Goal: Task Accomplishment & Management: Complete application form

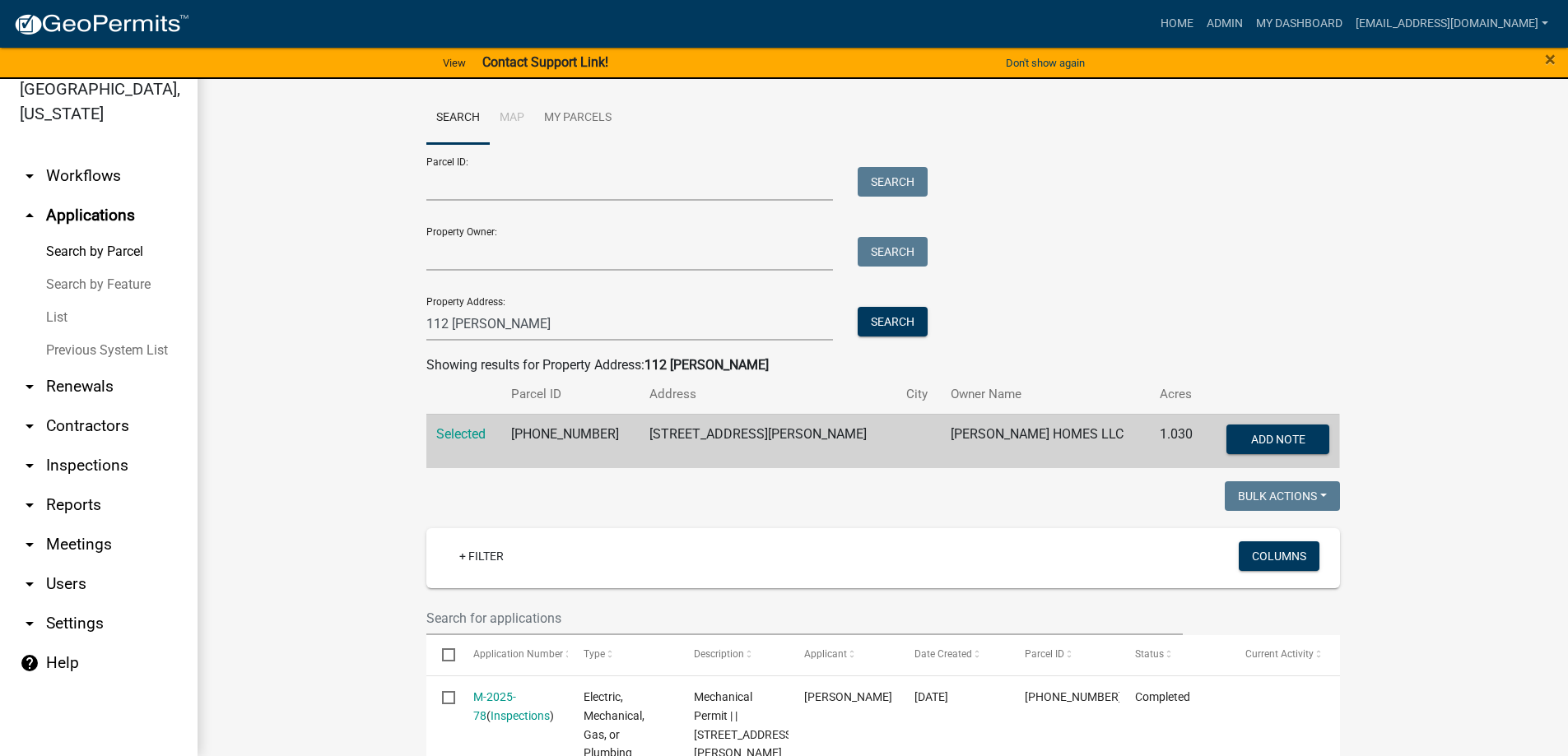
scroll to position [642, 0]
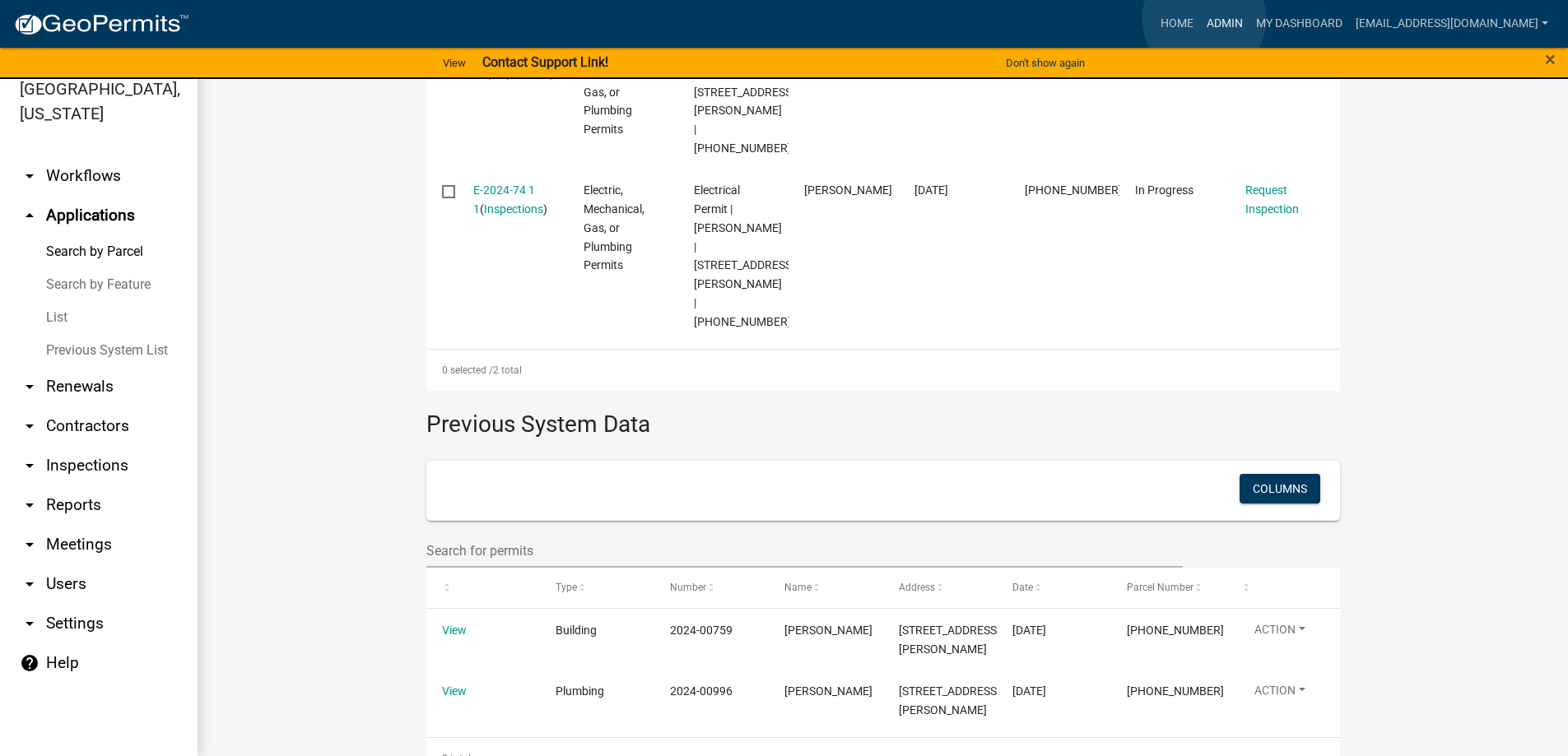
click at [1204, 19] on link "Admin" at bounding box center [1225, 24] width 49 height 31
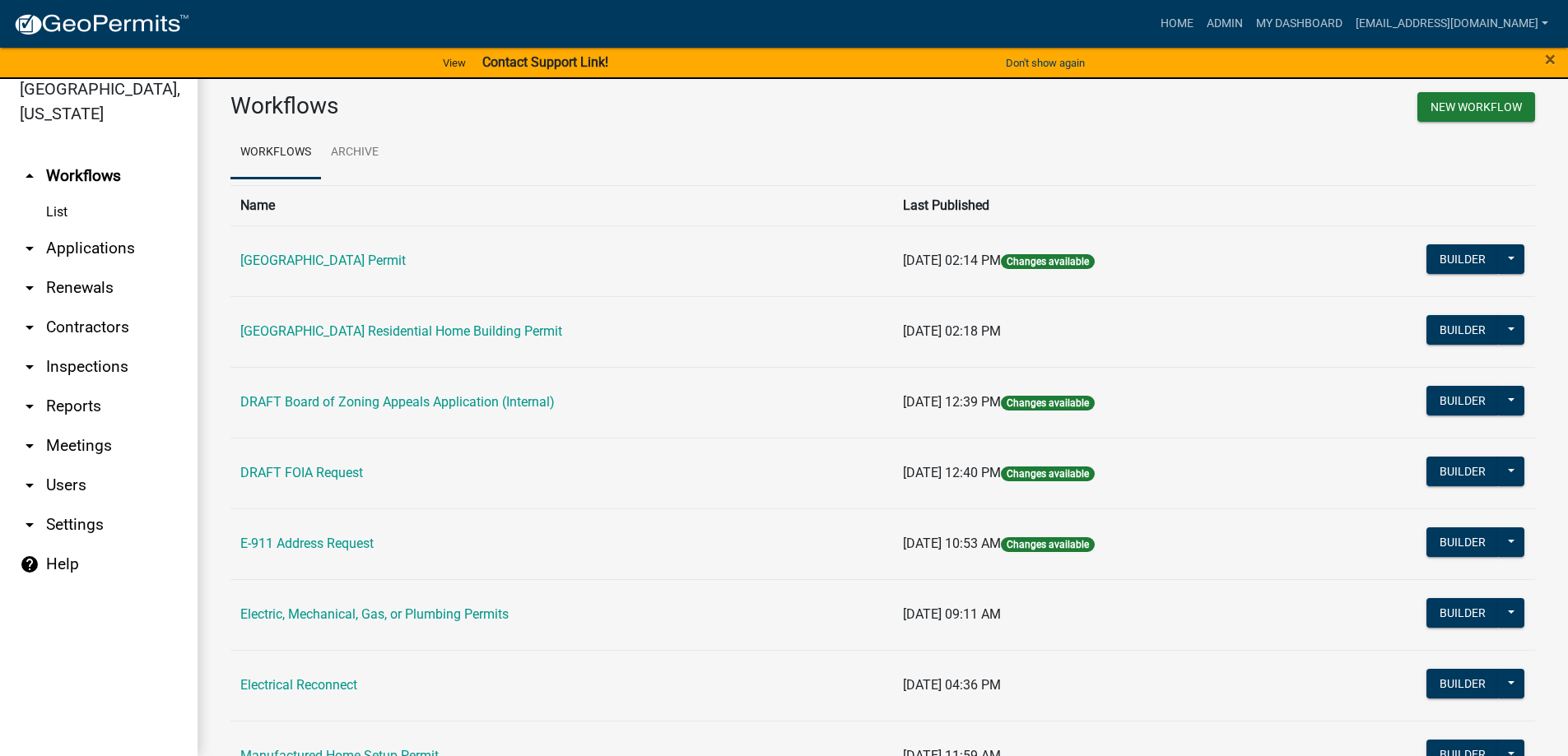
click at [90, 240] on link "arrow_drop_down Applications" at bounding box center [98, 248] width 198 height 40
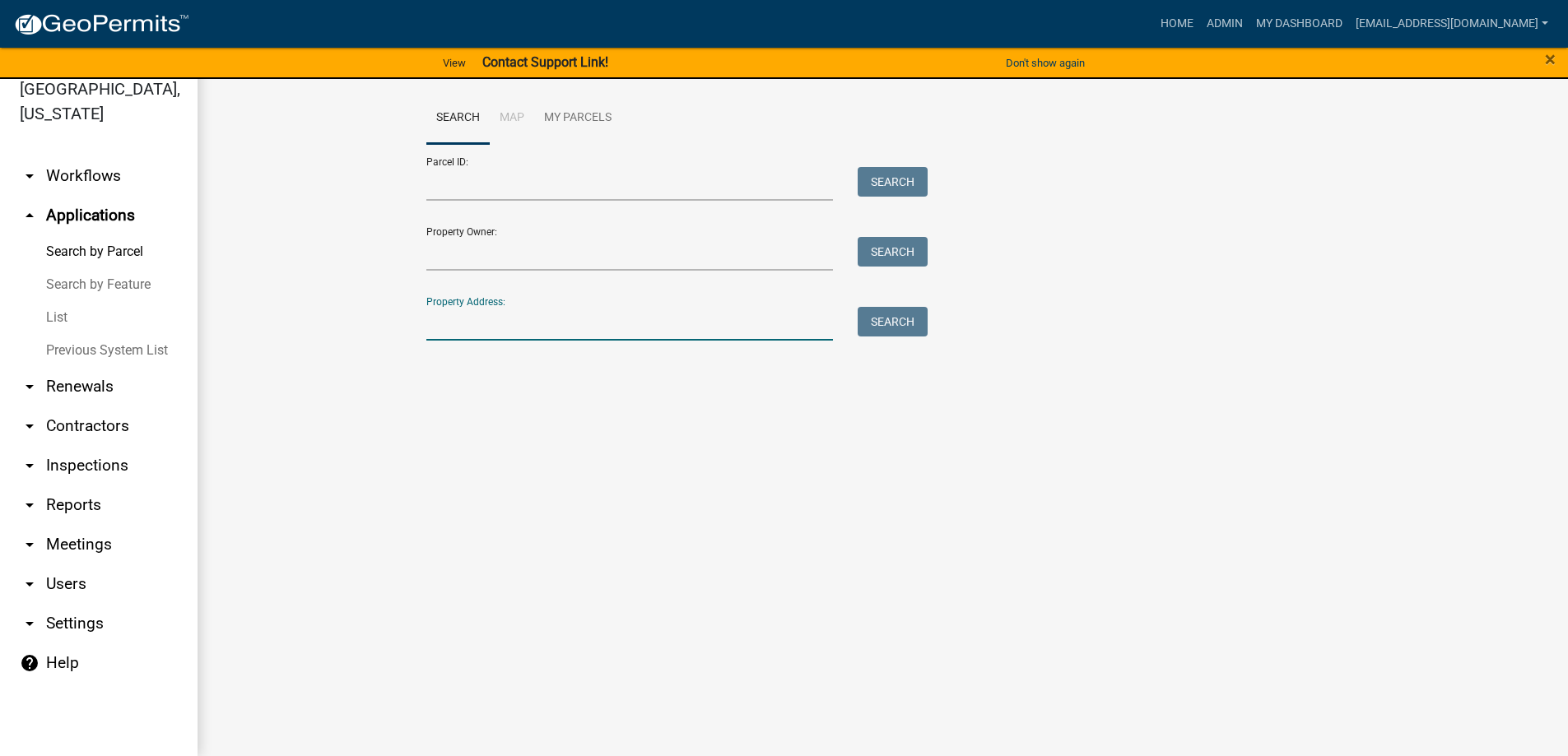
click at [545, 319] on input "Property Address:" at bounding box center [630, 324] width 407 height 34
type input "4 [PERSON_NAME] st ex"
click at [896, 320] on button "Search" at bounding box center [892, 321] width 70 height 30
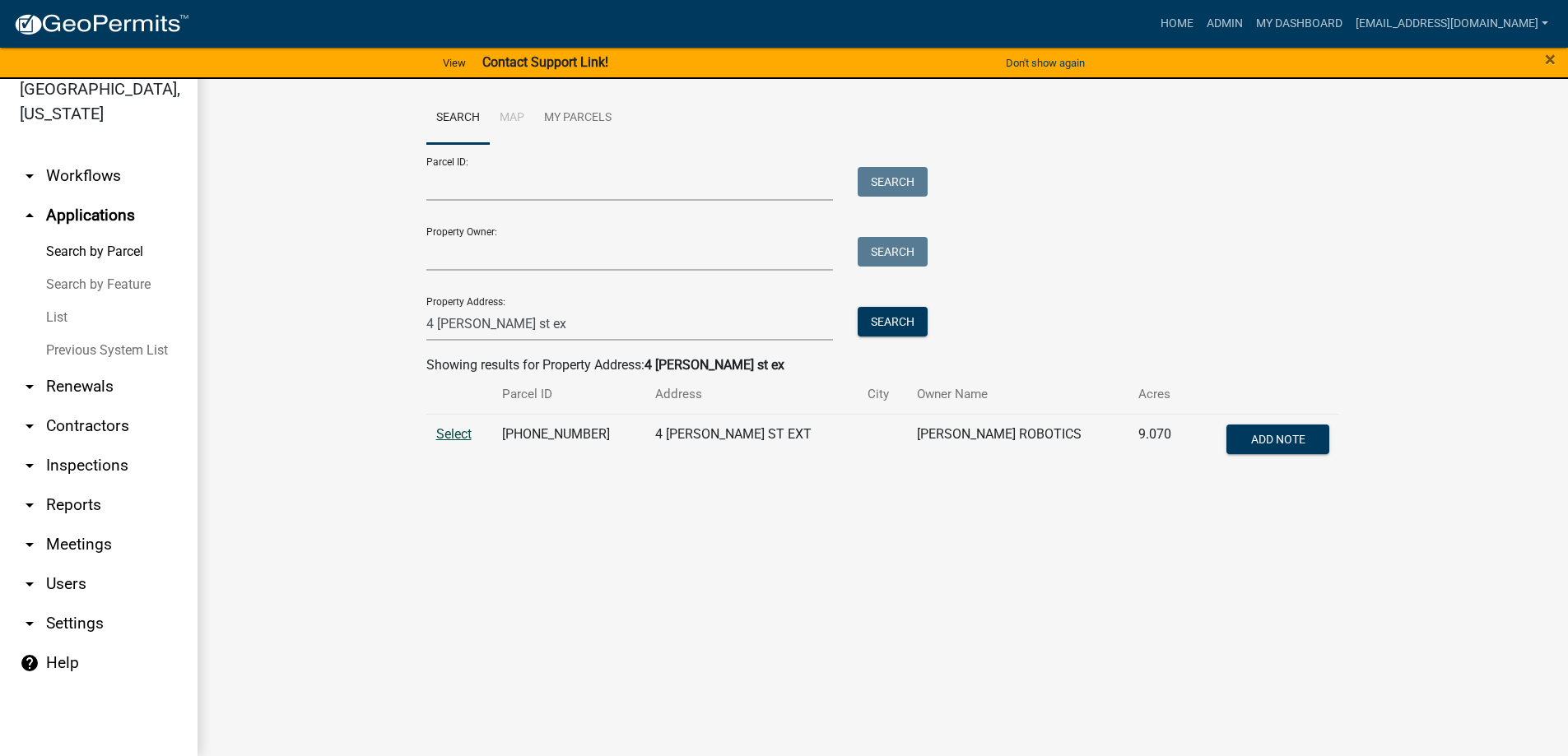
click at [451, 430] on span "Select" at bounding box center [454, 434] width 36 height 15
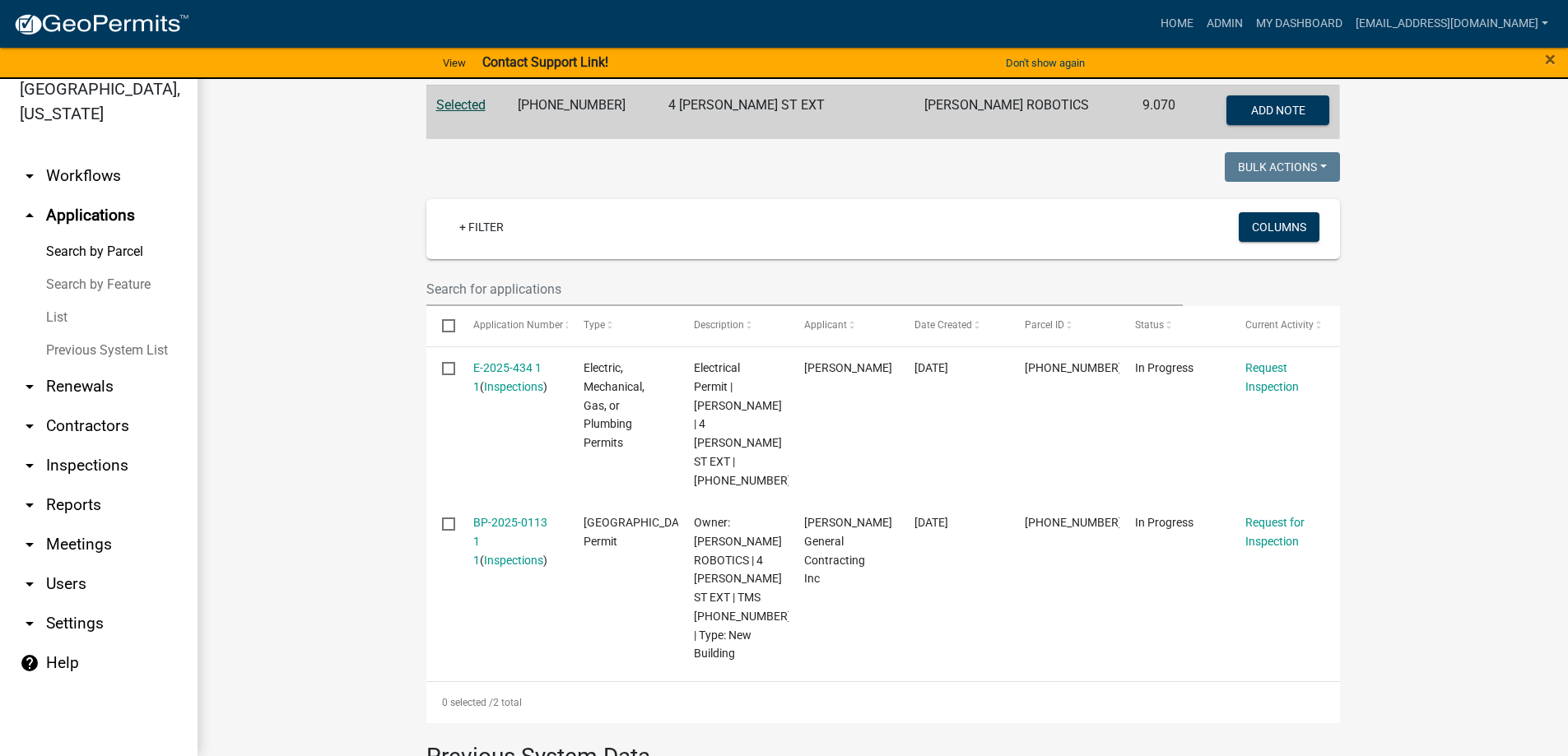
scroll to position [411, 0]
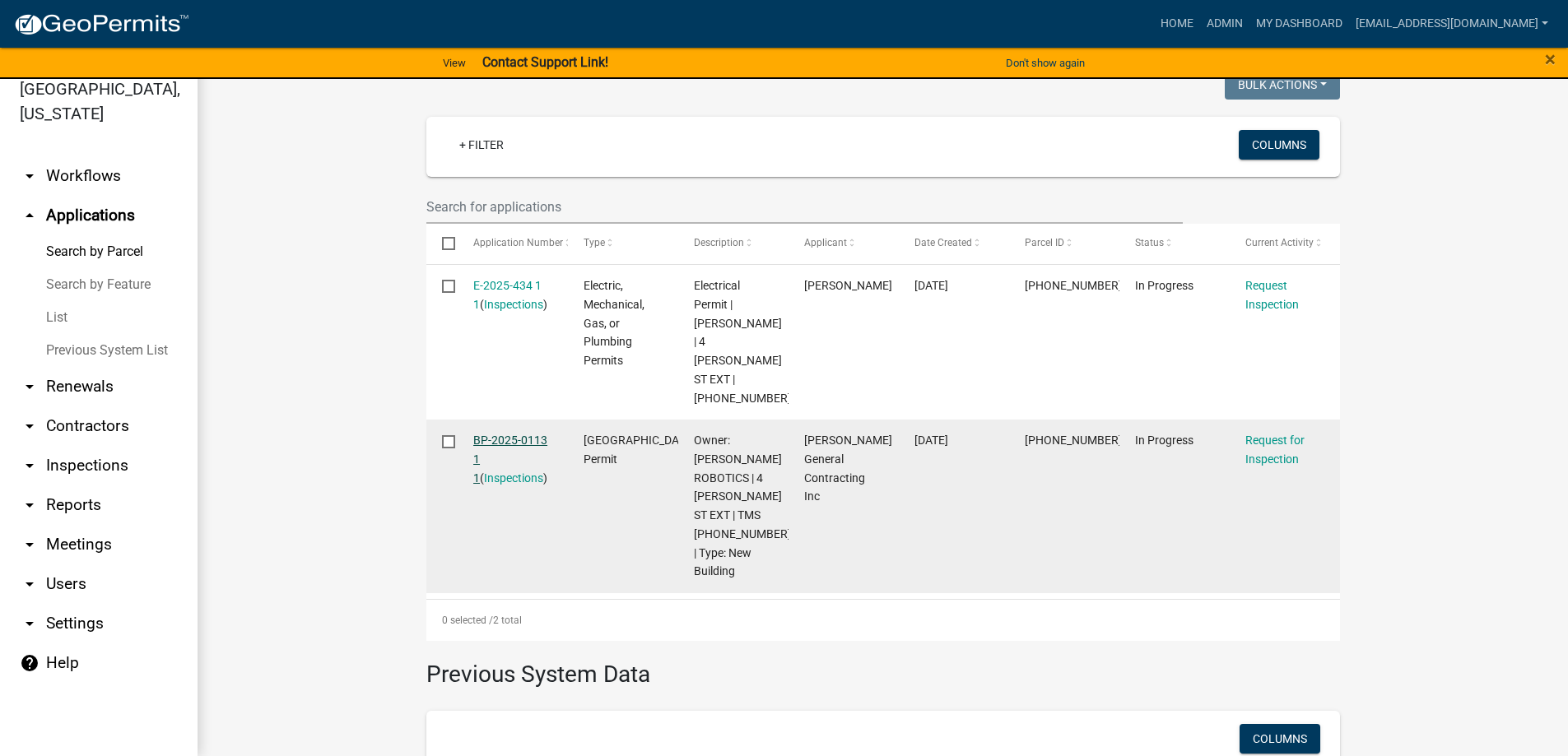
click at [500, 433] on link "BP-2025-0113 1 1" at bounding box center [510, 459] width 74 height 51
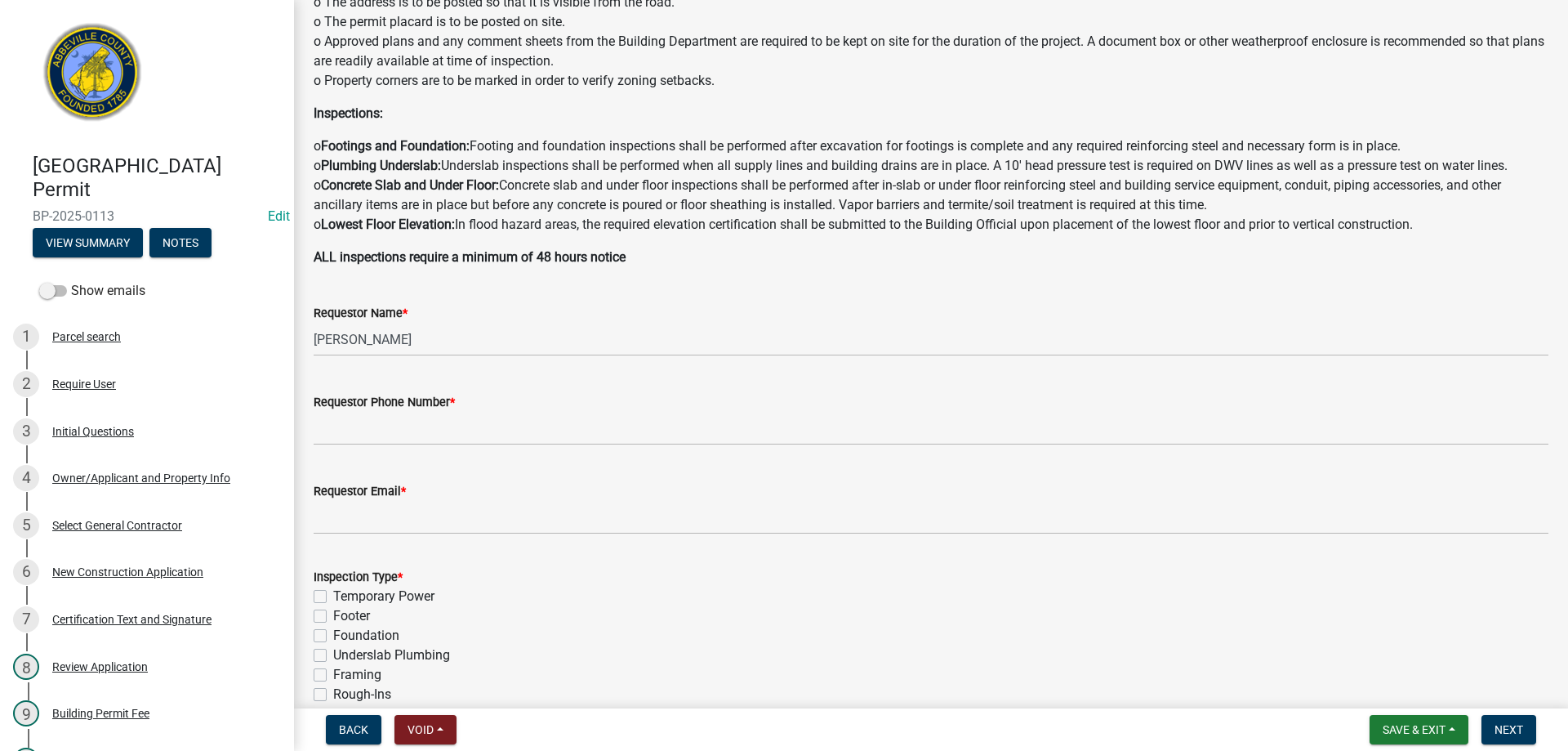
scroll to position [245, 0]
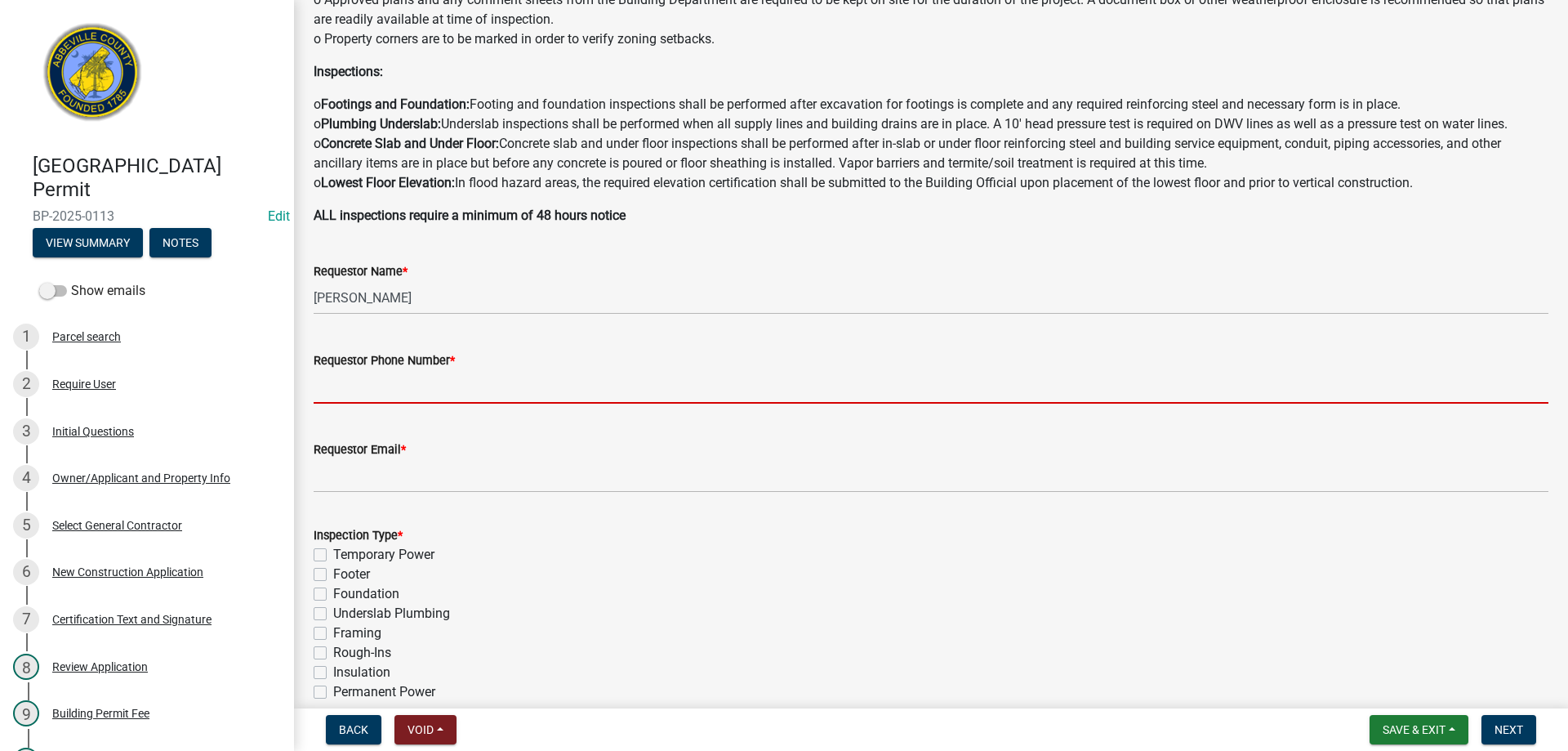
click at [395, 391] on input "Requestor Phone Number *" at bounding box center [931, 387] width 1235 height 34
type input "8643789750"
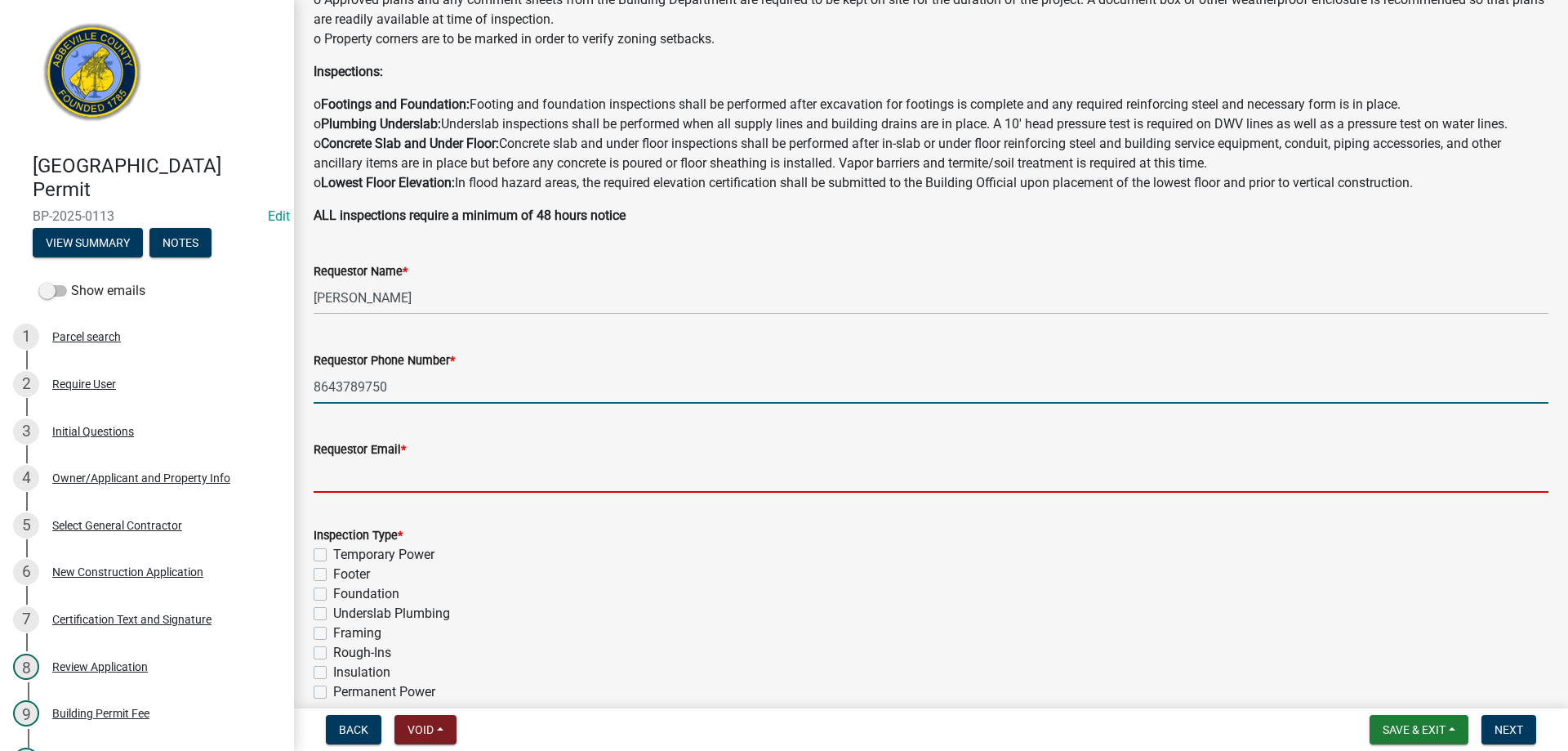
type input "[EMAIL_ADDRESS][DOMAIN_NAME]"
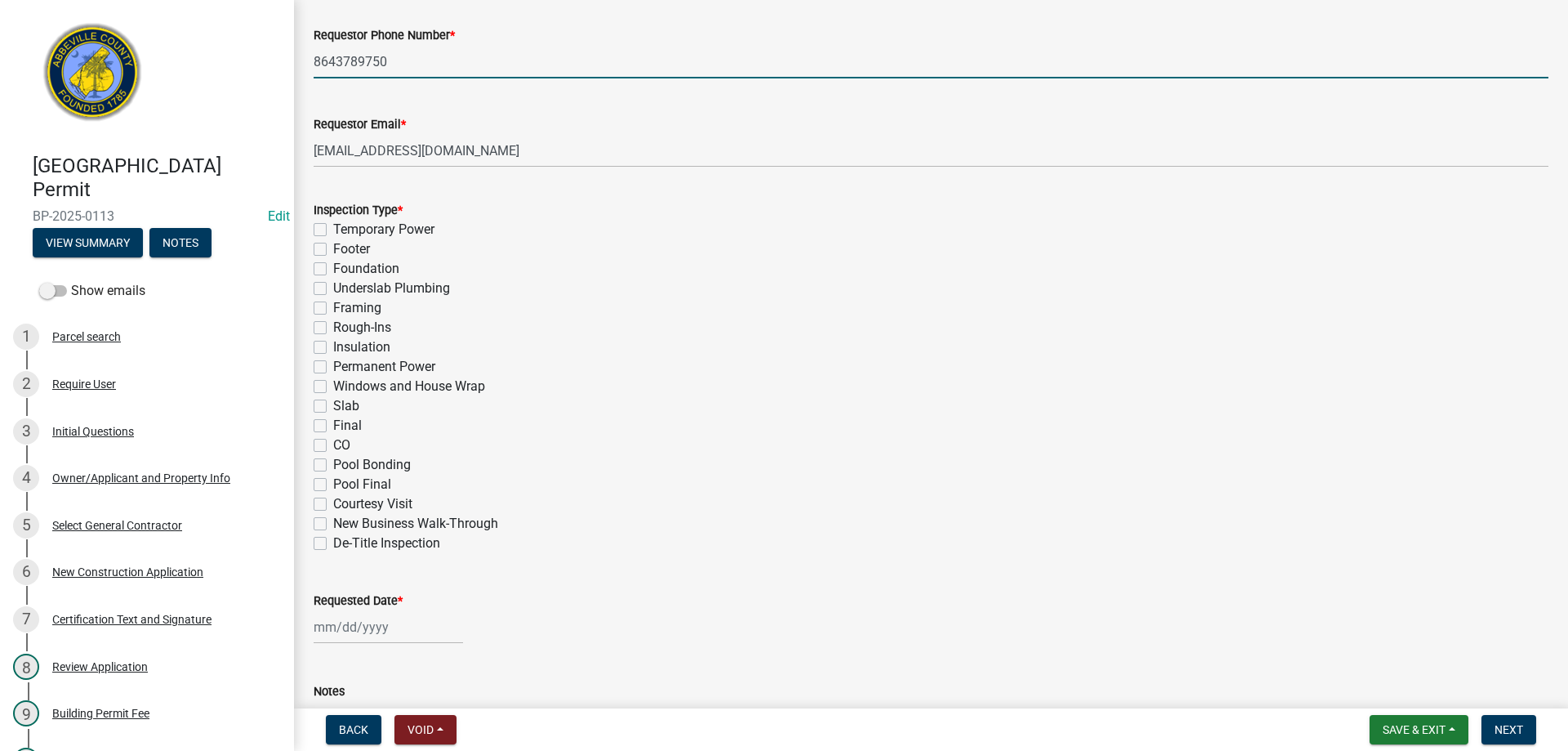
scroll to position [572, 0]
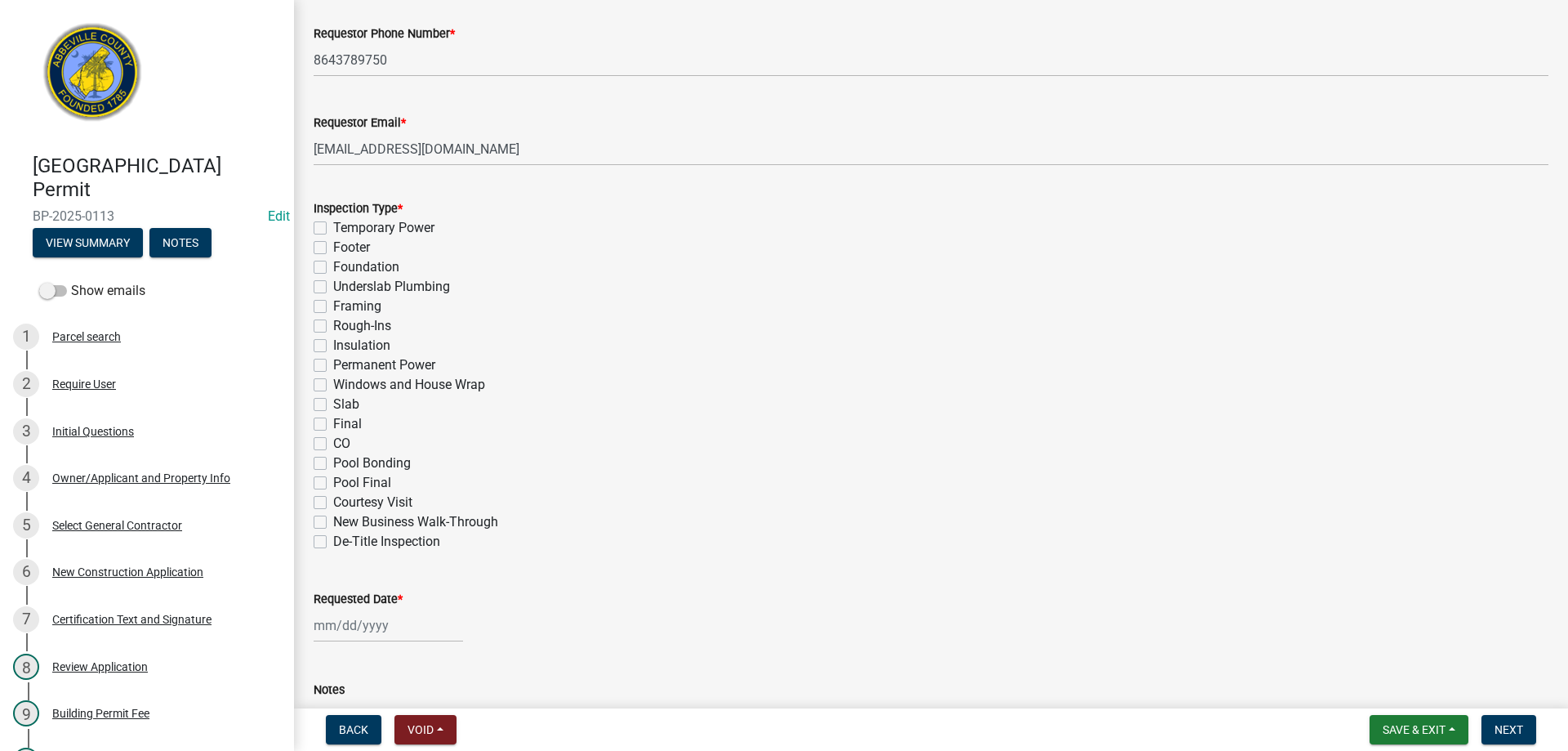
click at [333, 306] on label "Framing" at bounding box center [357, 306] width 48 height 19
click at [333, 306] on input "Framing" at bounding box center [338, 301] width 11 height 11
checkbox input "true"
checkbox input "false"
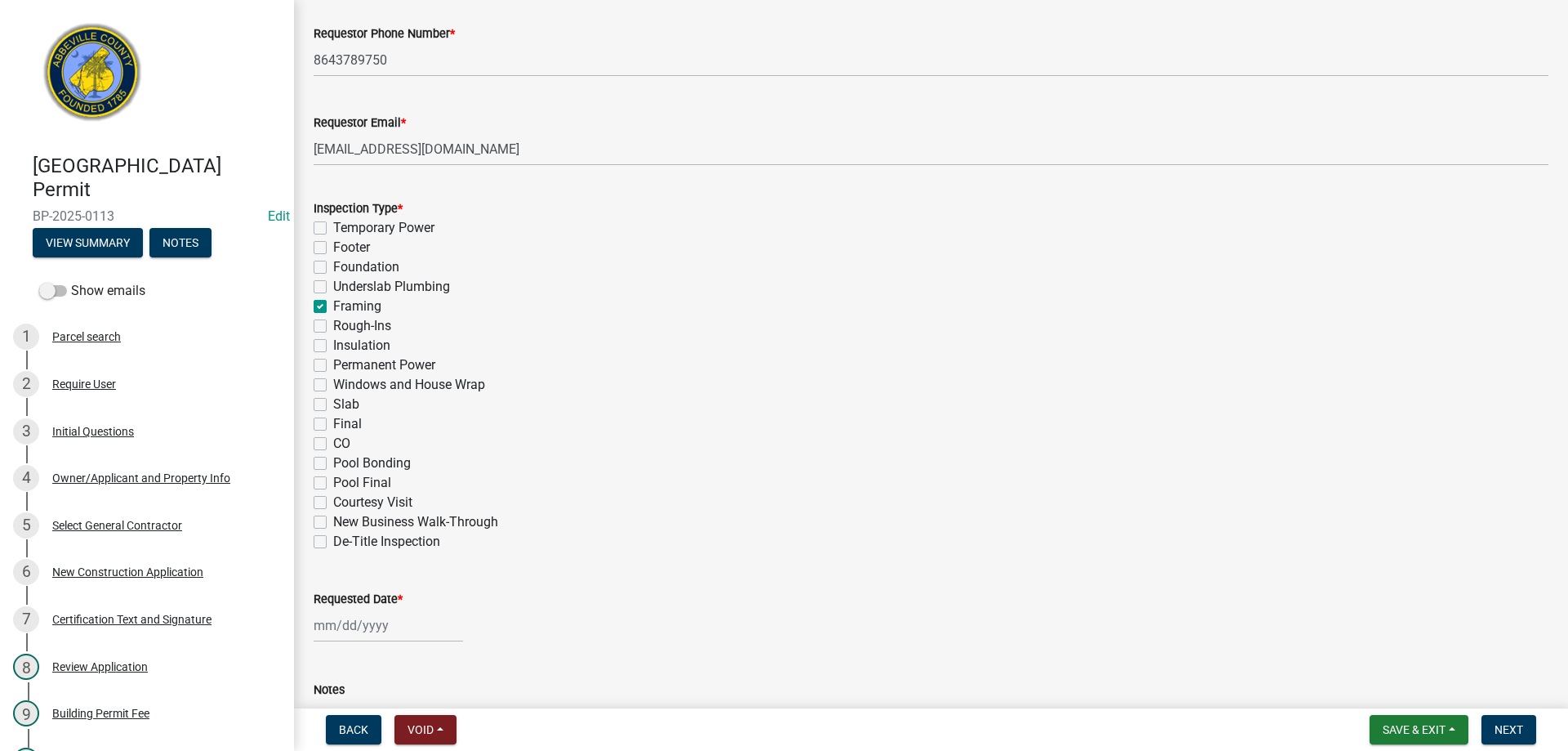
checkbox input "false"
checkbox input "true"
checkbox input "false"
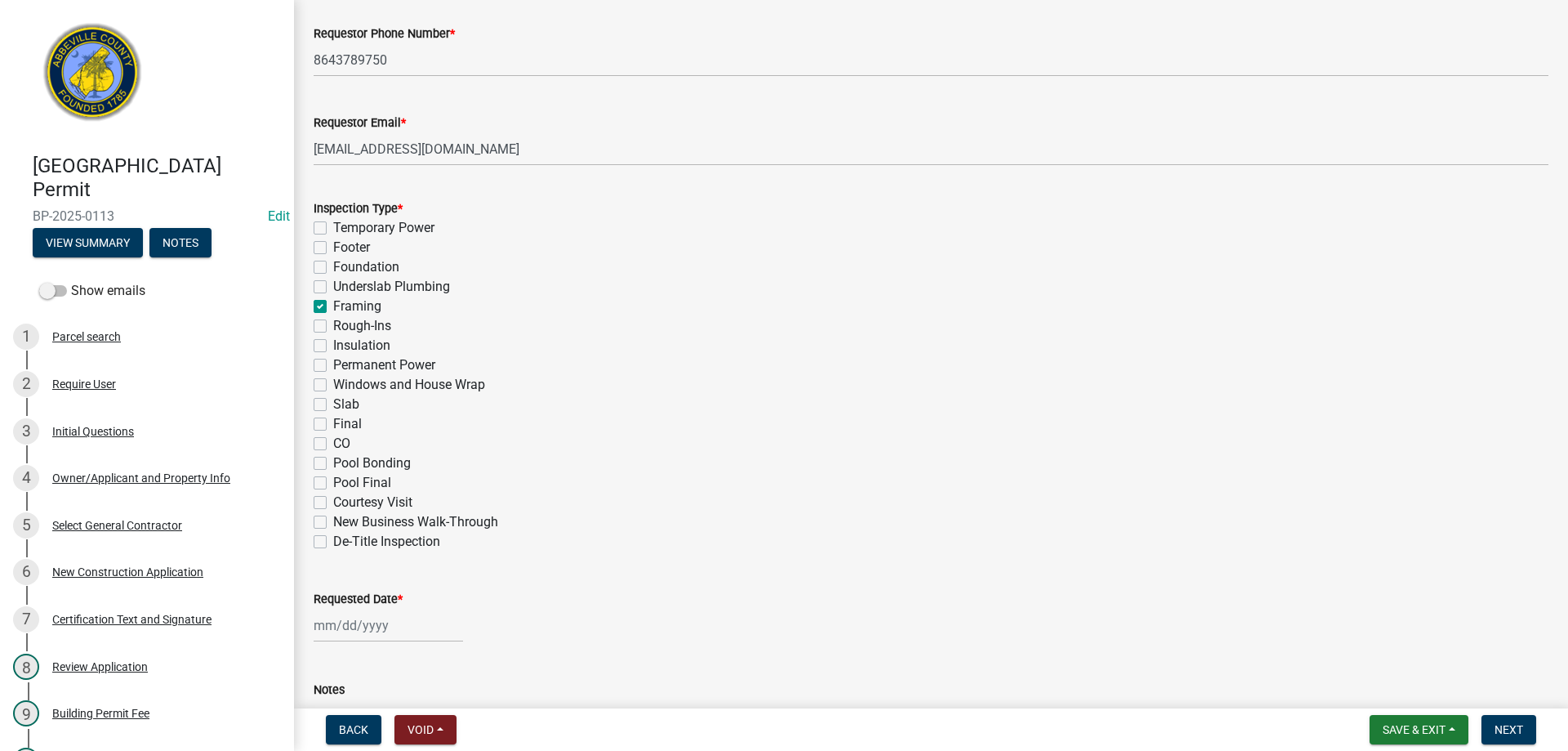
checkbox input "false"
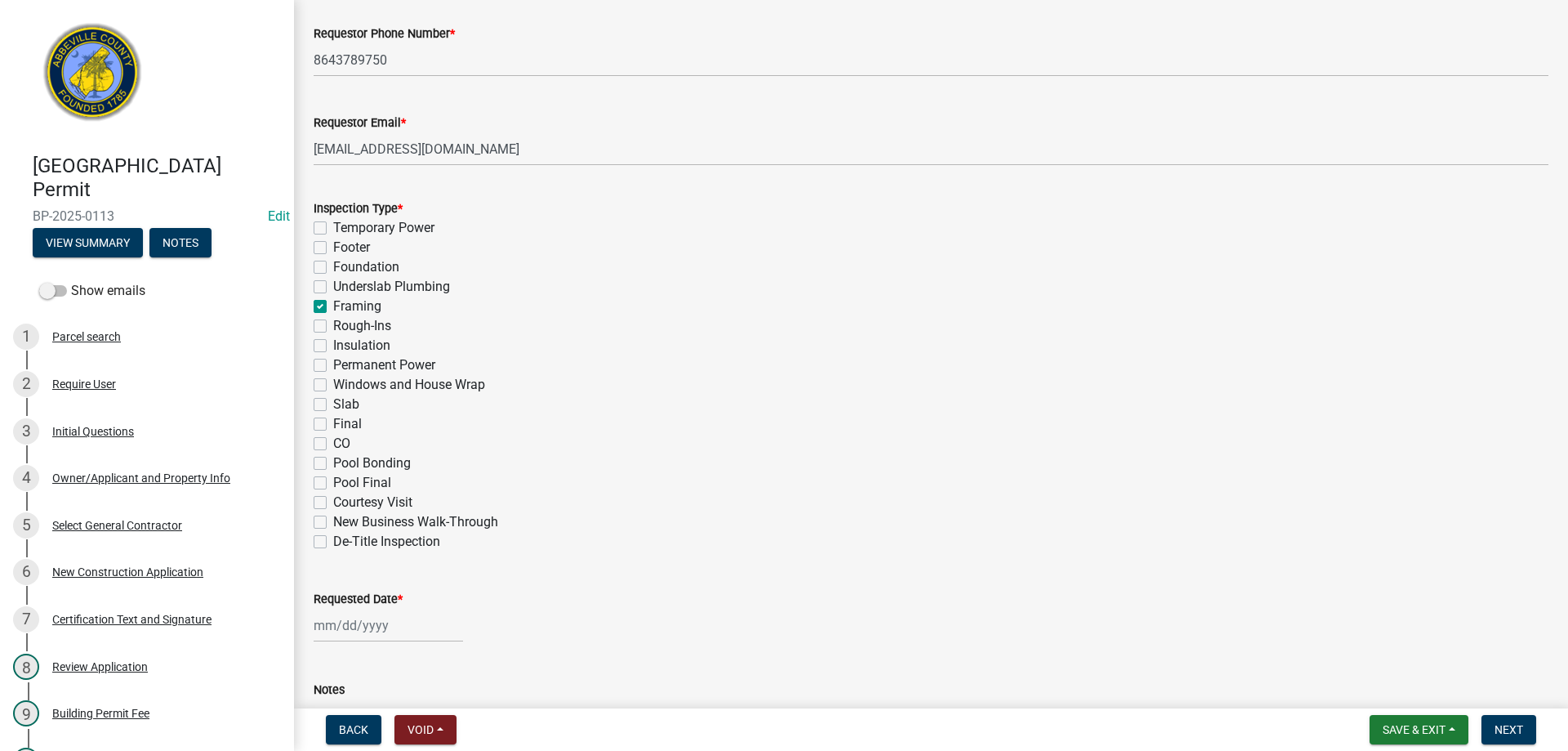
checkbox input "false"
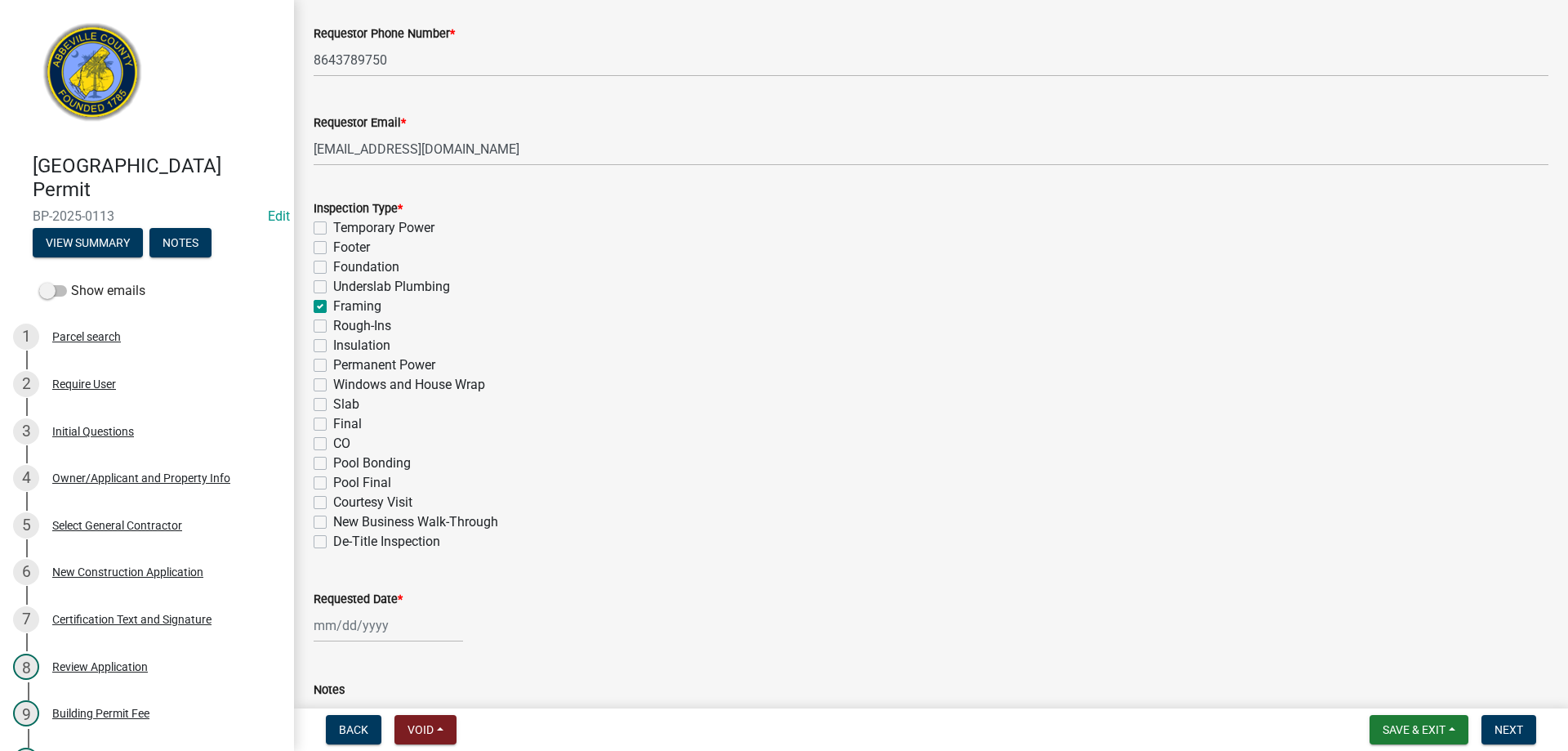
click at [333, 346] on label "Insulation" at bounding box center [362, 345] width 57 height 19
click at [333, 346] on input "Insulation" at bounding box center [338, 341] width 11 height 11
checkbox input "true"
checkbox input "false"
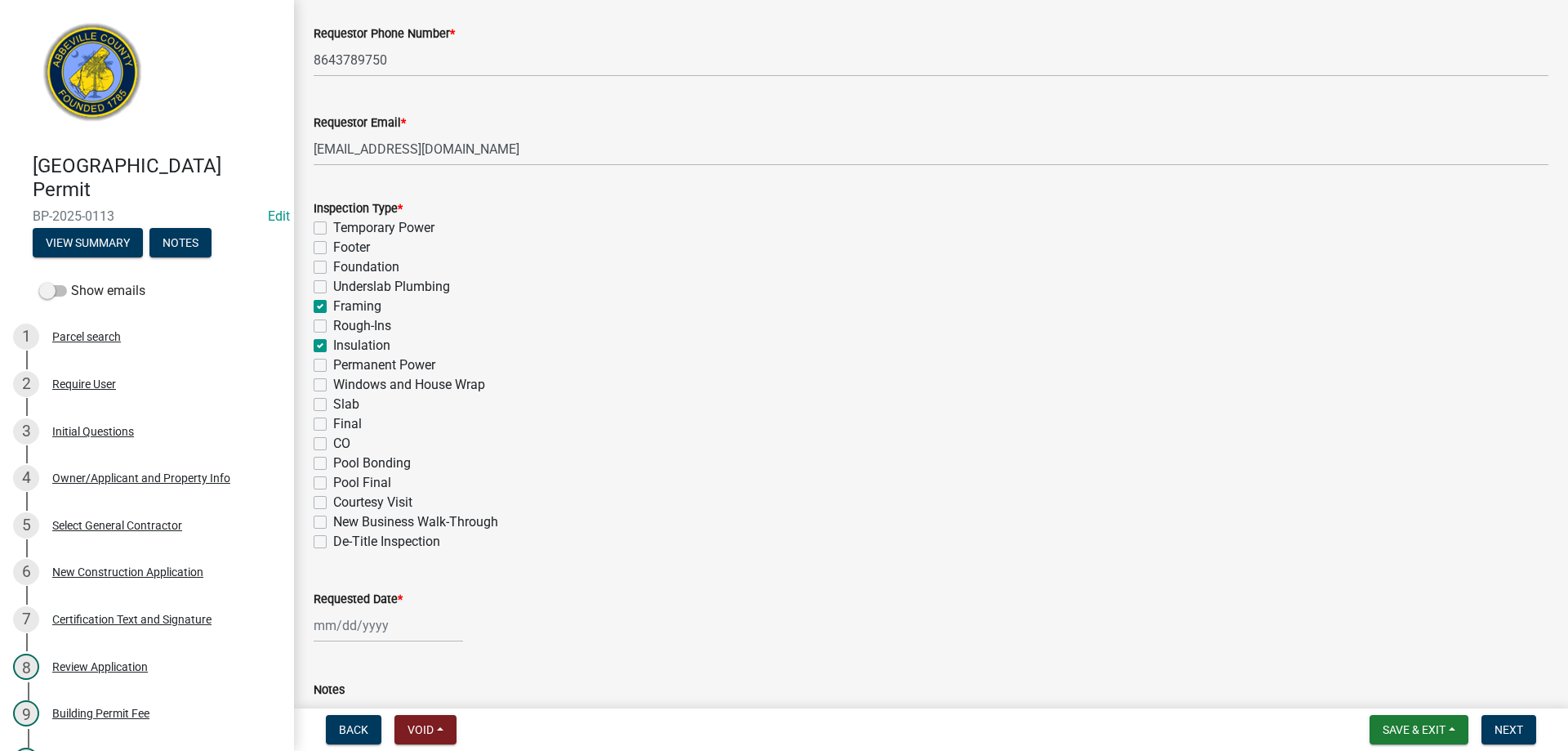
checkbox input "false"
checkbox input "true"
checkbox input "false"
checkbox input "true"
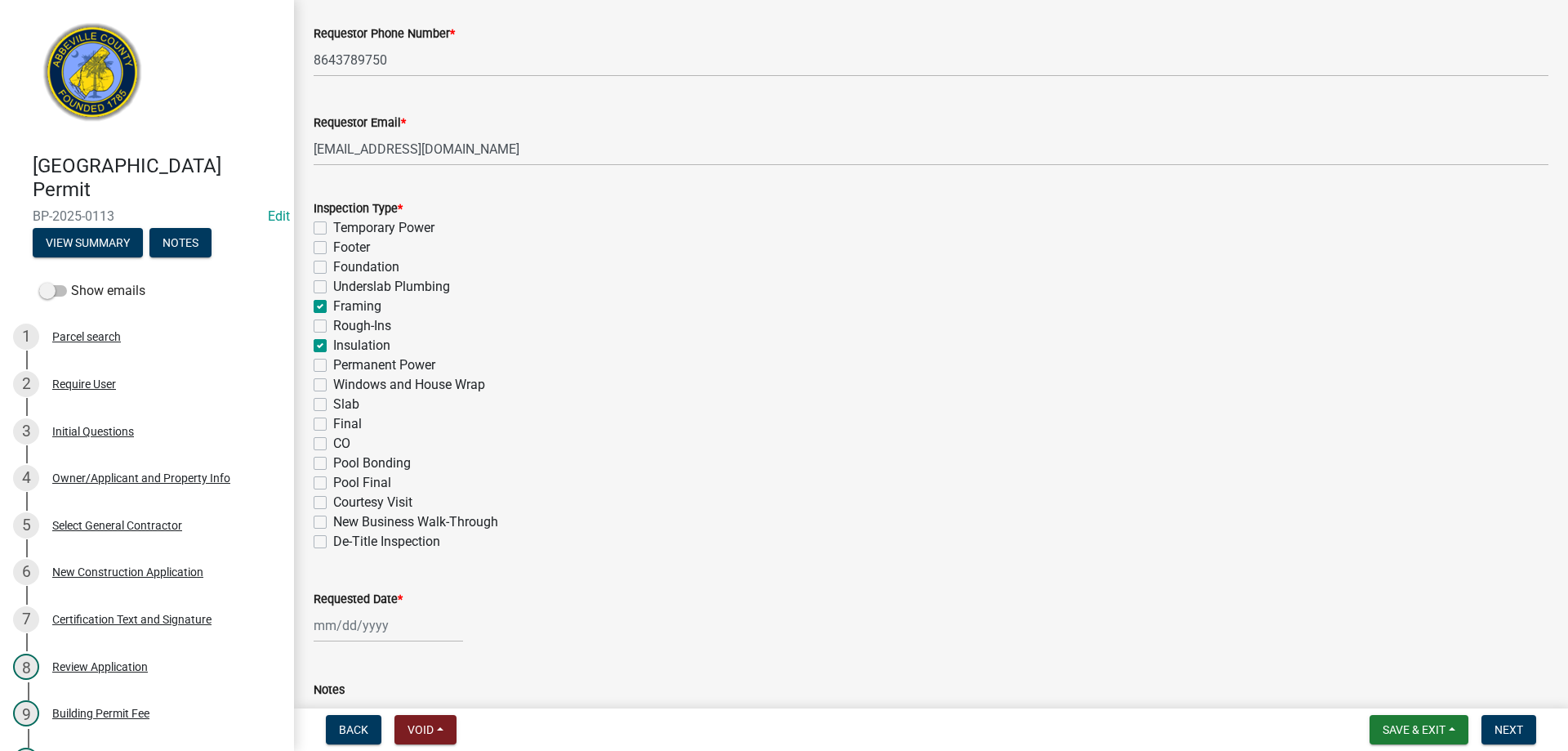
checkbox input "false"
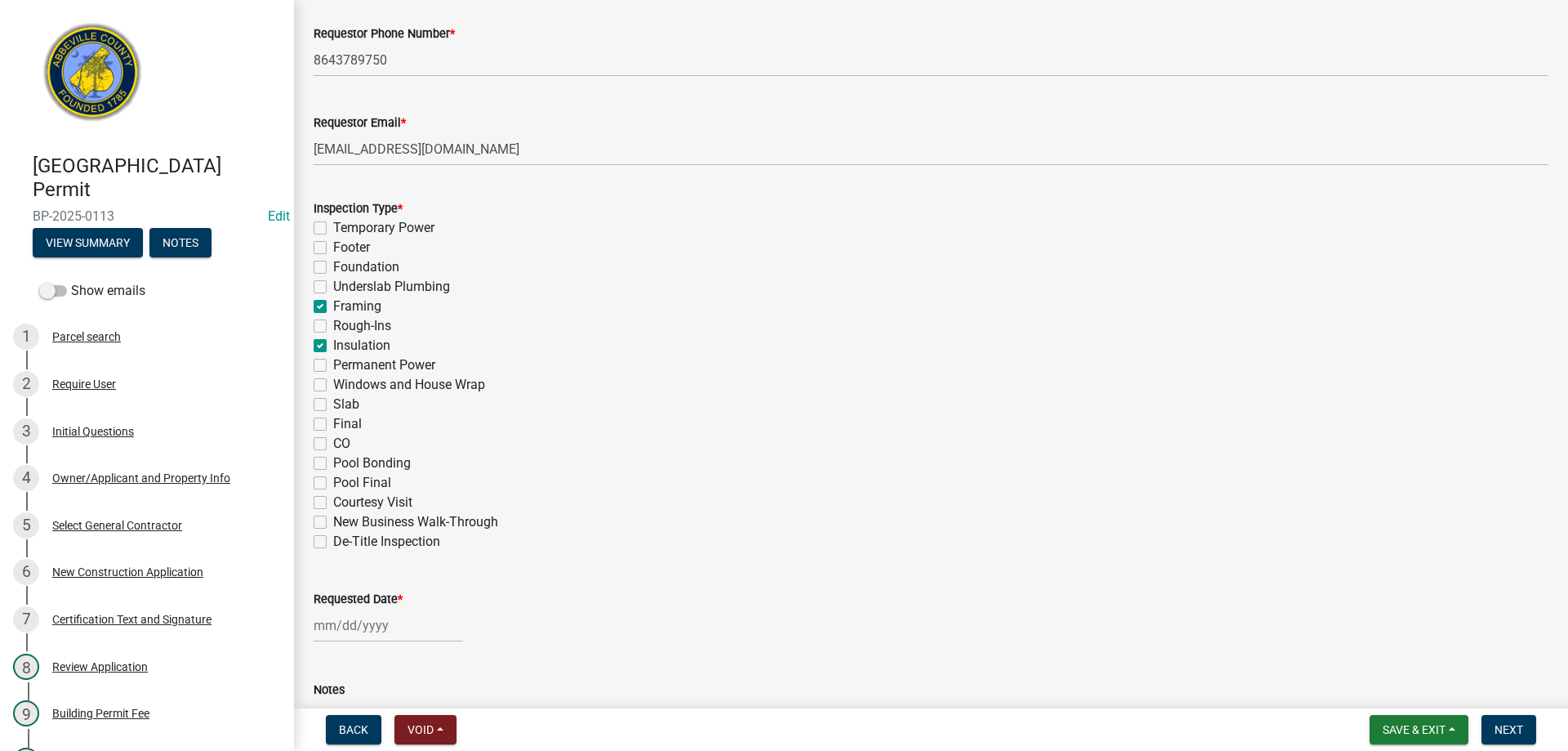
checkbox input "false"
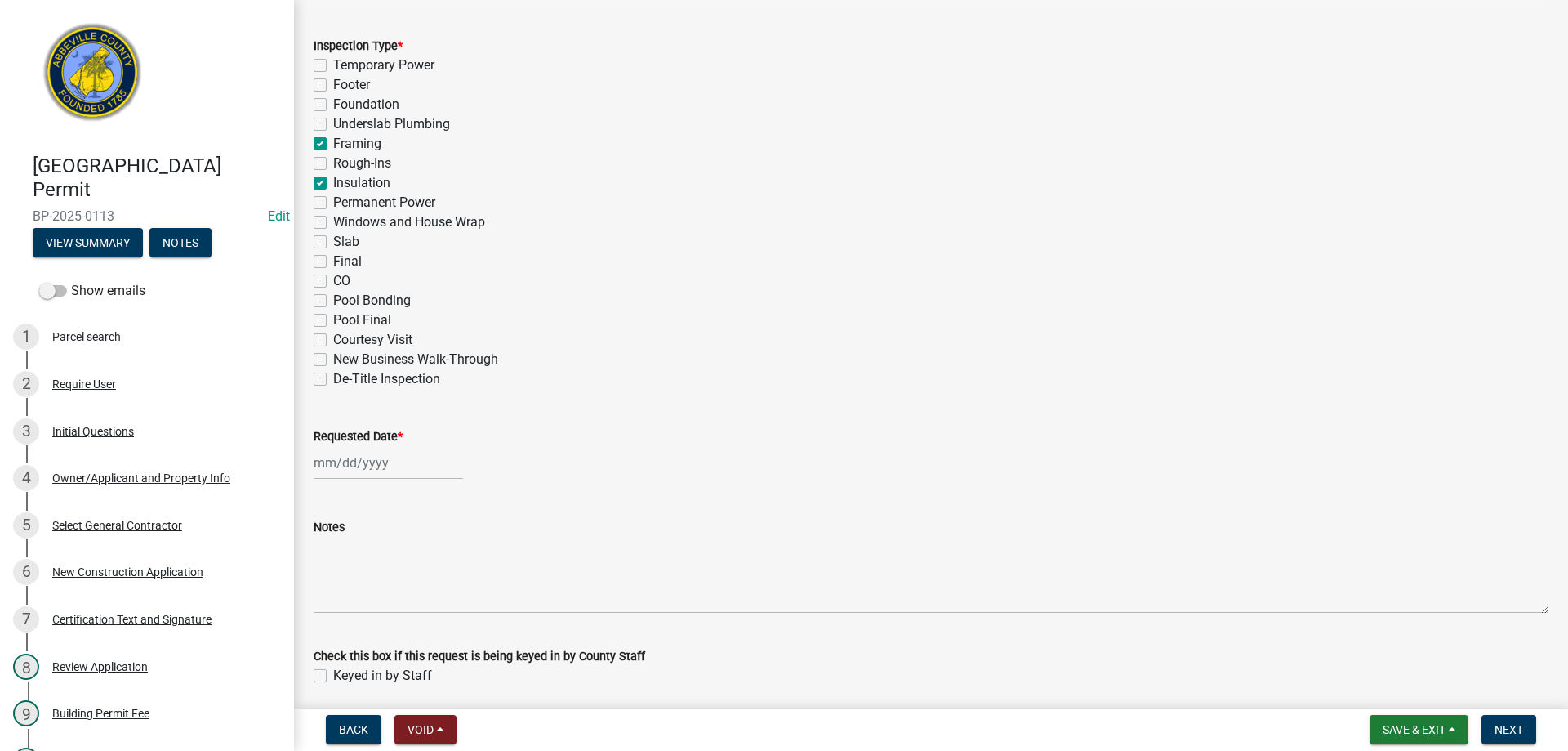
scroll to position [796, 0]
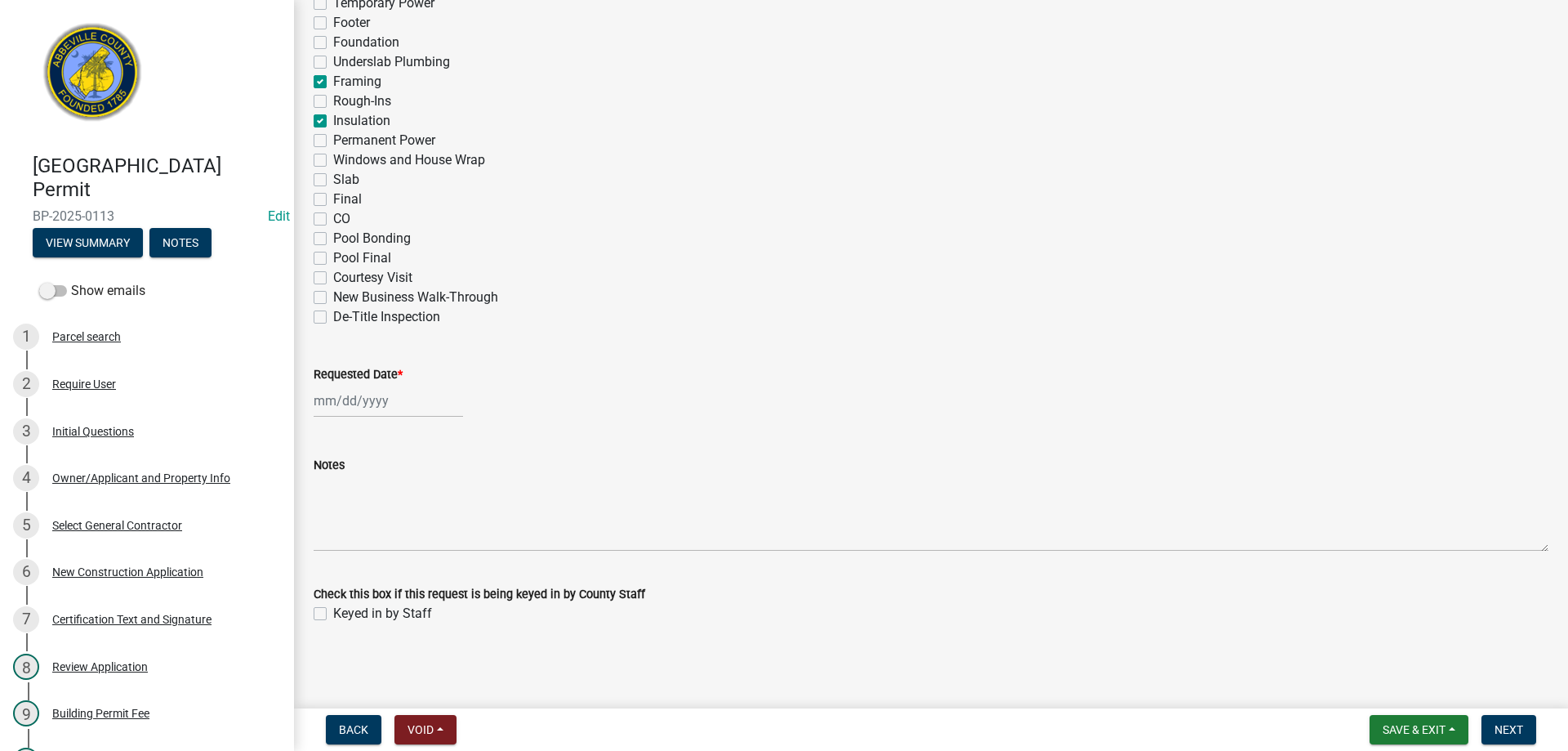
click at [362, 400] on div at bounding box center [389, 401] width 150 height 34
select select "9"
select select "2025"
click at [411, 535] on div "18" at bounding box center [408, 540] width 26 height 26
type input "[DATE]"
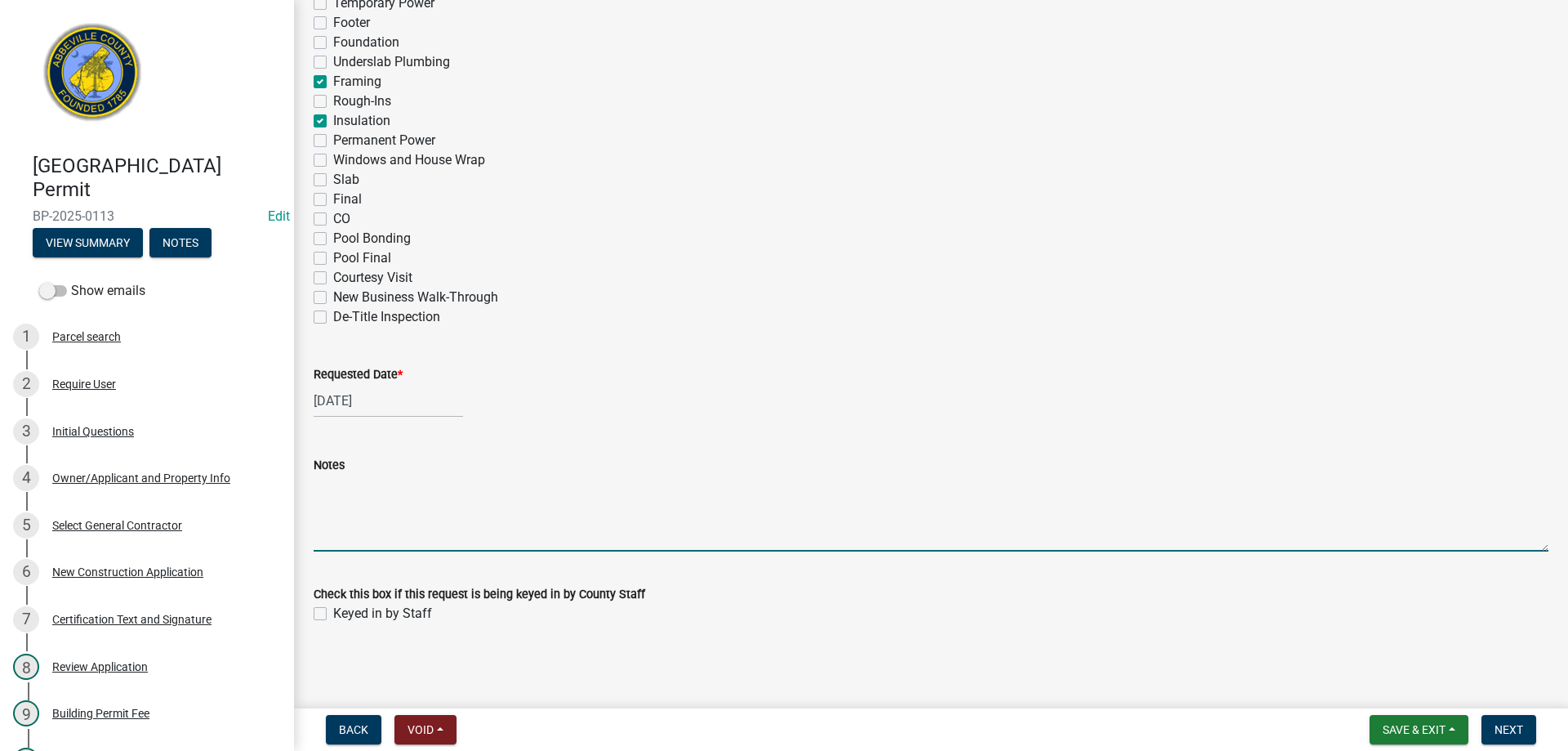
click at [392, 519] on textarea "Notes" at bounding box center [931, 513] width 1235 height 77
type textarea "Pre-Engineered Metal Building shell and insulation"
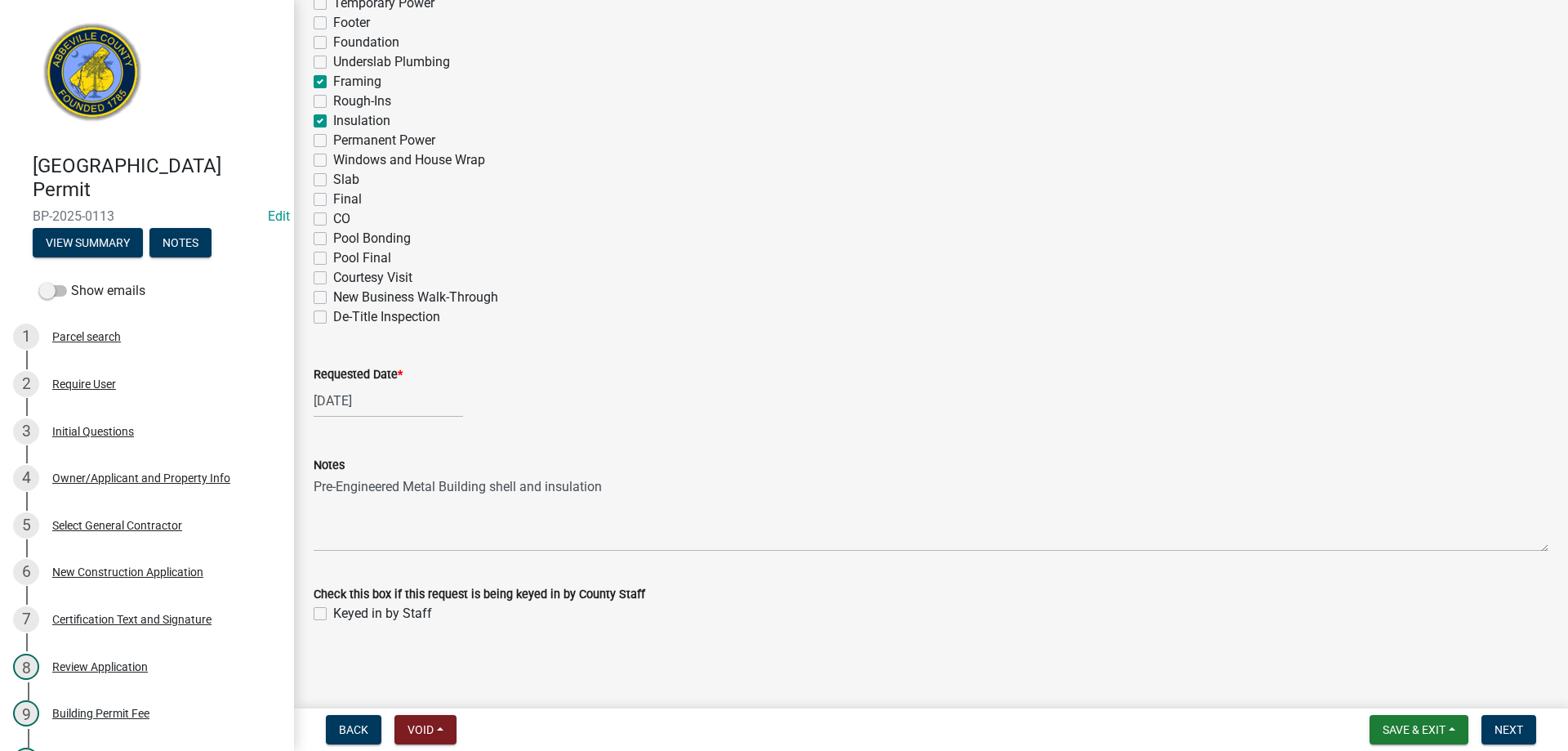
click at [333, 617] on label "Keyed in by Staff" at bounding box center [382, 613] width 98 height 19
click at [333, 615] on input "Keyed in by Staff" at bounding box center [338, 609] width 11 height 11
checkbox input "true"
click at [1507, 723] on span "Next" at bounding box center [1509, 730] width 29 height 13
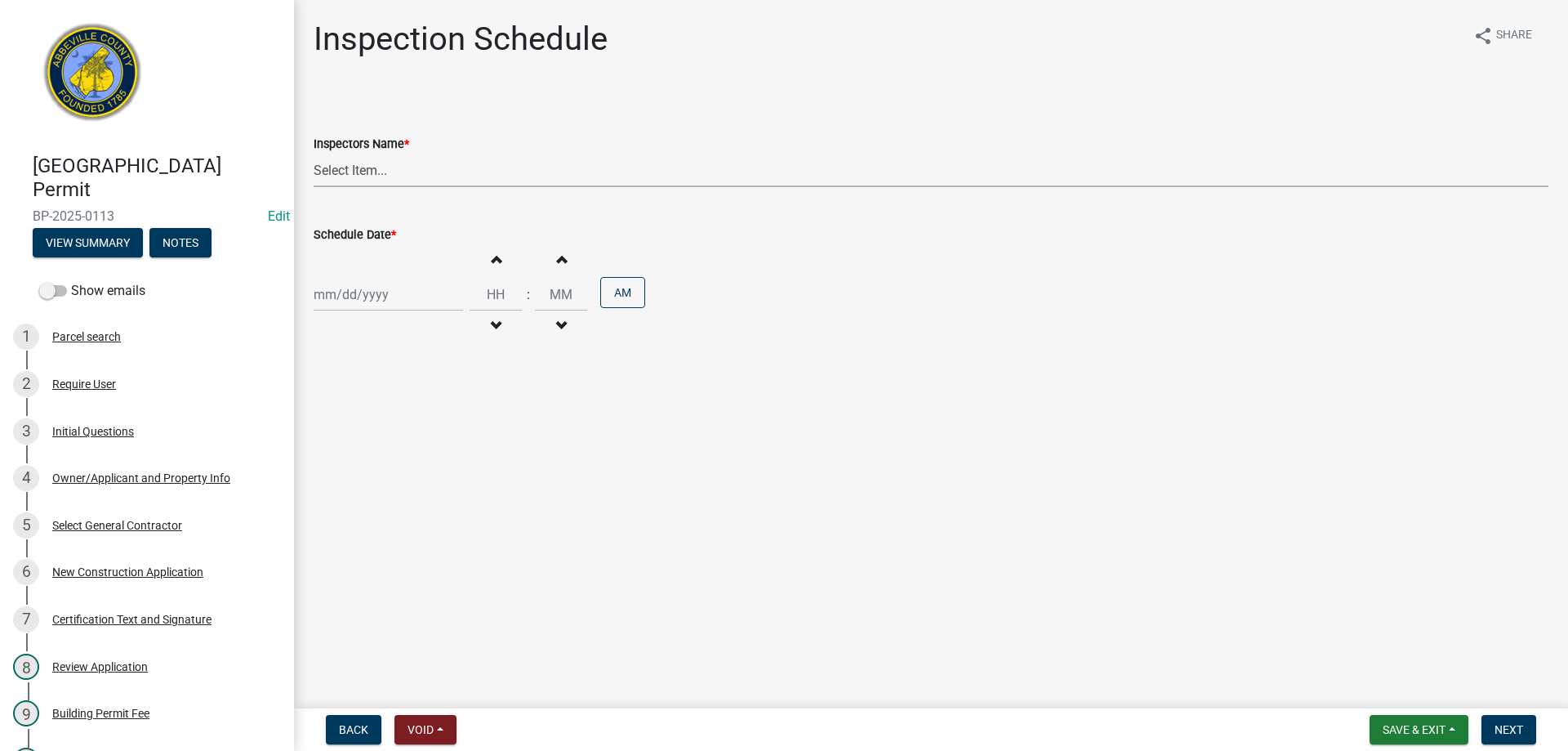
click at [374, 167] on select "Select Item... [EMAIL_ADDRESS][DOMAIN_NAME] ([PERSON_NAME]) [EMAIL_ADDRESS][DOM…" at bounding box center [931, 170] width 1235 height 34
select select "896ec84b-7942-43b9-a78d-4f1554b7930c"
click at [314, 153] on select "Select Item... [EMAIL_ADDRESS][DOMAIN_NAME] ([PERSON_NAME]) [EMAIL_ADDRESS][DOM…" at bounding box center [931, 170] width 1235 height 34
select select "9"
select select "2025"
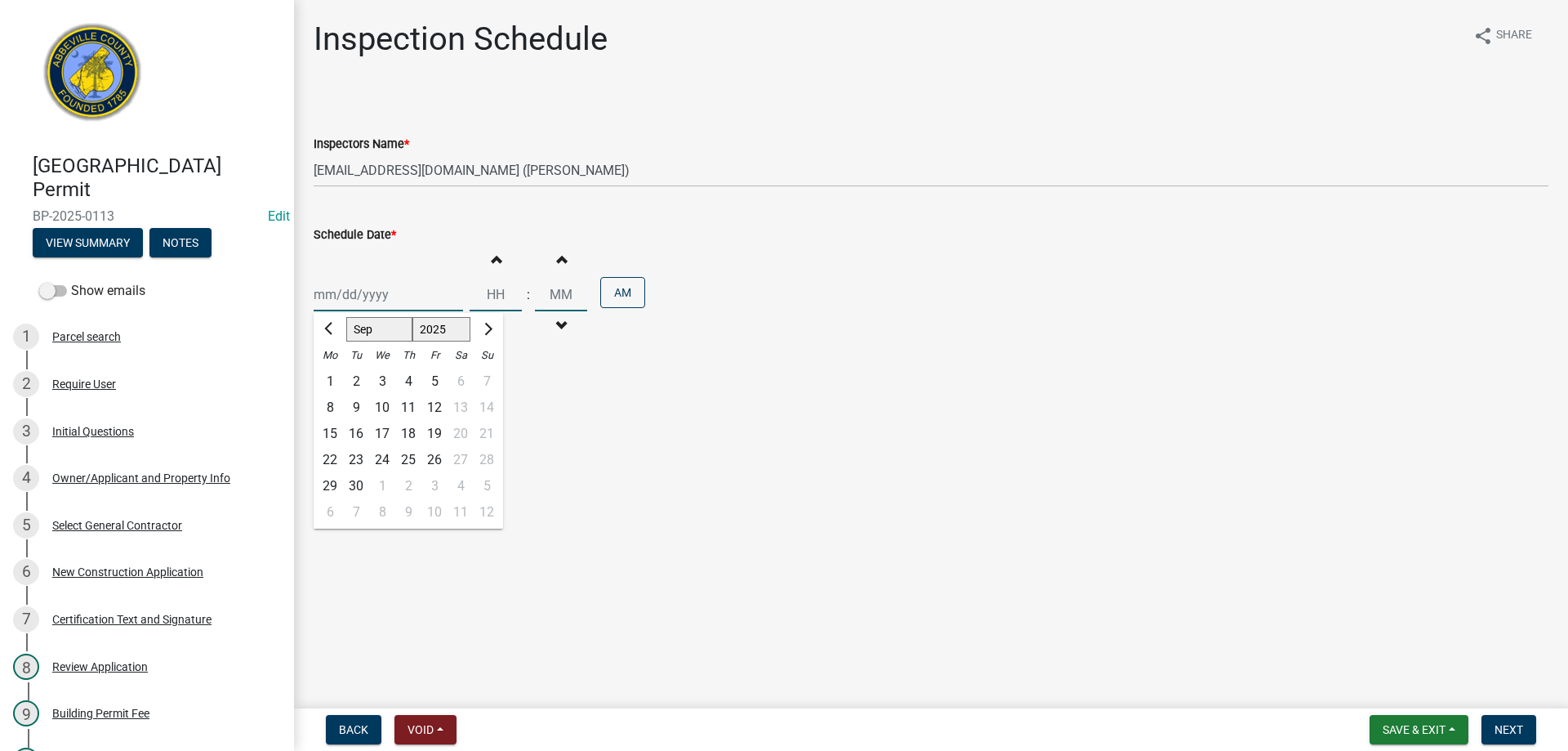
click at [363, 285] on div "[PERSON_NAME] Feb Mar Apr [PERSON_NAME][DATE] Oct Nov [DATE] 1526 1527 1528 152…" at bounding box center [389, 295] width 150 height 34
click at [406, 429] on div "18" at bounding box center [408, 434] width 26 height 26
type input "[DATE]"
click at [370, 295] on div "[DATE]" at bounding box center [389, 295] width 150 height 34
select select "9"
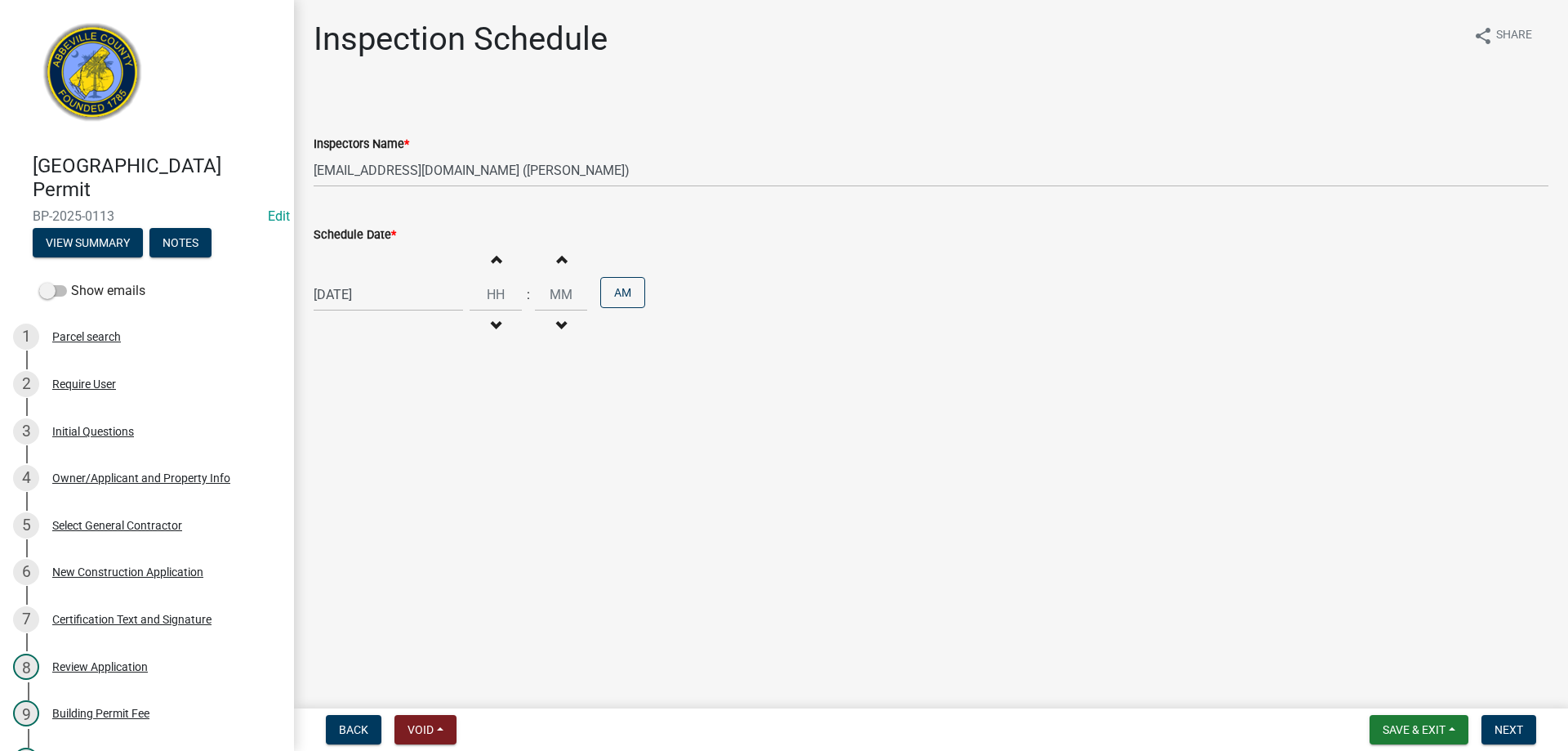
select select "2025"
click at [384, 434] on div "17" at bounding box center [382, 434] width 26 height 26
type input "[DATE]"
click at [623, 290] on button "AM" at bounding box center [622, 292] width 45 height 31
type input "12"
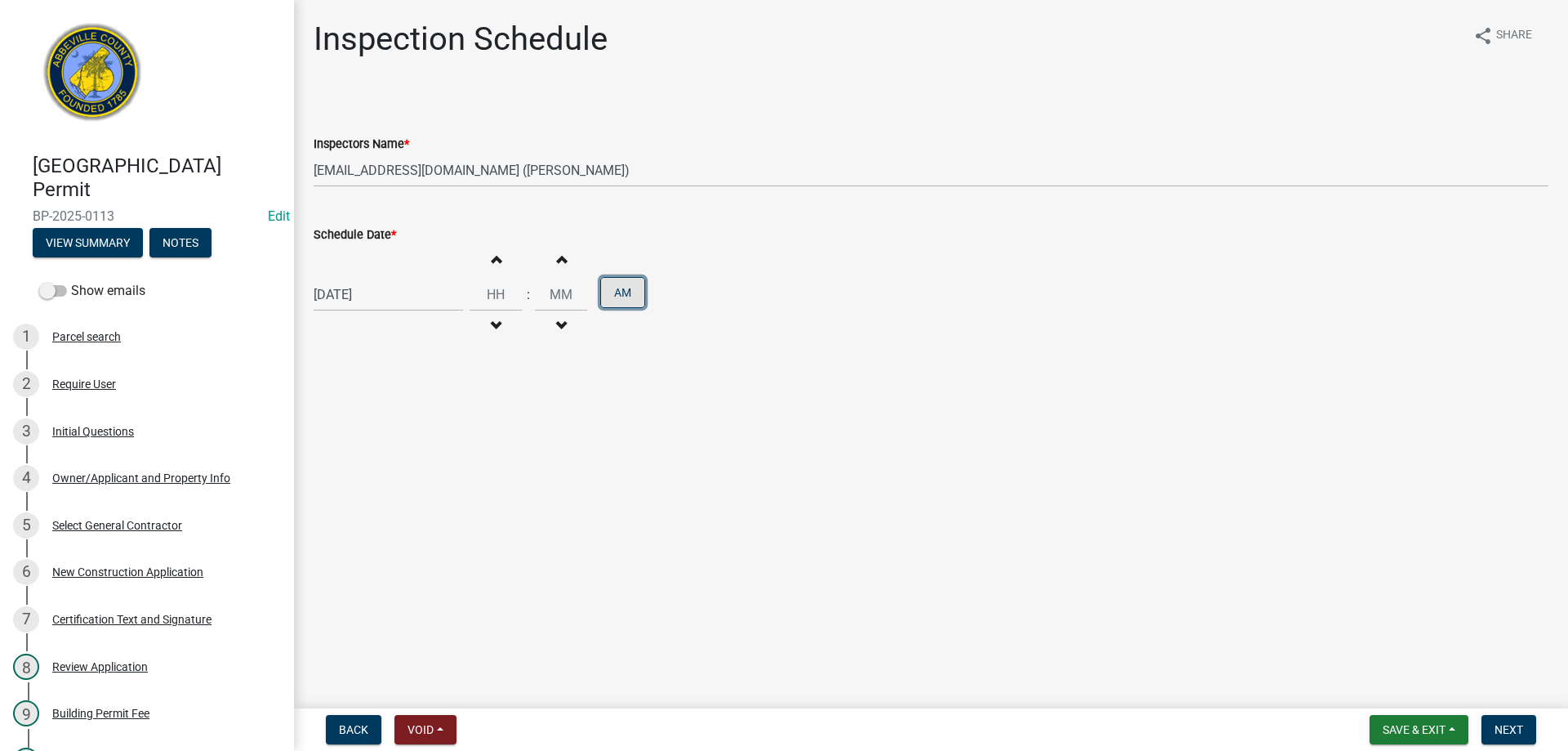
type input "00"
click at [1507, 730] on span "Next" at bounding box center [1509, 730] width 29 height 13
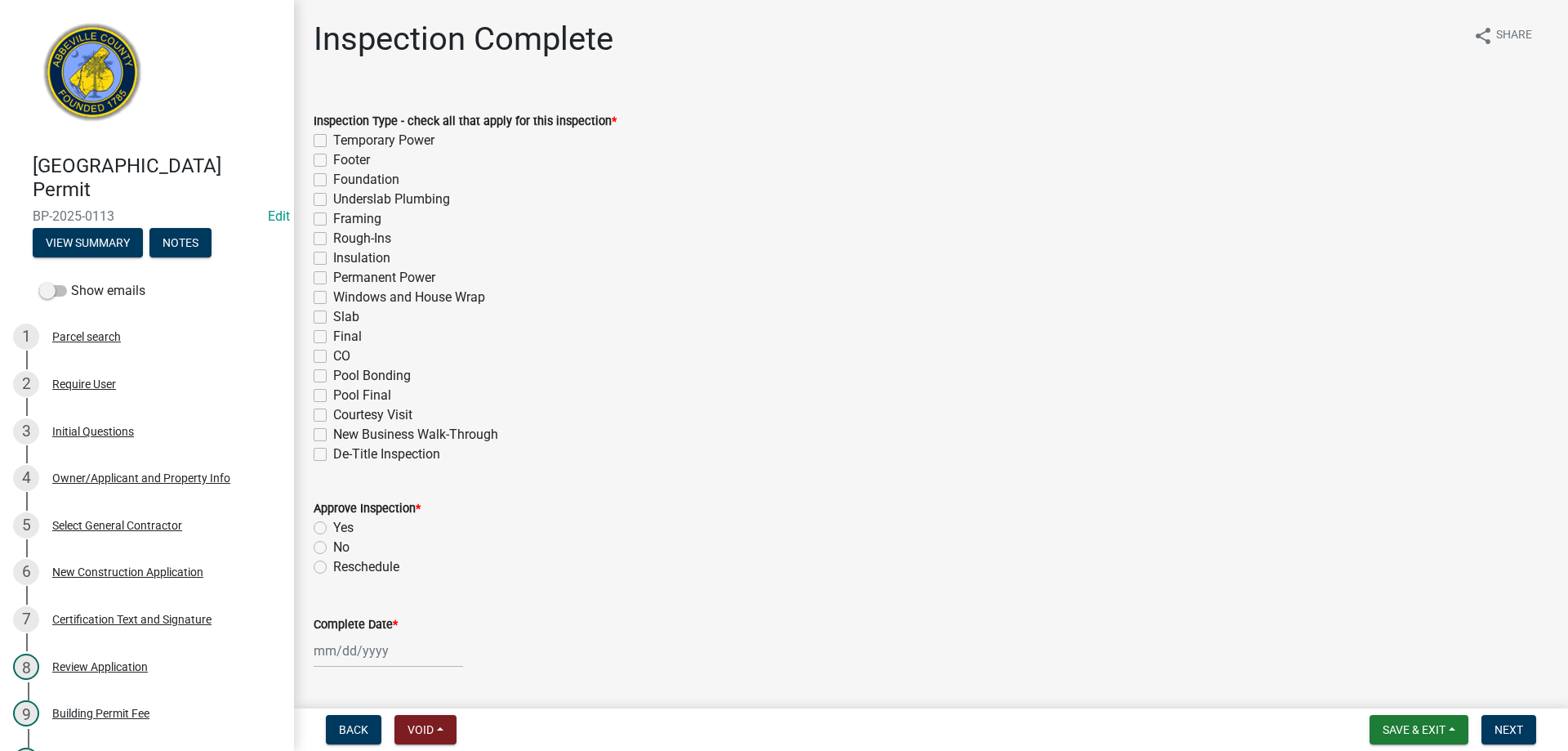
click at [333, 214] on label "Framing" at bounding box center [357, 218] width 48 height 19
click at [333, 214] on input "Framing" at bounding box center [338, 214] width 11 height 11
checkbox input "true"
checkbox input "false"
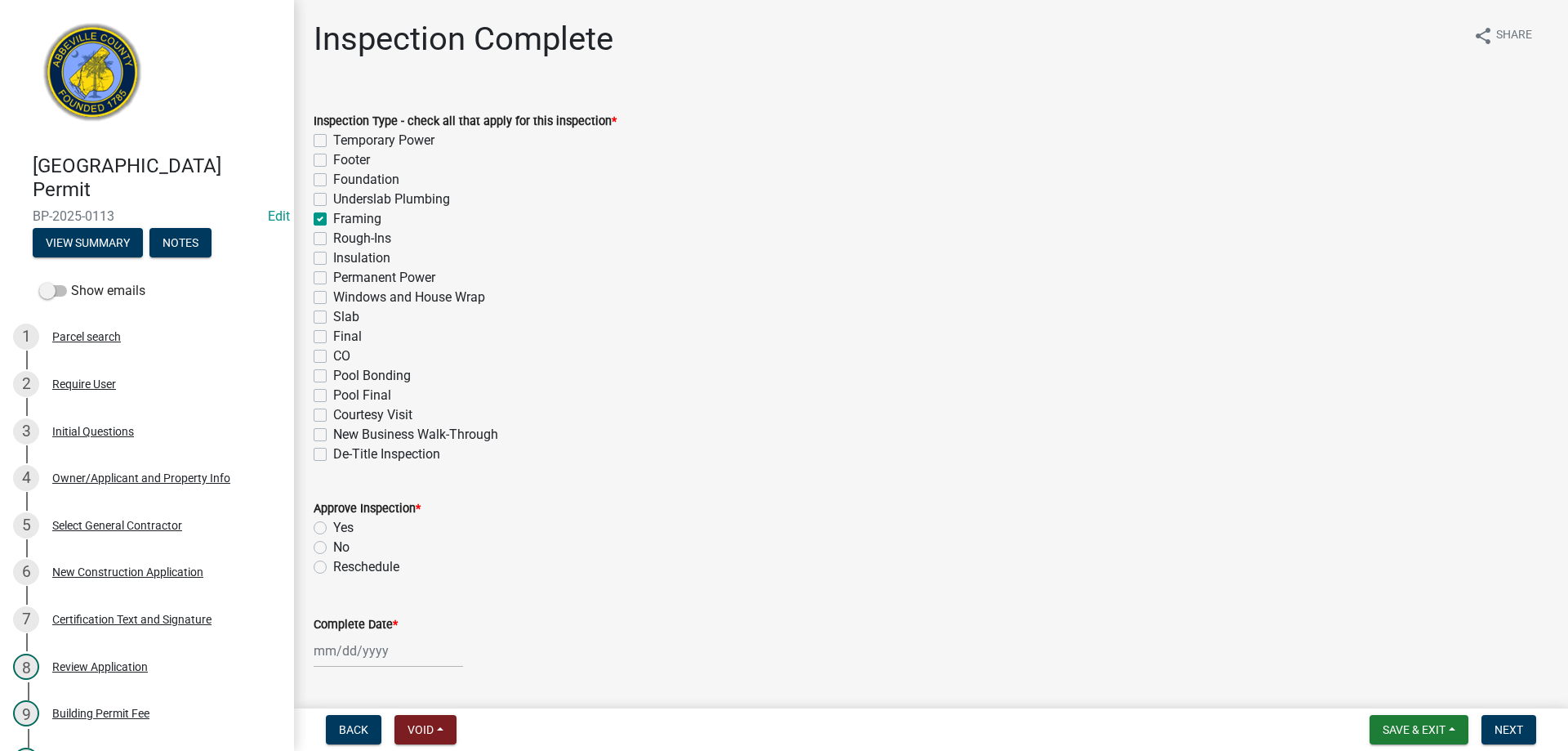
checkbox input "false"
checkbox input "true"
checkbox input "false"
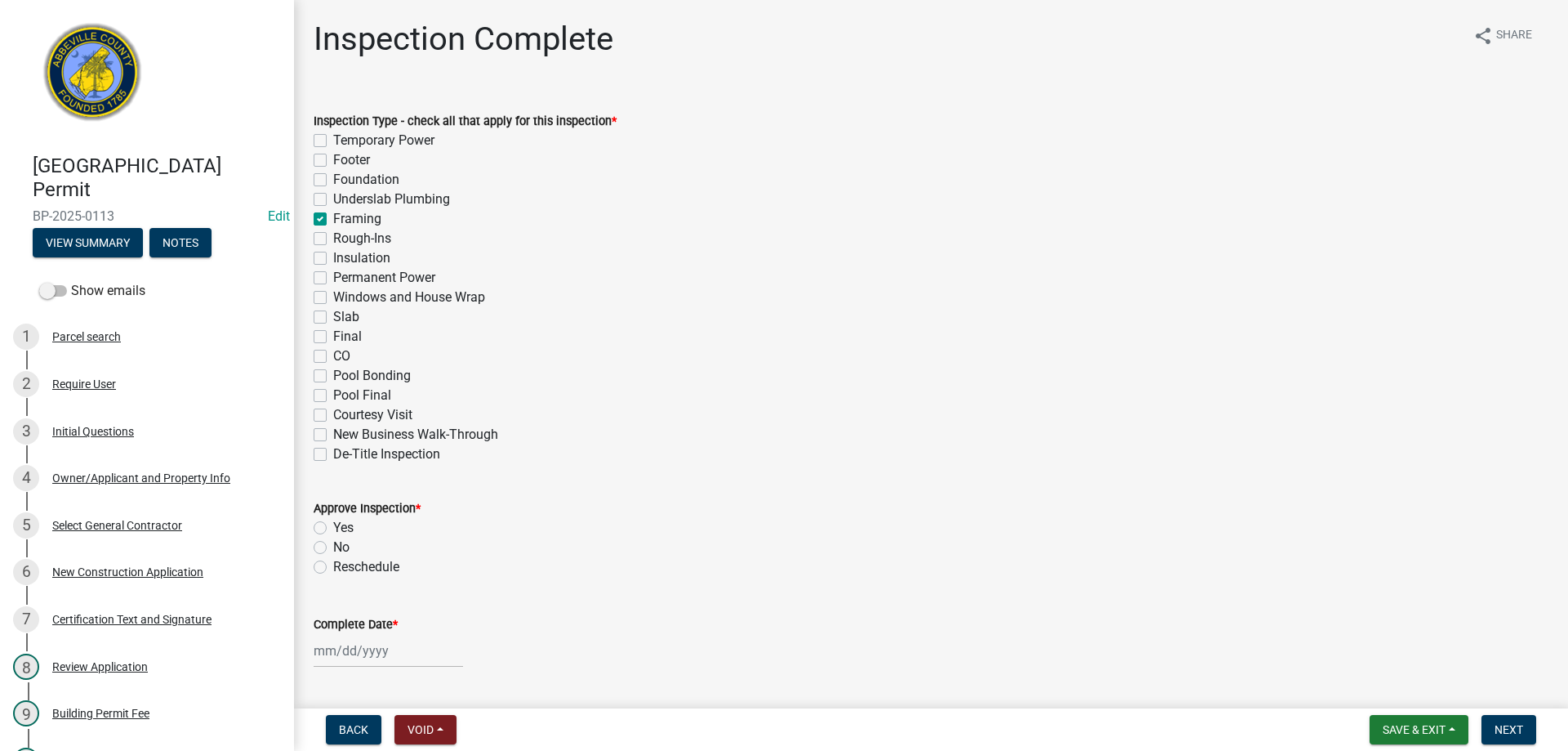
checkbox input "false"
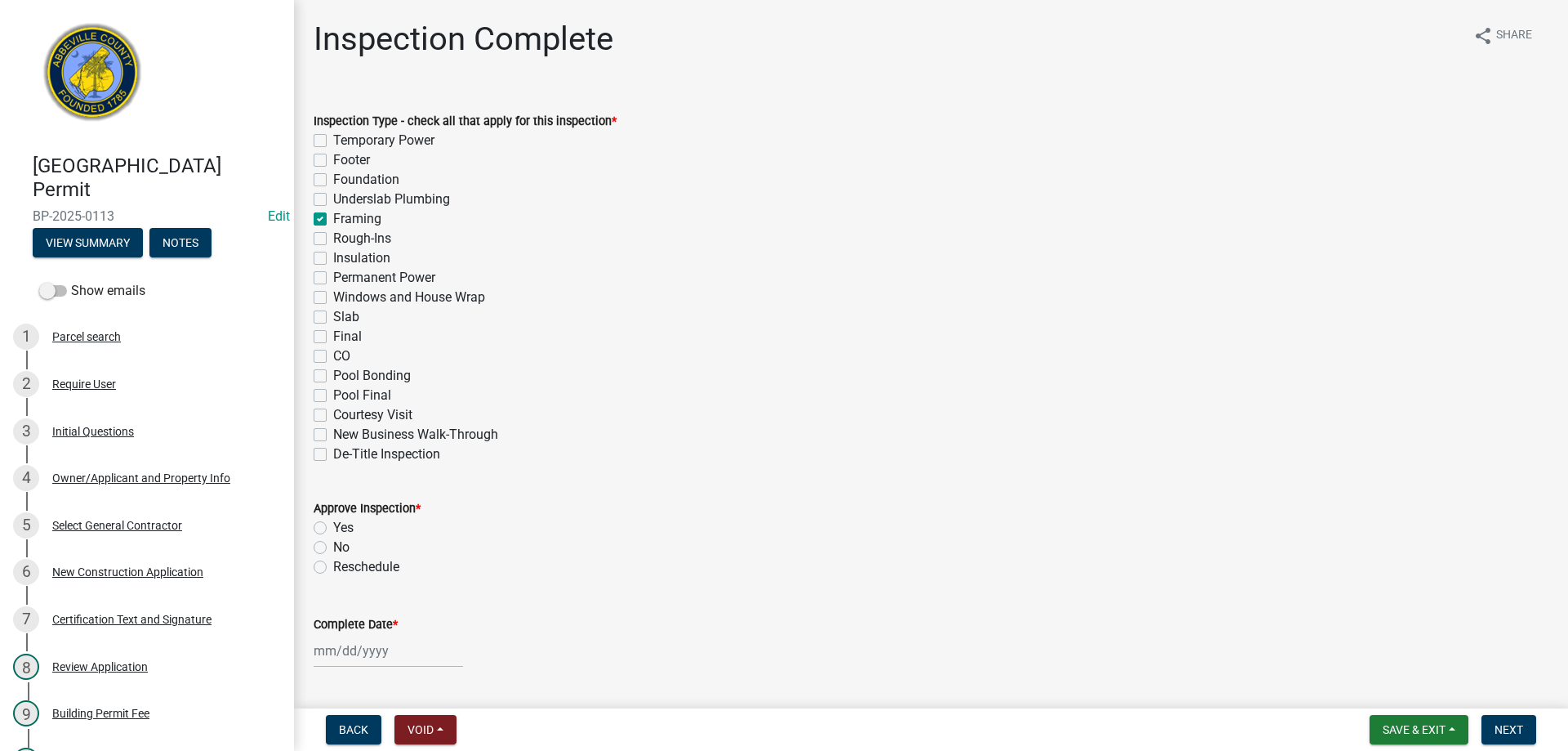
checkbox input "false"
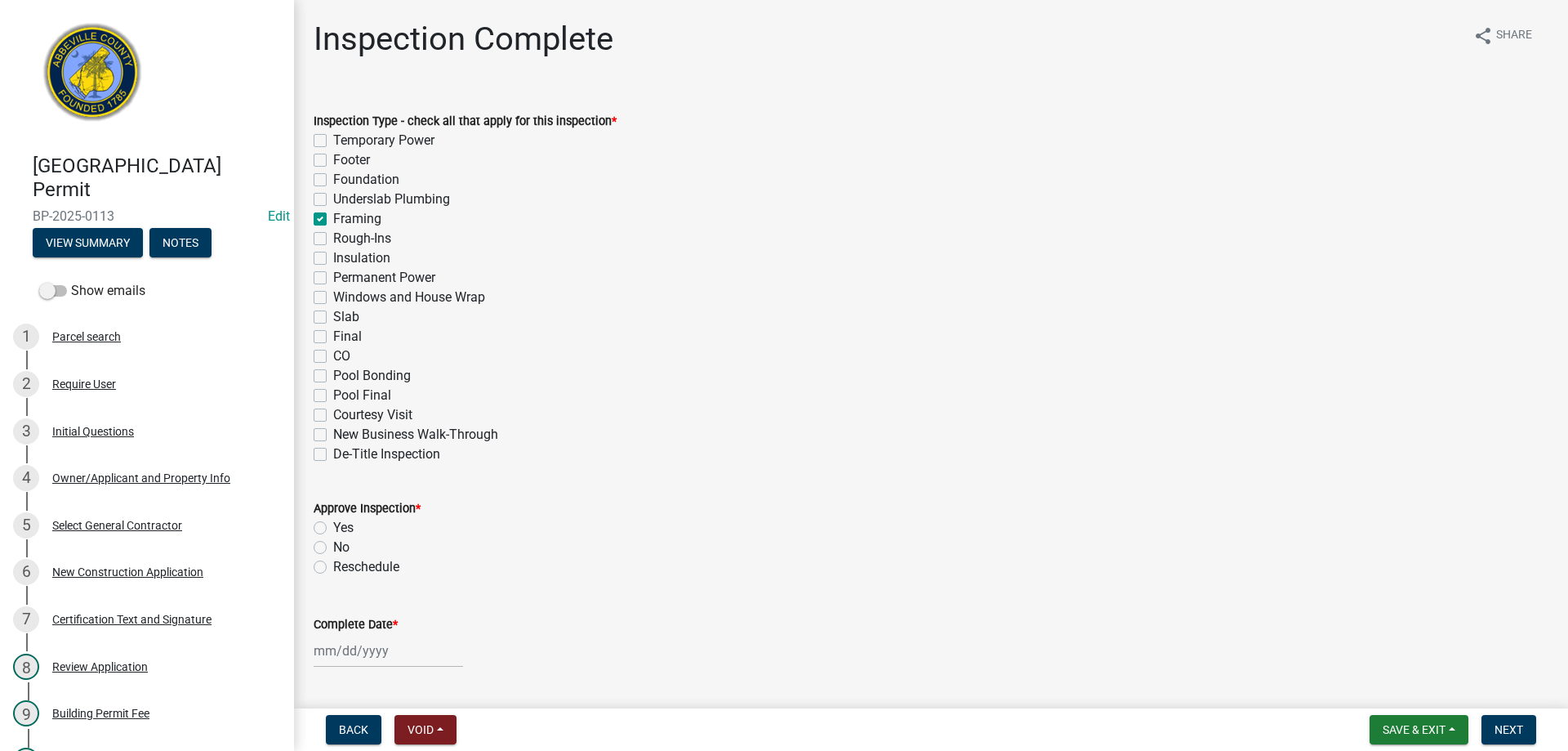
click at [333, 258] on label "Insulation" at bounding box center [362, 258] width 57 height 19
click at [333, 258] on input "Insulation" at bounding box center [338, 253] width 11 height 11
checkbox input "true"
checkbox input "false"
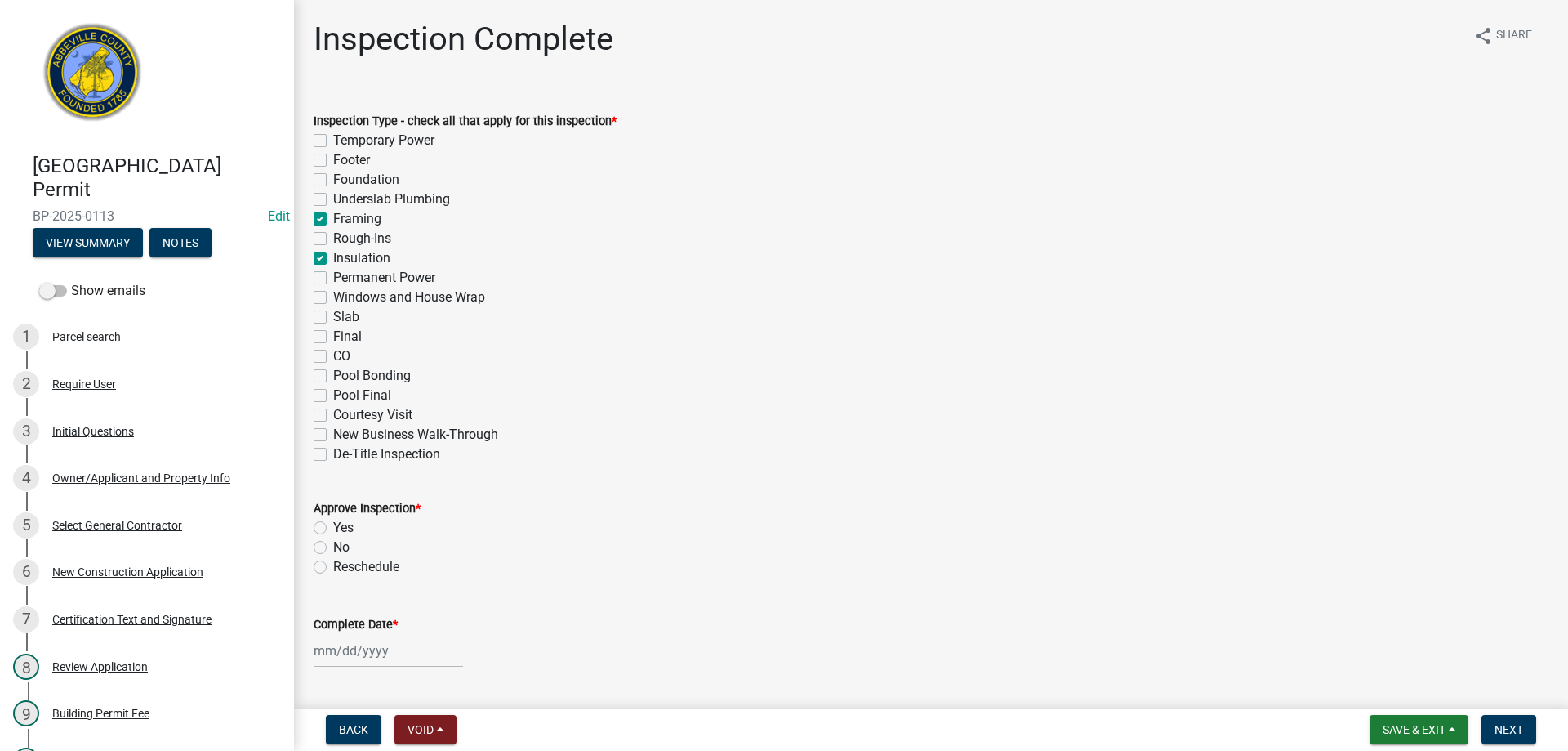
checkbox input "false"
checkbox input "true"
checkbox input "false"
checkbox input "true"
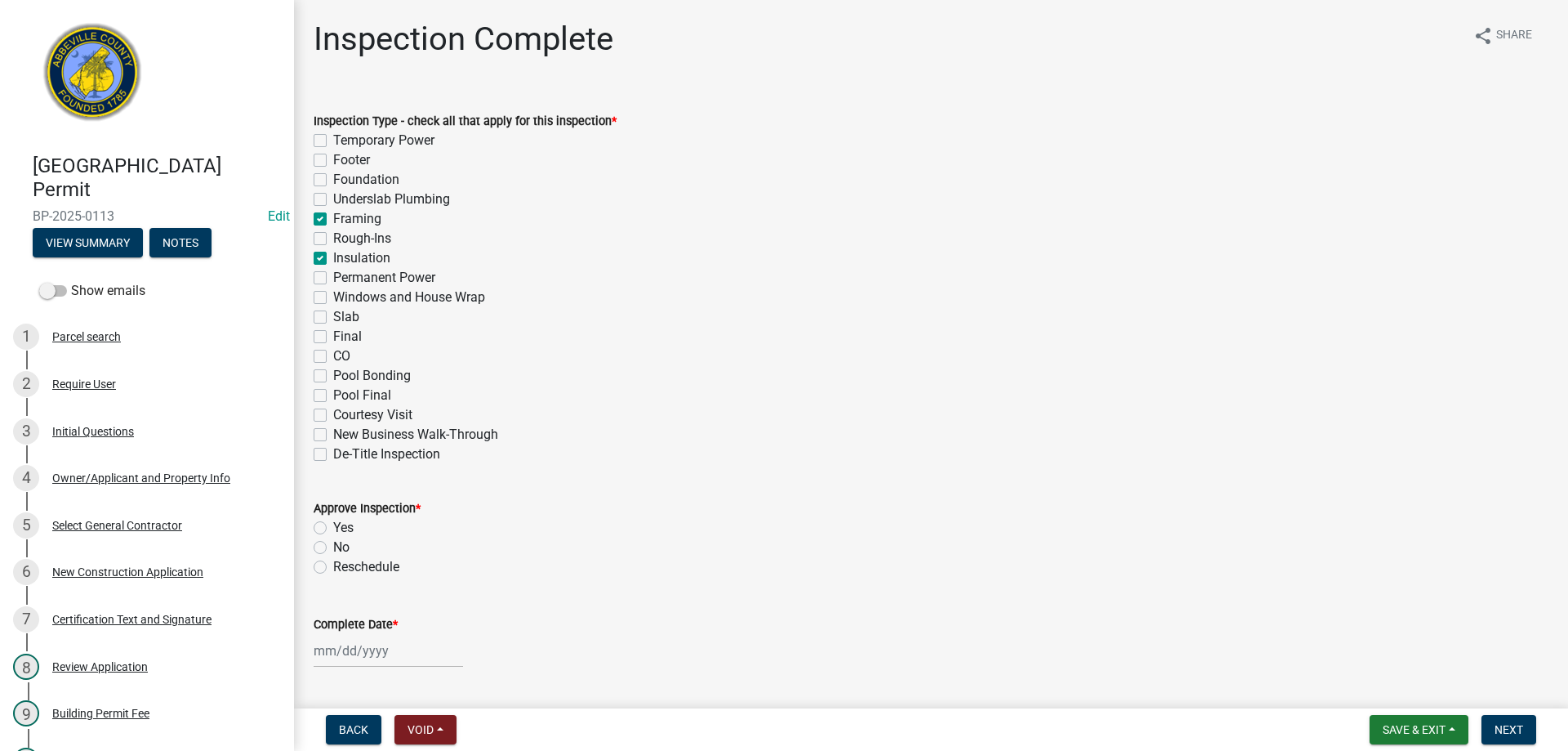
checkbox input "false"
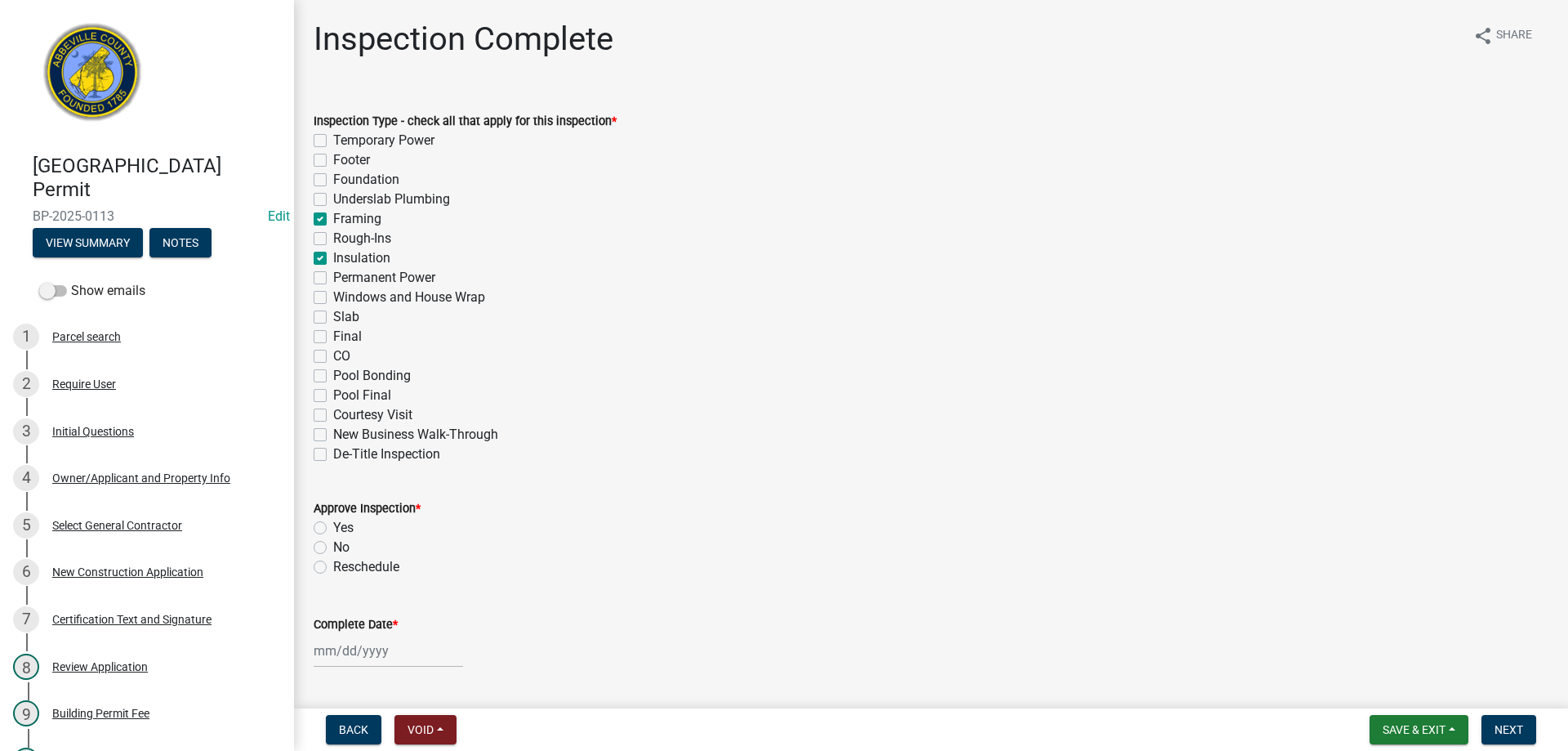
checkbox input "false"
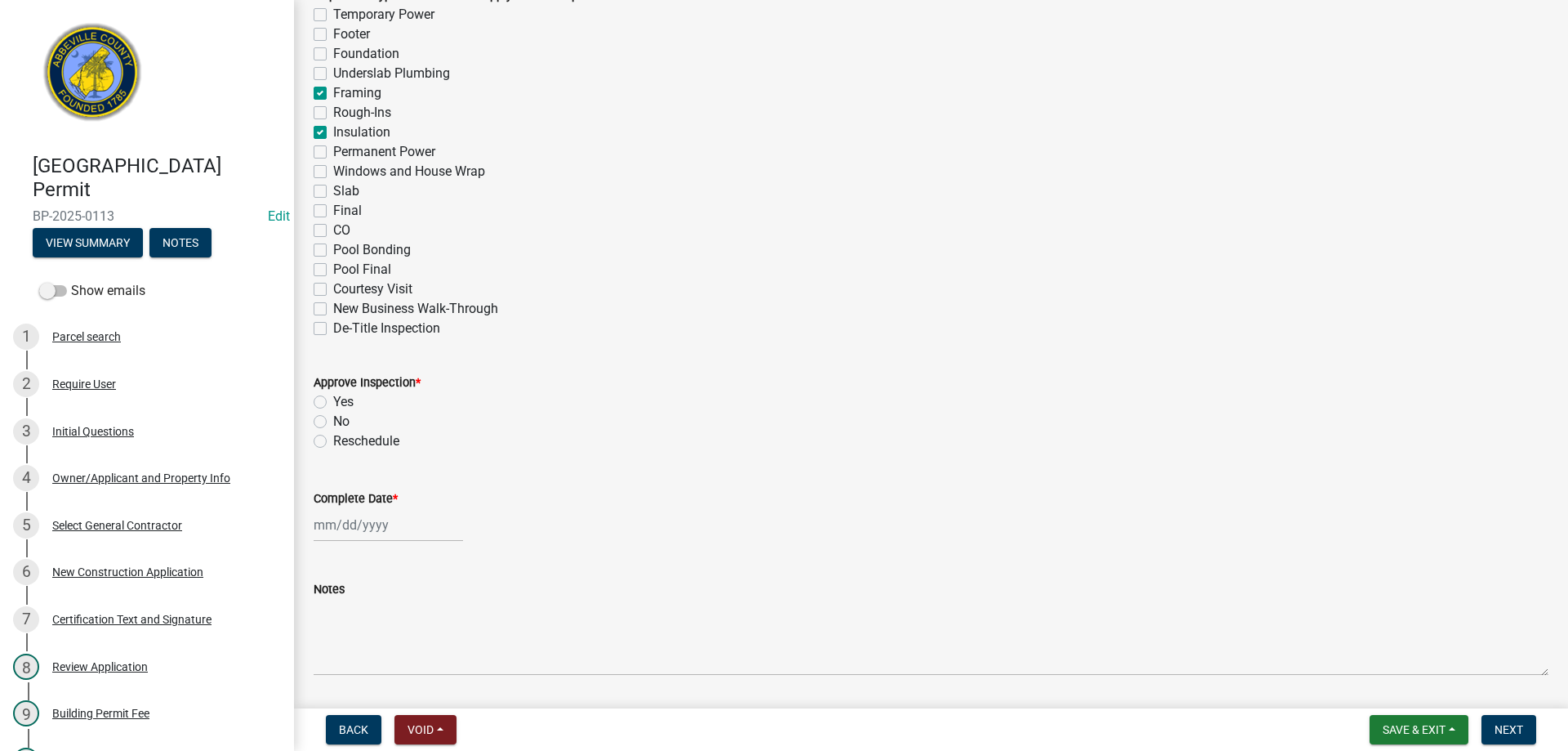
scroll to position [245, 0]
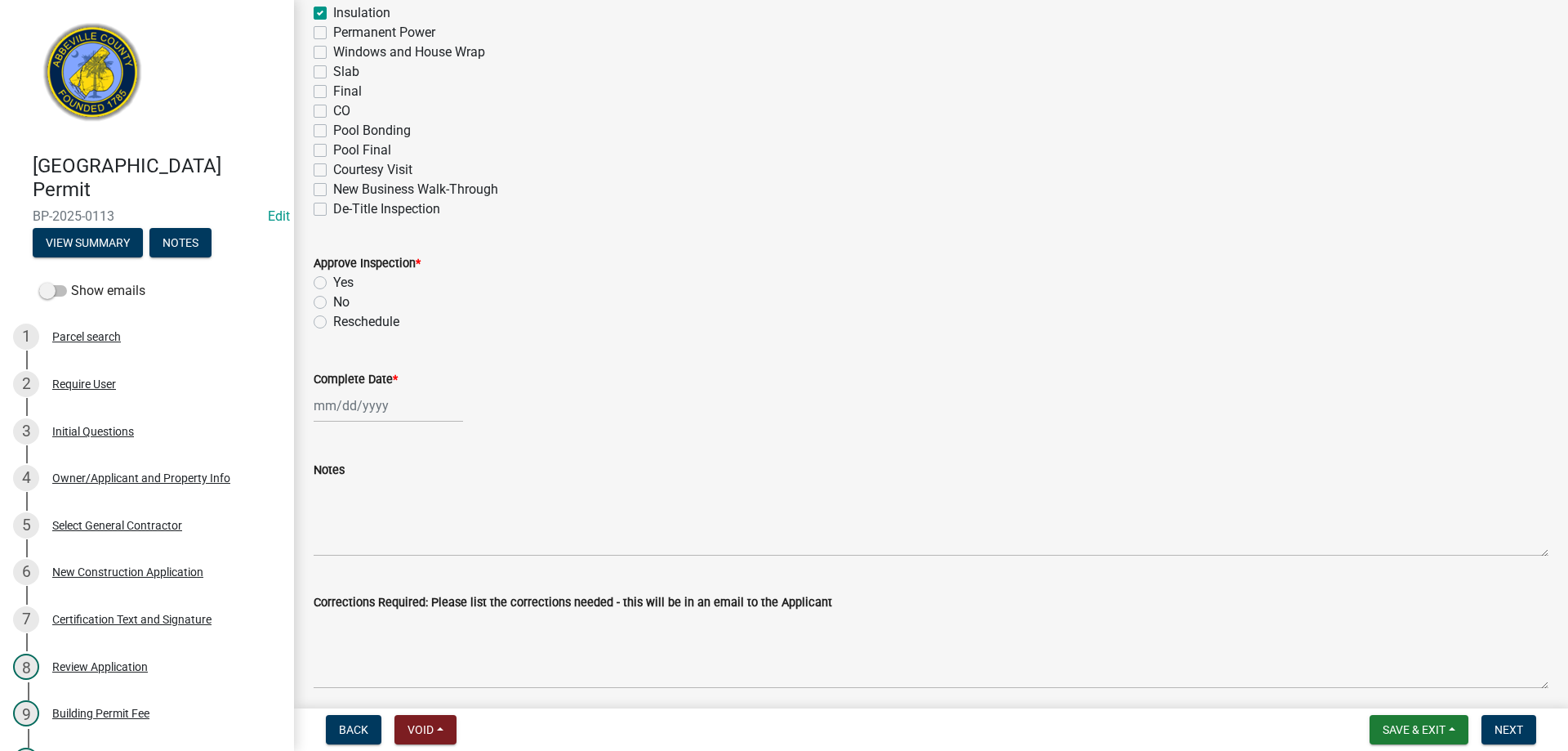
click at [333, 278] on label "Yes" at bounding box center [343, 282] width 20 height 19
click at [333, 278] on input "Yes" at bounding box center [338, 278] width 11 height 11
radio input "true"
click at [365, 407] on div at bounding box center [389, 406] width 150 height 34
select select "9"
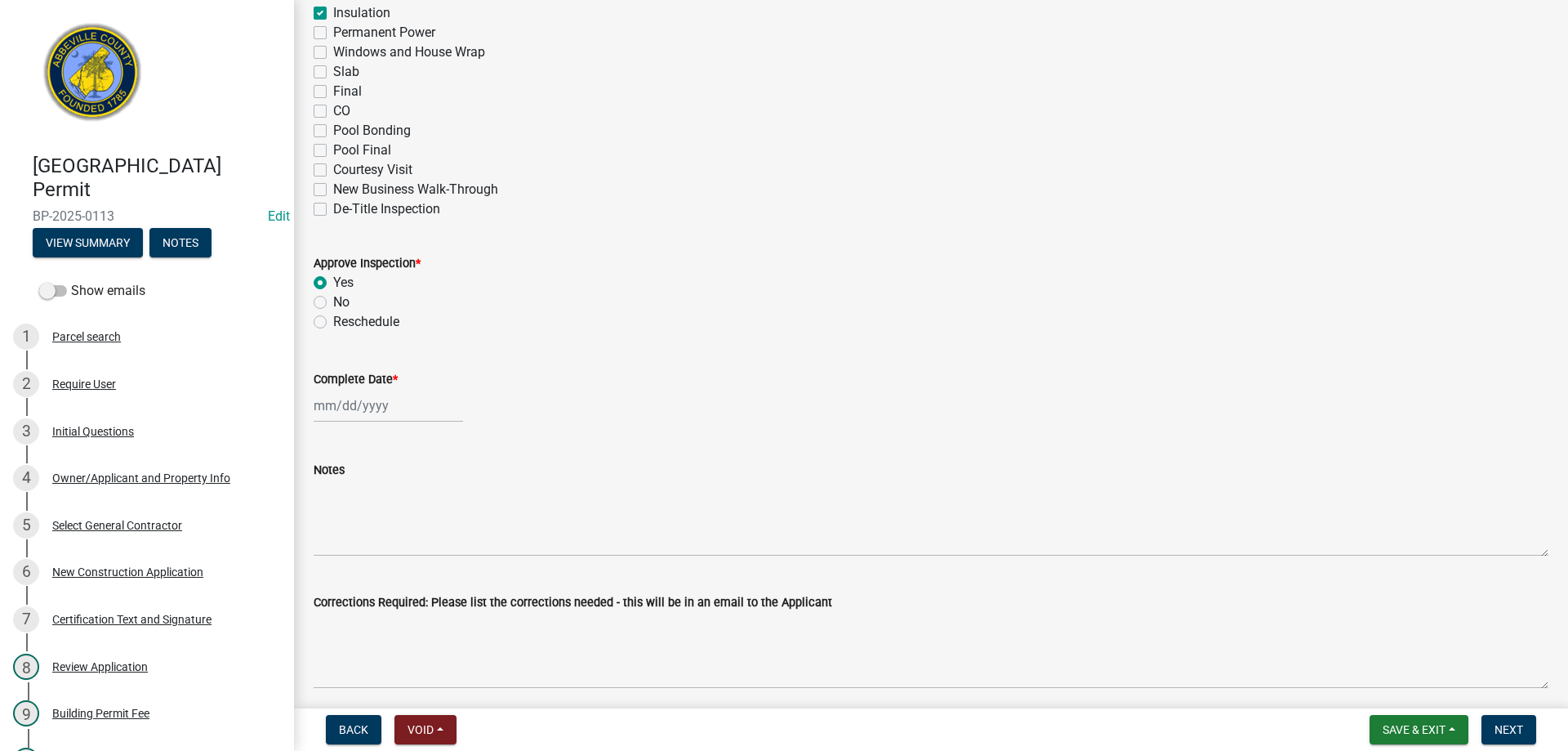
select select "2025"
click at [407, 541] on div "18" at bounding box center [408, 545] width 26 height 26
type input "[DATE]"
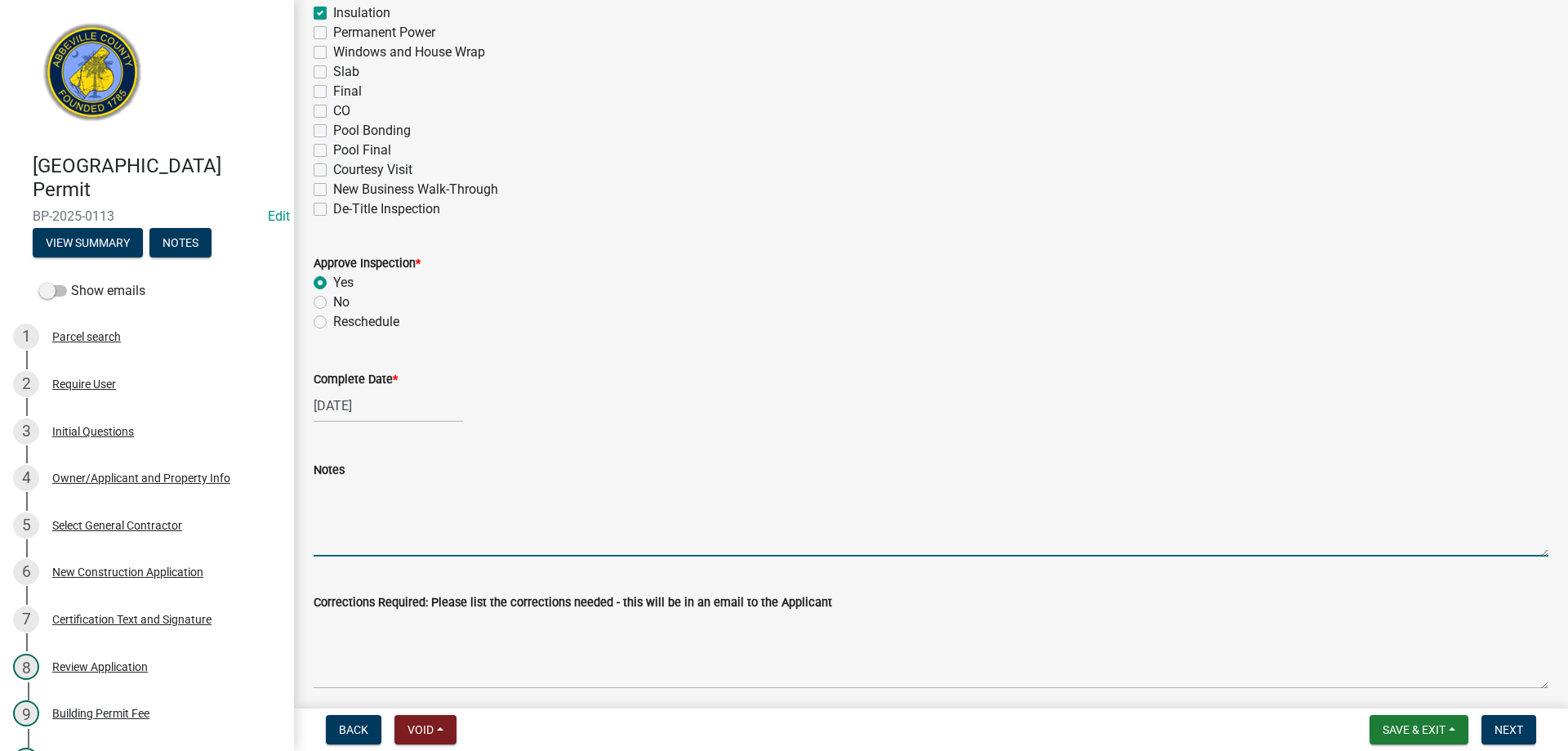
click at [344, 546] on textarea "Notes" at bounding box center [931, 518] width 1235 height 77
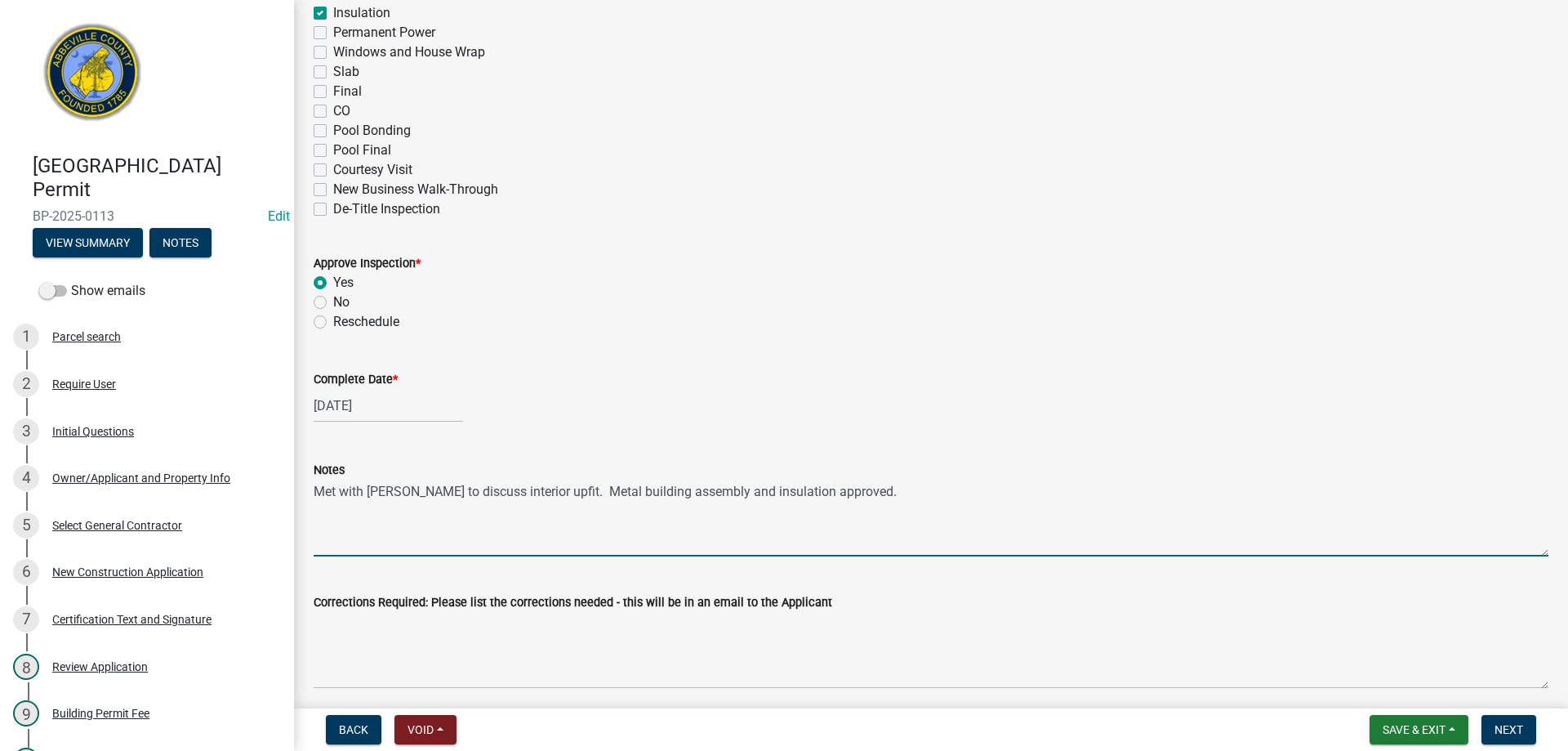
scroll to position [572, 0]
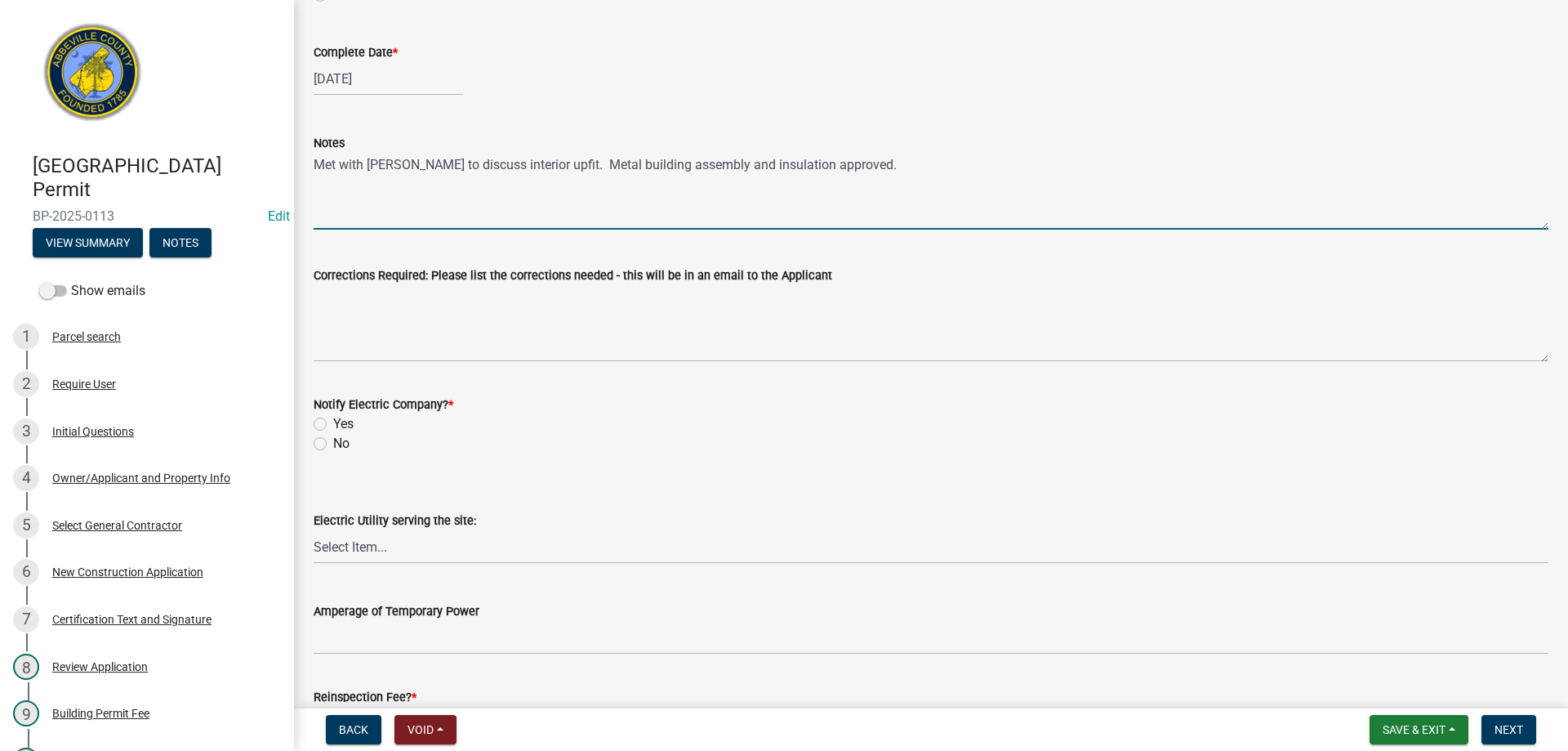
type textarea "Met with [PERSON_NAME] to discuss interior upfit. Metal building assembly and i…"
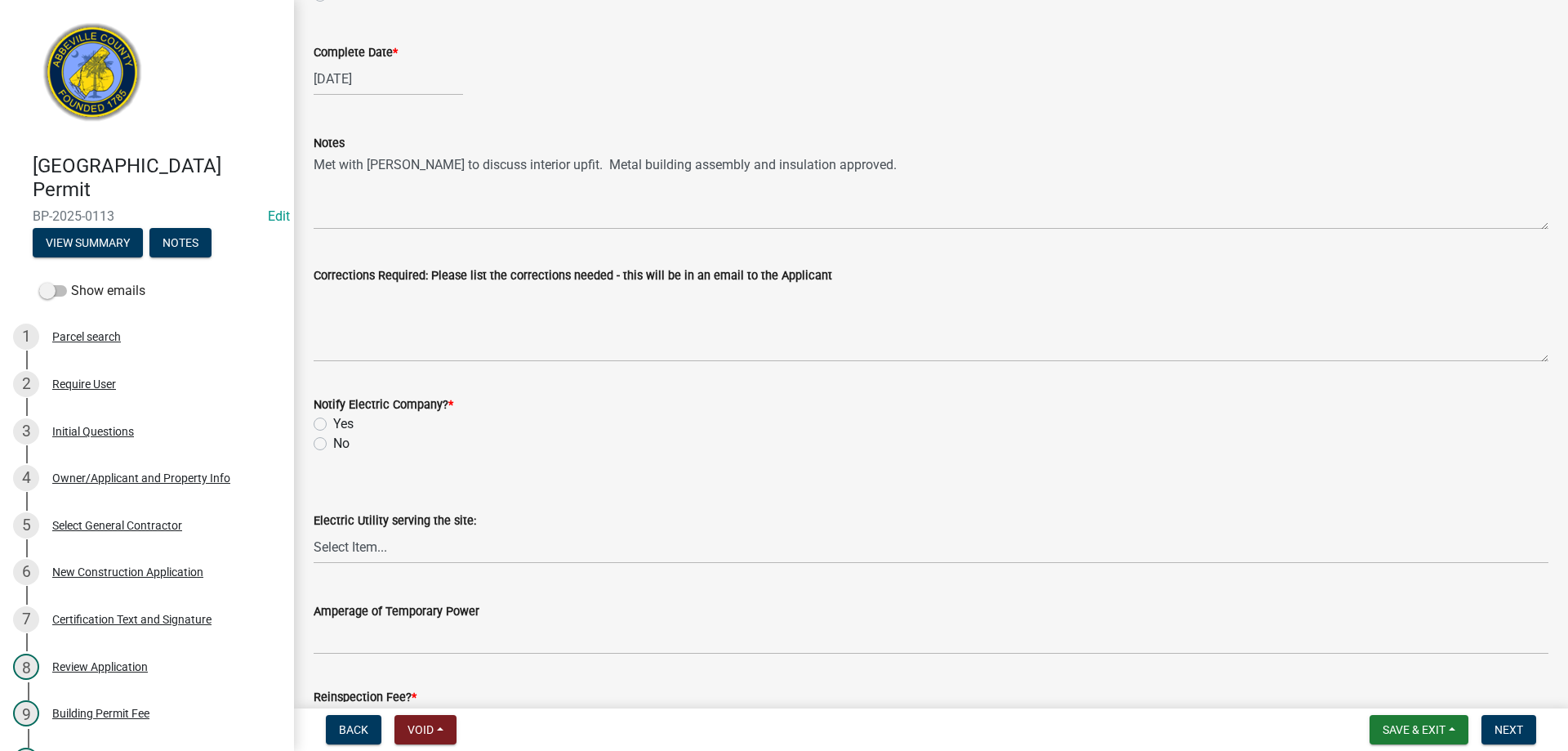
click at [333, 443] on label "No" at bounding box center [341, 443] width 16 height 19
click at [333, 443] on input "No" at bounding box center [338, 439] width 11 height 11
radio input "true"
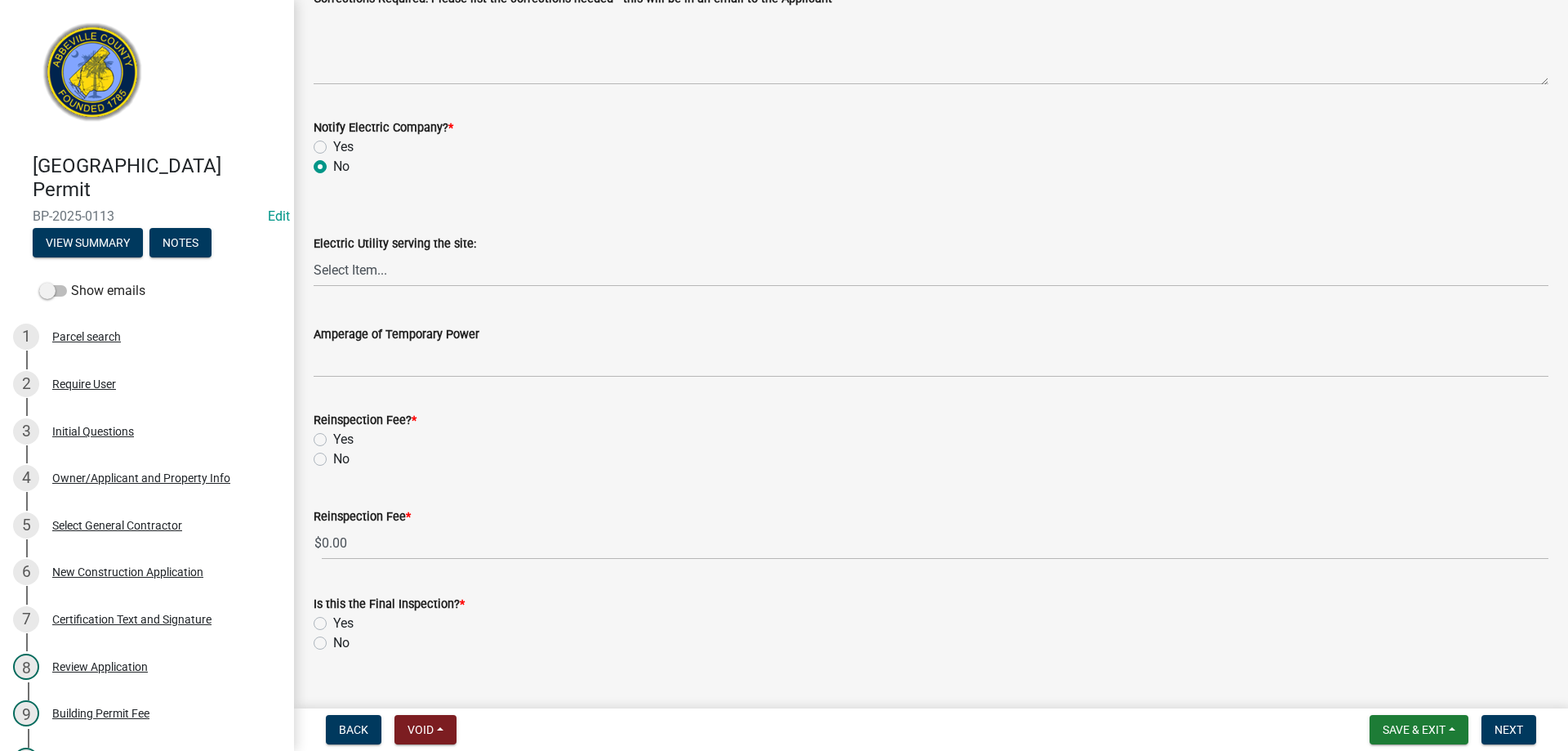
scroll to position [878, 0]
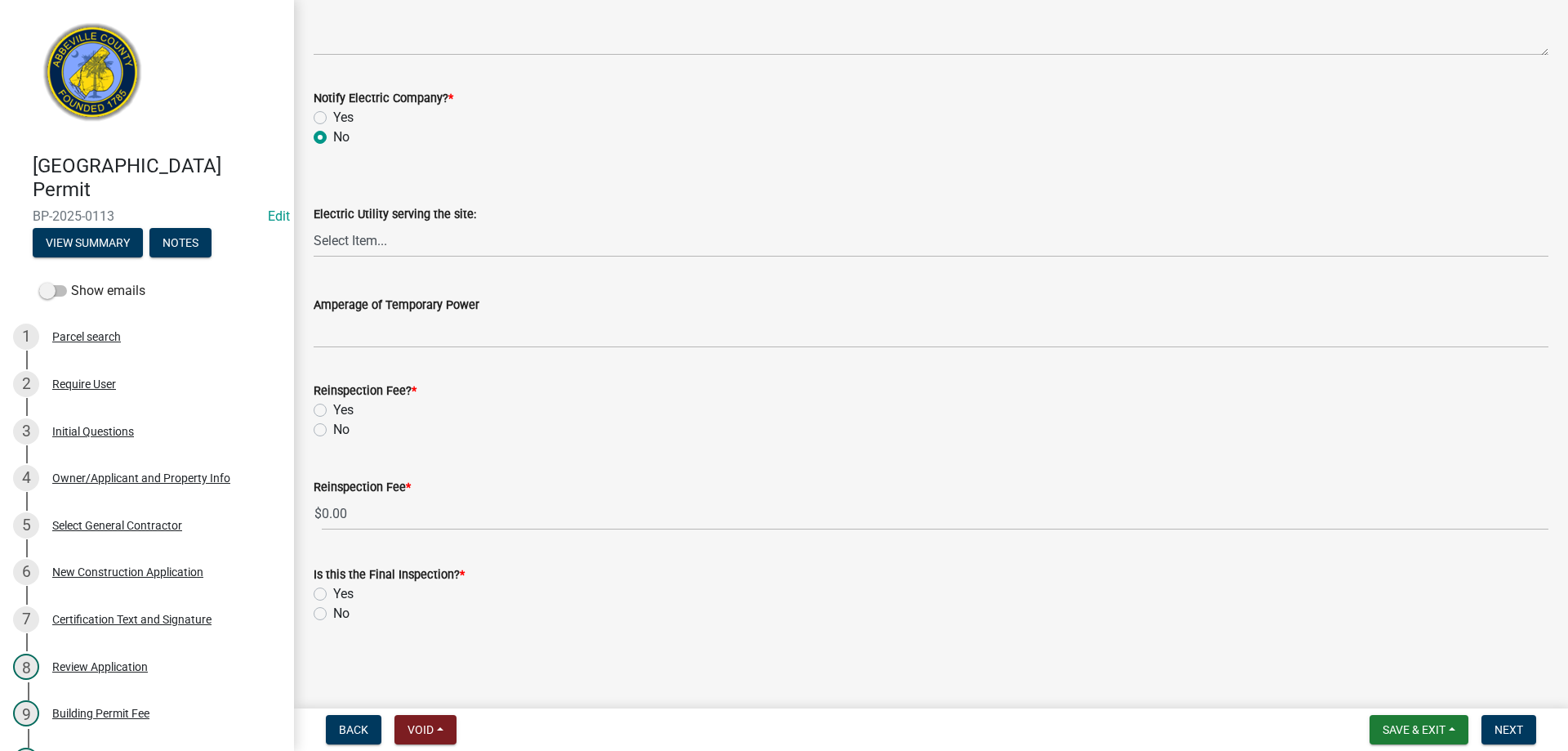
click at [333, 424] on label "No" at bounding box center [341, 429] width 16 height 19
click at [333, 424] on input "No" at bounding box center [338, 425] width 11 height 11
radio input "true"
click at [333, 611] on label "No" at bounding box center [341, 613] width 16 height 19
click at [333, 611] on input "No" at bounding box center [338, 609] width 11 height 11
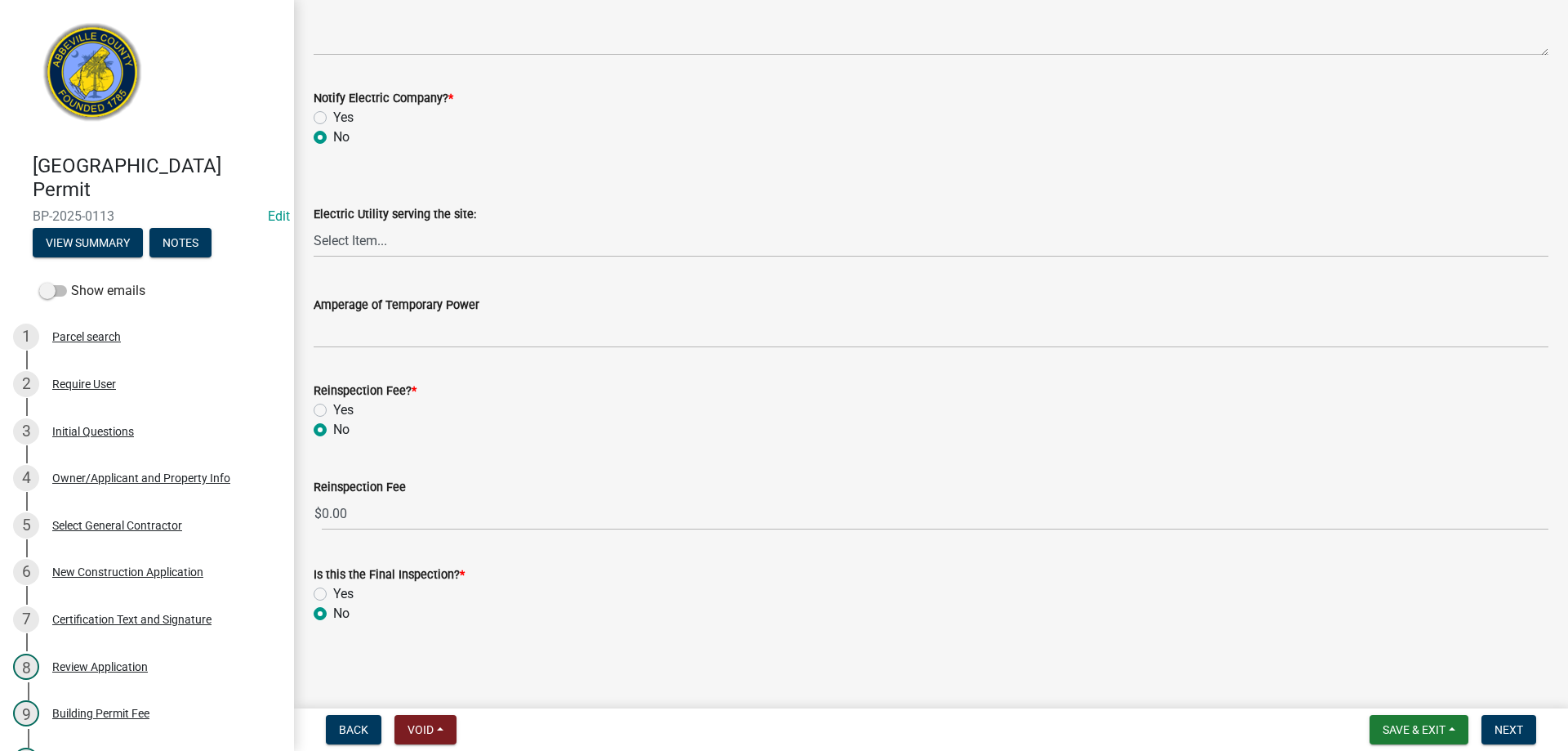
radio input "true"
click at [1499, 725] on span "Next" at bounding box center [1509, 730] width 29 height 13
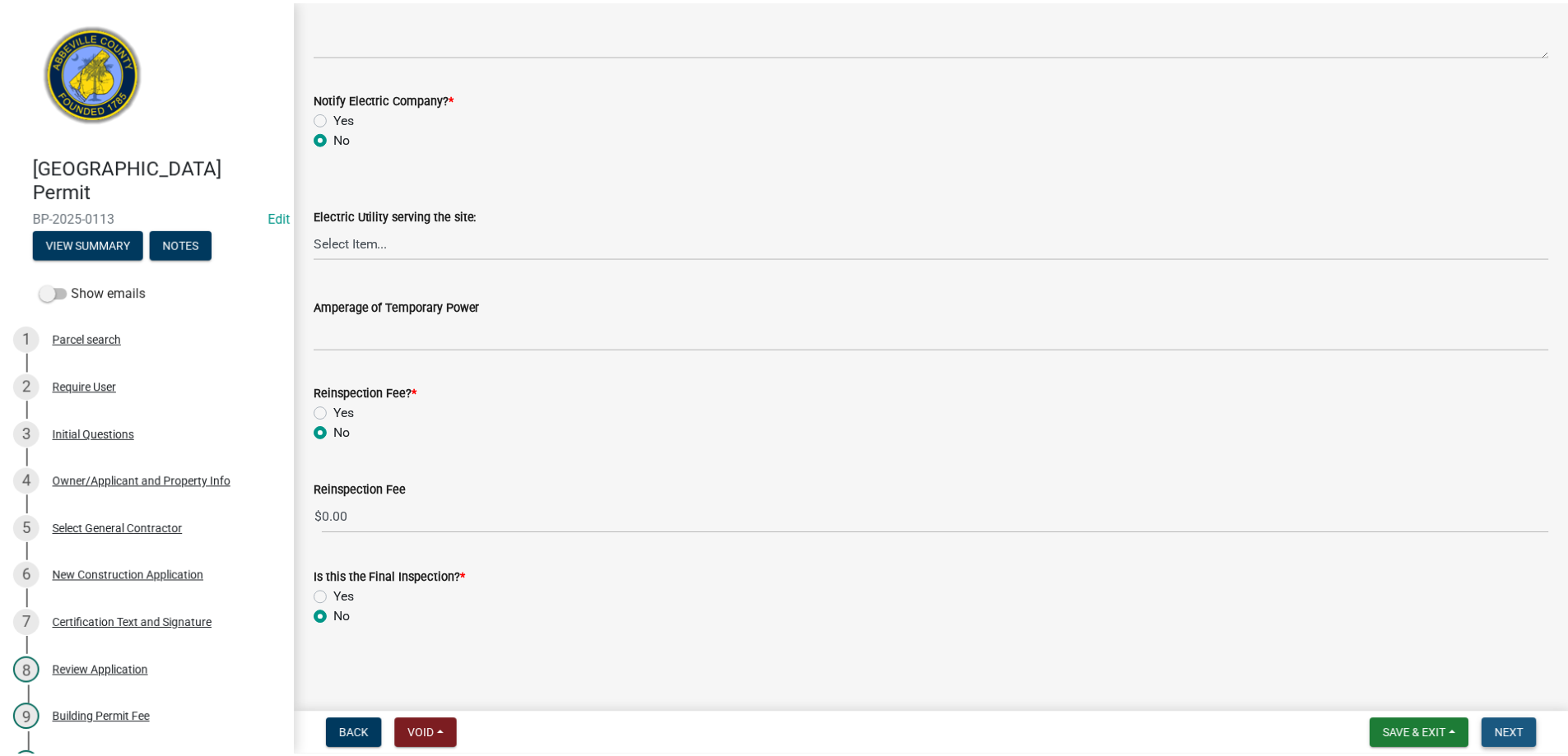
scroll to position [0, 0]
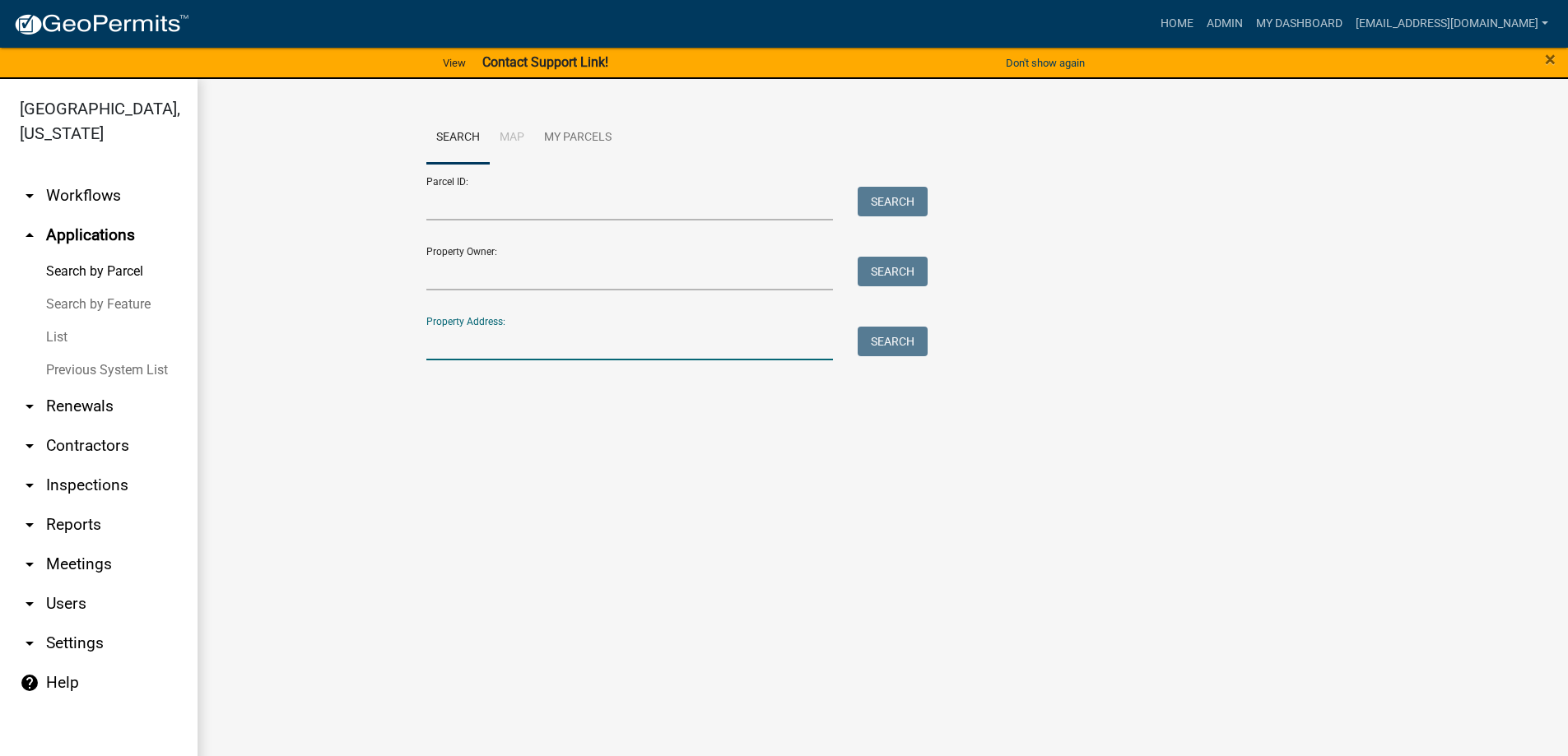
click at [526, 338] on input "Property Address:" at bounding box center [630, 343] width 407 height 34
click at [879, 342] on button "Search" at bounding box center [892, 341] width 70 height 30
click at [524, 341] on input "30 [PERSON_NAME]" at bounding box center [630, 343] width 407 height 34
type input "3"
type input "8 [PERSON_NAME]"
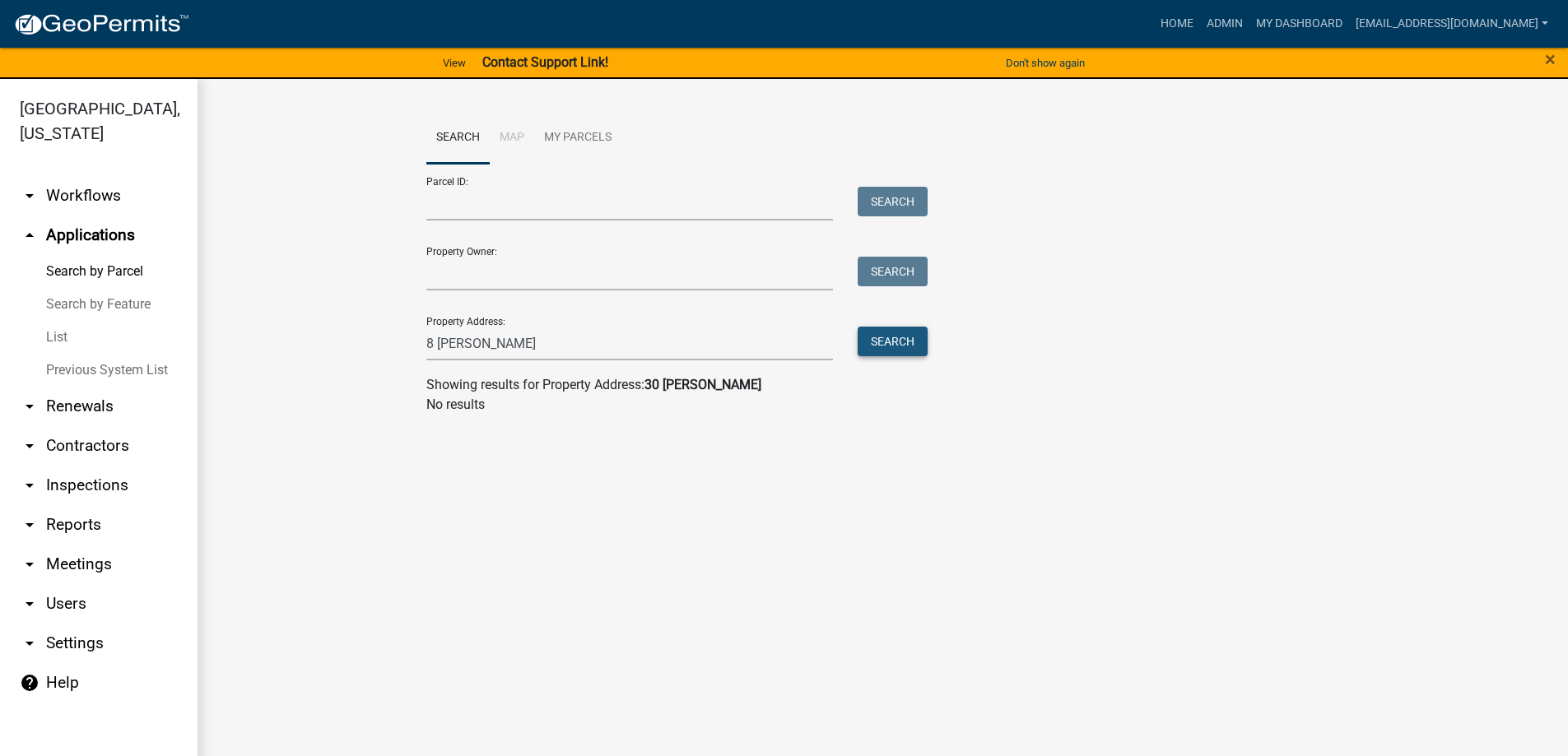
click at [897, 347] on button "Search" at bounding box center [892, 341] width 70 height 30
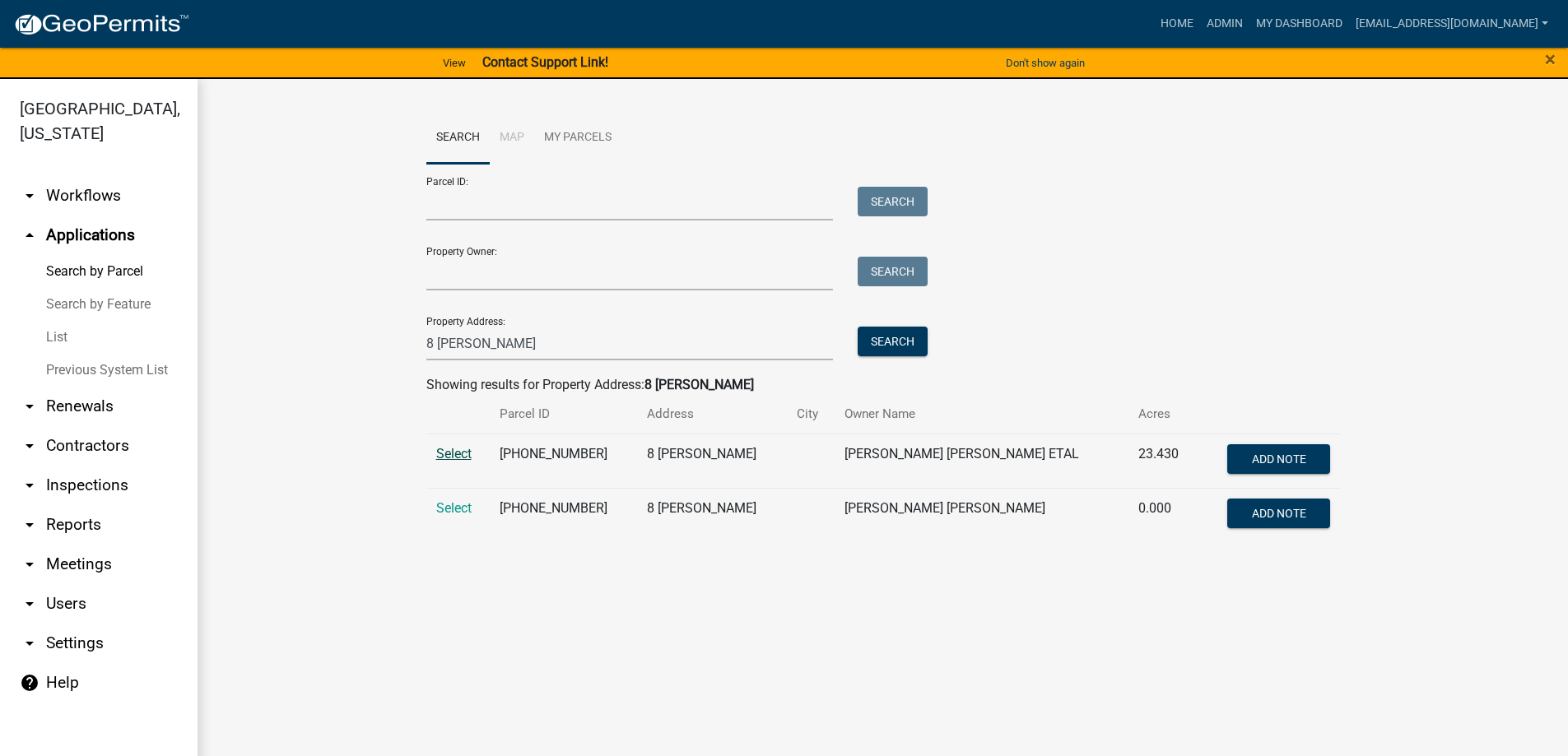
click at [445, 458] on span "Select" at bounding box center [454, 453] width 36 height 15
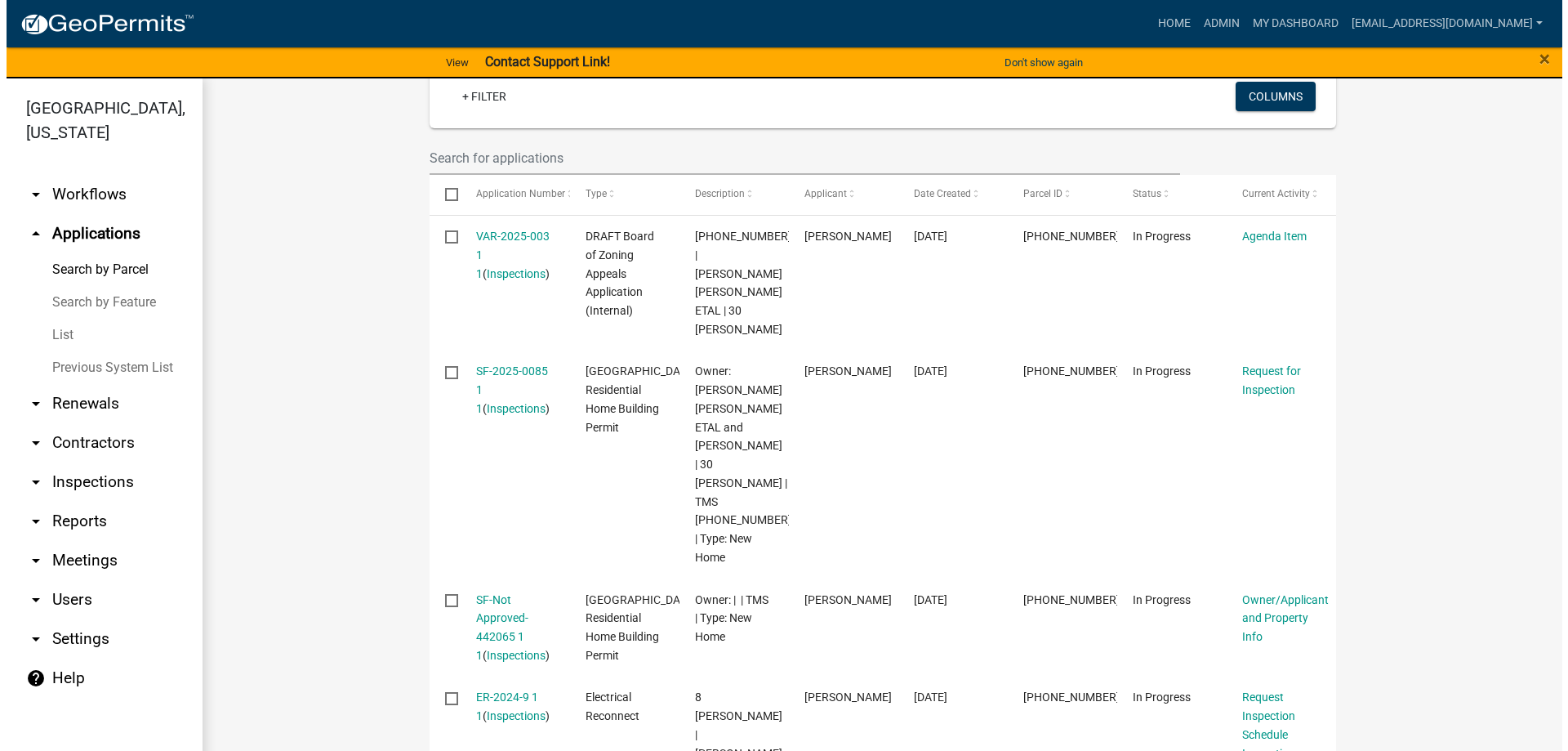
scroll to position [490, 0]
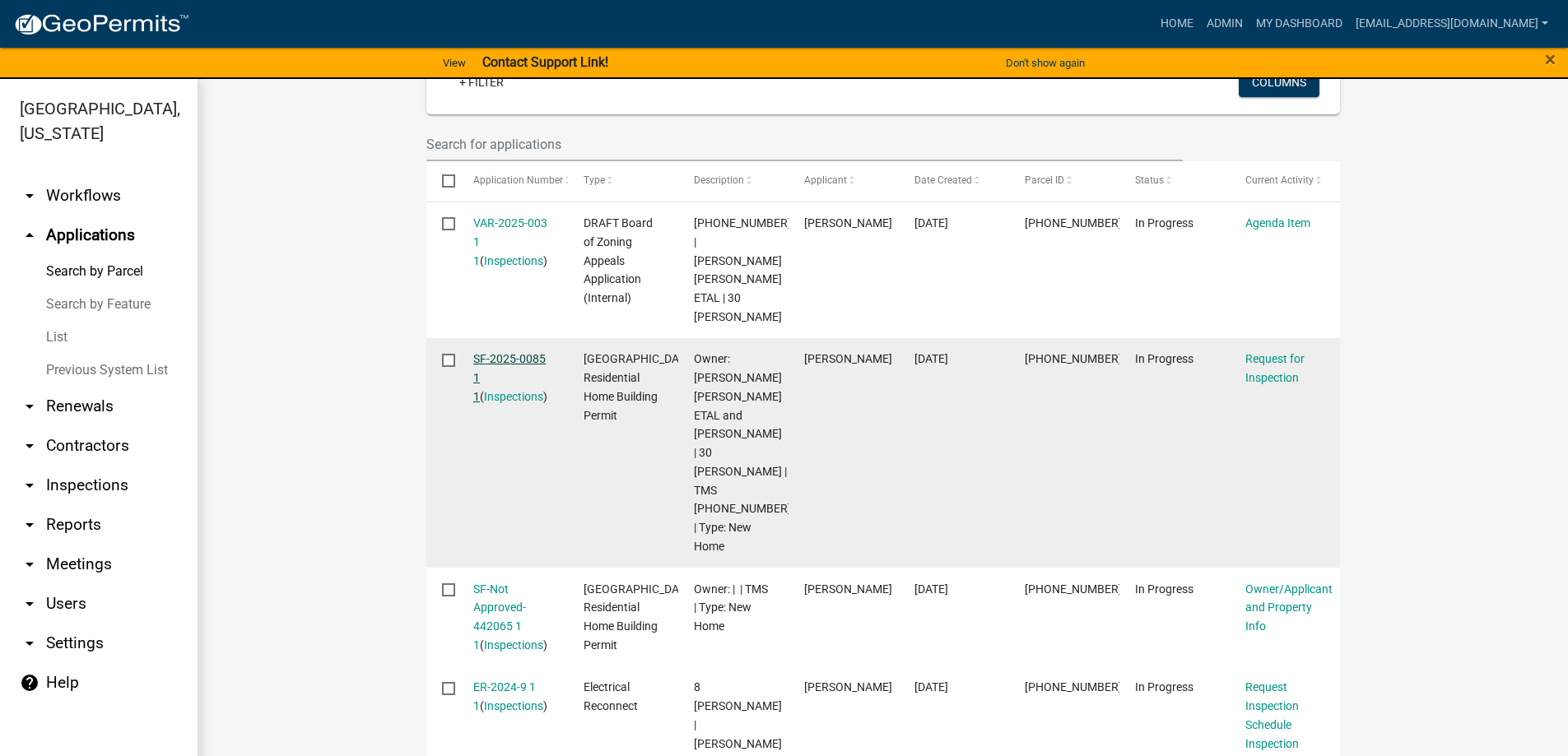
click at [500, 352] on link "SF-2025-0085 1 1" at bounding box center [509, 377] width 72 height 51
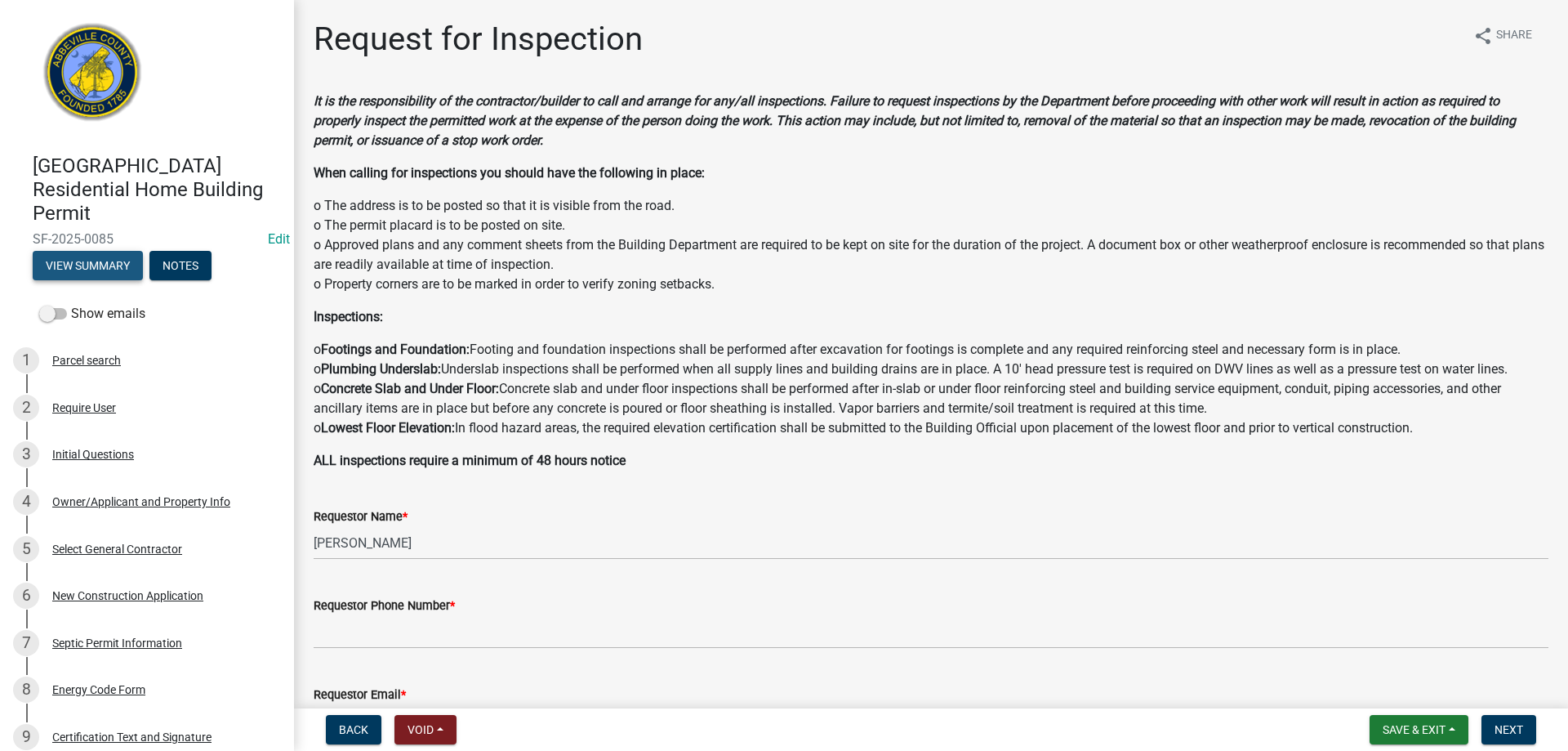
click at [106, 264] on button "View Summary" at bounding box center [88, 265] width 110 height 29
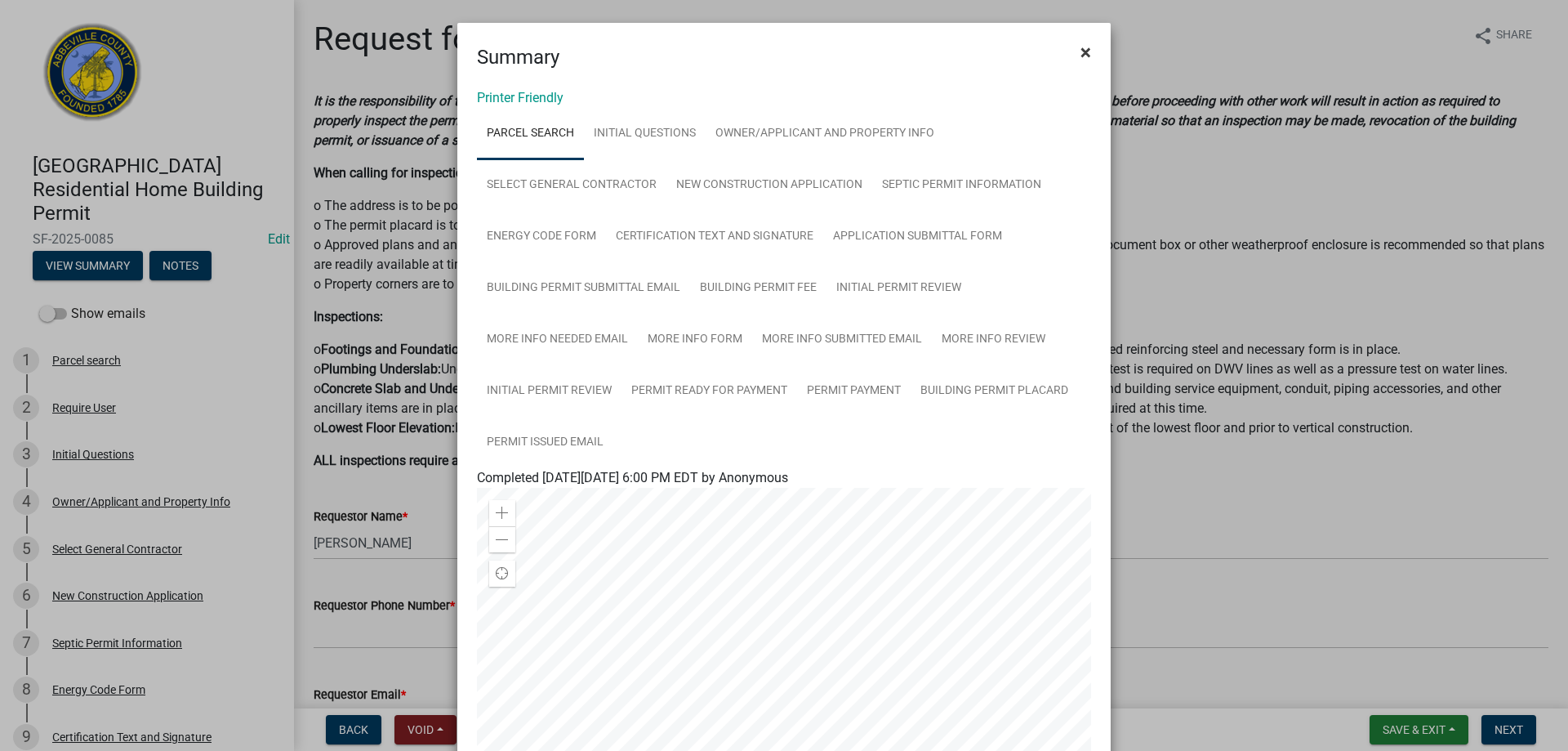
click at [1081, 51] on span "×" at bounding box center [1086, 52] width 11 height 23
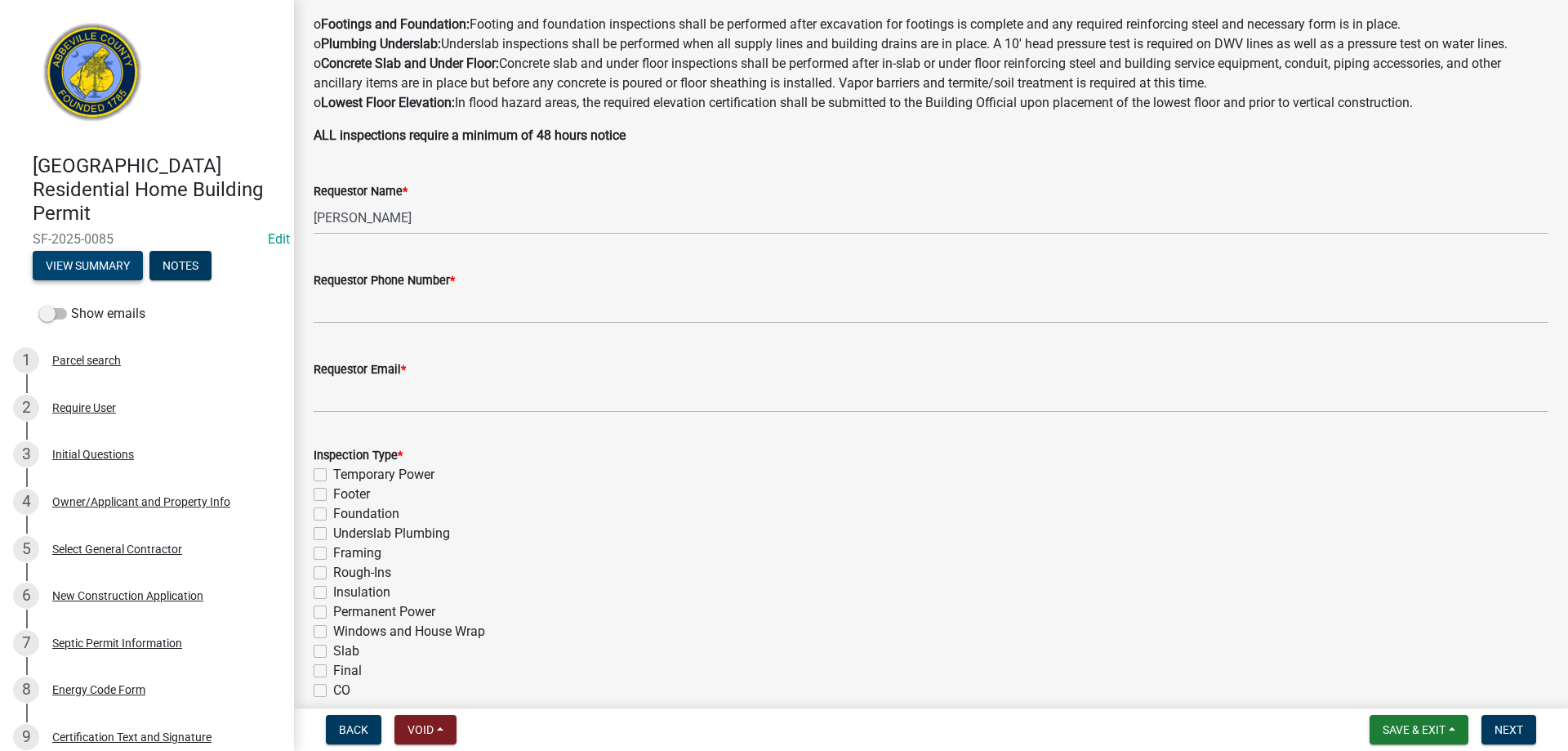
scroll to position [327, 0]
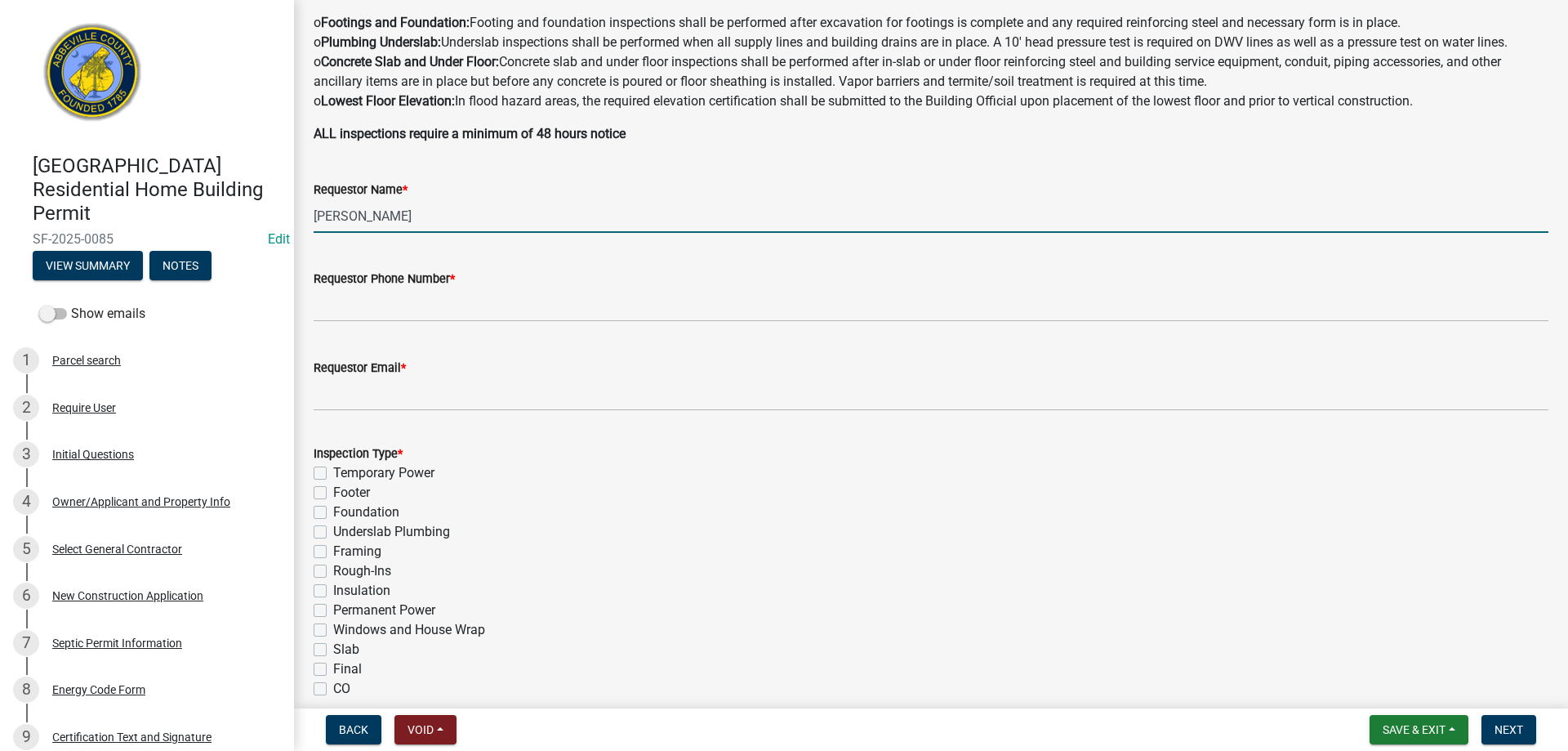
click at [382, 218] on input "[PERSON_NAME]" at bounding box center [931, 216] width 1235 height 34
click at [428, 216] on input "[PERSON_NAME]" at bounding box center [931, 216] width 1235 height 34
type input "M"
type input "[PERSON_NAME]"
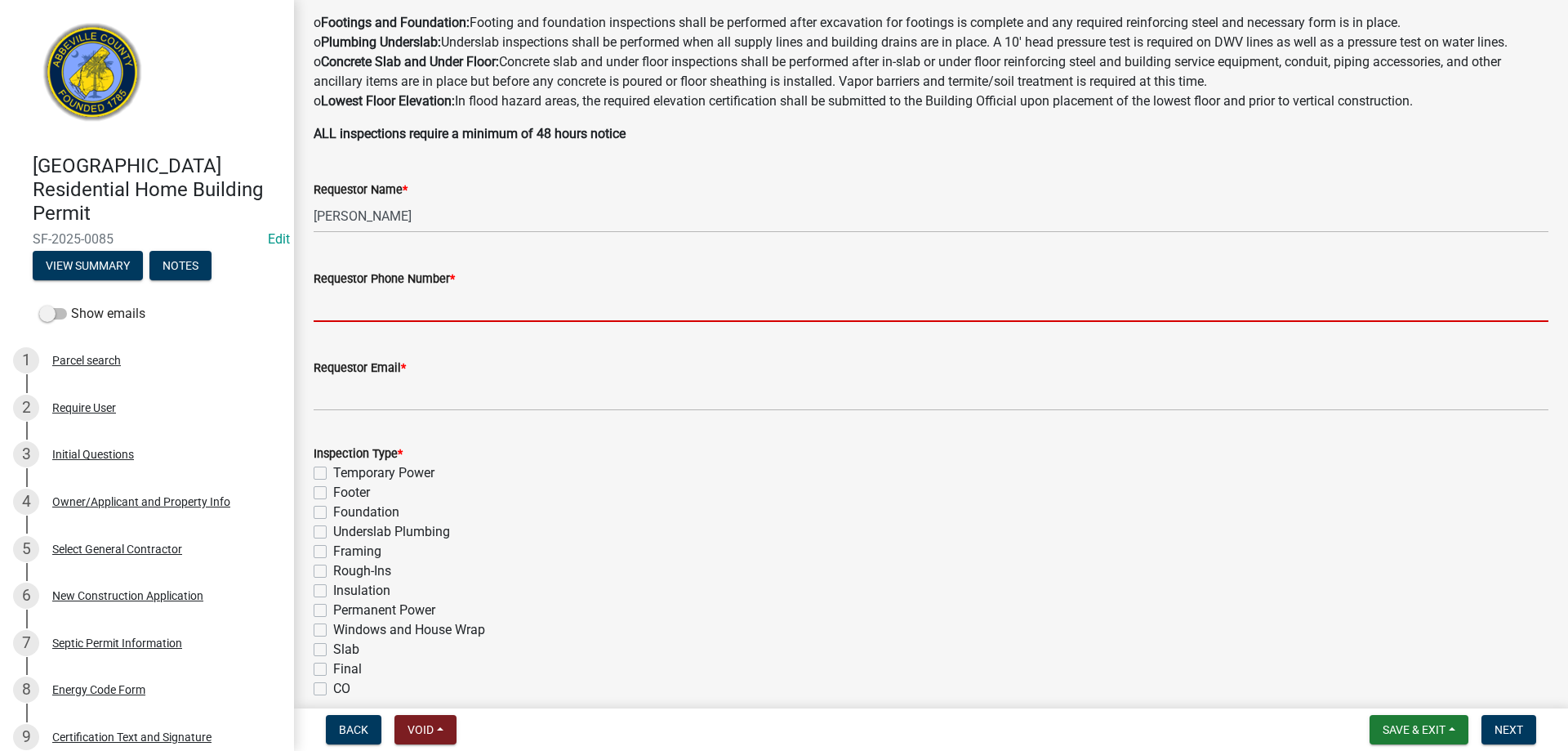
click at [390, 306] on input "Requestor Phone Number *" at bounding box center [931, 306] width 1235 height 34
type input "8643789750"
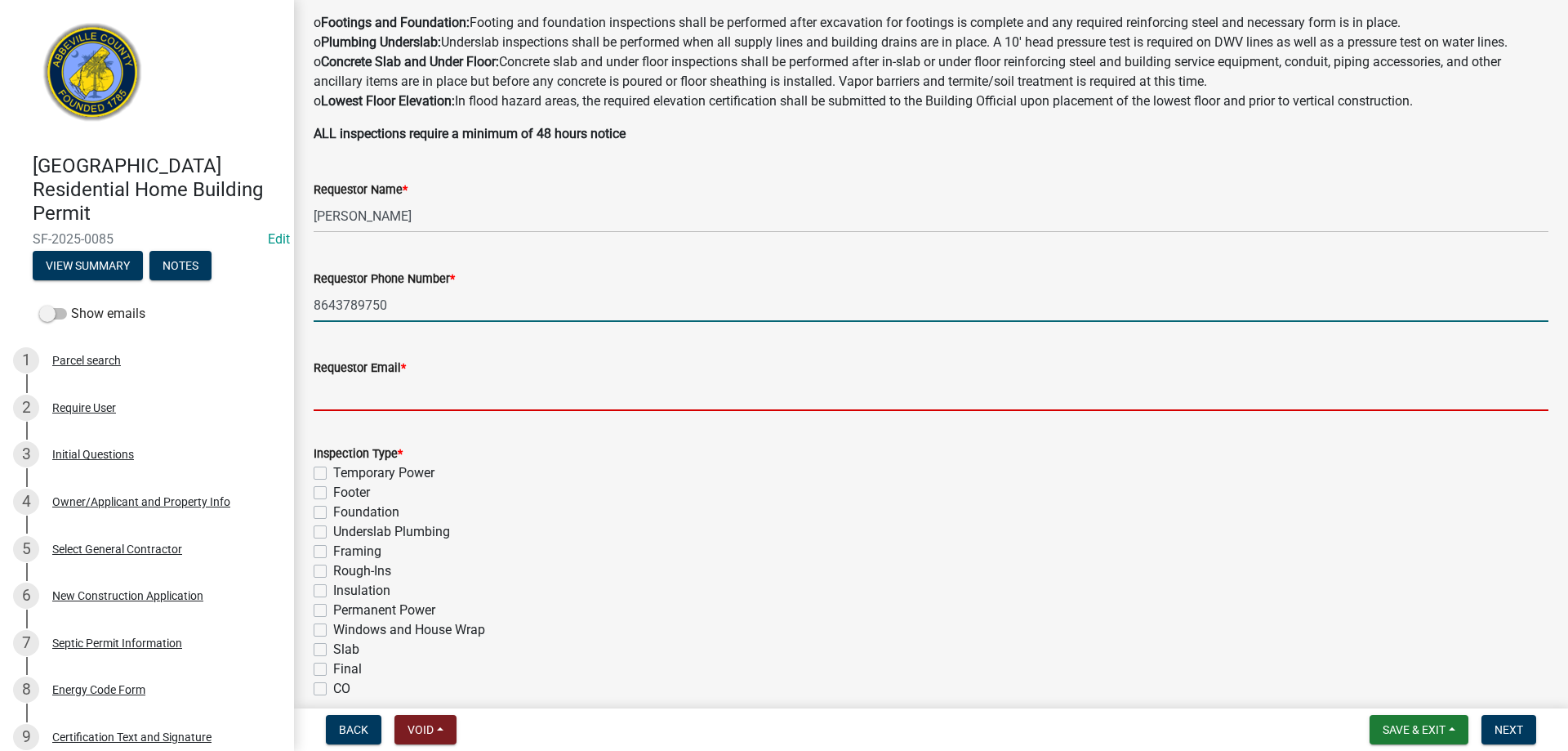
type input "[EMAIL_ADDRESS][DOMAIN_NAME]"
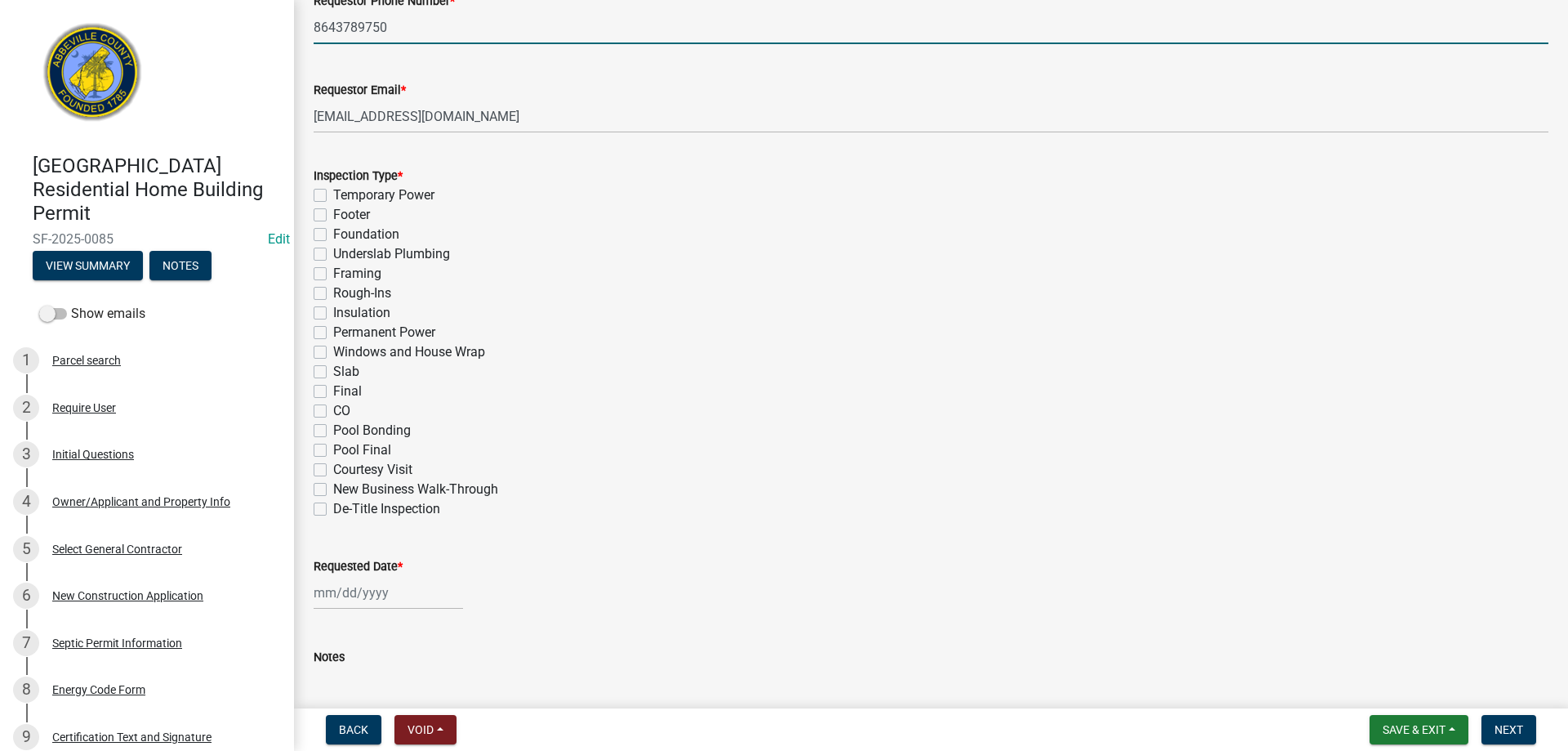
scroll to position [653, 0]
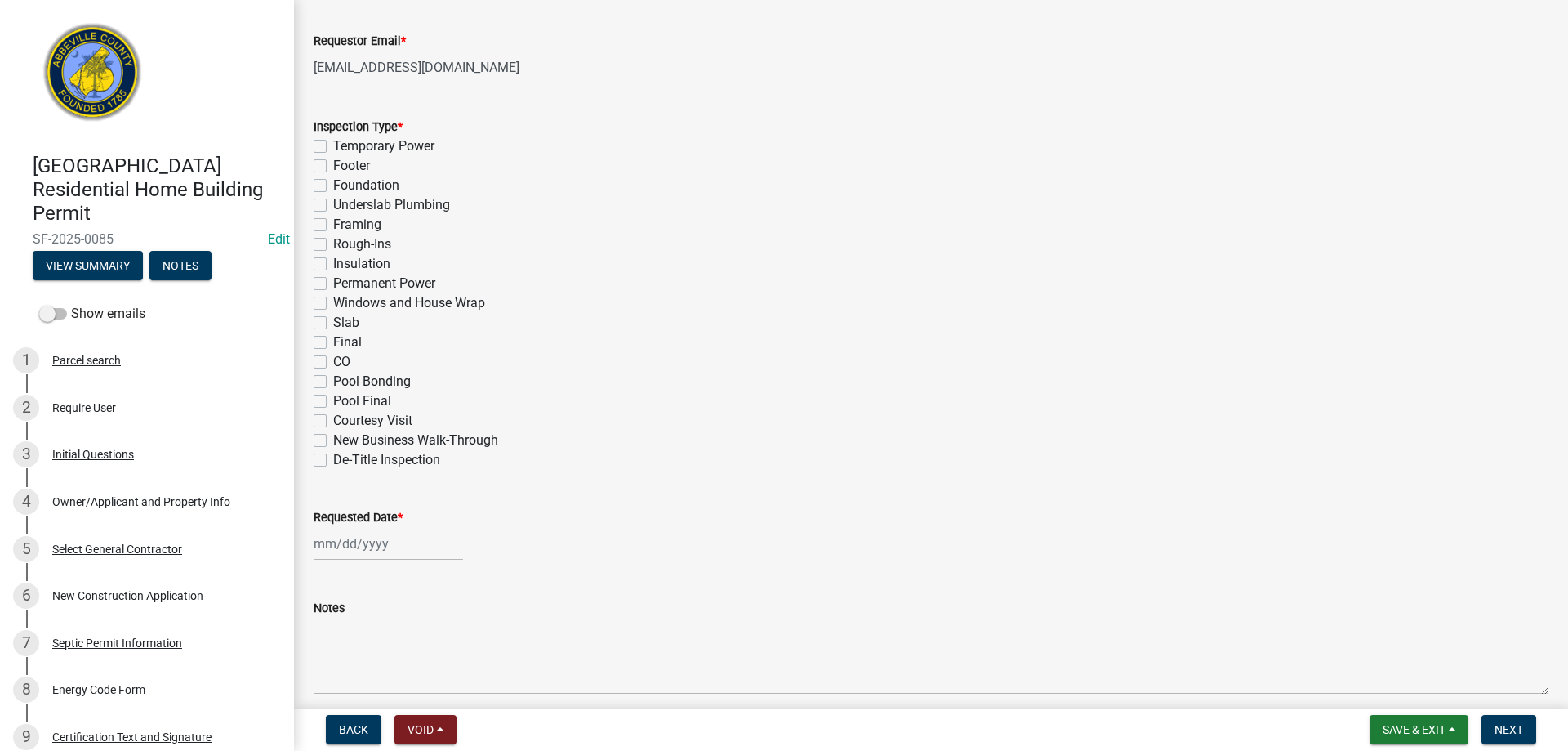
click at [333, 165] on label "Footer" at bounding box center [352, 165] width 37 height 19
click at [333, 165] on input "Footer" at bounding box center [338, 161] width 11 height 11
checkbox input "true"
checkbox input "false"
checkbox input "true"
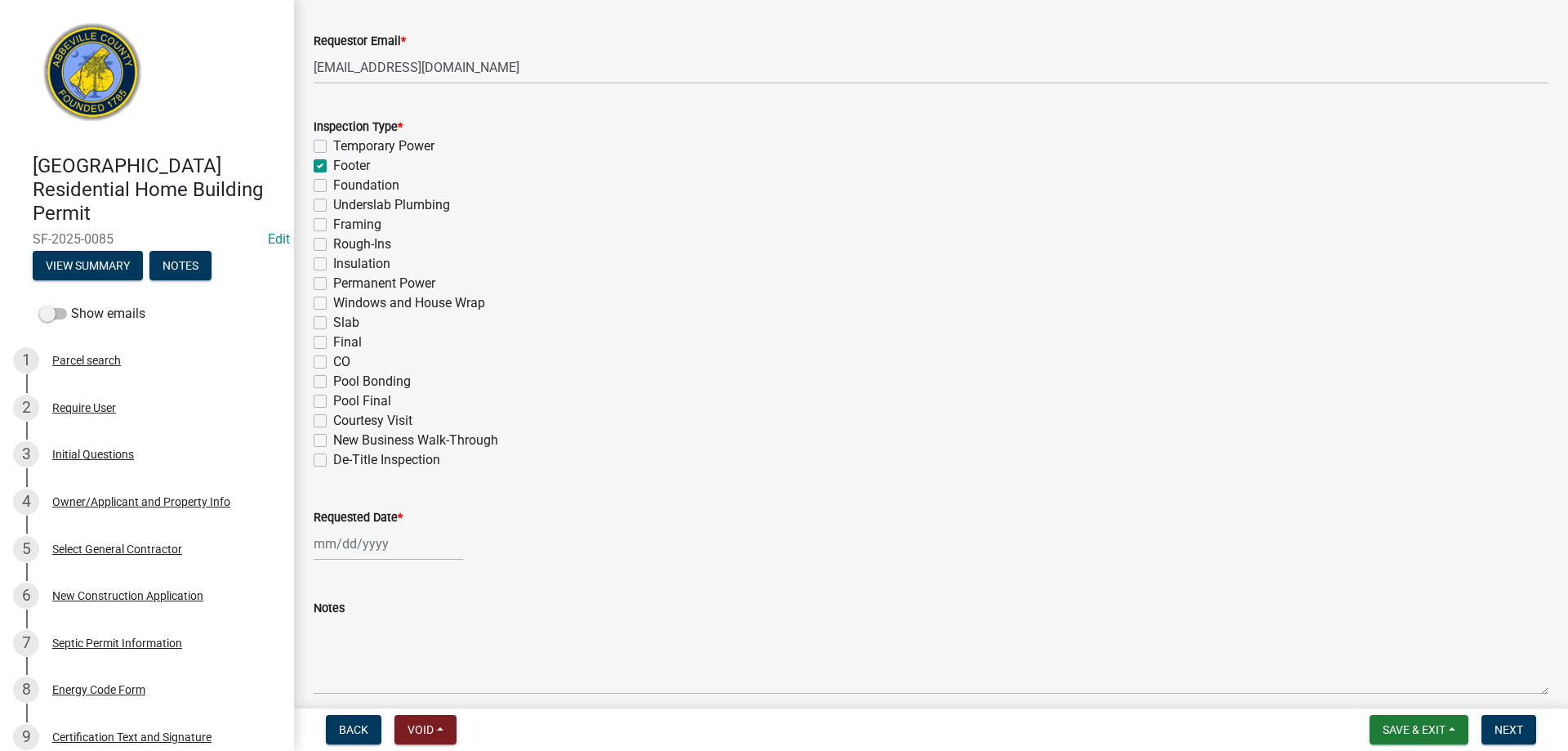
checkbox input "false"
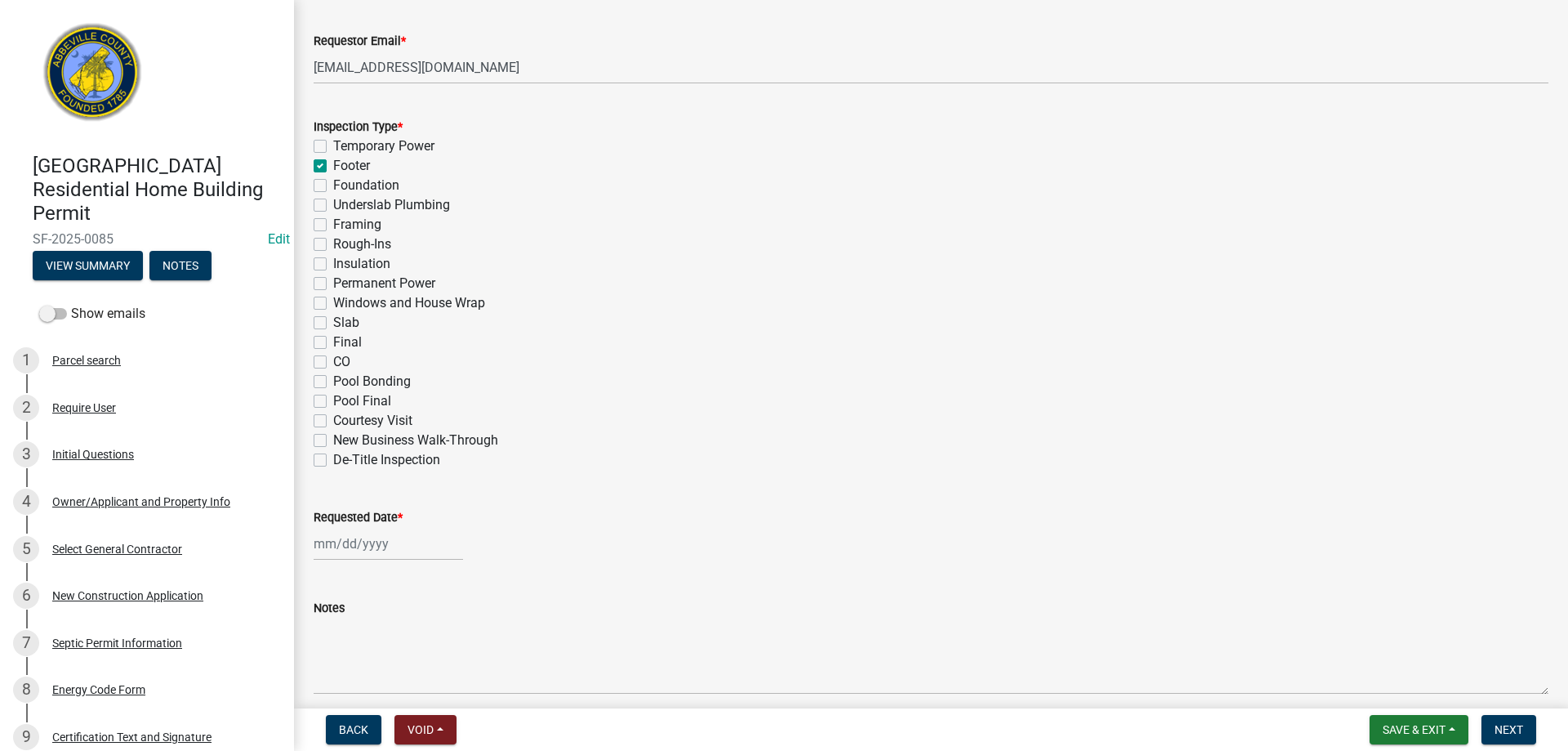
checkbox input "false"
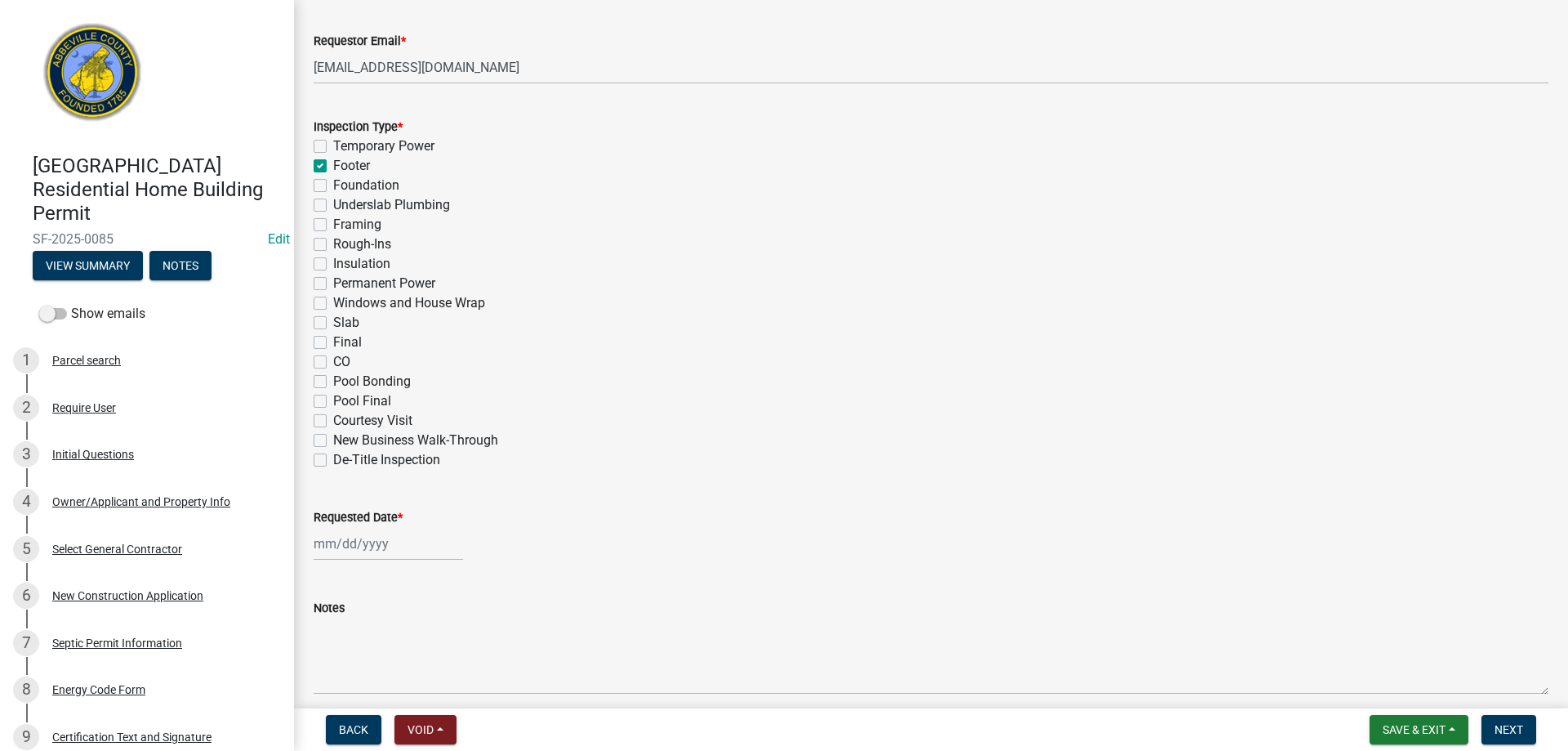
checkbox input "false"
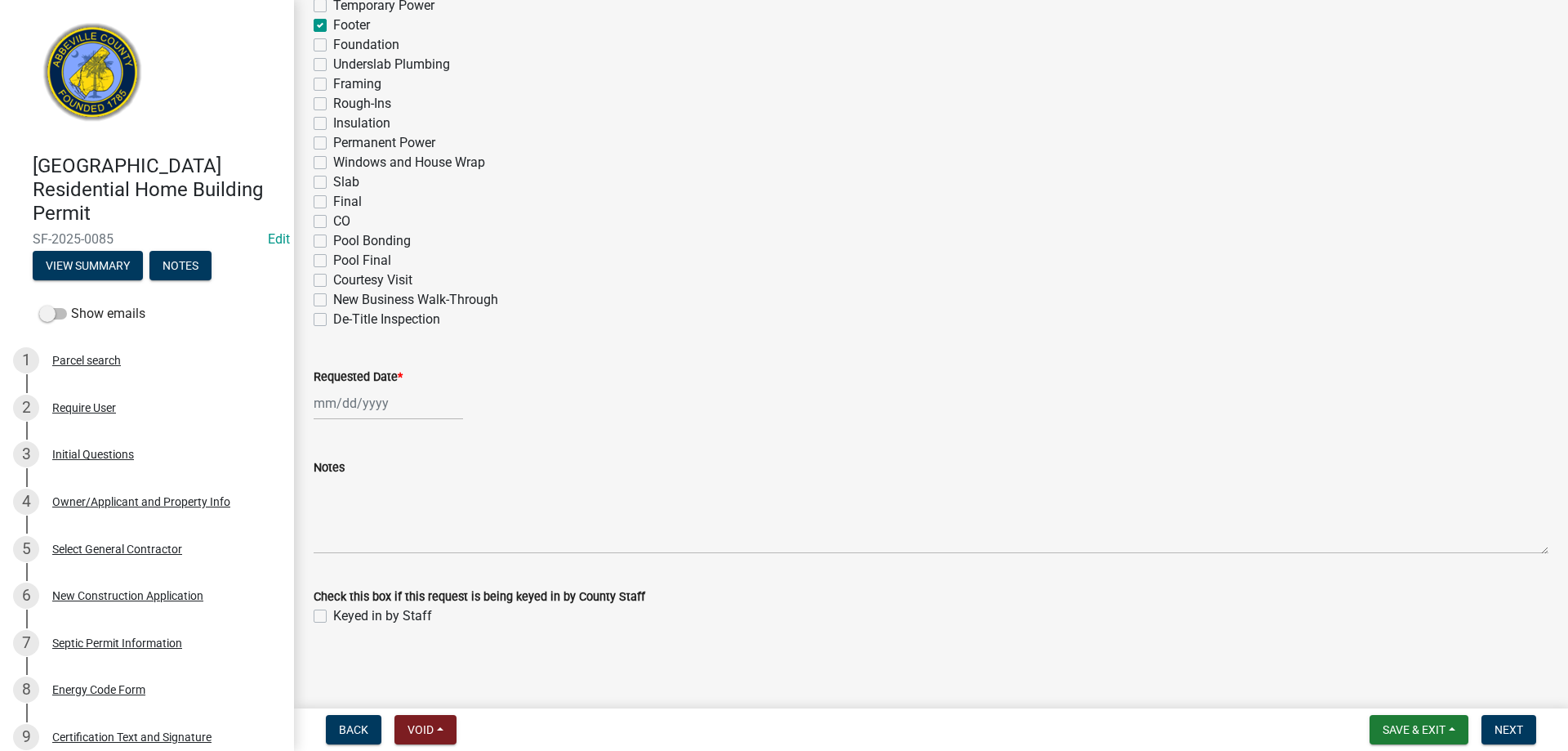
scroll to position [796, 0]
select select "9"
select select "2025"
click at [372, 397] on div "[PERSON_NAME] Feb Mar Apr [PERSON_NAME][DATE] Oct Nov [DATE] 1526 1527 1528 152…" at bounding box center [389, 401] width 150 height 34
click at [379, 536] on div "17" at bounding box center [382, 540] width 26 height 26
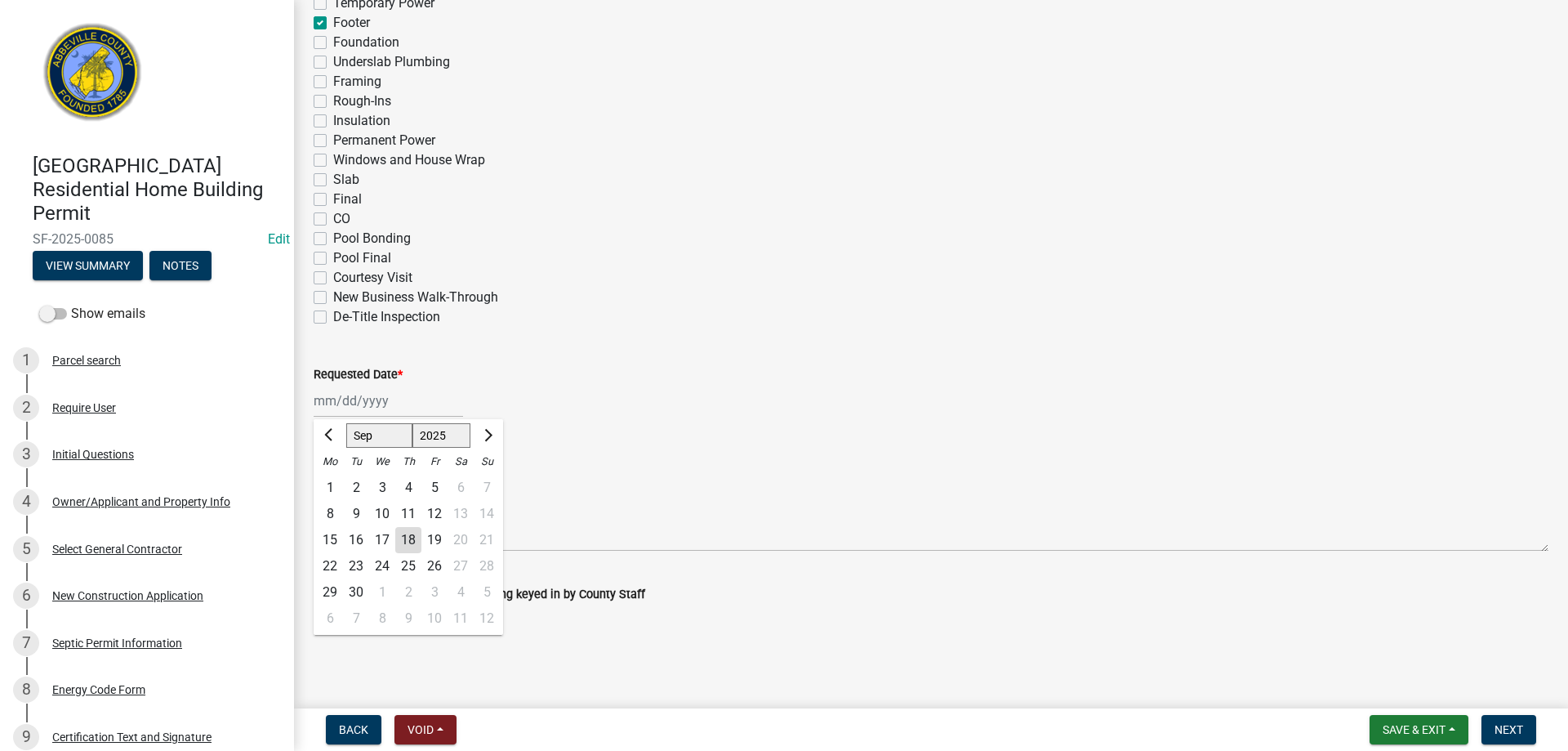
type input "[DATE]"
click at [327, 615] on div "Keyed in by Staff" at bounding box center [931, 613] width 1235 height 19
click at [333, 613] on label "Keyed in by Staff" at bounding box center [382, 613] width 98 height 19
click at [333, 613] on input "Keyed in by Staff" at bounding box center [338, 609] width 11 height 11
checkbox input "true"
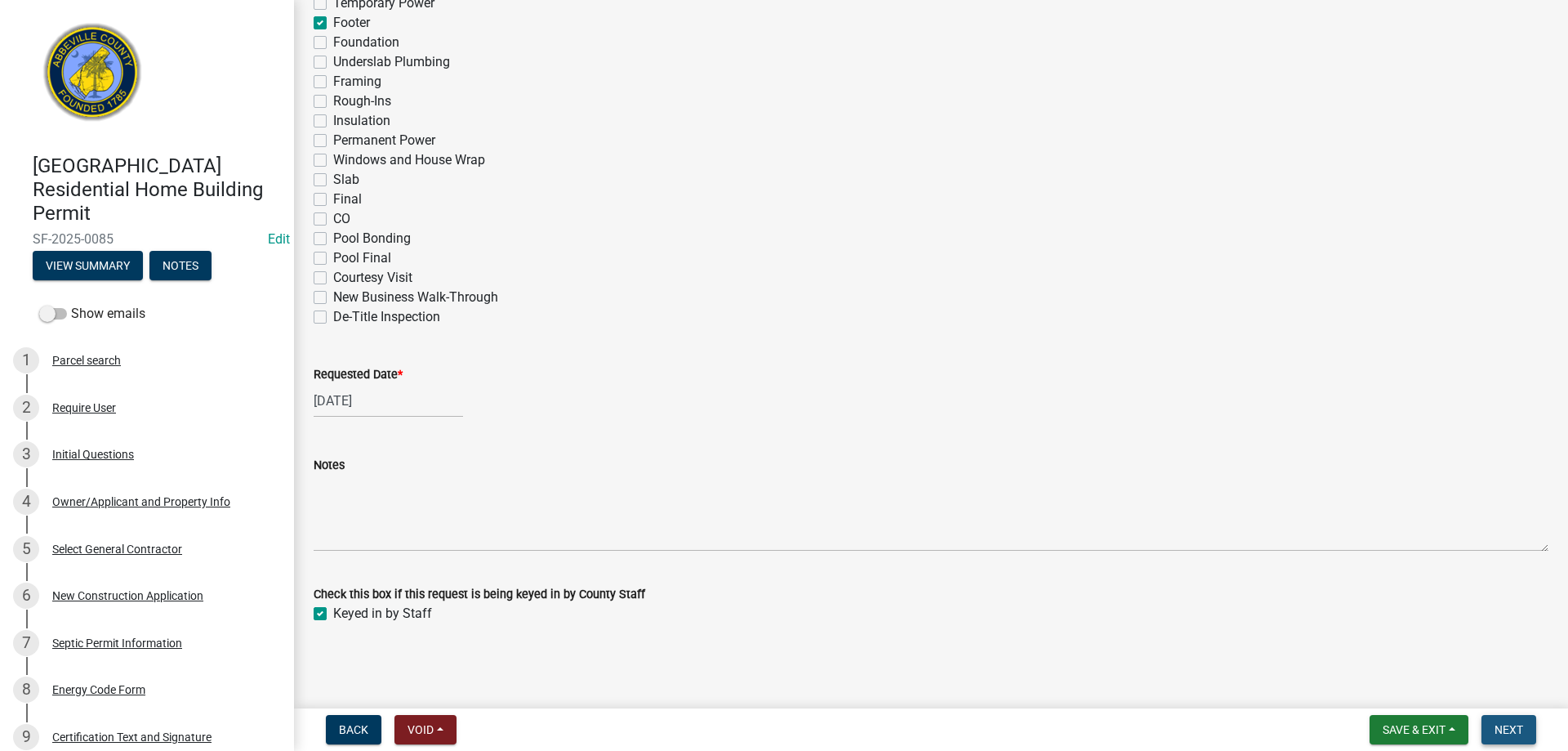
click at [1518, 720] on button "Next" at bounding box center [1508, 729] width 55 height 29
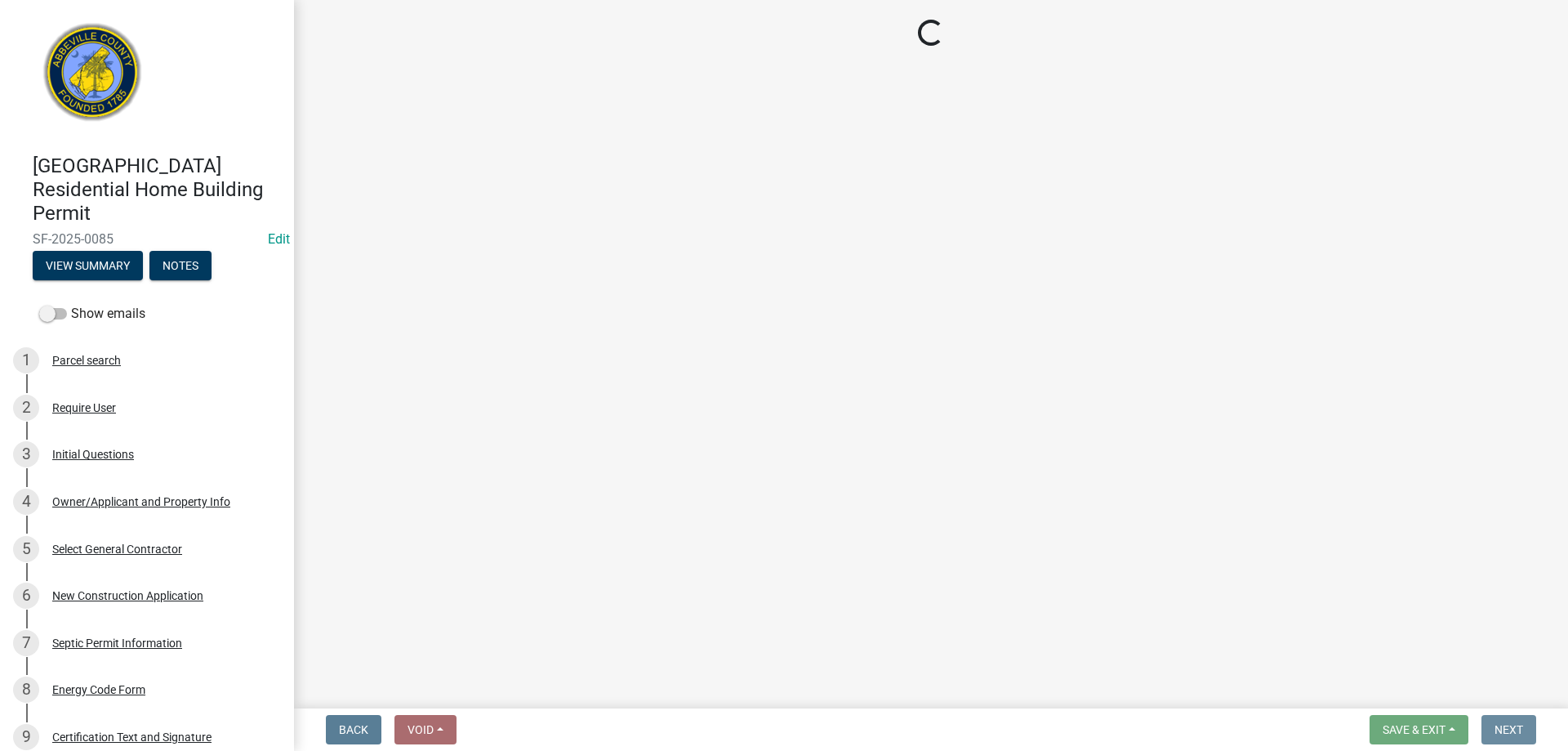
scroll to position [0, 0]
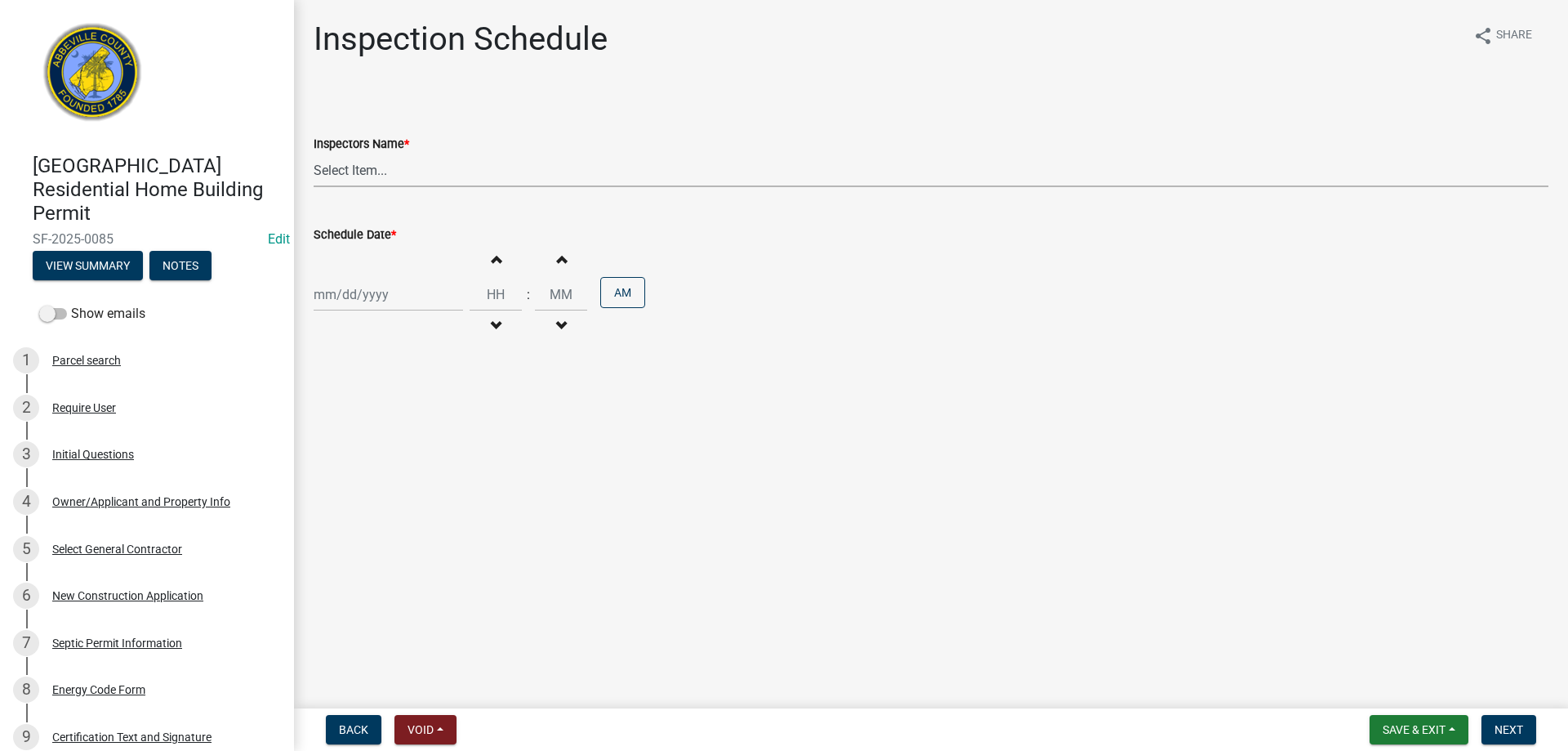
click at [353, 166] on select "Select Item... [EMAIL_ADDRESS][DOMAIN_NAME] ([PERSON_NAME]) [EMAIL_ADDRESS][DOM…" at bounding box center [931, 170] width 1235 height 34
select select "896ec84b-7942-43b9-a78d-4f1554b7930c"
click at [314, 153] on select "Select Item... [EMAIL_ADDRESS][DOMAIN_NAME] ([PERSON_NAME]) [EMAIL_ADDRESS][DOM…" at bounding box center [931, 170] width 1235 height 34
select select "9"
select select "2025"
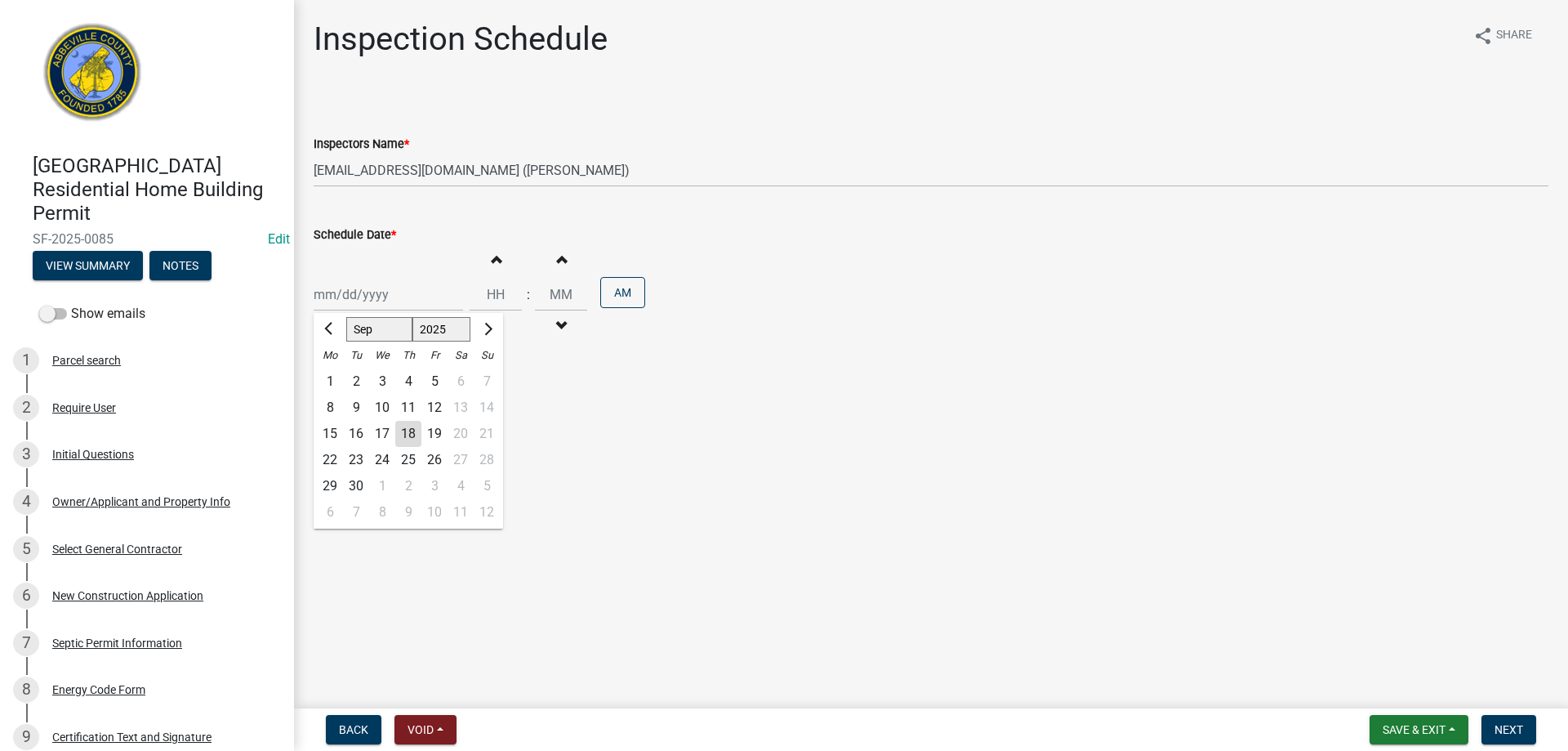
click at [369, 296] on div "[PERSON_NAME] Feb Mar Apr [PERSON_NAME][DATE] Oct Nov [DATE] 1526 1527 1528 152…" at bounding box center [389, 295] width 150 height 34
click at [378, 430] on div "17" at bounding box center [382, 434] width 26 height 26
type input "[DATE]"
click at [611, 294] on button "AM" at bounding box center [622, 292] width 45 height 31
type input "12"
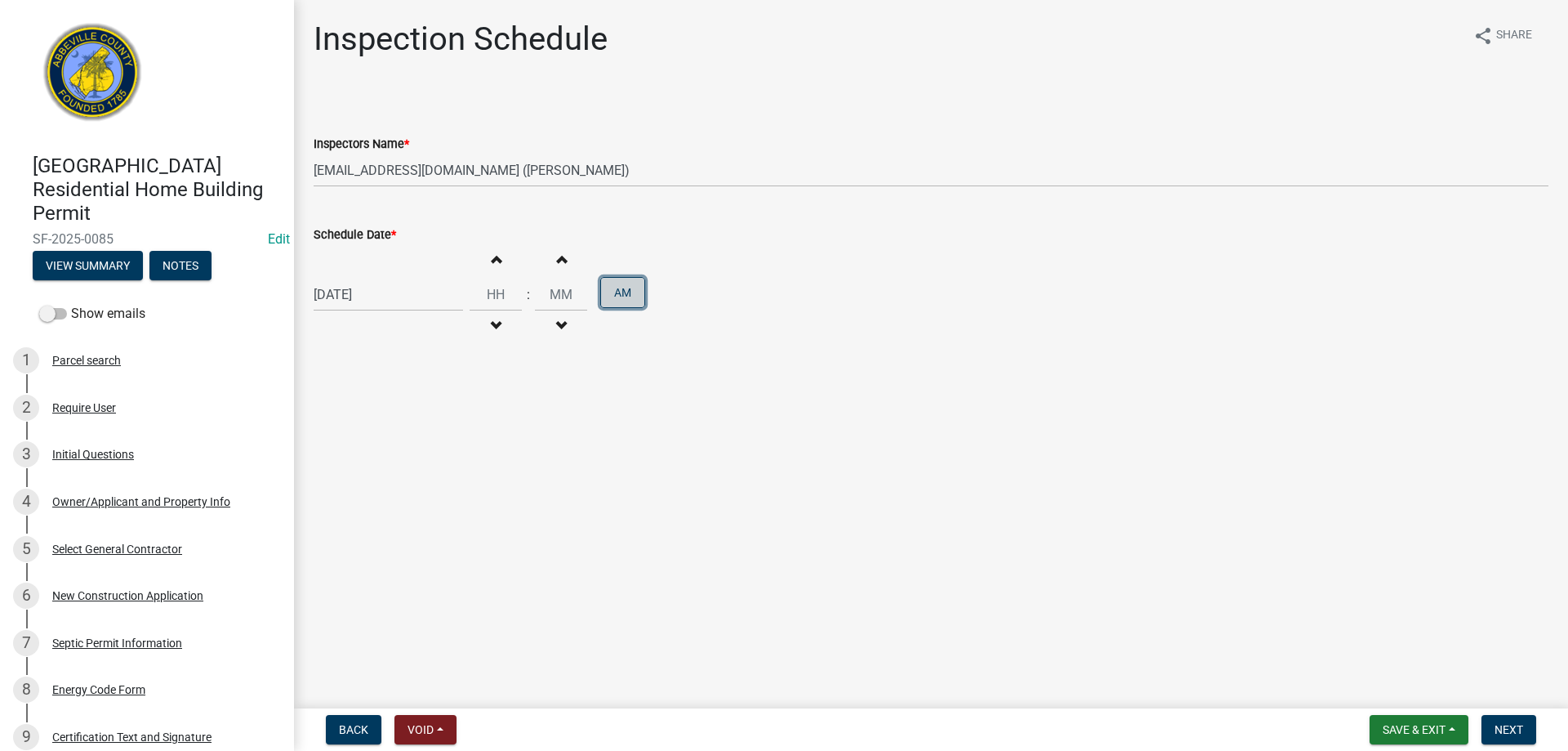
type input "00"
click at [492, 325] on span "button" at bounding box center [496, 326] width 8 height 13
click at [492, 253] on span "button" at bounding box center [496, 259] width 8 height 13
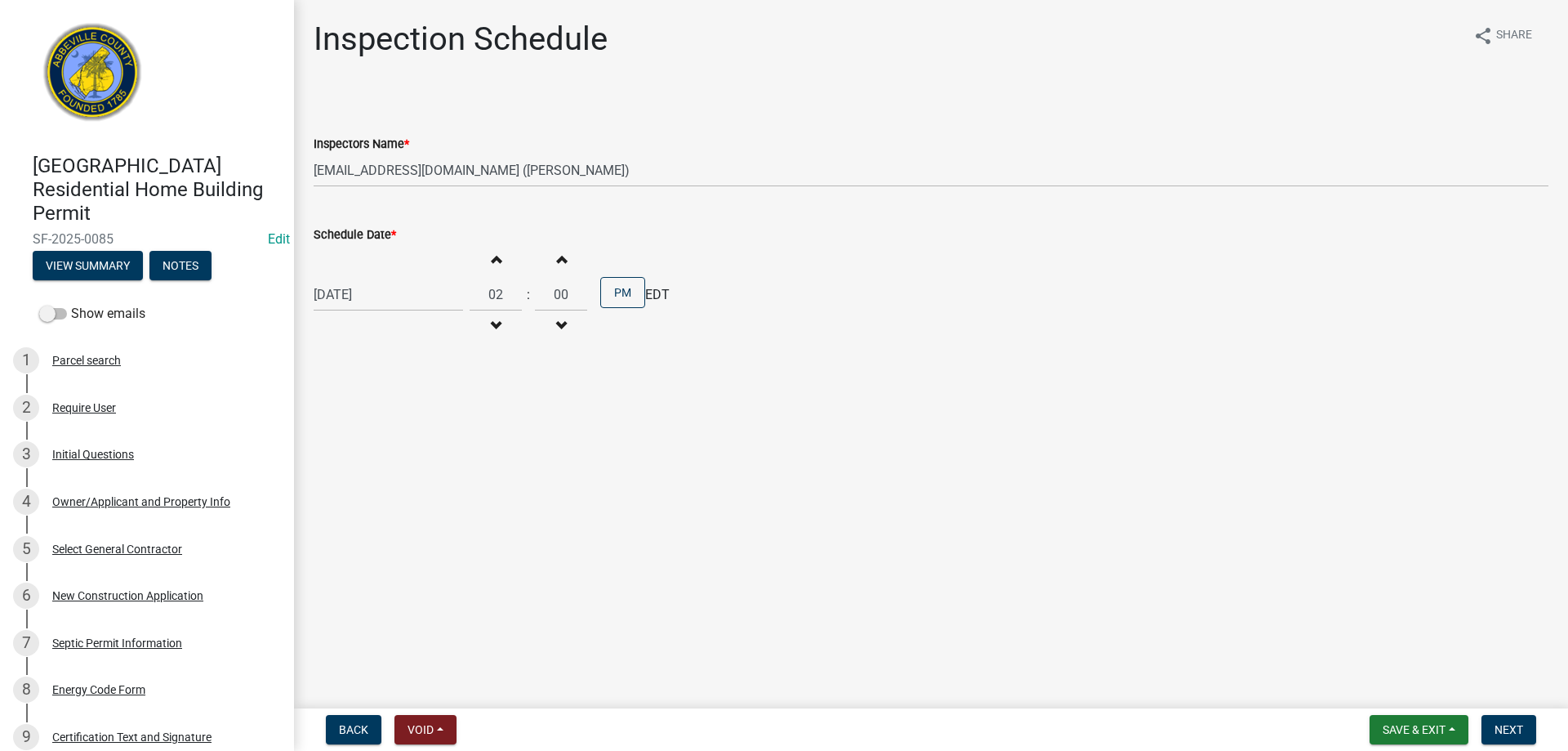
click at [557, 322] on span "button" at bounding box center [561, 326] width 8 height 13
type input "01"
type input "59"
click at [557, 258] on span "button" at bounding box center [561, 259] width 8 height 13
type input "02"
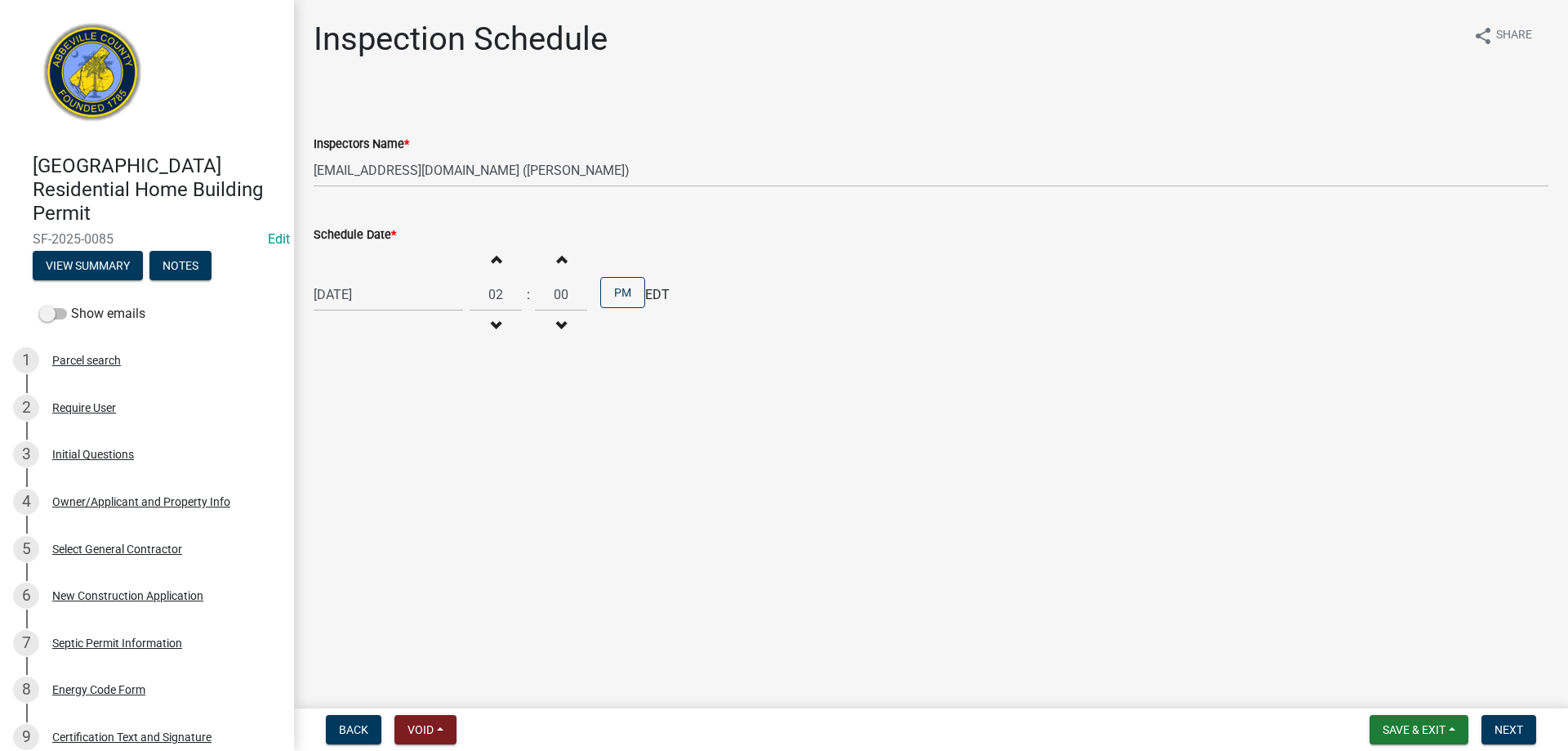
click at [557, 258] on span "button" at bounding box center [561, 259] width 8 height 13
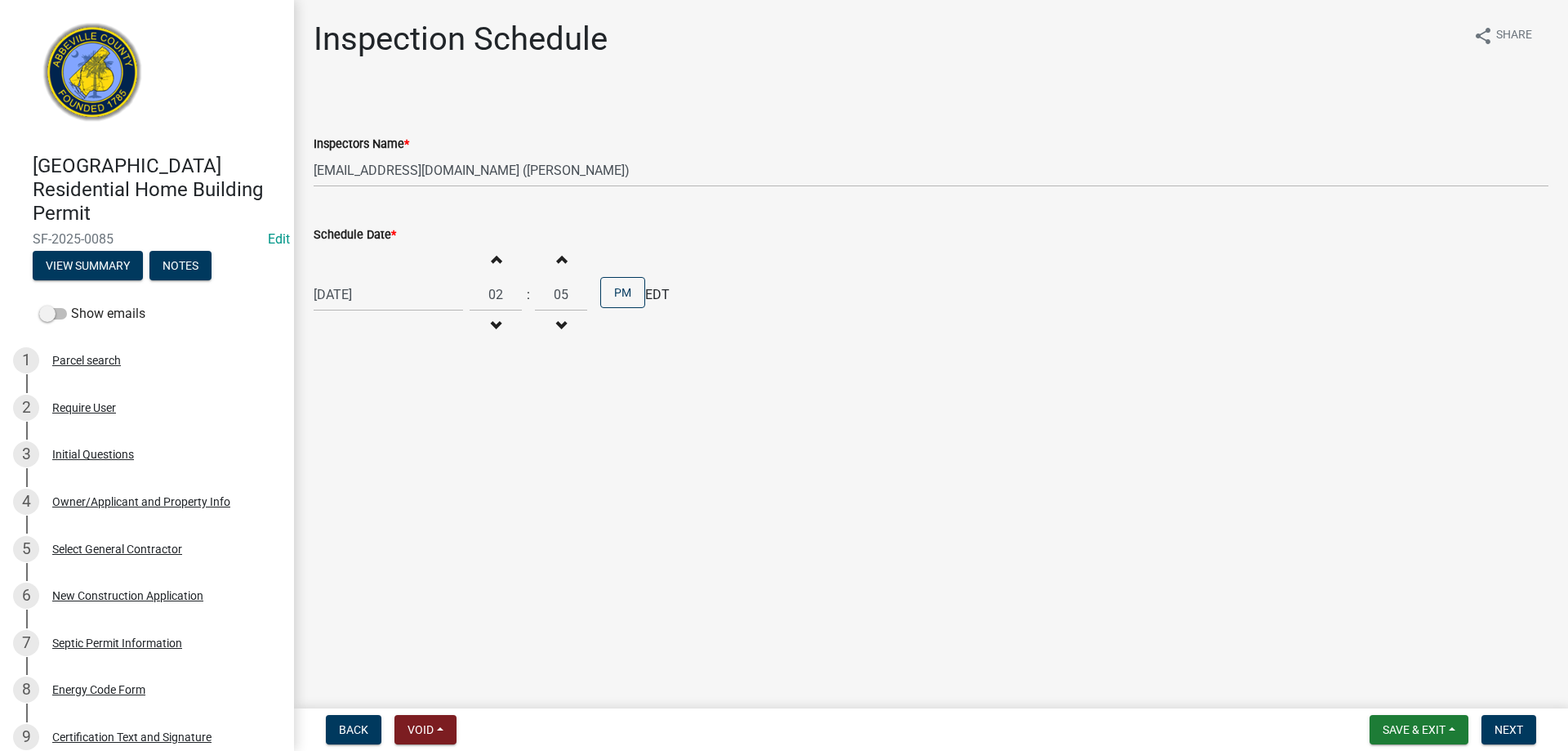
click at [557, 258] on span "button" at bounding box center [561, 259] width 8 height 13
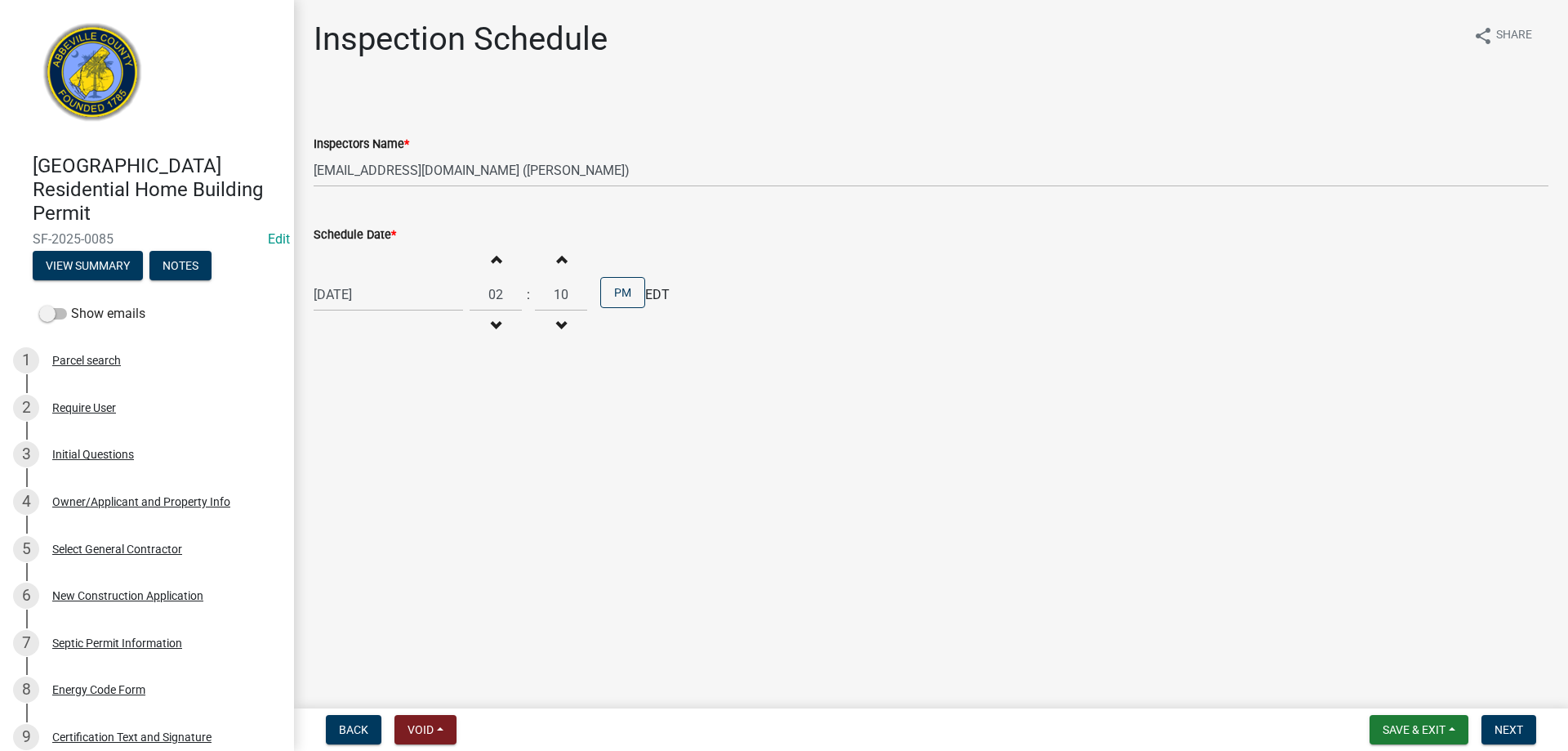
click at [557, 258] on span "button" at bounding box center [561, 259] width 8 height 13
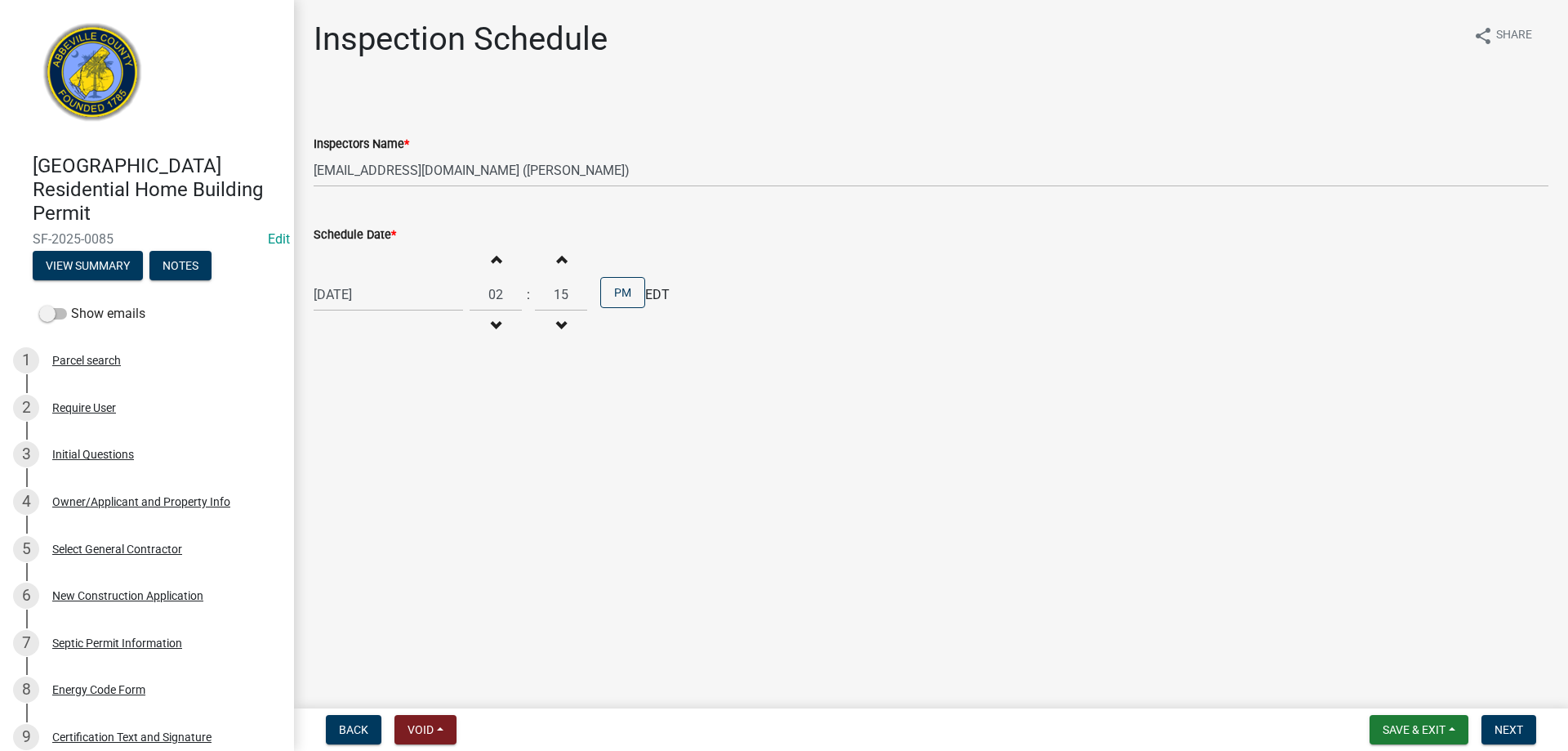
click at [557, 258] on span "button" at bounding box center [561, 259] width 8 height 13
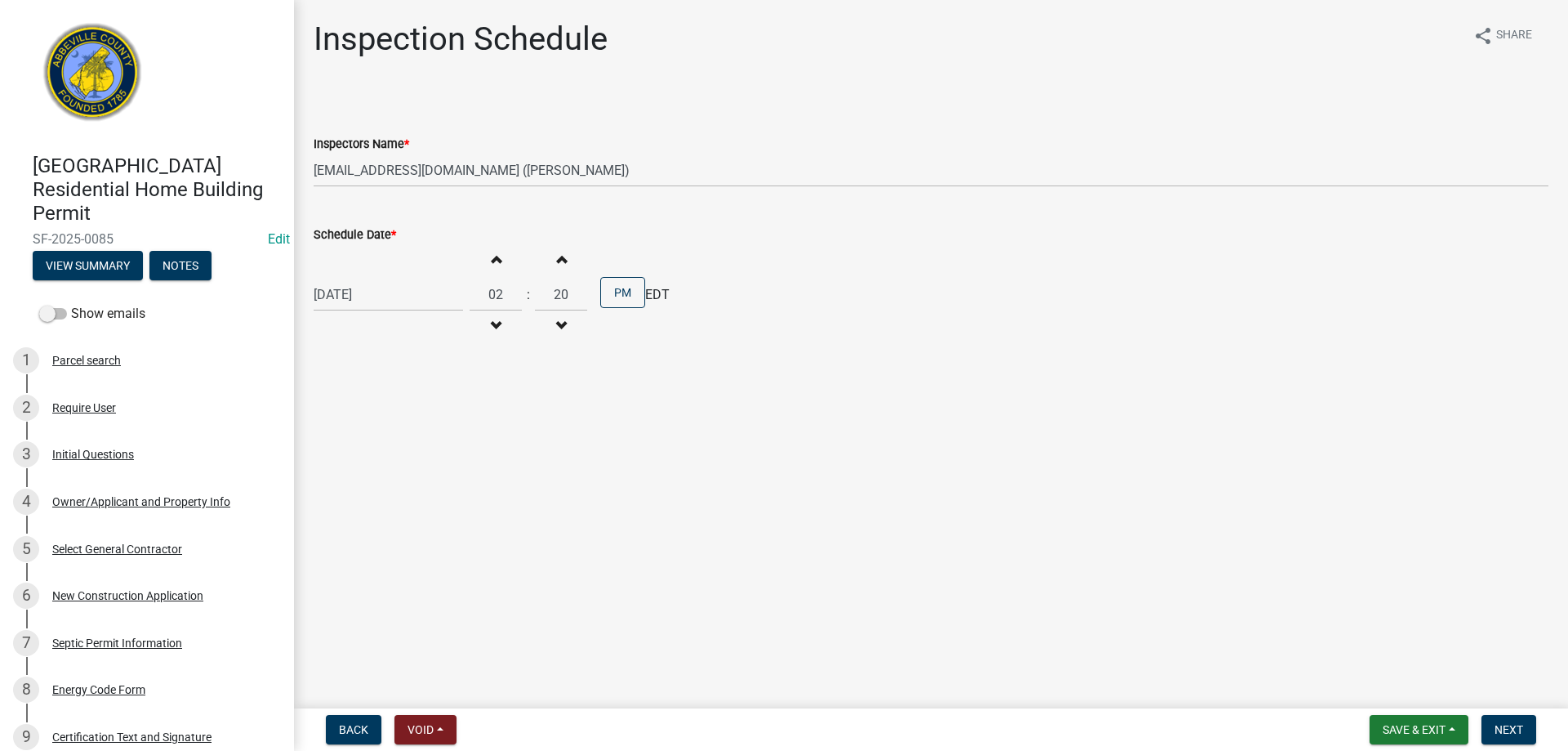
click at [557, 258] on span "button" at bounding box center [561, 259] width 8 height 13
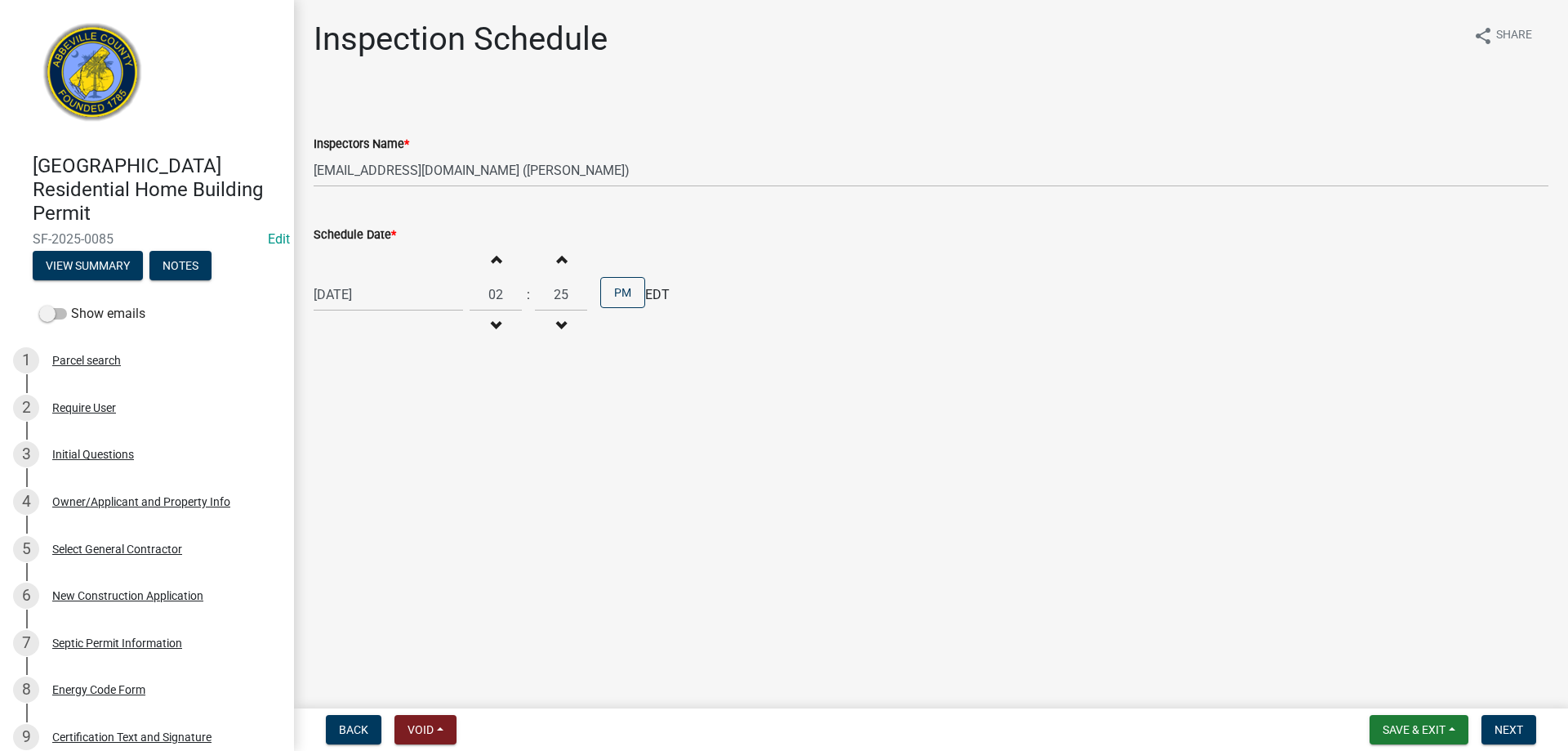
click at [557, 258] on span "button" at bounding box center [561, 259] width 8 height 13
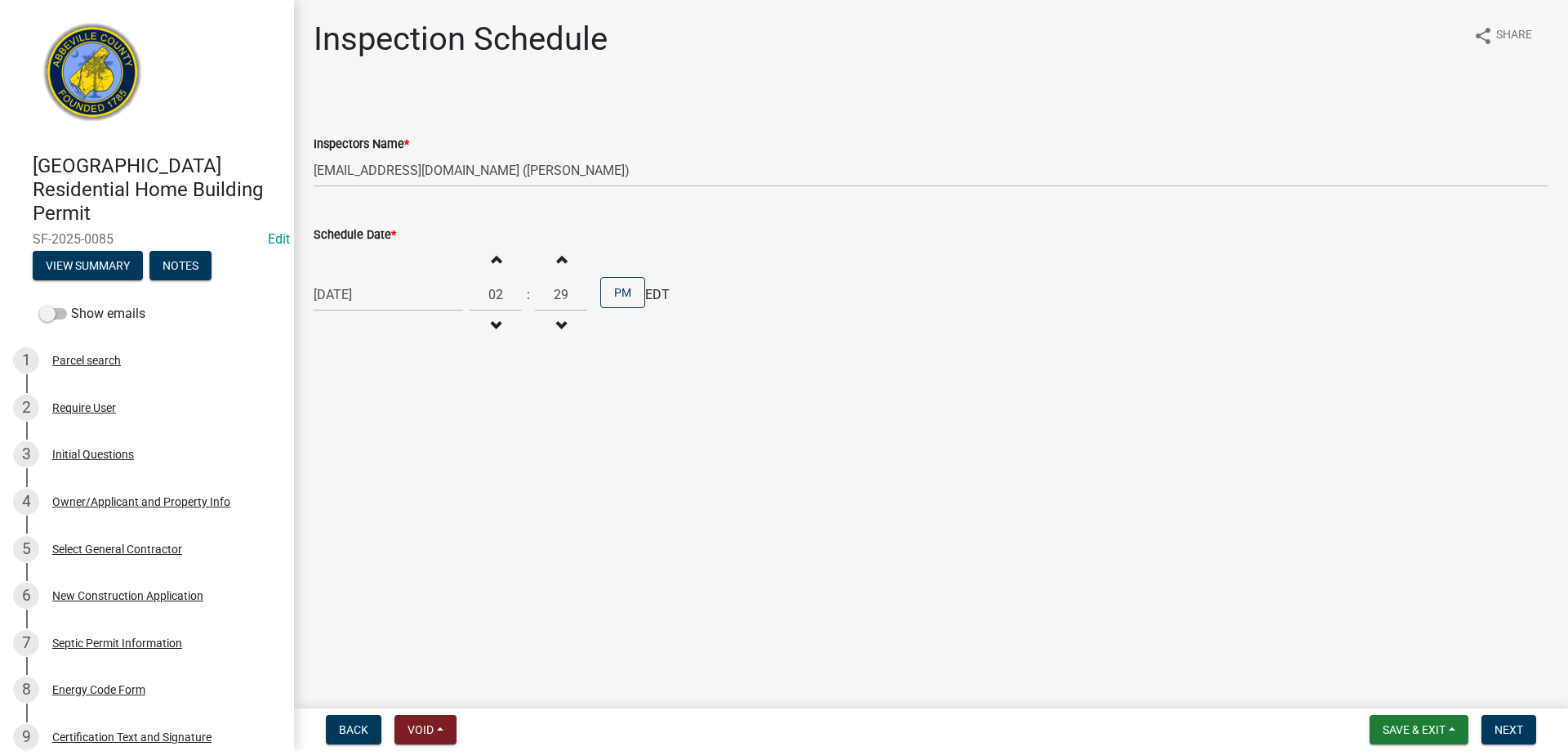
type input "30"
click at [1504, 723] on span "Next" at bounding box center [1509, 730] width 29 height 13
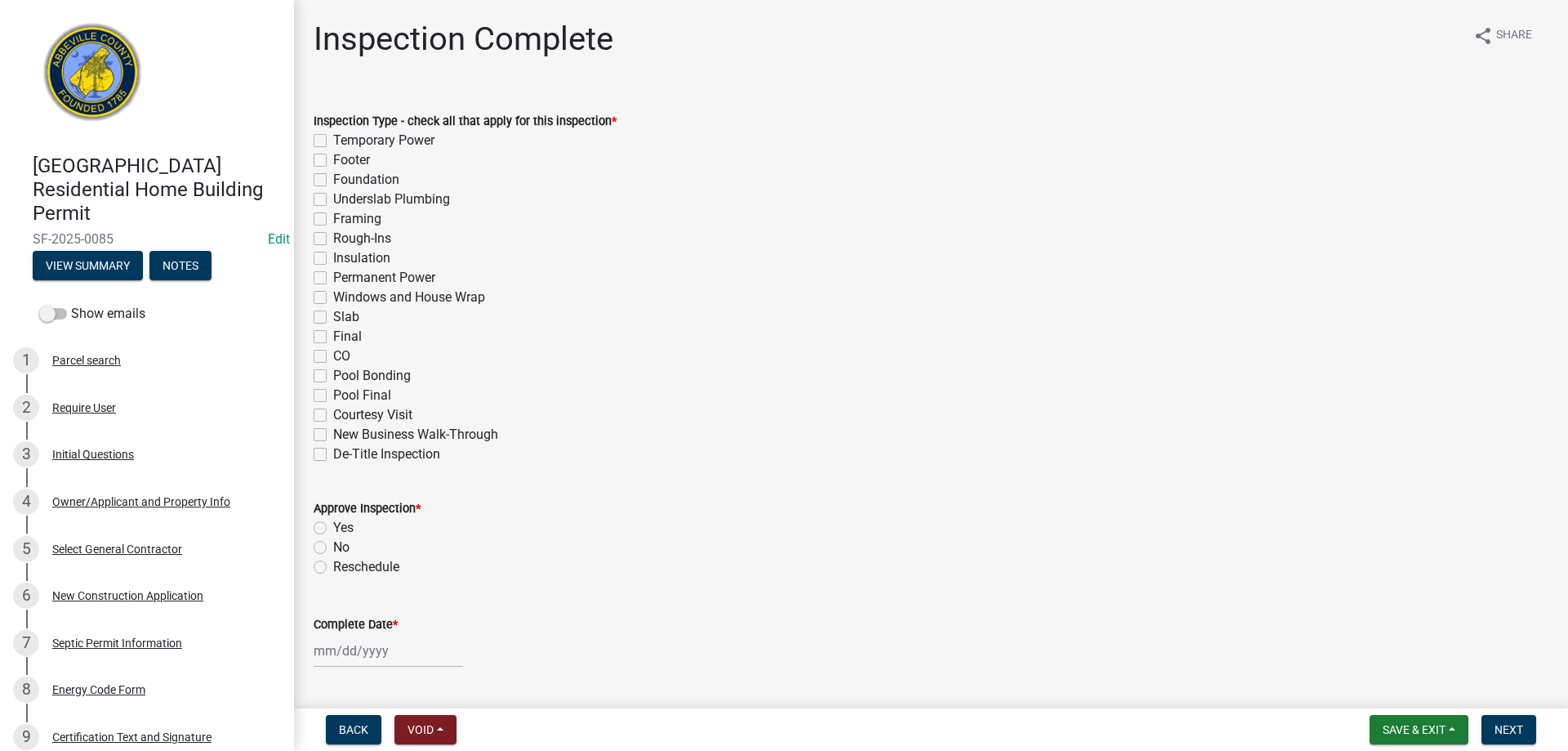
drag, startPoint x: 315, startPoint y: 160, endPoint x: 362, endPoint y: 205, distance: 65.1
click at [333, 160] on label "Footer" at bounding box center [352, 160] width 37 height 19
click at [333, 160] on input "Footer" at bounding box center [338, 156] width 11 height 11
checkbox input "true"
checkbox input "false"
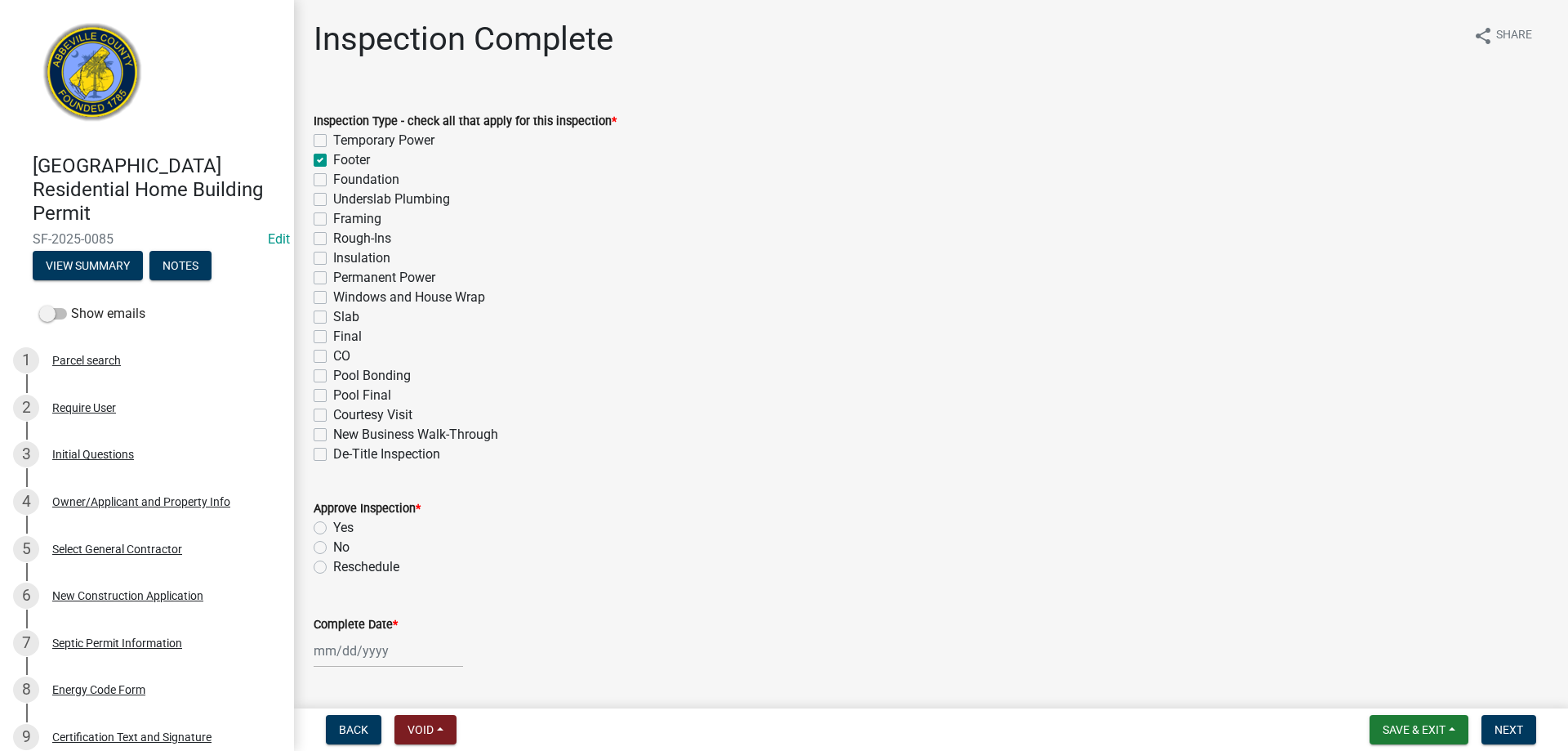
checkbox input "true"
checkbox input "false"
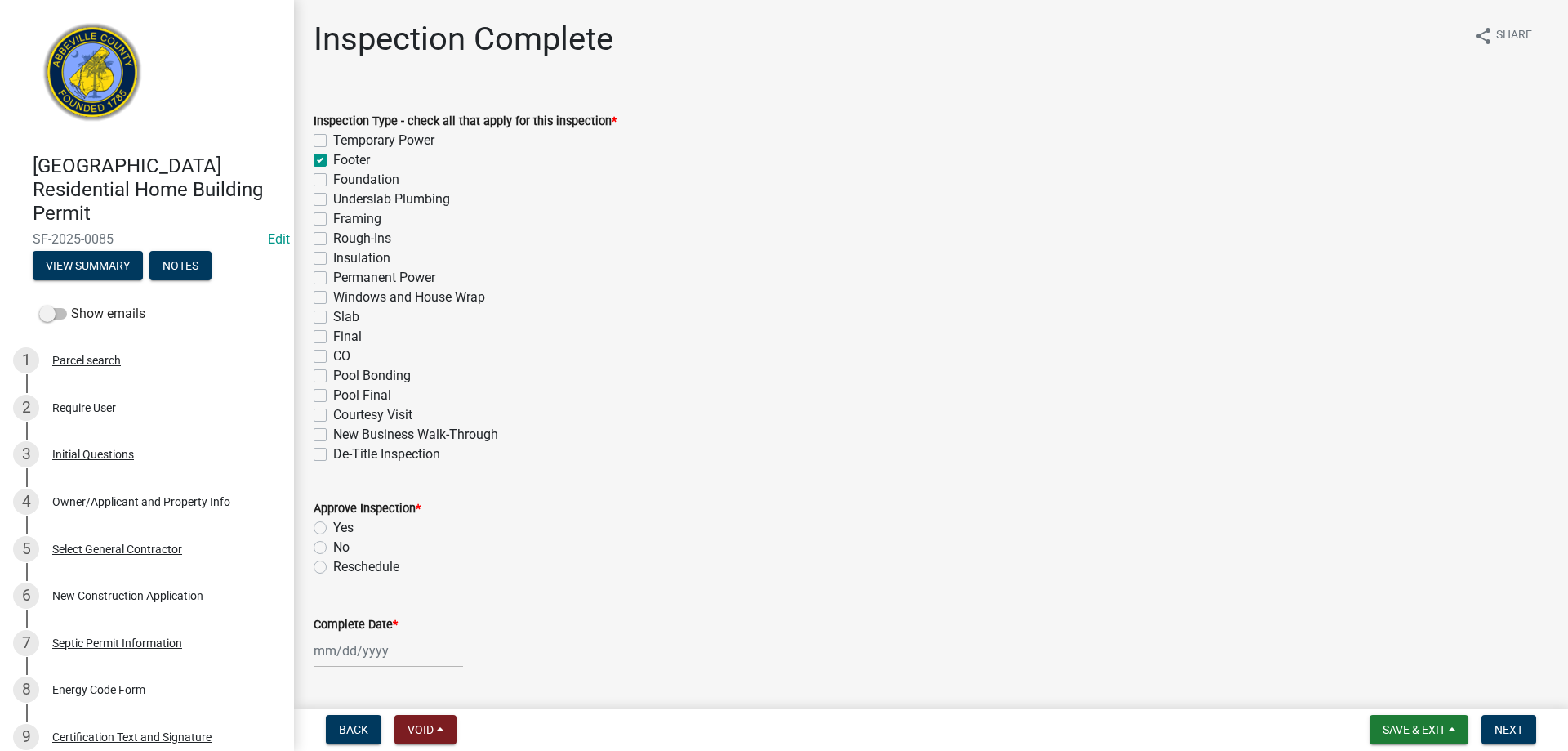
checkbox input "false"
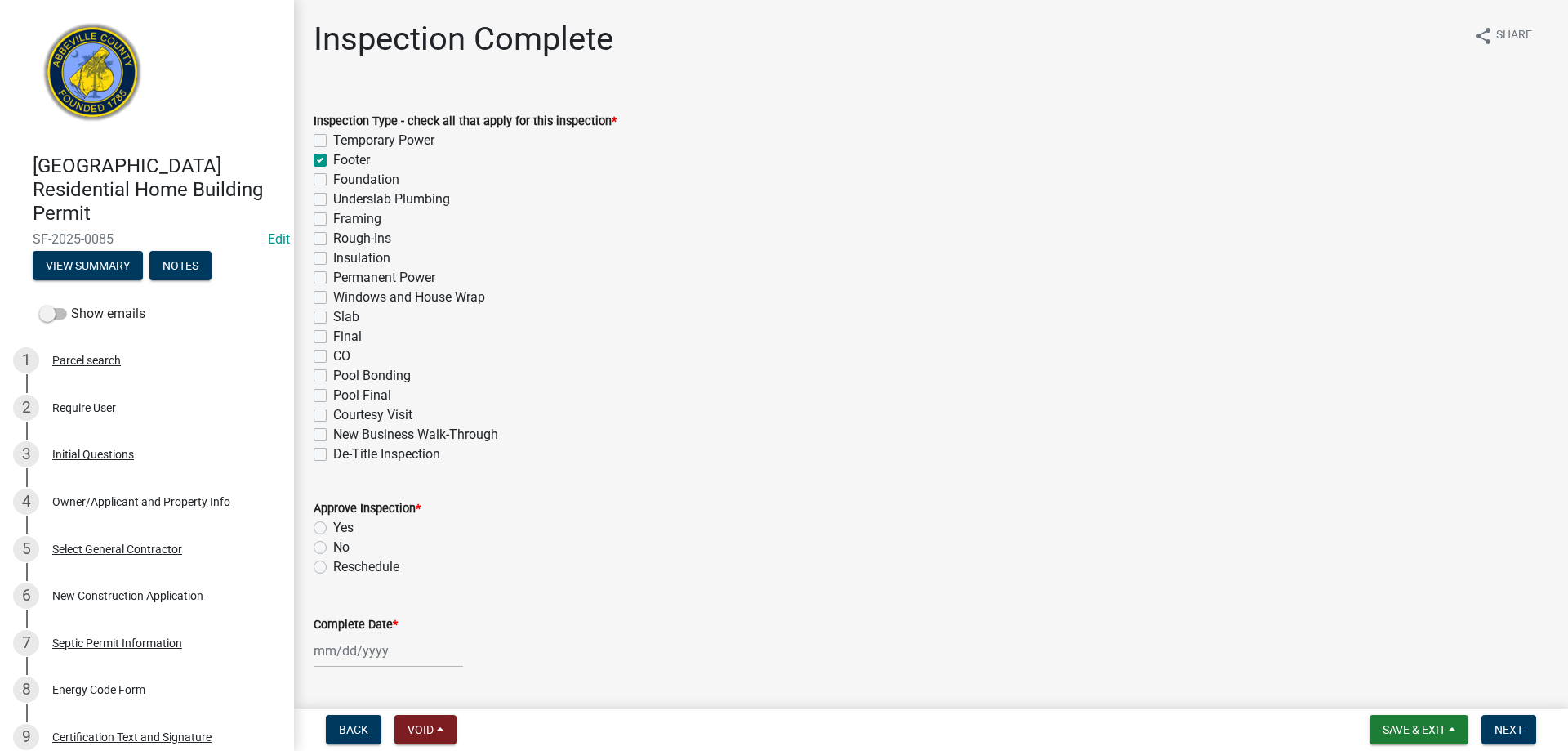
checkbox input "false"
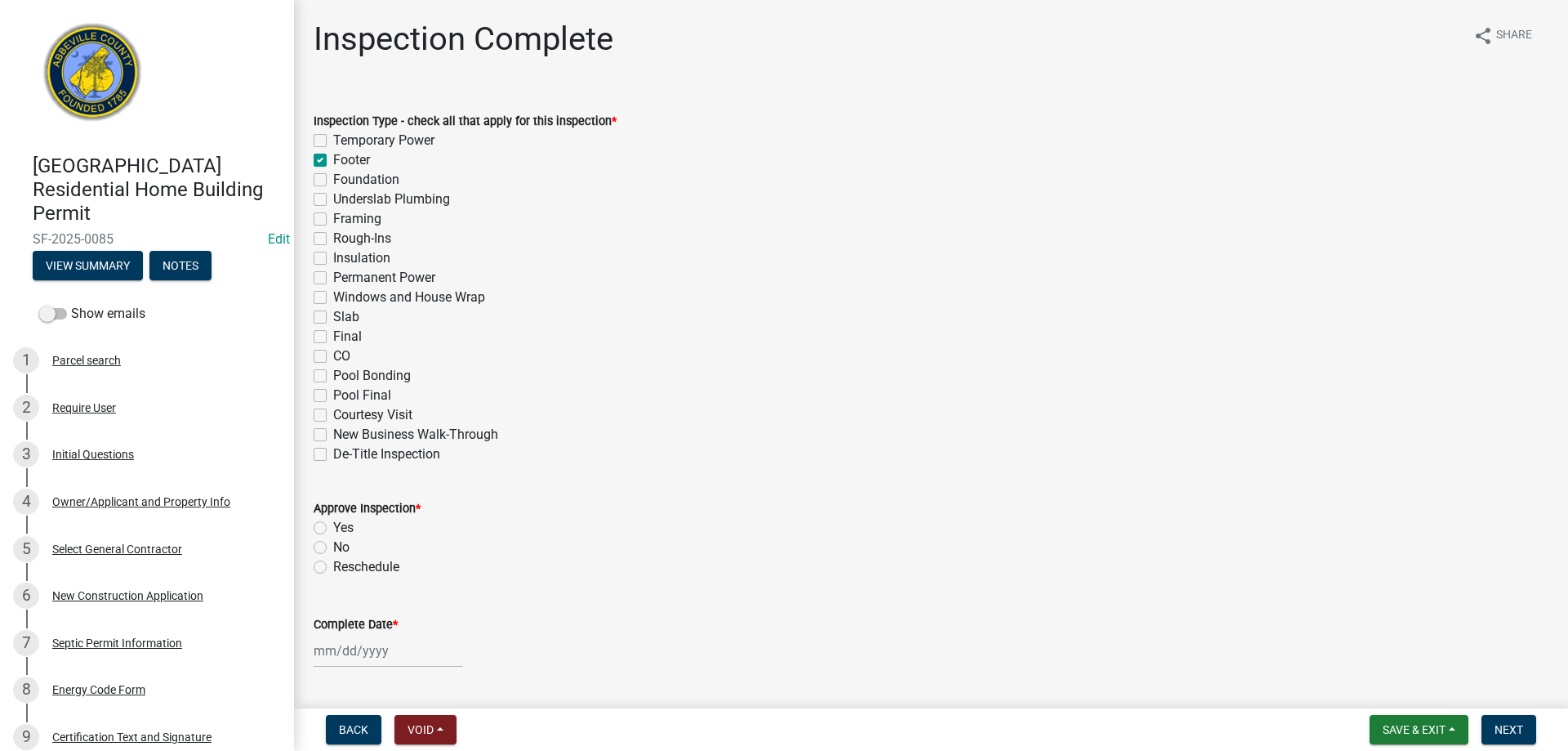
checkbox input "false"
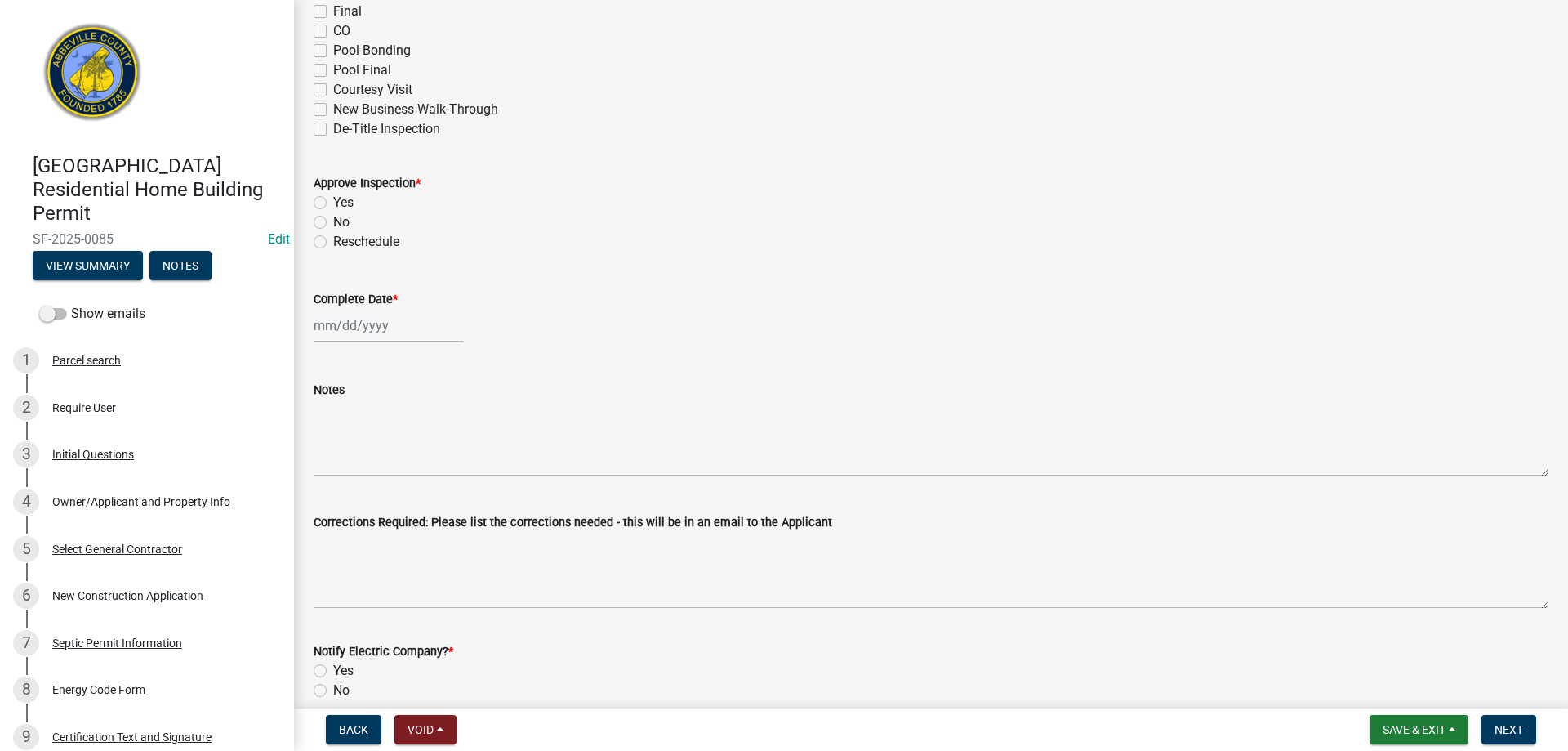
scroll to position [327, 0]
click at [333, 217] on label "No" at bounding box center [341, 220] width 16 height 19
click at [333, 217] on input "No" at bounding box center [338, 216] width 11 height 11
radio input "true"
select select "9"
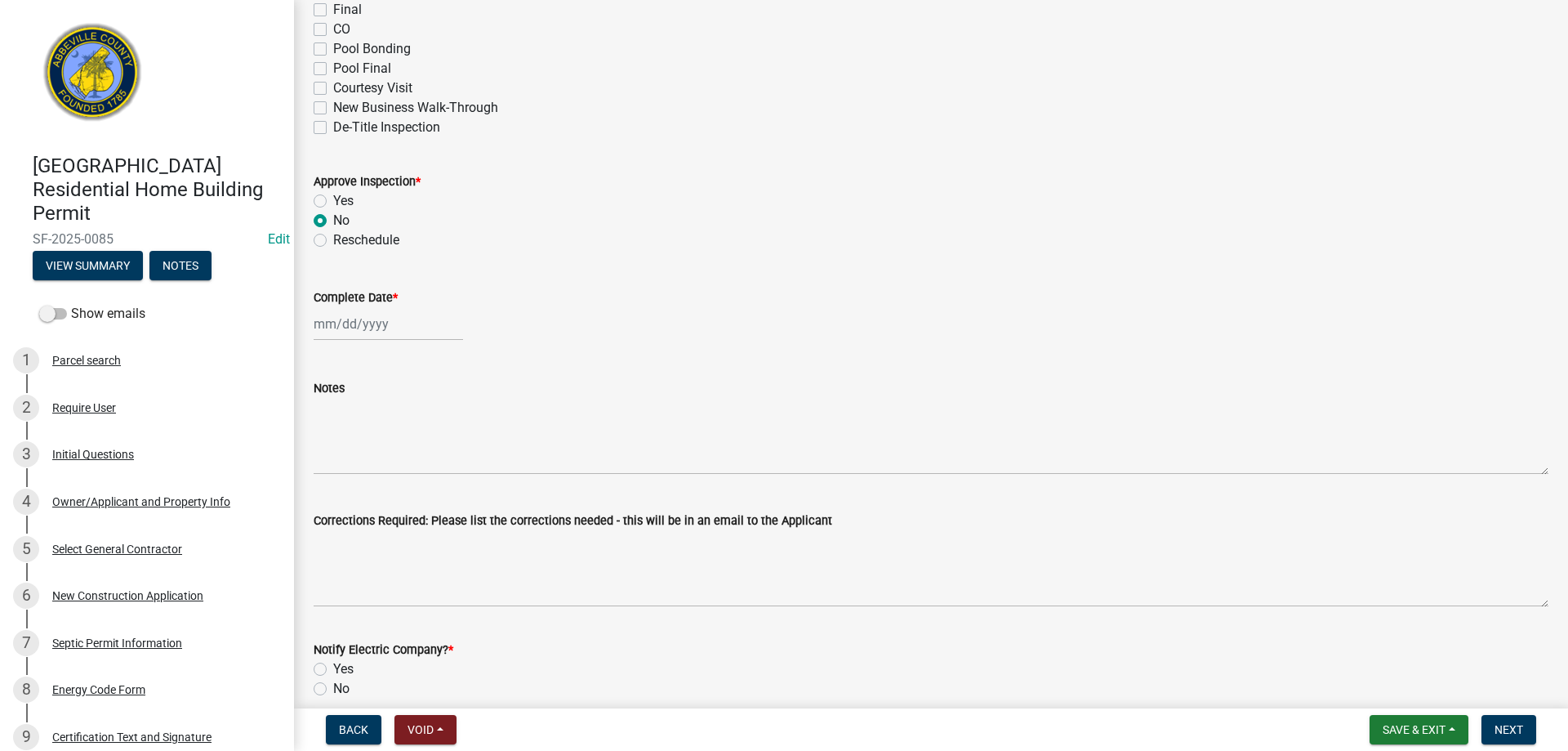
select select "2025"
click at [374, 326] on div "[PERSON_NAME] Feb Mar Apr [PERSON_NAME][DATE] Oct Nov [DATE] 1526 1527 1528 152…" at bounding box center [389, 324] width 150 height 34
click at [382, 463] on div "17" at bounding box center [382, 463] width 26 height 26
type input "[DATE]"
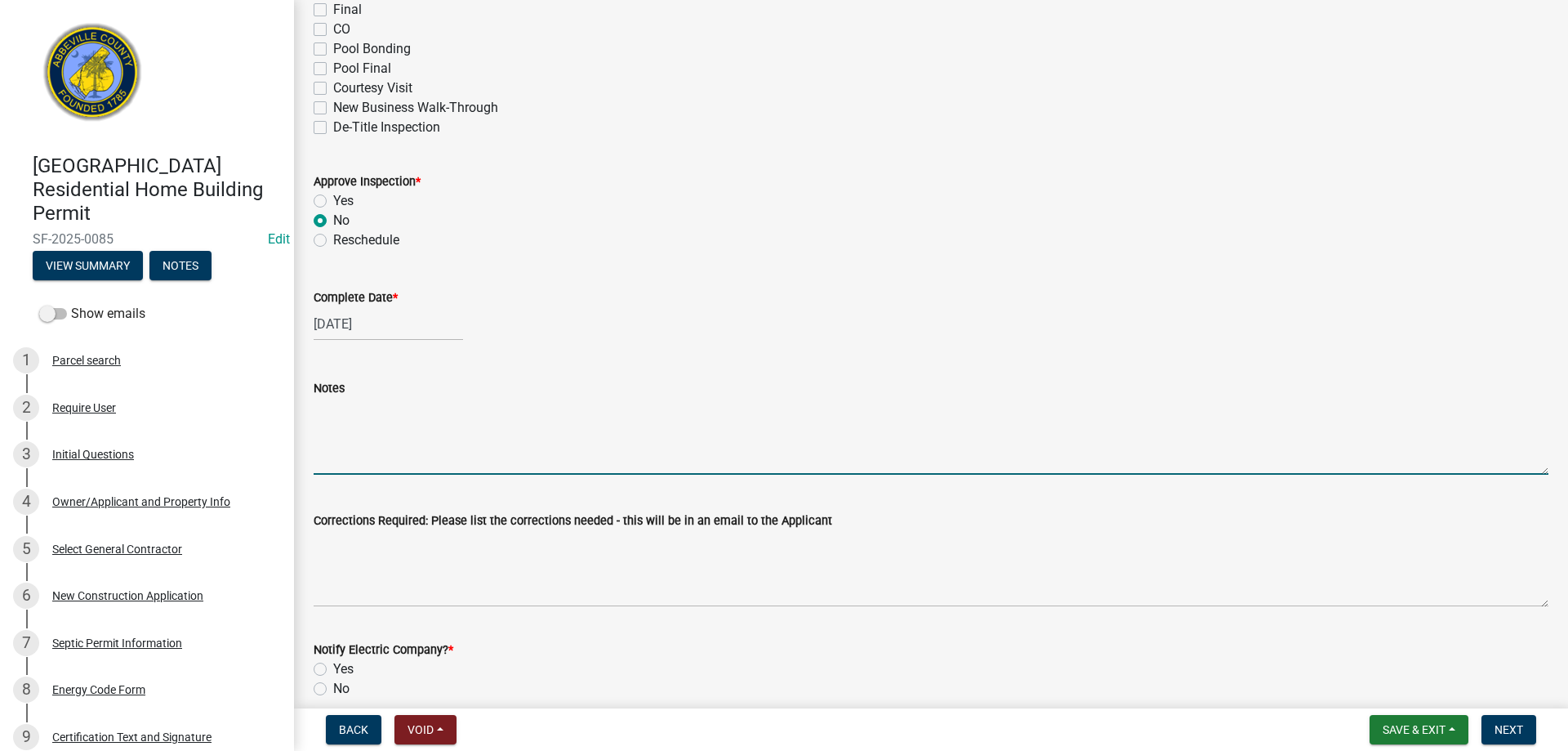
drag, startPoint x: 365, startPoint y: 458, endPoint x: 401, endPoint y: 435, distance: 42.7
click at [369, 455] on textarea "Notes" at bounding box center [931, 436] width 1235 height 77
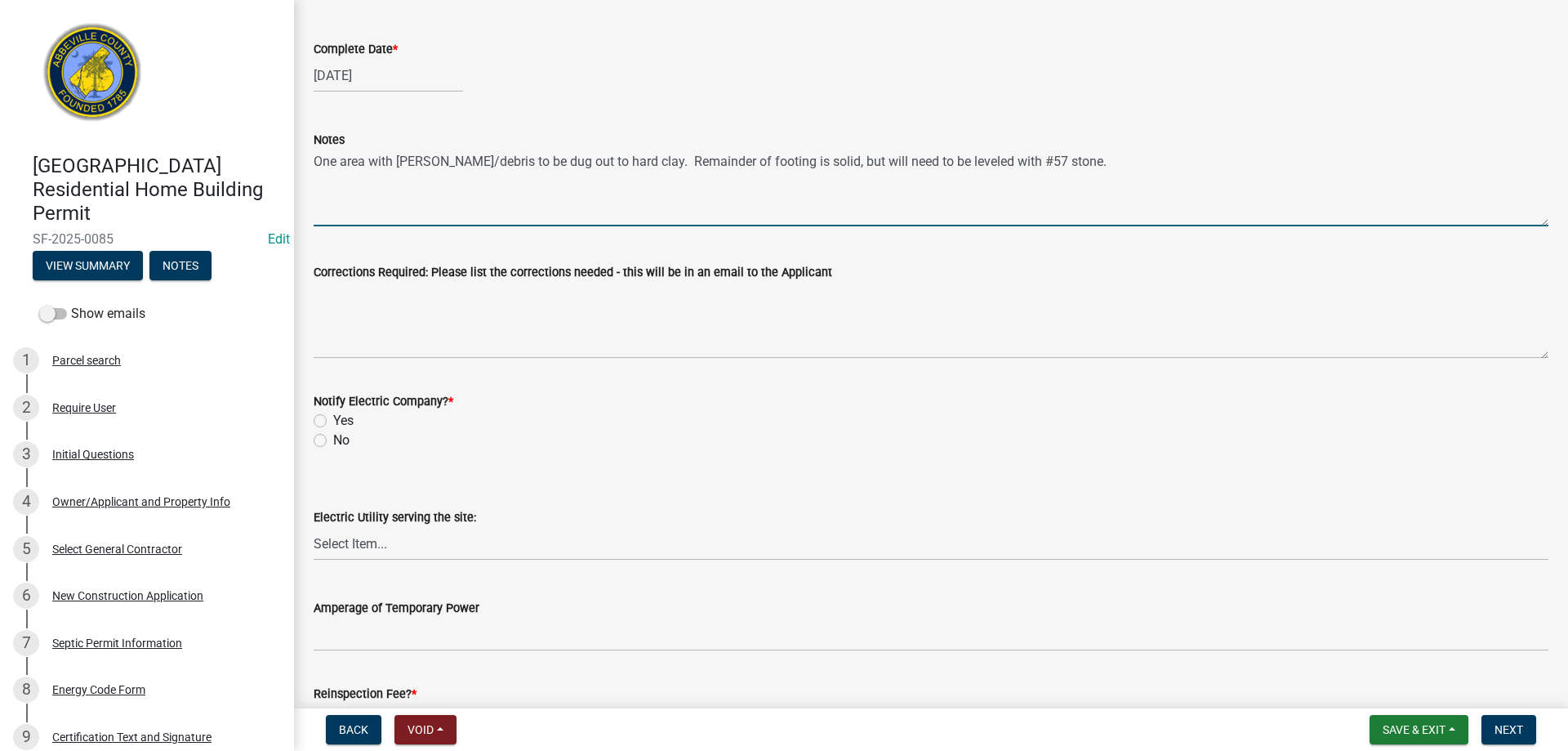
scroll to position [653, 0]
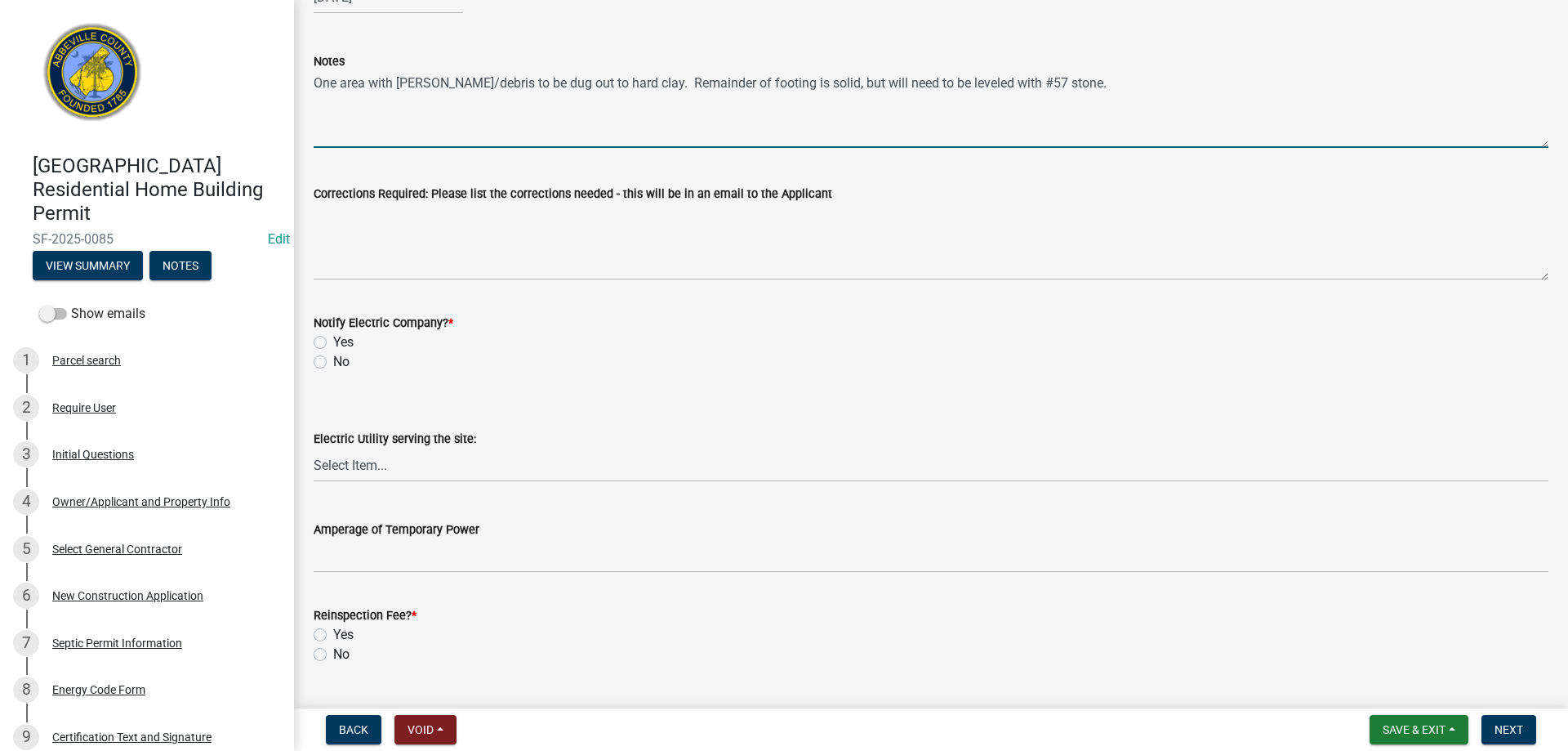
type textarea "One area with [PERSON_NAME]/debris to be dug out to hard clay. Remainder of foo…"
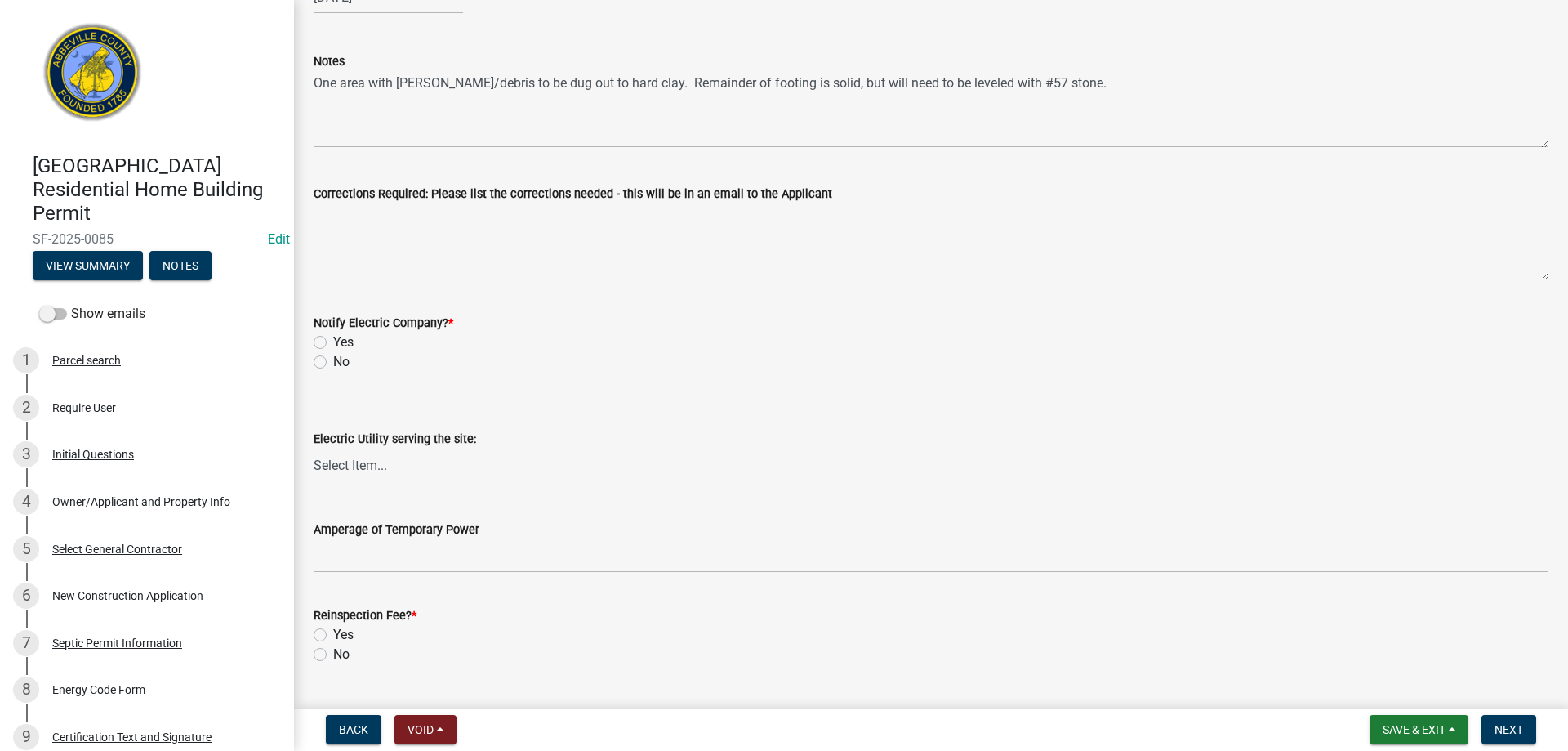
click at [333, 358] on label "No" at bounding box center [341, 361] width 16 height 19
click at [333, 358] on input "No" at bounding box center [338, 357] width 11 height 11
radio input "true"
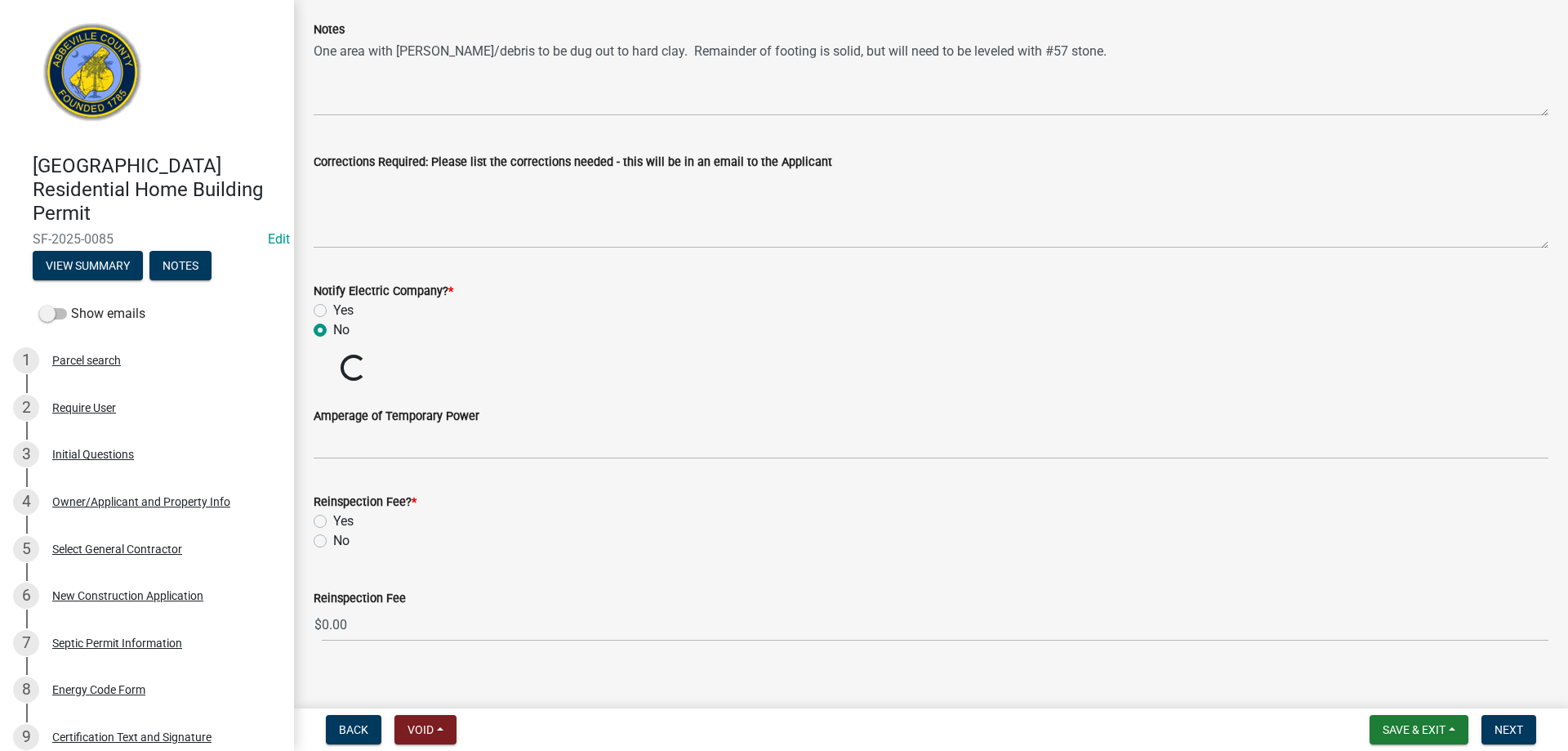
scroll to position [703, 0]
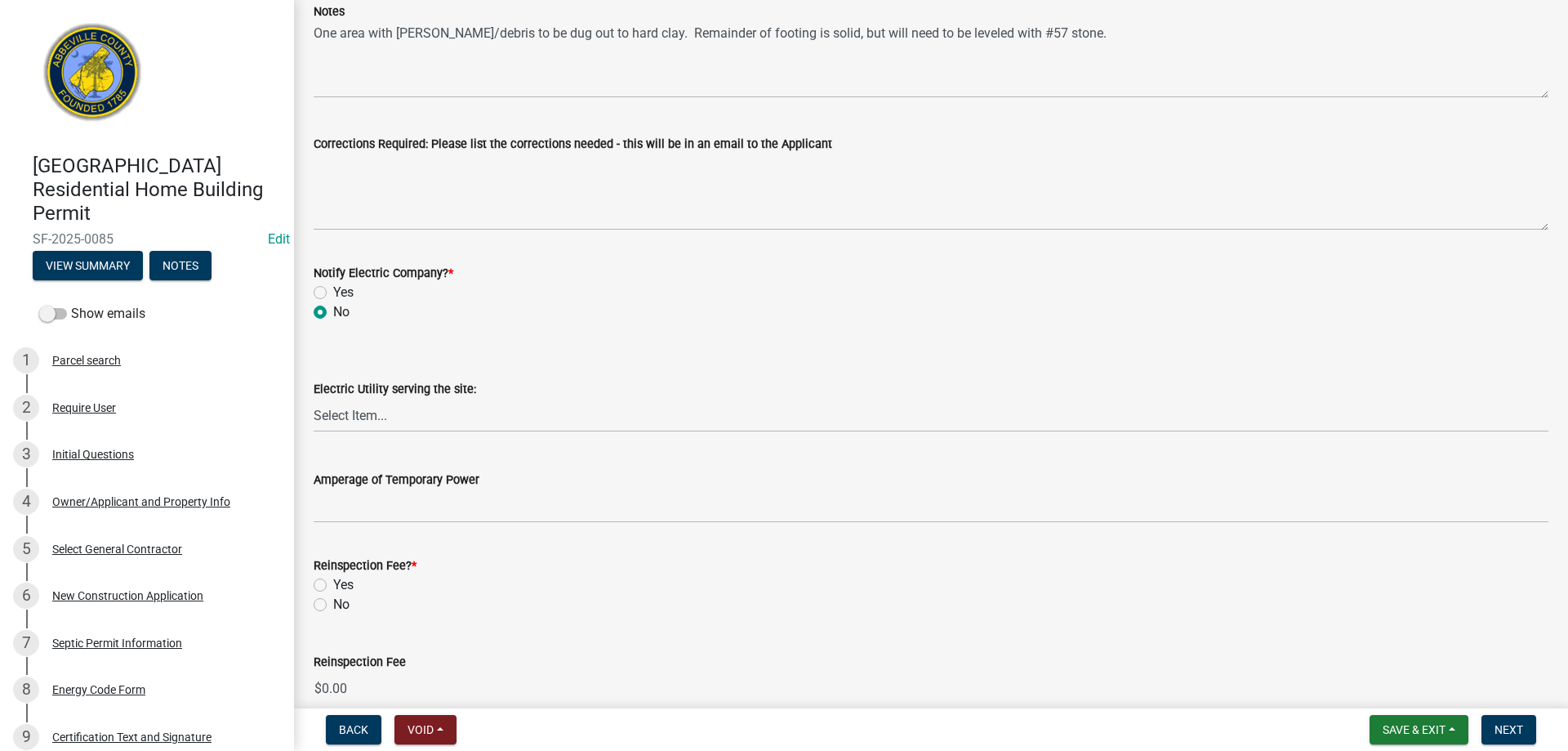
click at [333, 608] on label "No" at bounding box center [341, 604] width 16 height 19
click at [333, 605] on input "No" at bounding box center [338, 599] width 11 height 11
radio input "true"
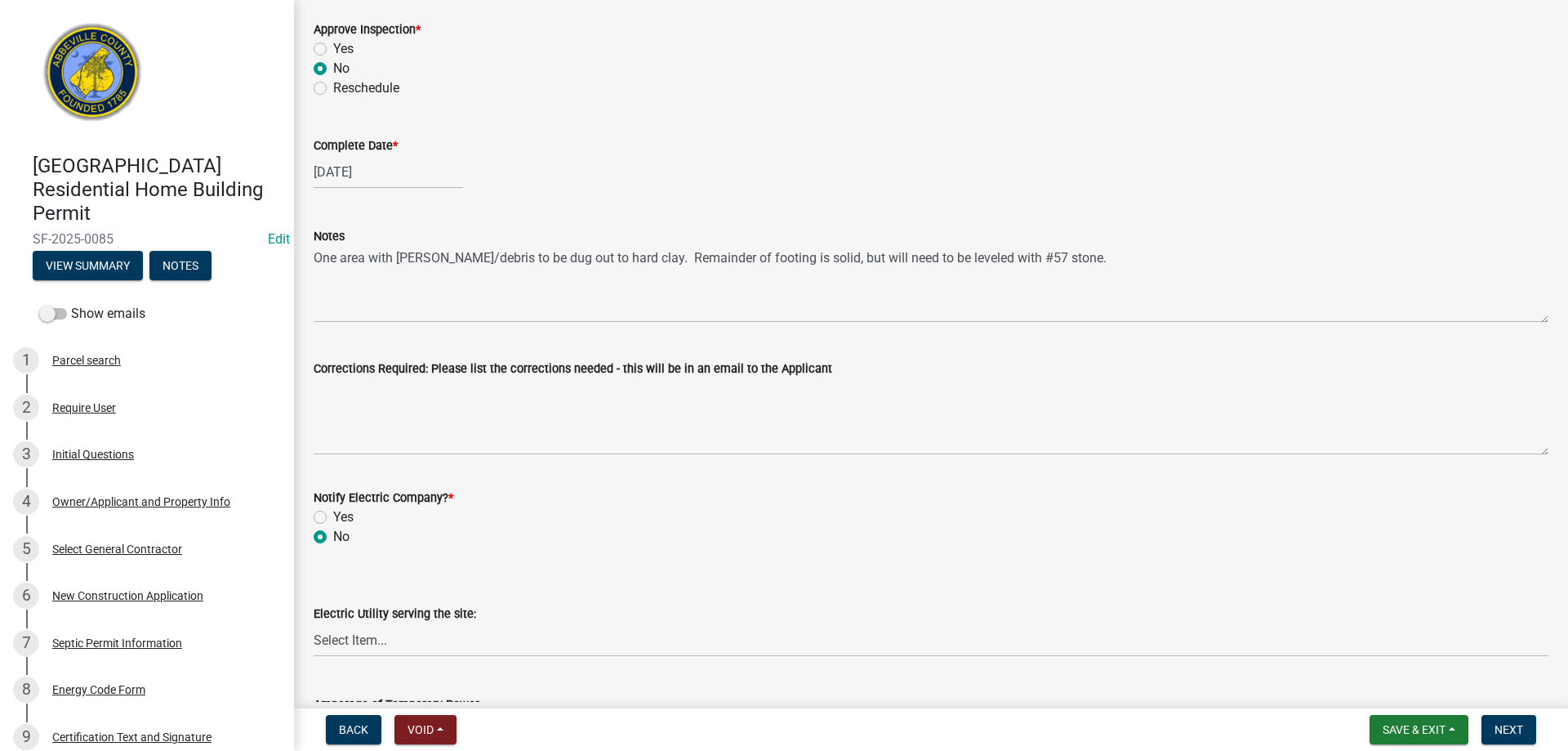
scroll to position [376, 0]
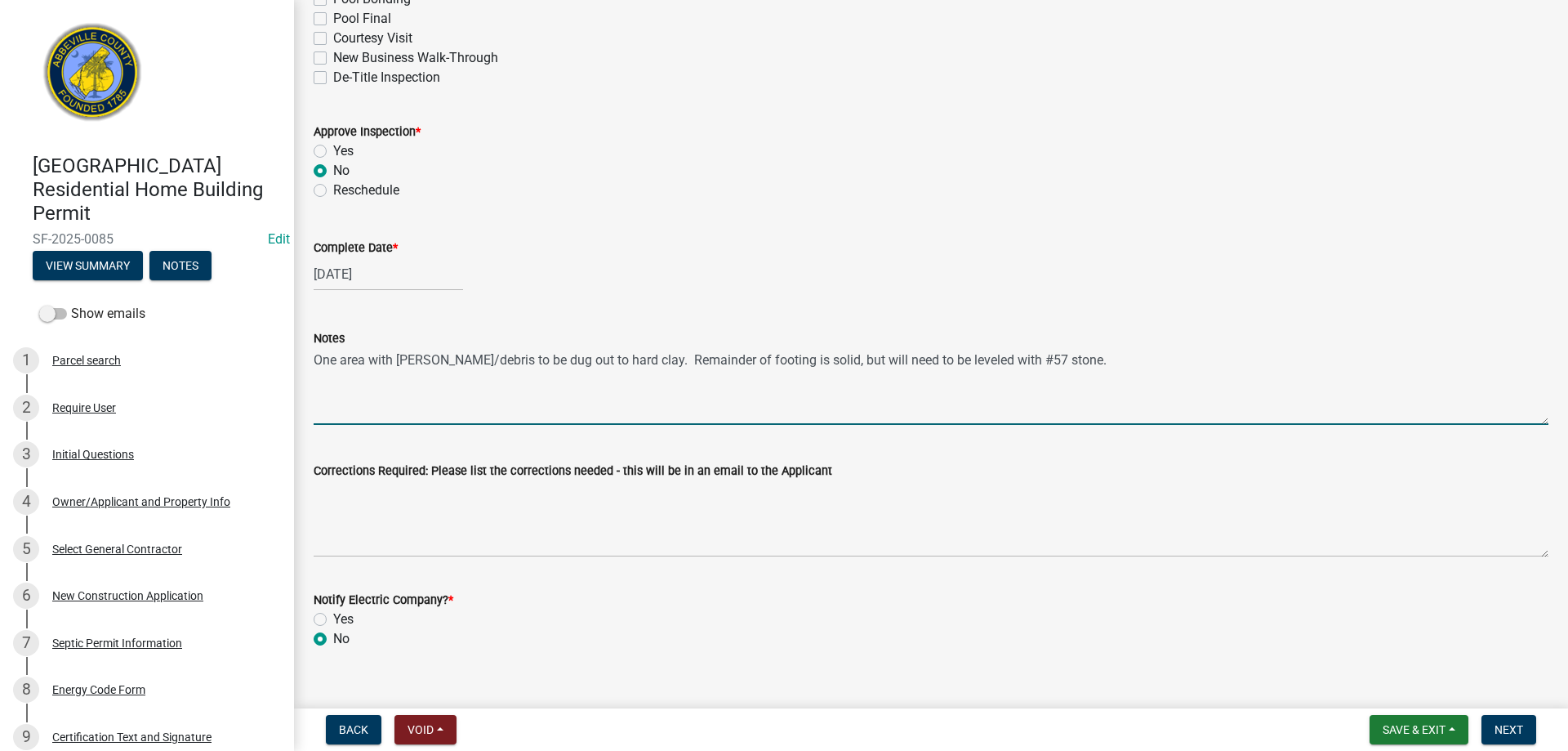
drag, startPoint x: 624, startPoint y: 365, endPoint x: 827, endPoint y: 431, distance: 213.5
click at [648, 376] on textarea "One area with [PERSON_NAME]/debris to be dug out to hard clay. Remainder of foo…" at bounding box center [931, 386] width 1235 height 77
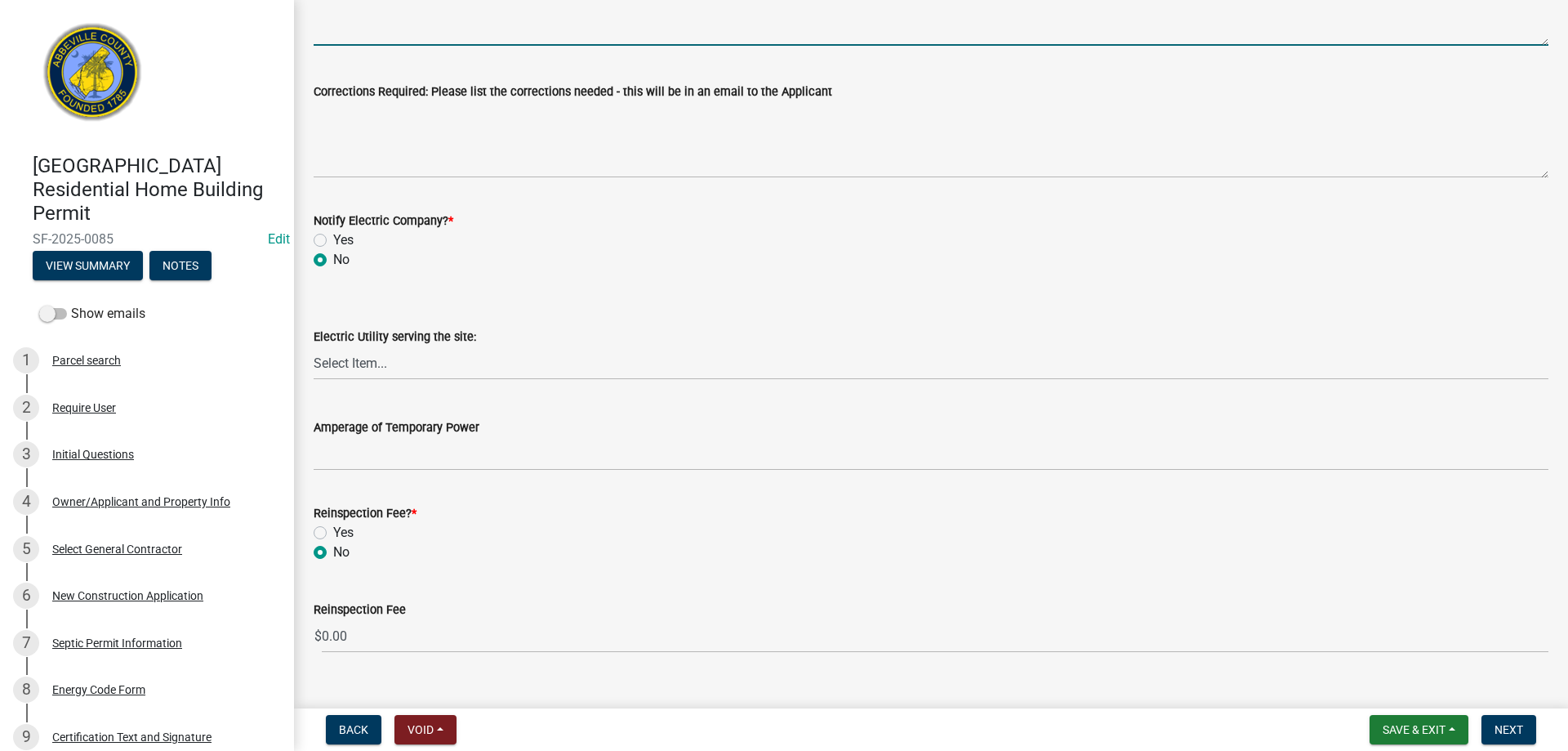
scroll to position [786, 0]
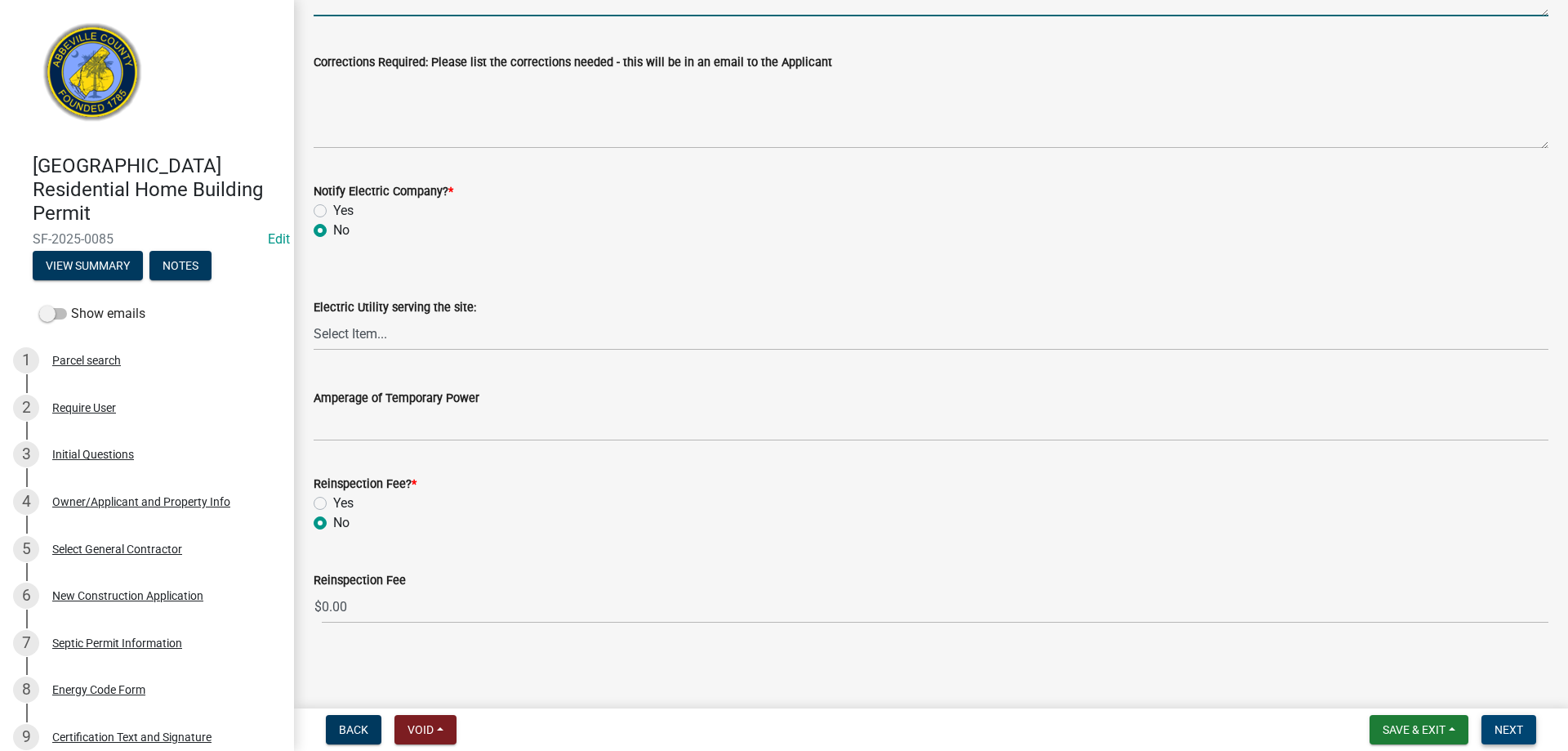
type textarea "One area with [PERSON_NAME]/debris to be dug out to hard clay and filled with s…"
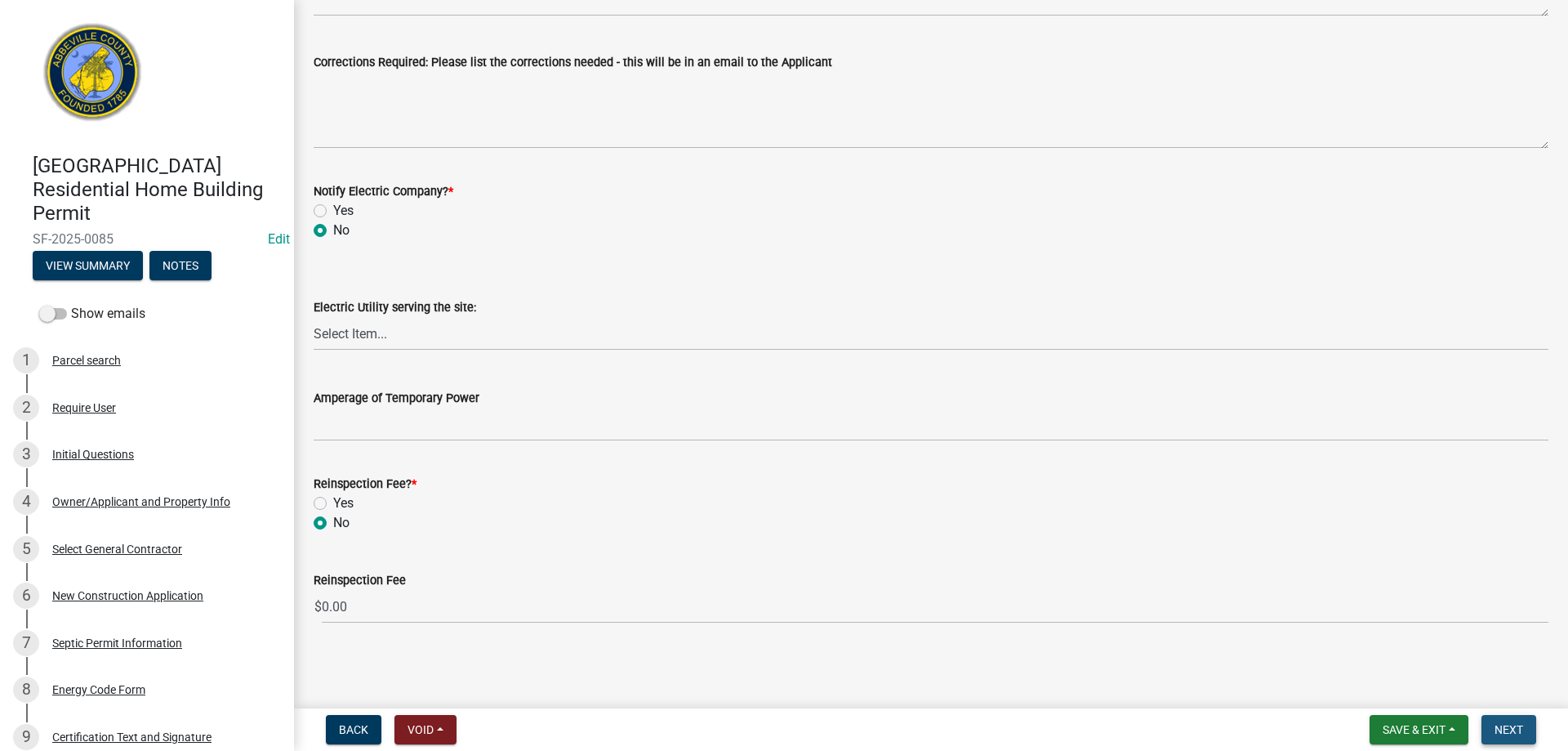
click at [1511, 731] on span "Next" at bounding box center [1509, 730] width 29 height 13
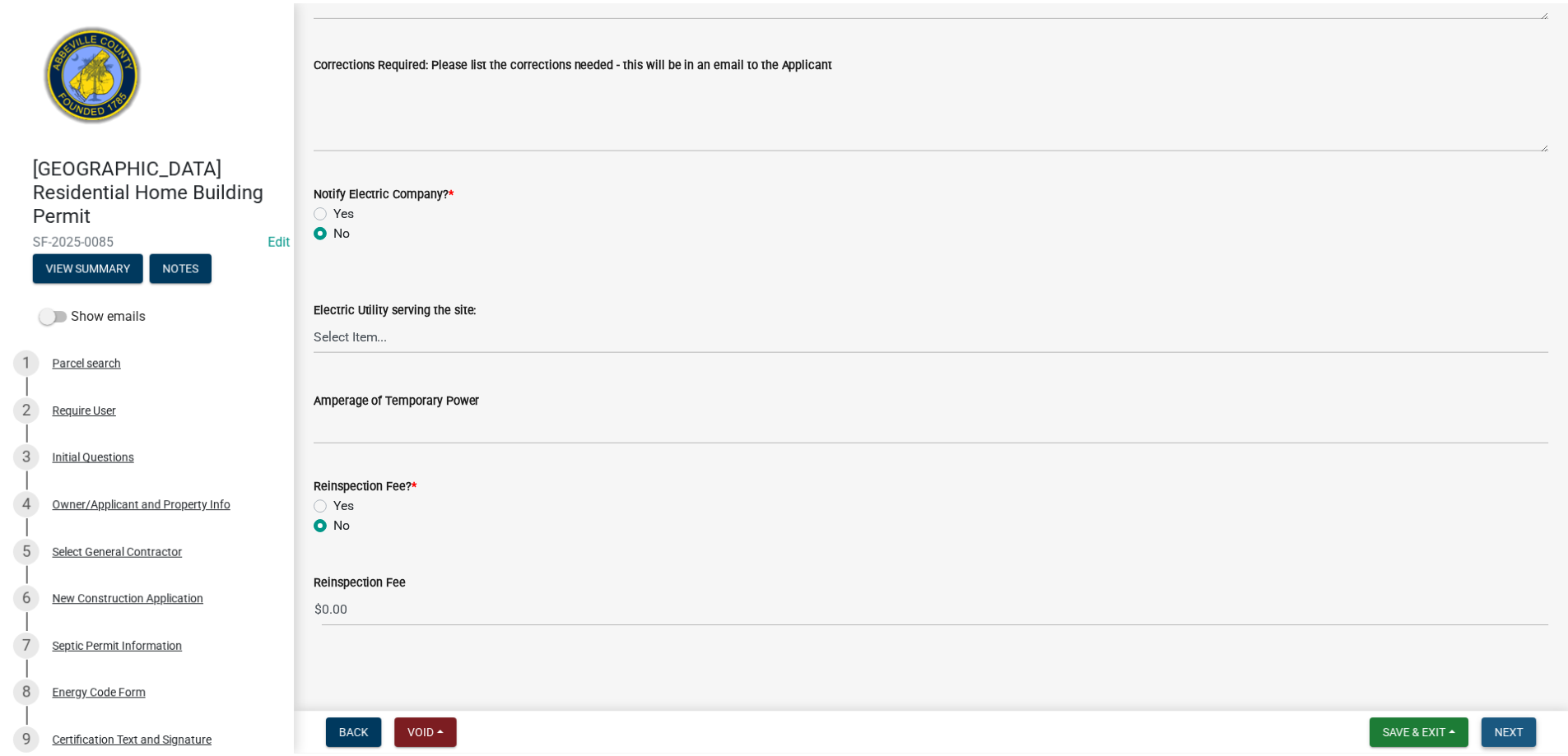
scroll to position [0, 0]
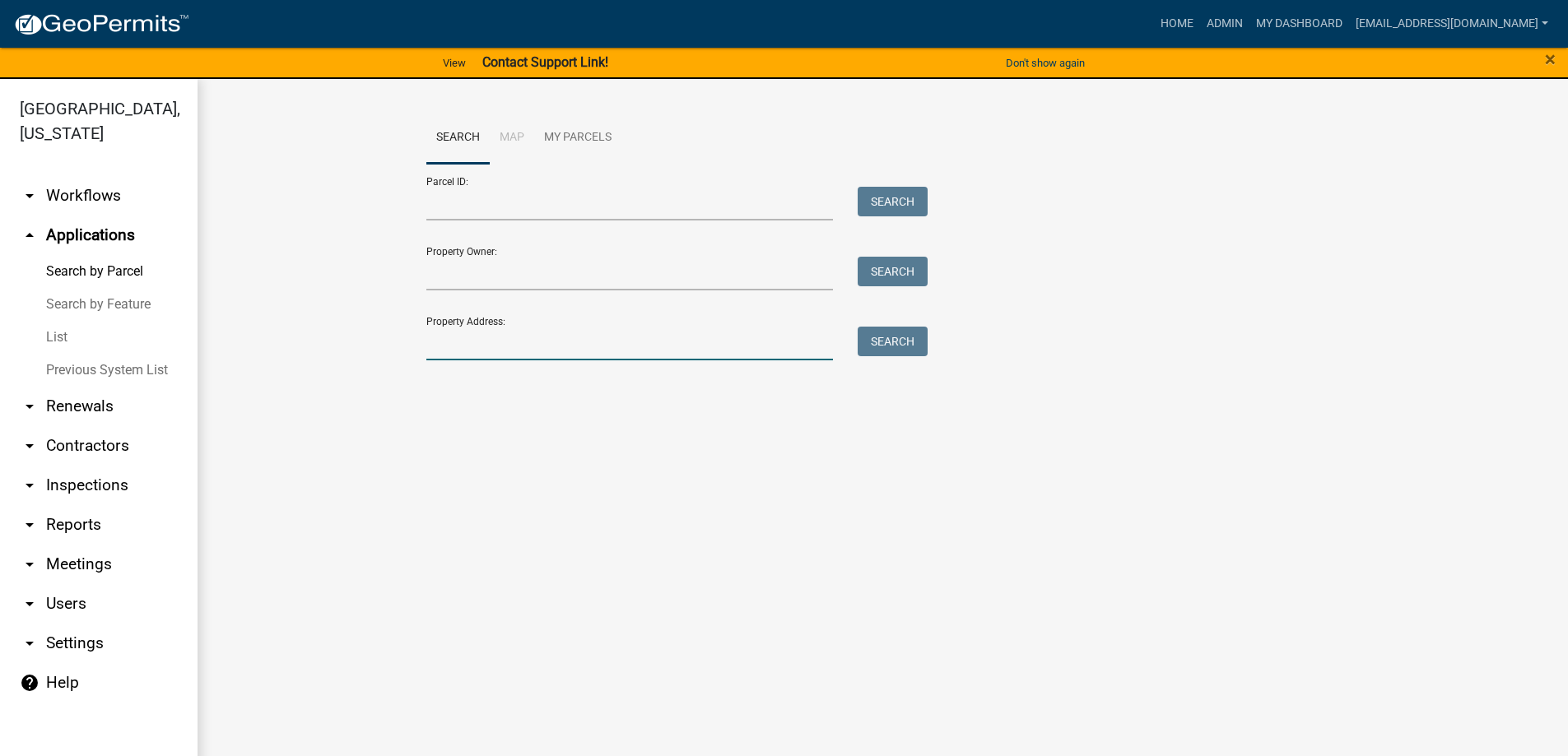
click at [504, 353] on input "Property Address:" at bounding box center [630, 343] width 407 height 34
click at [886, 346] on button "Search" at bounding box center [892, 341] width 70 height 30
click at [521, 346] on input "135 hoot" at bounding box center [630, 343] width 407 height 34
type input "1"
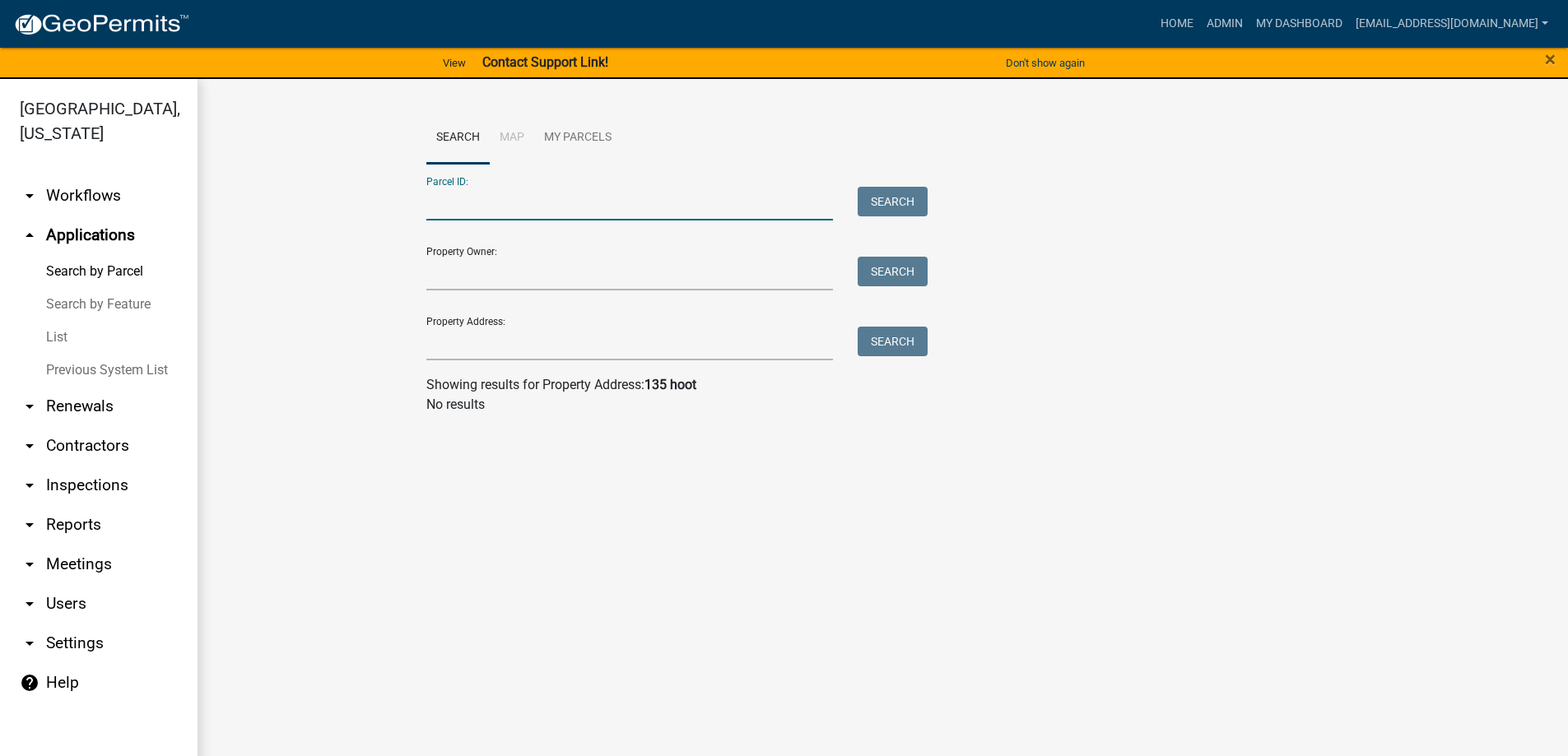
click at [485, 208] on input "Parcel ID:" at bounding box center [630, 203] width 407 height 34
type input "[PHONE_NUMBER]"
click at [894, 192] on button "Search" at bounding box center [892, 201] width 70 height 30
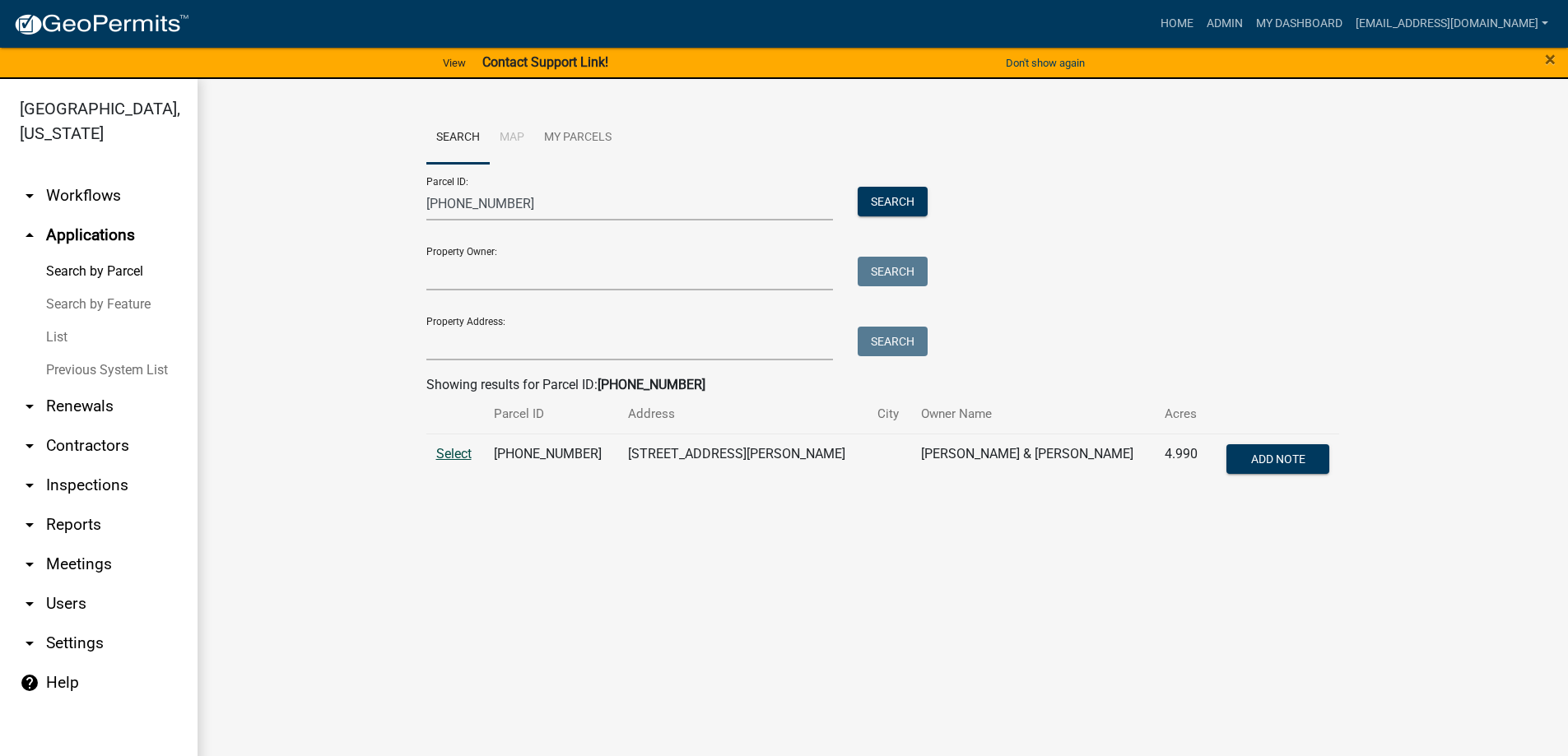
click at [451, 451] on span "Select" at bounding box center [454, 453] width 36 height 15
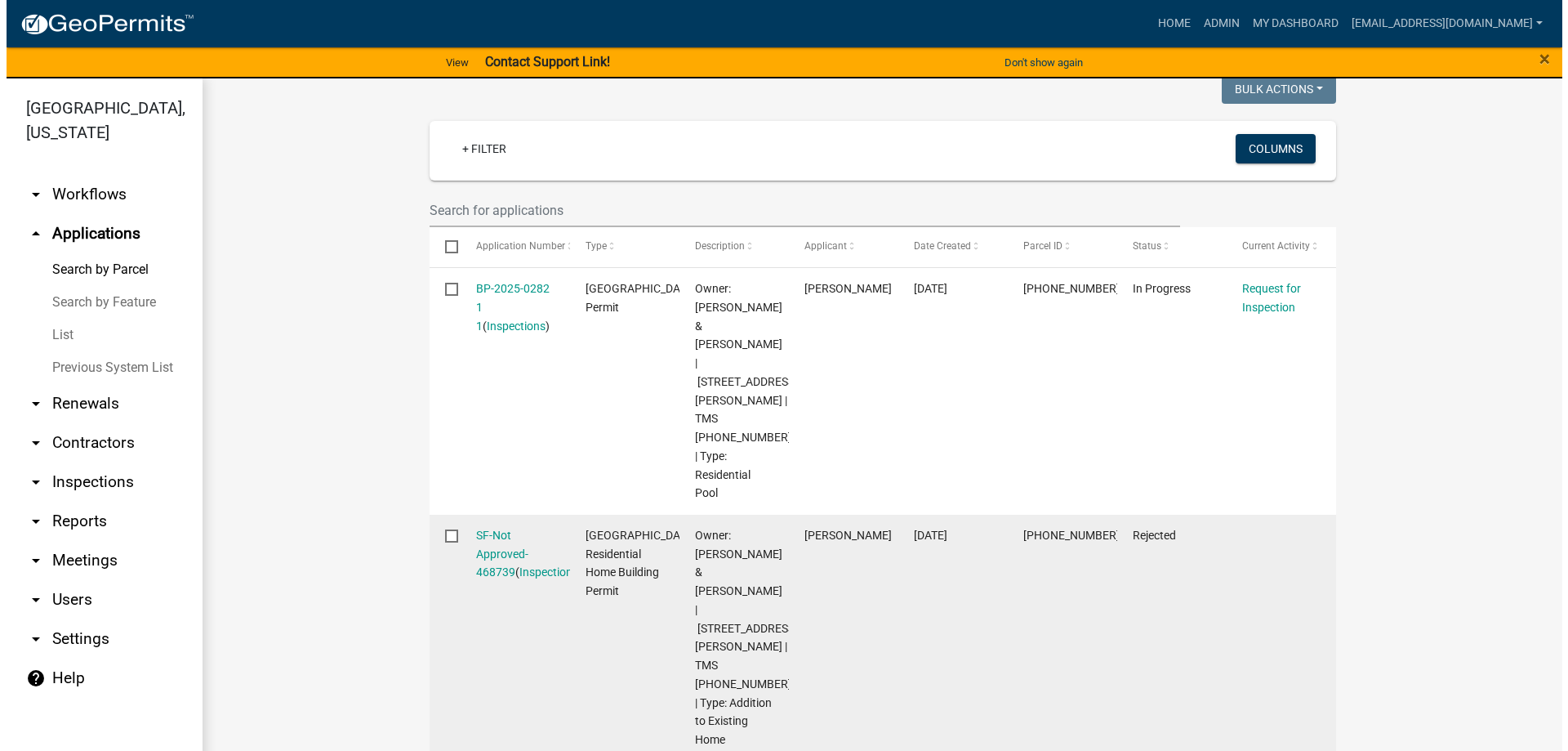
scroll to position [408, 0]
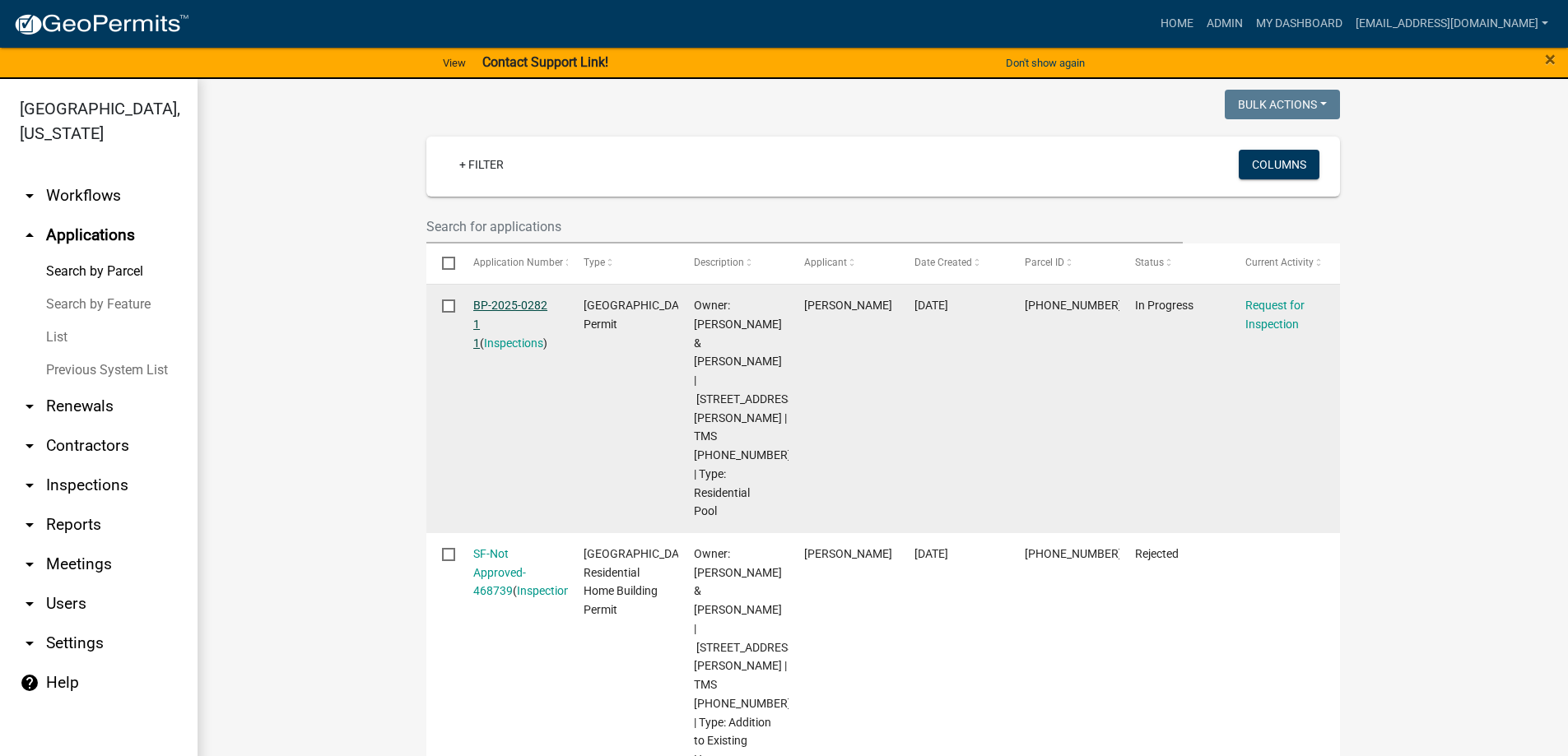
click at [501, 307] on link "BP-2025-0282 1 1" at bounding box center [510, 324] width 74 height 51
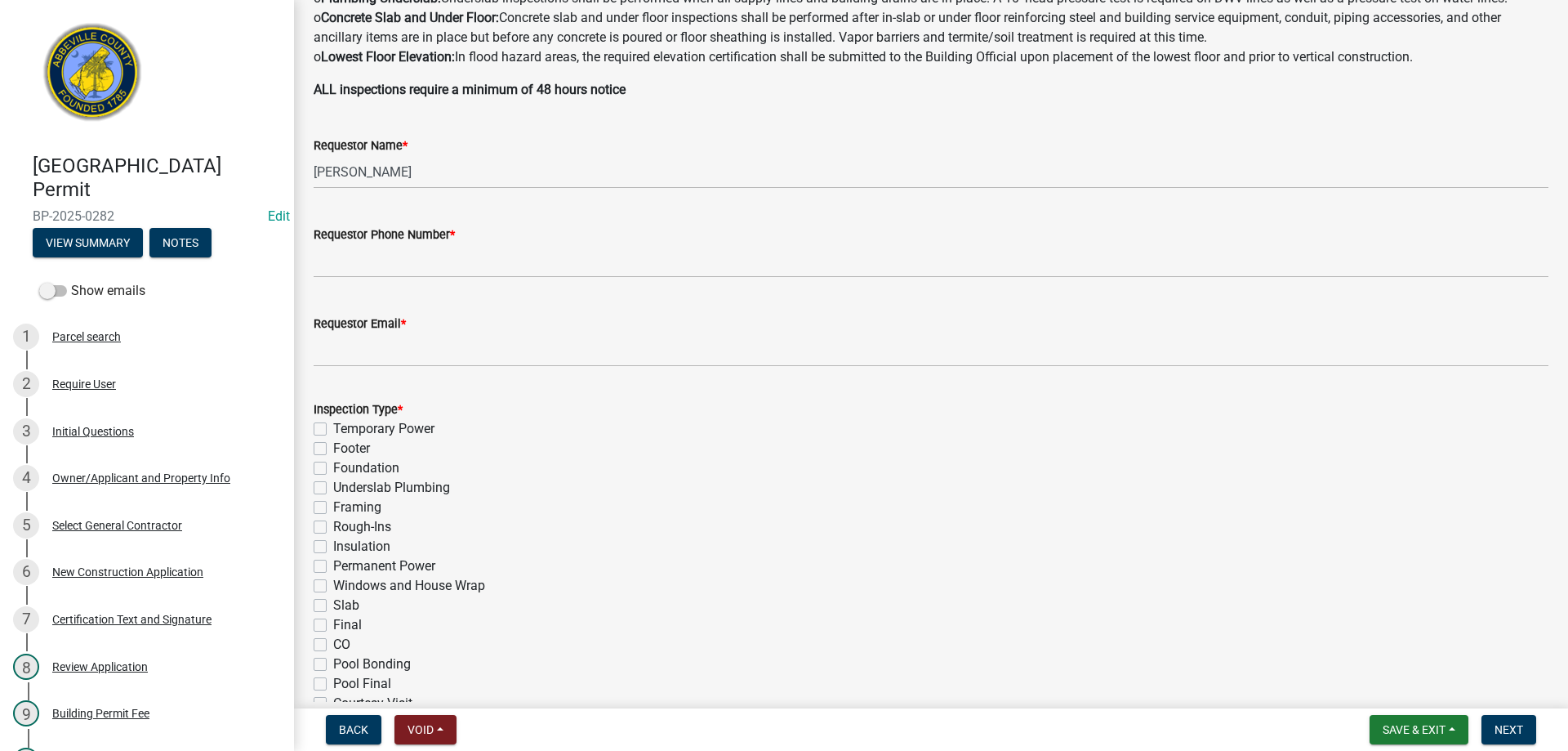
scroll to position [408, 0]
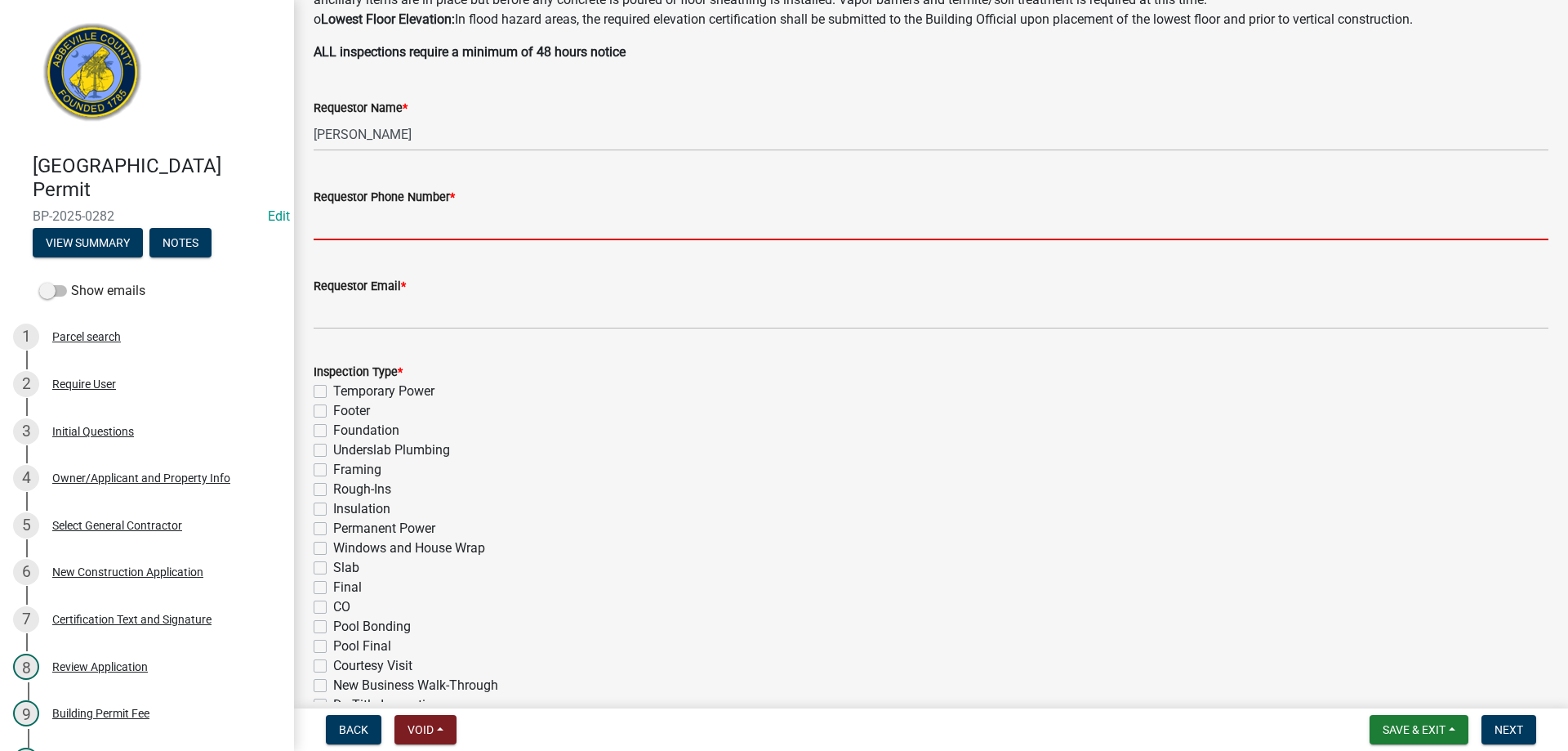
click at [454, 227] on input "Requestor Phone Number *" at bounding box center [931, 224] width 1235 height 34
type input "8643789750"
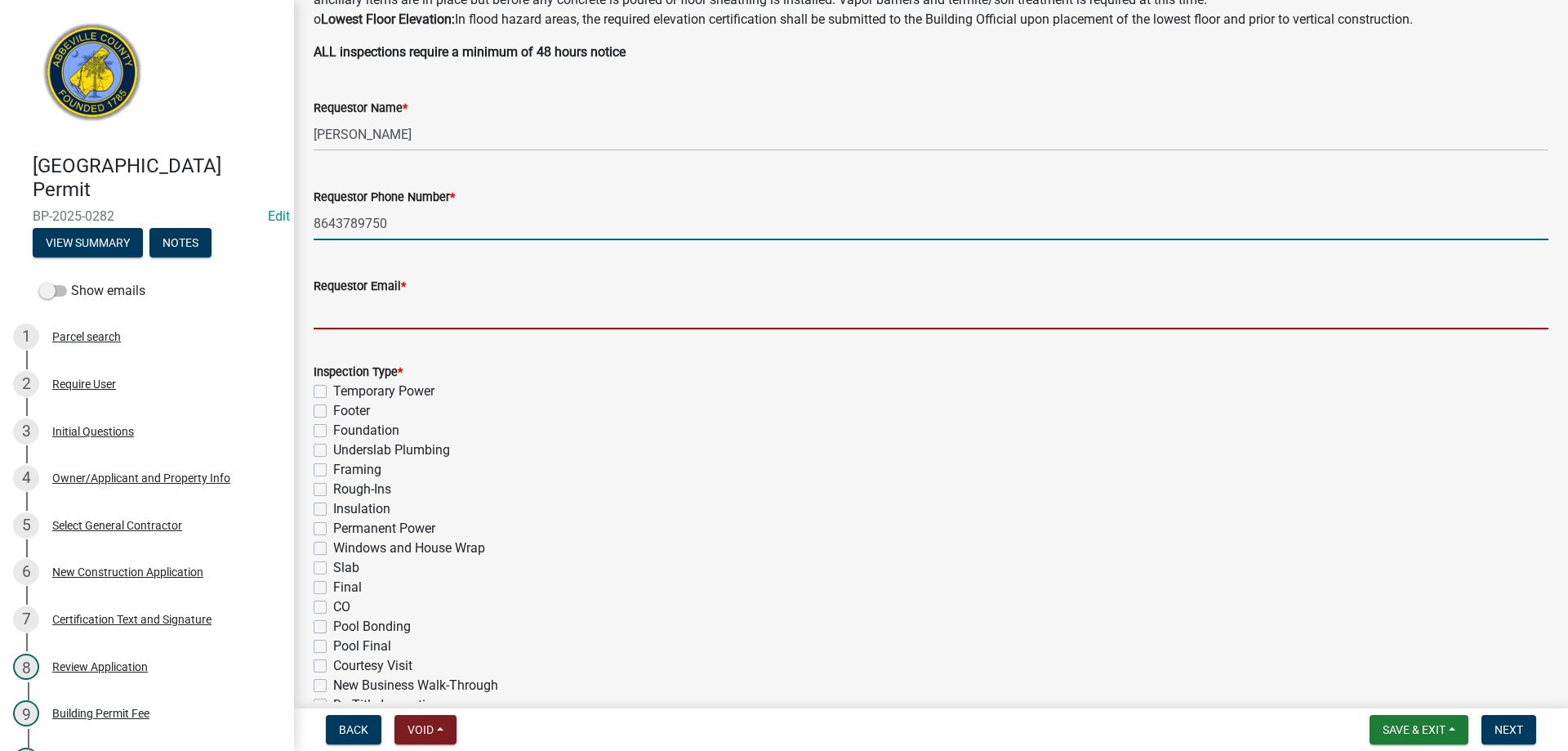
type input "[EMAIL_ADDRESS][DOMAIN_NAME]"
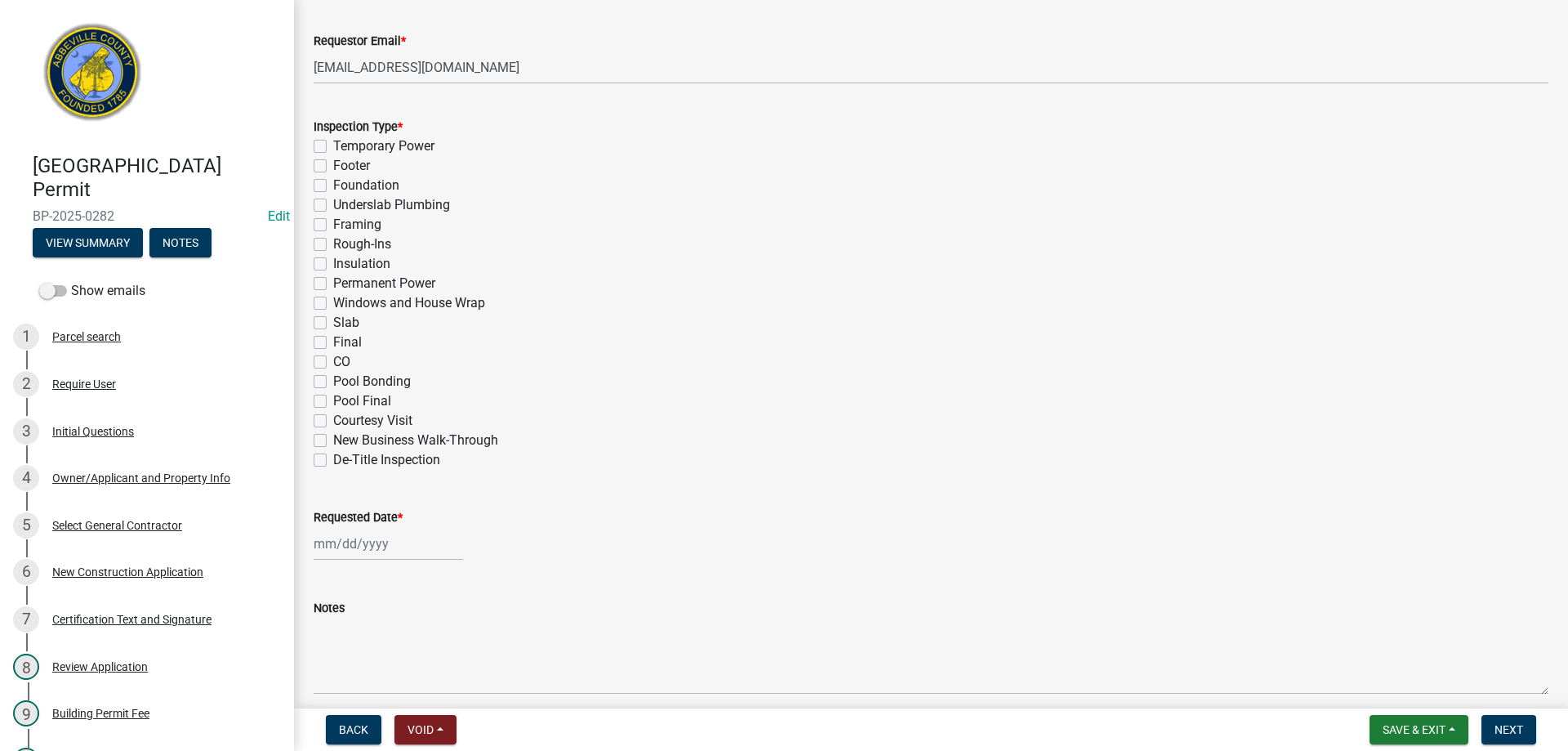
scroll to position [735, 0]
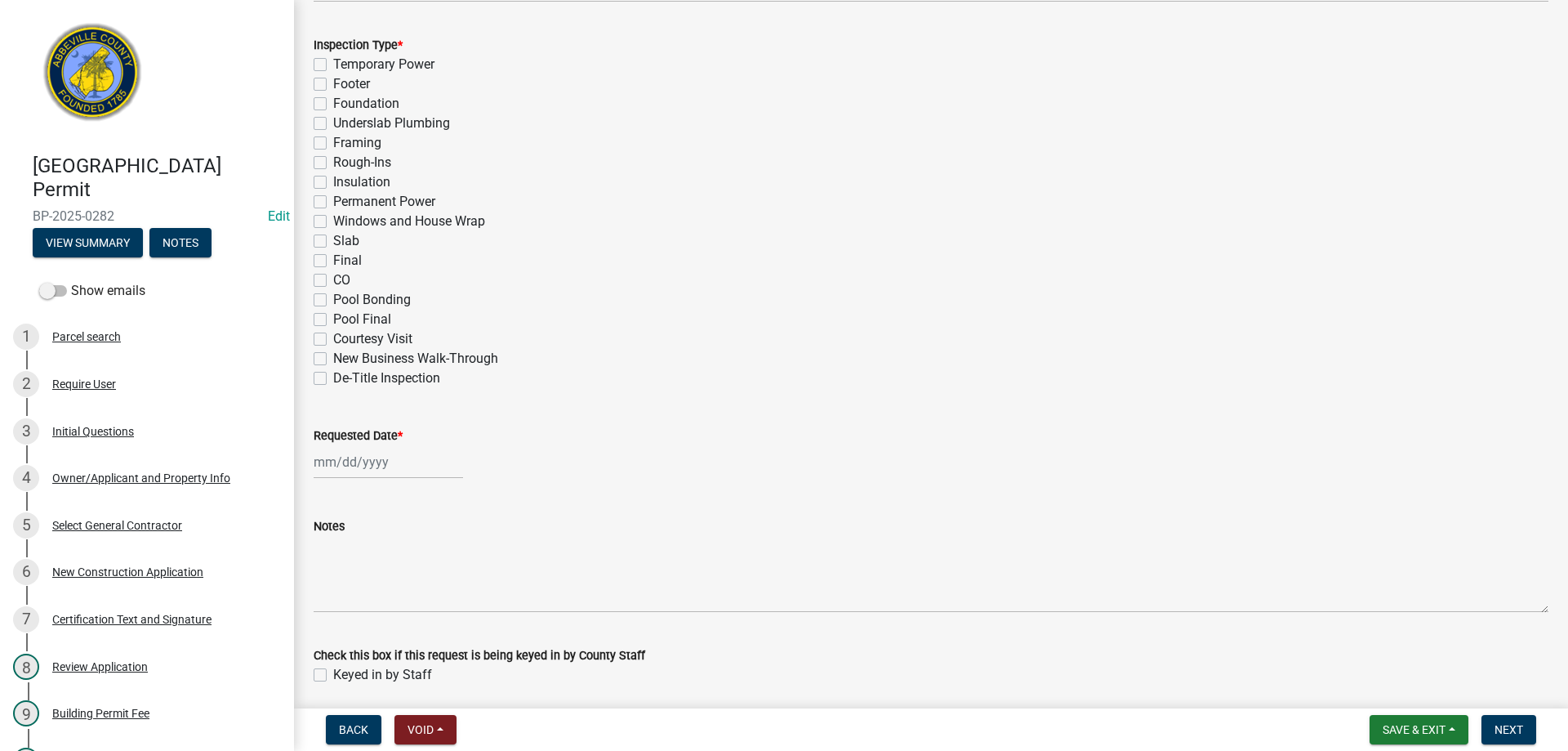
click at [333, 298] on label "Pool Bonding" at bounding box center [372, 299] width 77 height 19
click at [333, 298] on input "Pool Bonding" at bounding box center [338, 295] width 11 height 11
checkbox input "true"
checkbox input "false"
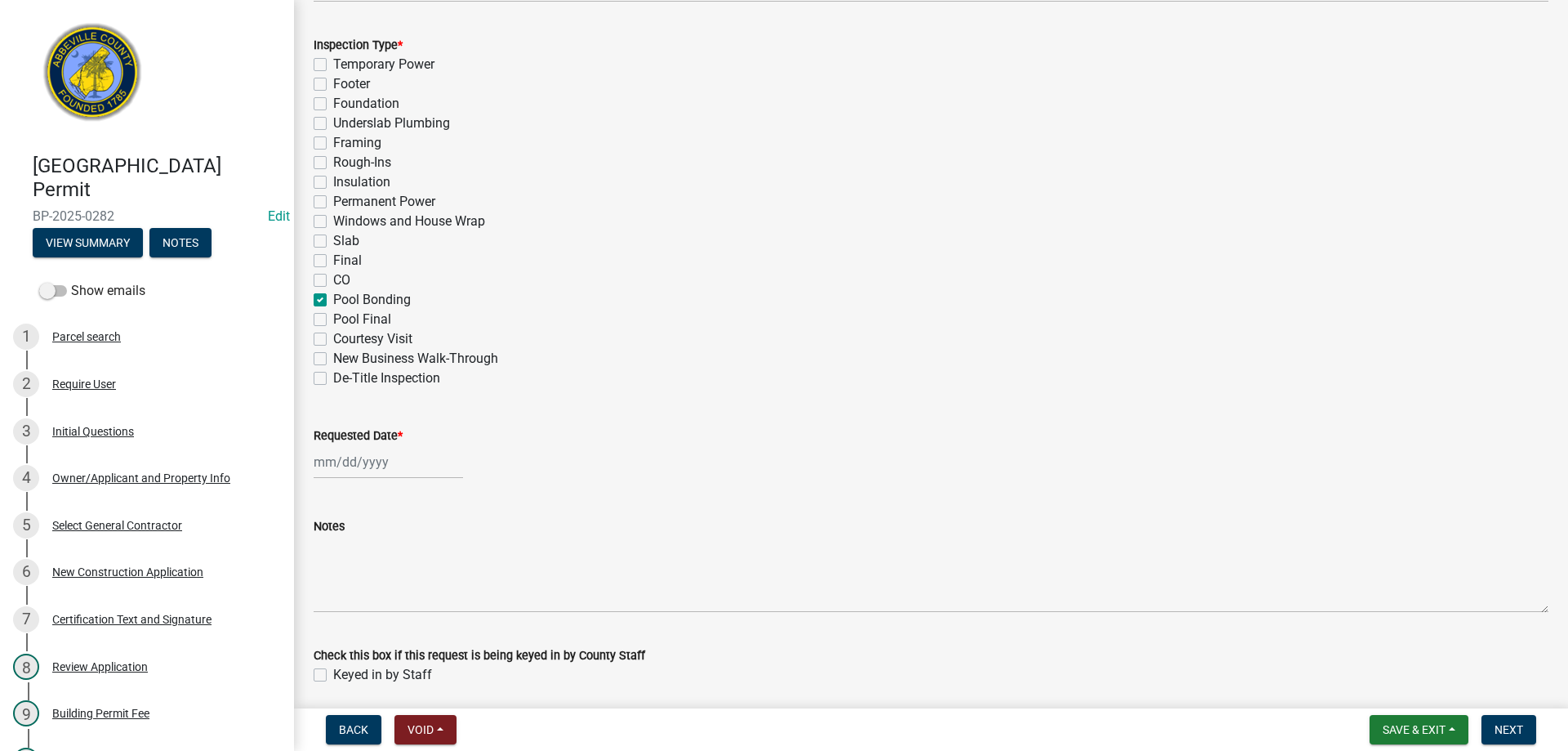
checkbox input "false"
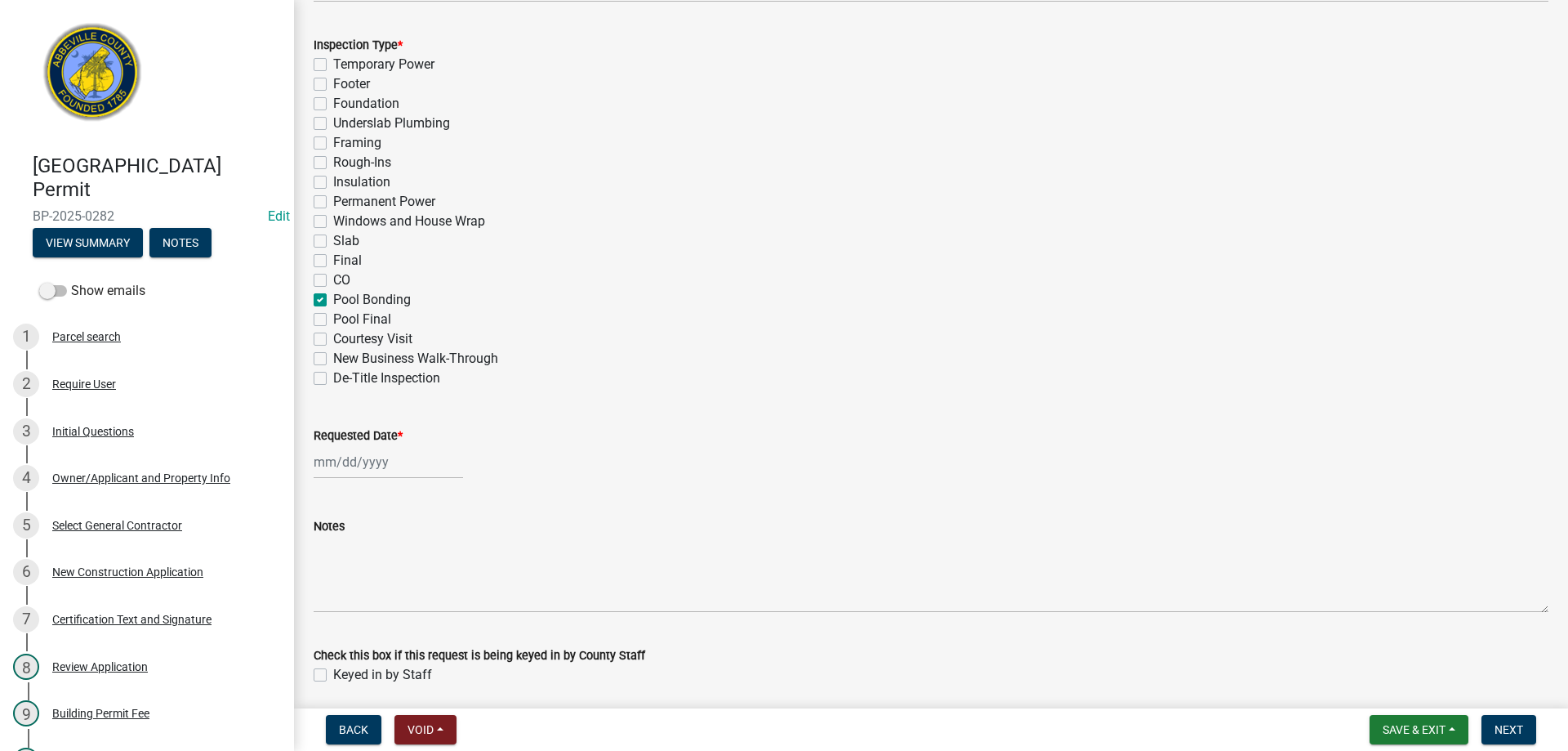
checkbox input "false"
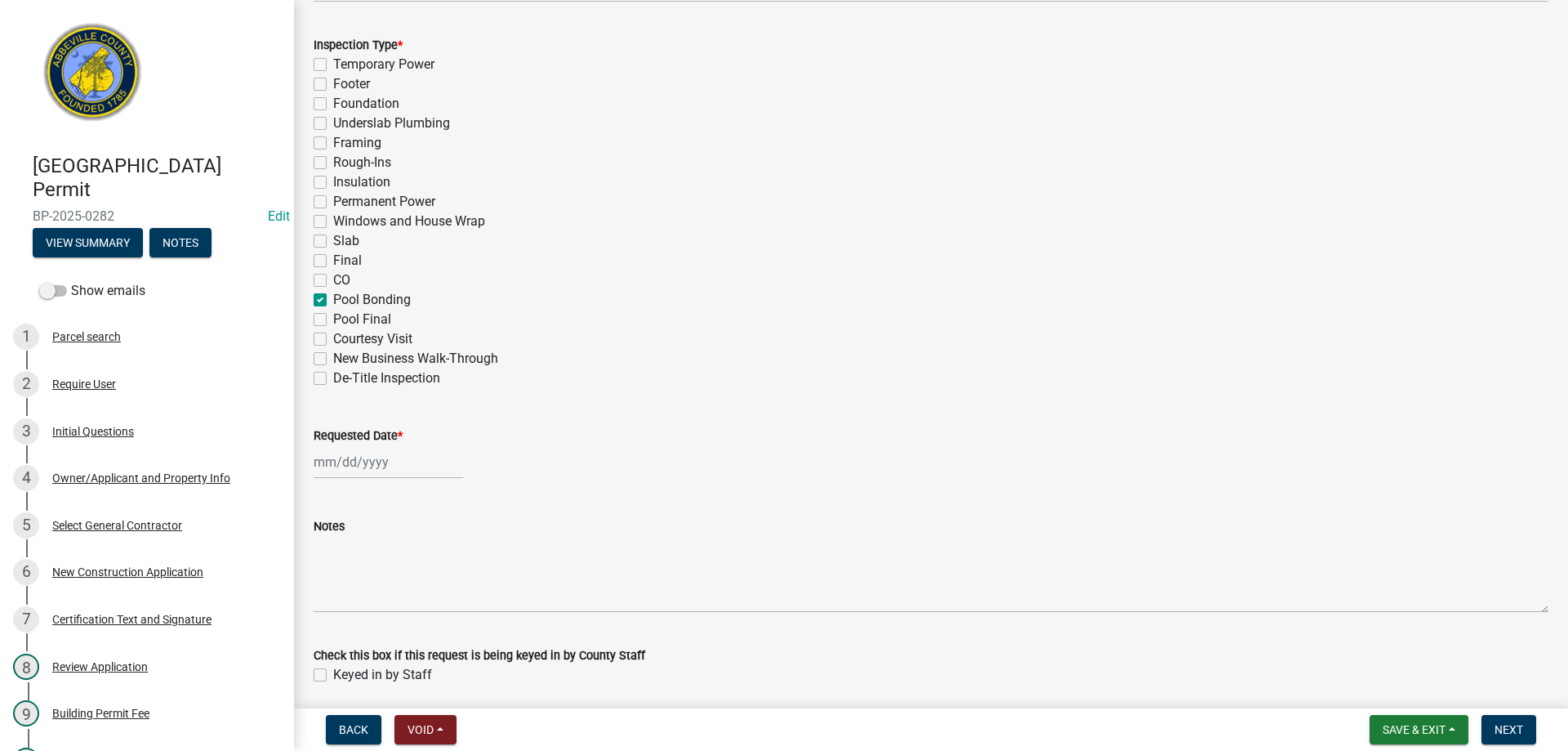
checkbox input "true"
checkbox input "false"
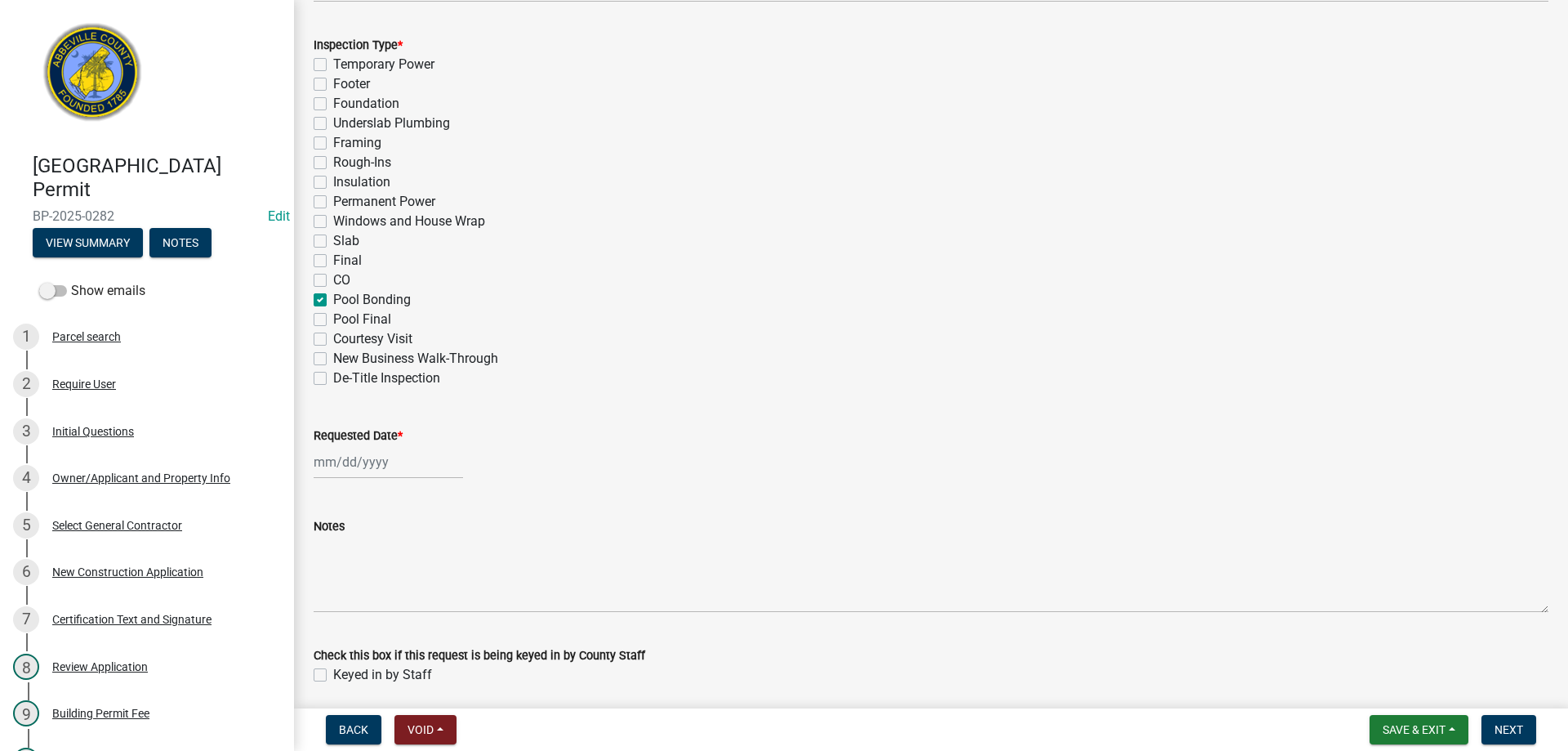
click at [361, 466] on div at bounding box center [389, 462] width 150 height 34
select select "9"
select select "2025"
click at [385, 597] on div "17" at bounding box center [382, 601] width 26 height 26
type input "[DATE]"
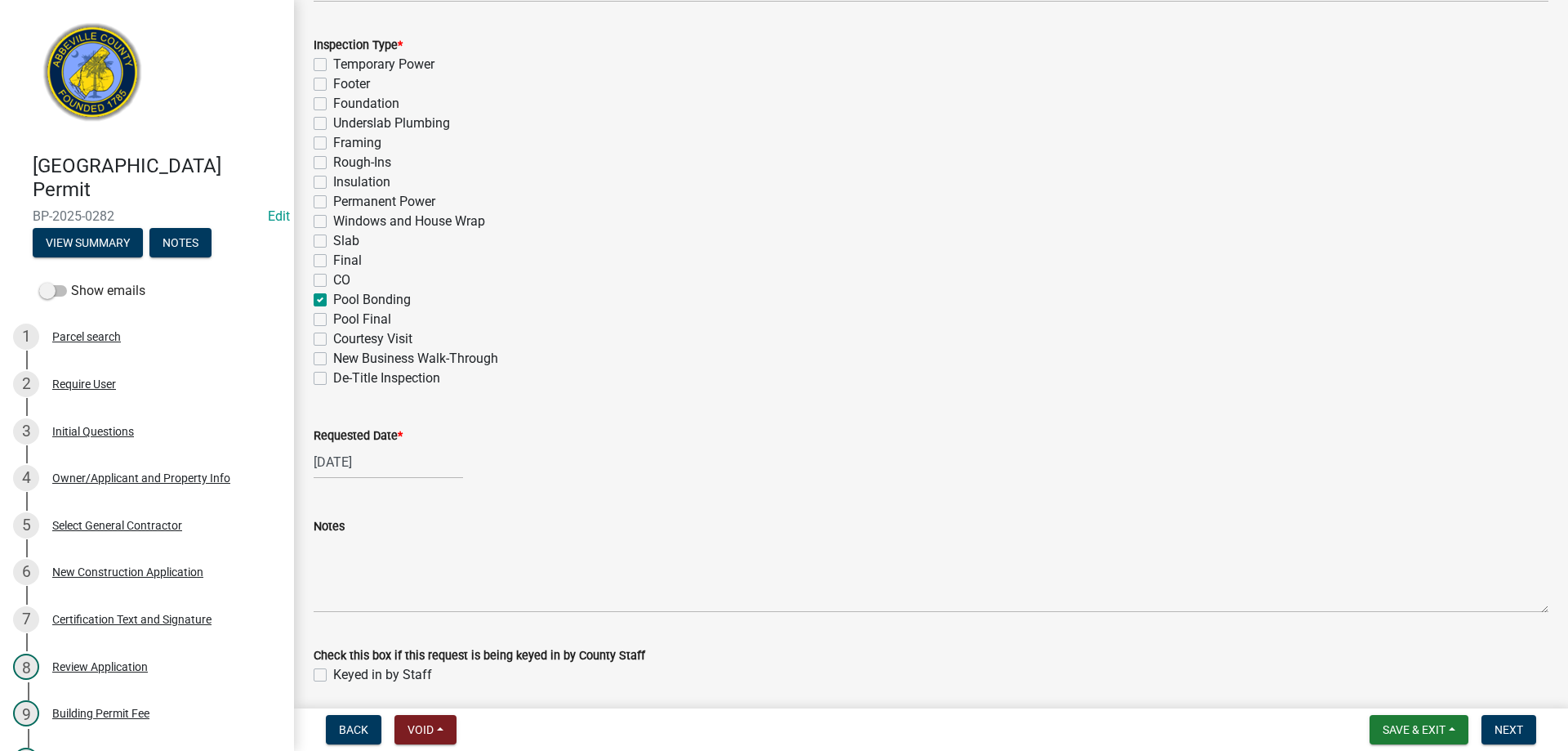
scroll to position [796, 0]
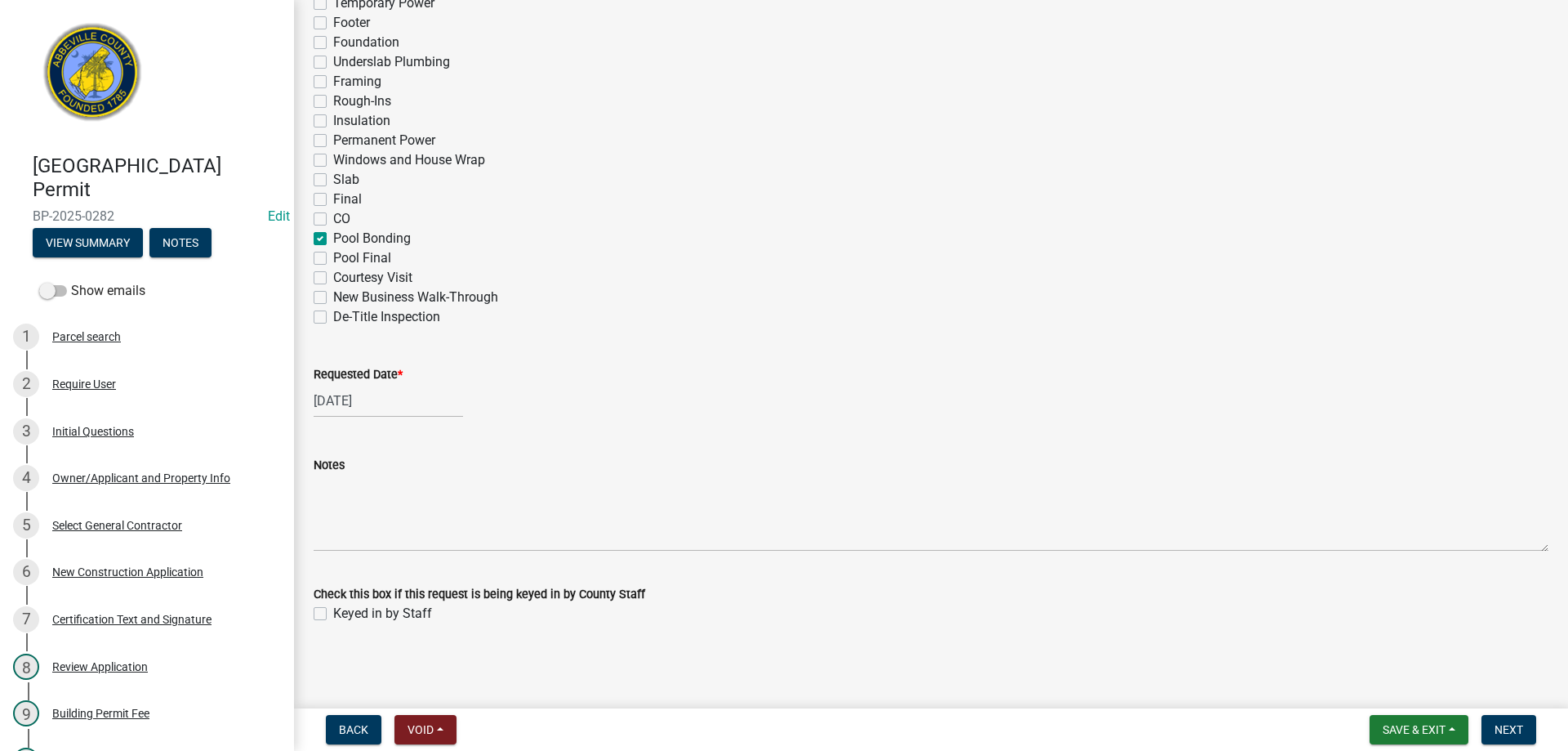
click at [333, 610] on label "Keyed in by Staff" at bounding box center [382, 613] width 98 height 19
click at [333, 610] on input "Keyed in by Staff" at bounding box center [338, 609] width 11 height 11
checkbox input "true"
click at [1509, 727] on span "Next" at bounding box center [1509, 730] width 29 height 13
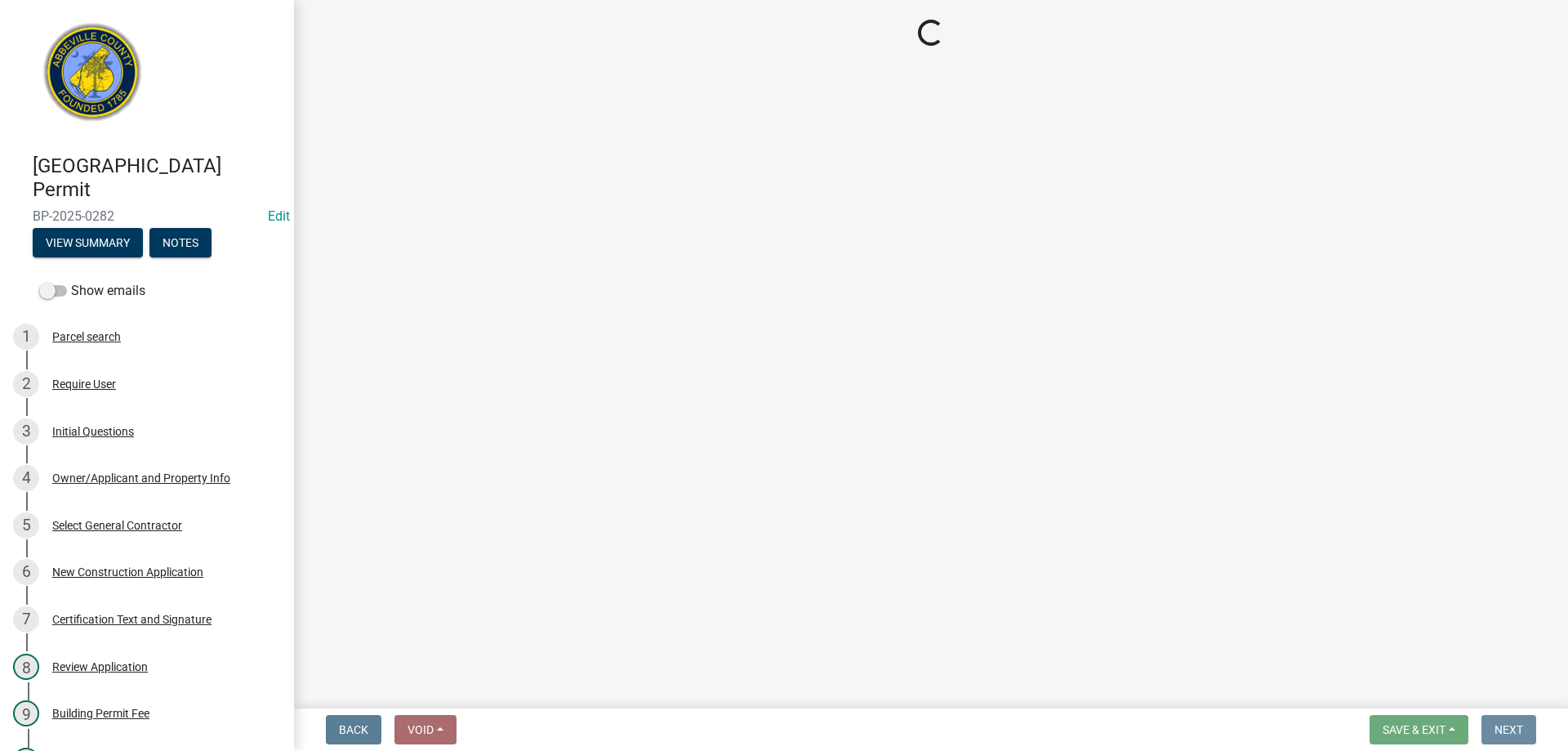
scroll to position [0, 0]
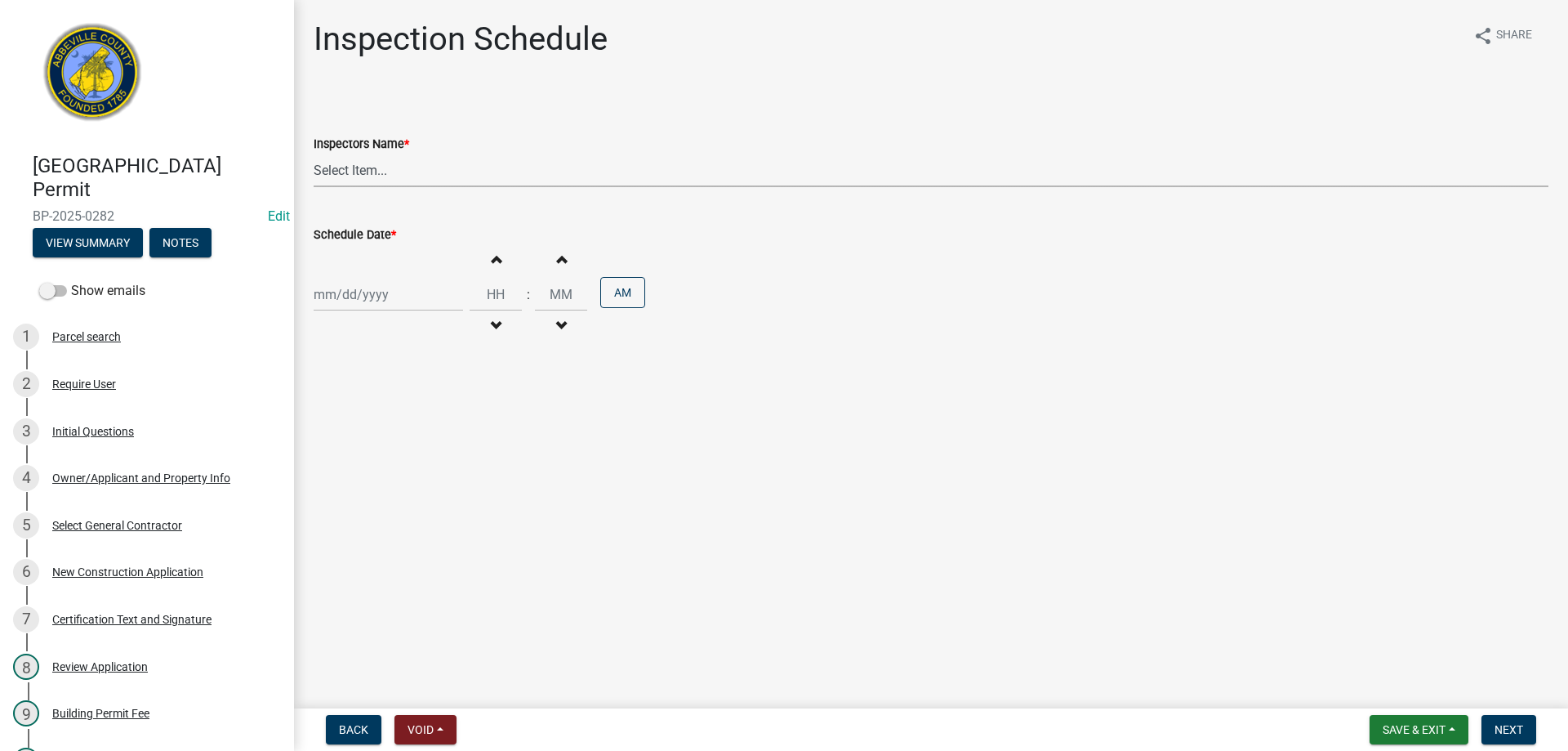
click at [346, 174] on select "Select Item... [EMAIL_ADDRESS][DOMAIN_NAME] ([PERSON_NAME]) [EMAIL_ADDRESS][DOM…" at bounding box center [931, 170] width 1235 height 34
select select "896ec84b-7942-43b9-a78d-4f1554b7930c"
click at [314, 153] on select "Select Item... [EMAIL_ADDRESS][DOMAIN_NAME] ([PERSON_NAME]) [EMAIL_ADDRESS][DOM…" at bounding box center [931, 170] width 1235 height 34
select select "9"
select select "2025"
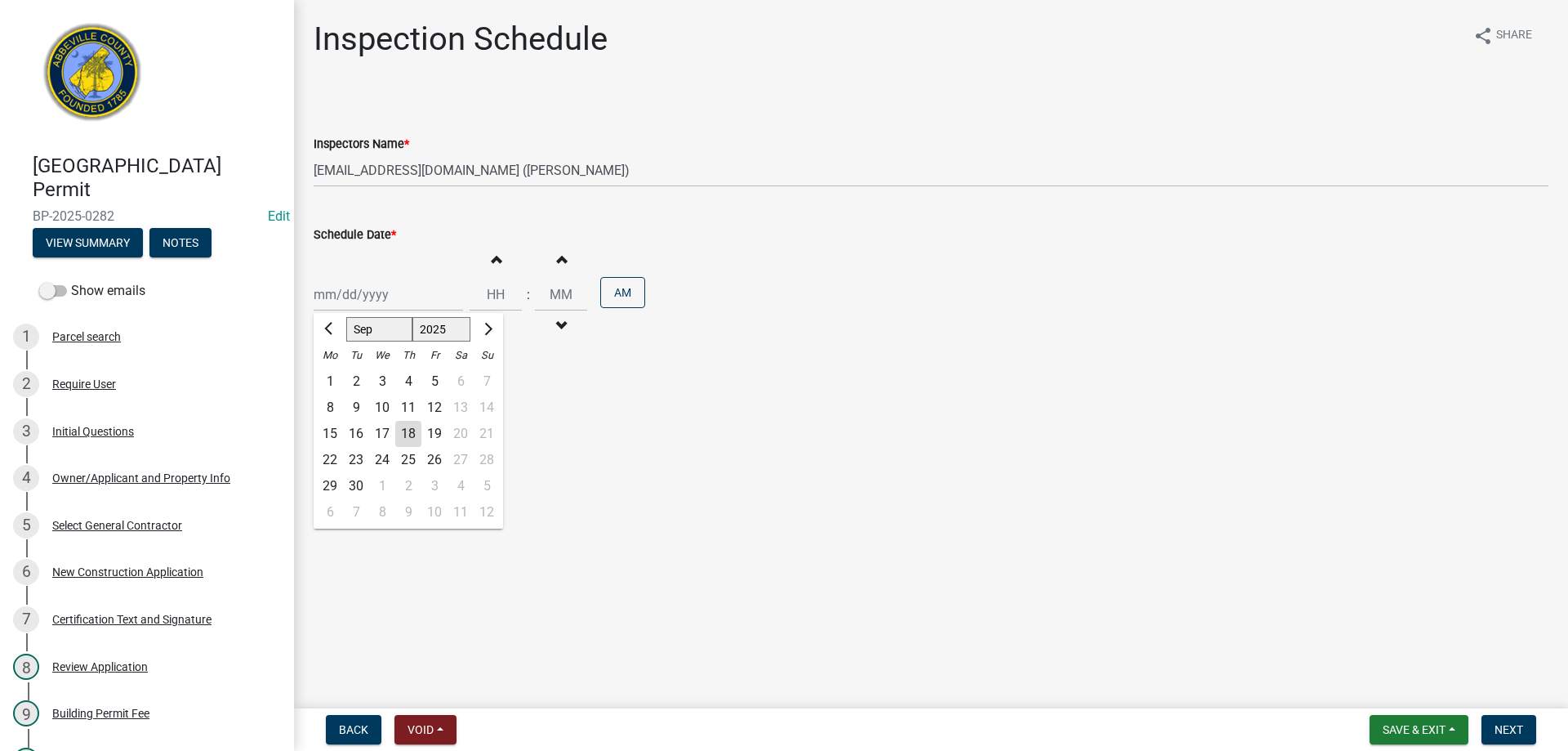
click at [389, 292] on div "[PERSON_NAME] Feb Mar Apr [PERSON_NAME][DATE] Oct Nov [DATE] 1526 1527 1528 152…" at bounding box center [389, 295] width 150 height 34
click at [381, 430] on div "17" at bounding box center [382, 434] width 26 height 26
type input "[DATE]"
click at [557, 319] on span "button" at bounding box center [561, 326] width 8 height 13
type input "11"
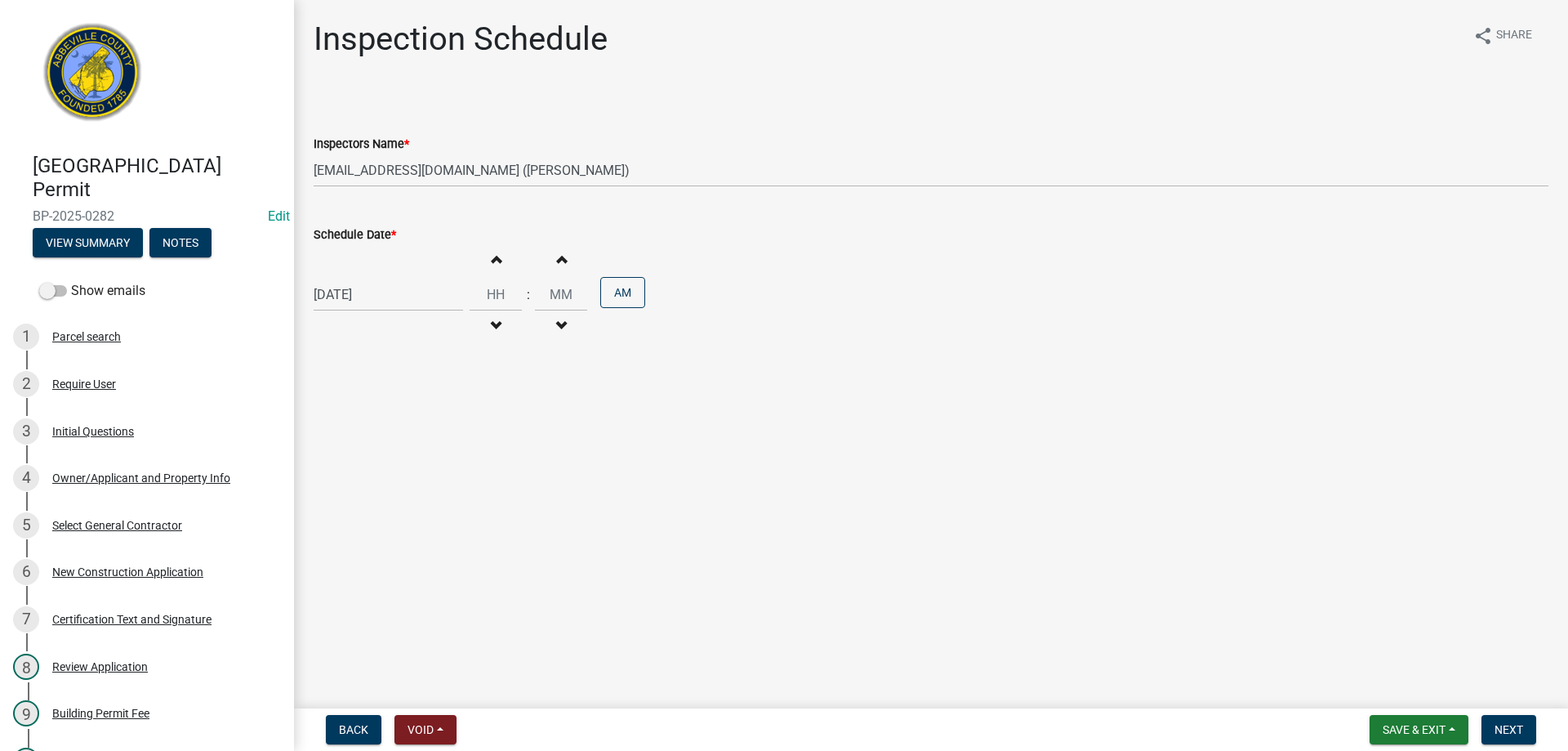
type input "59"
click at [549, 260] on button "Increment minutes" at bounding box center [561, 258] width 35 height 29
type input "12"
type input "00"
click at [633, 299] on button "AM" at bounding box center [622, 292] width 45 height 31
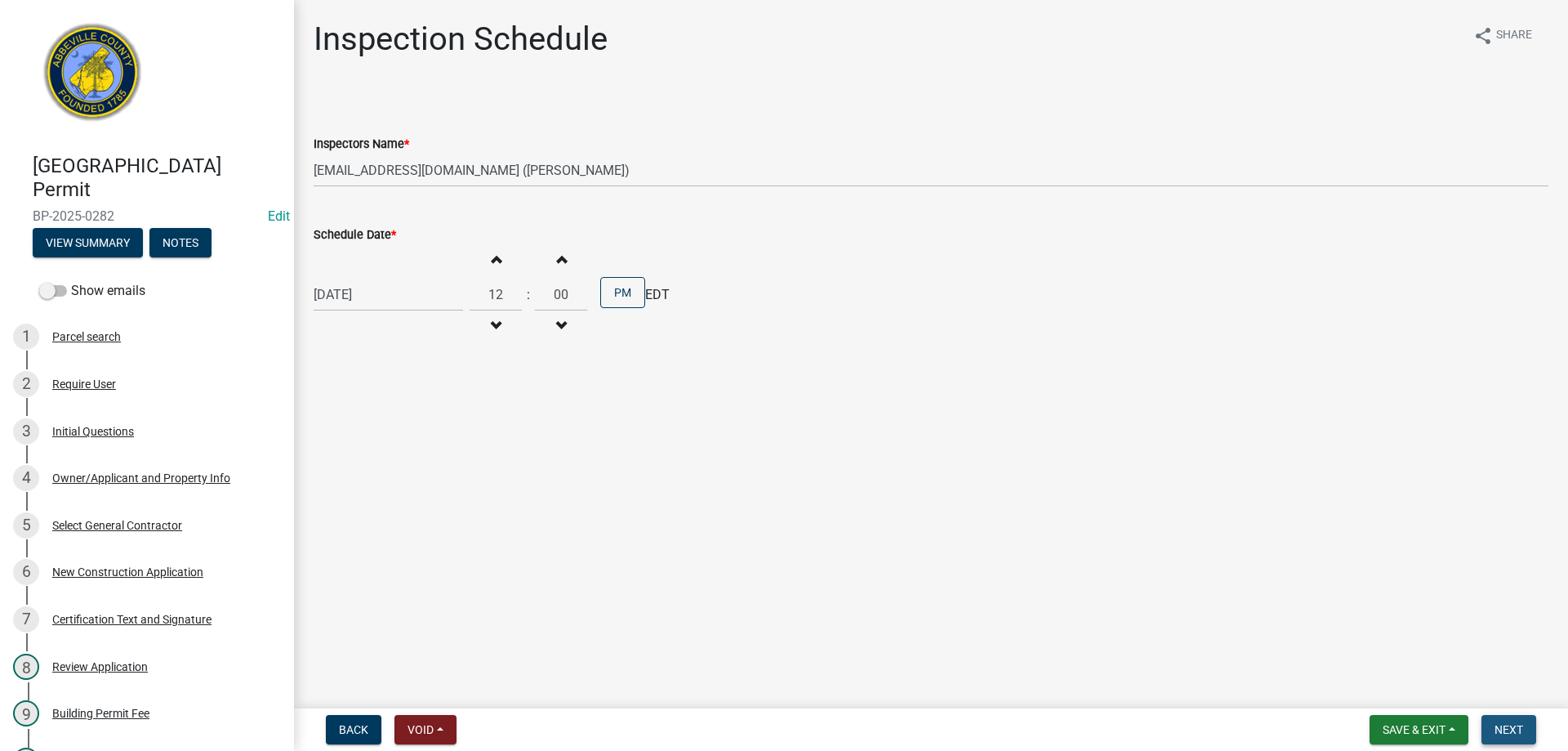
click at [1493, 731] on button "Next" at bounding box center [1508, 729] width 55 height 29
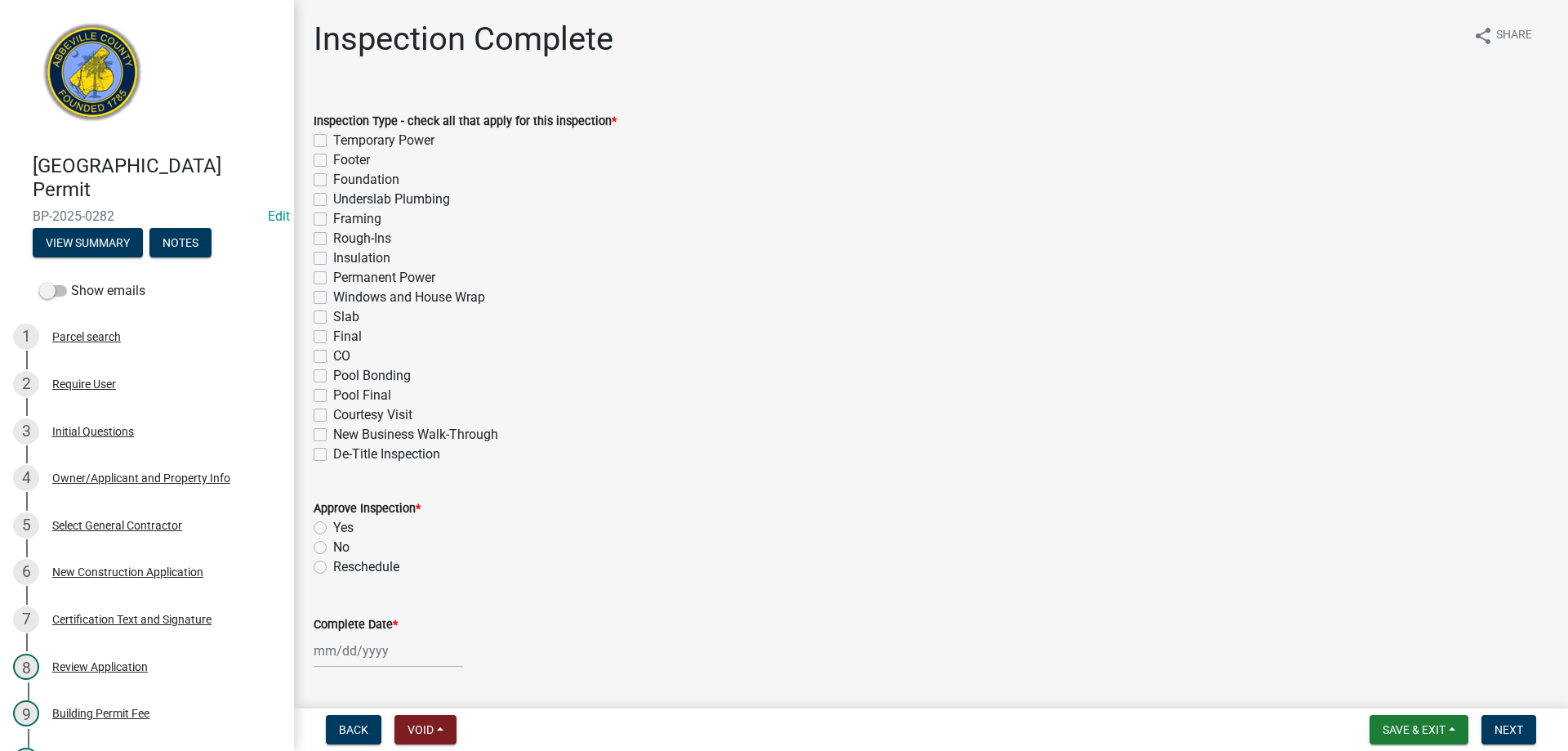
click at [333, 375] on label "Pool Bonding" at bounding box center [372, 376] width 77 height 19
click at [333, 375] on input "Pool Bonding" at bounding box center [338, 371] width 11 height 11
checkbox input "true"
checkbox input "false"
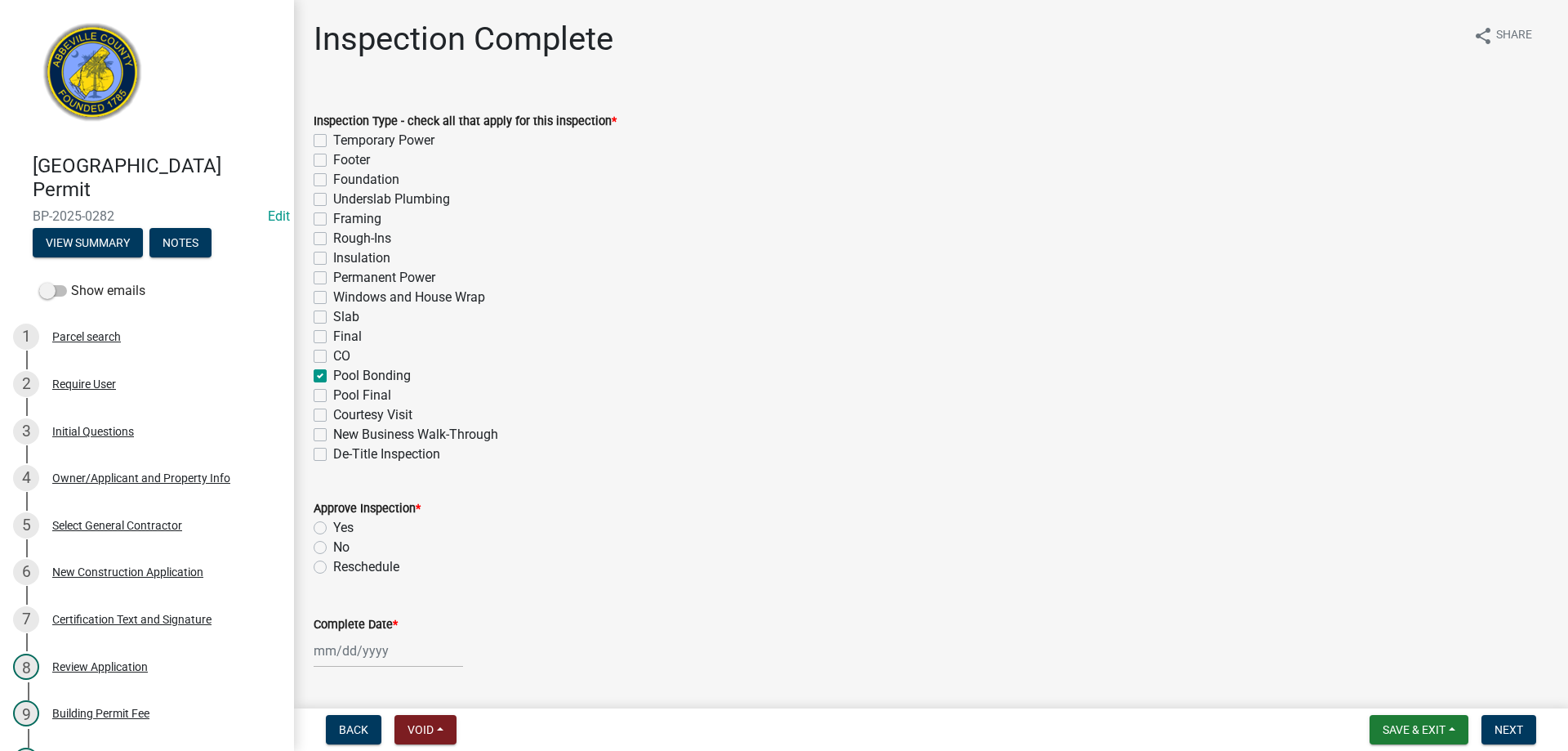
checkbox input "false"
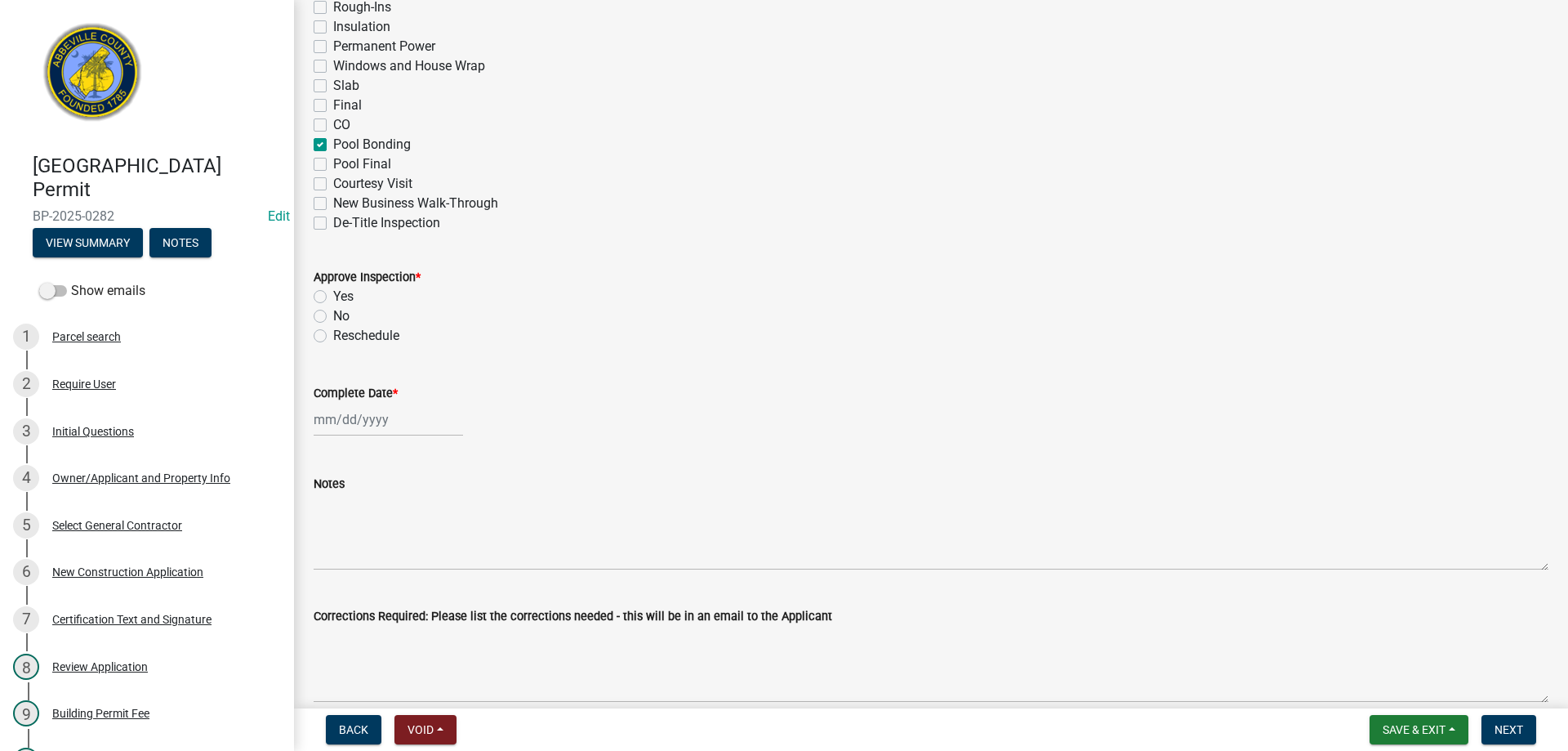
scroll to position [327, 0]
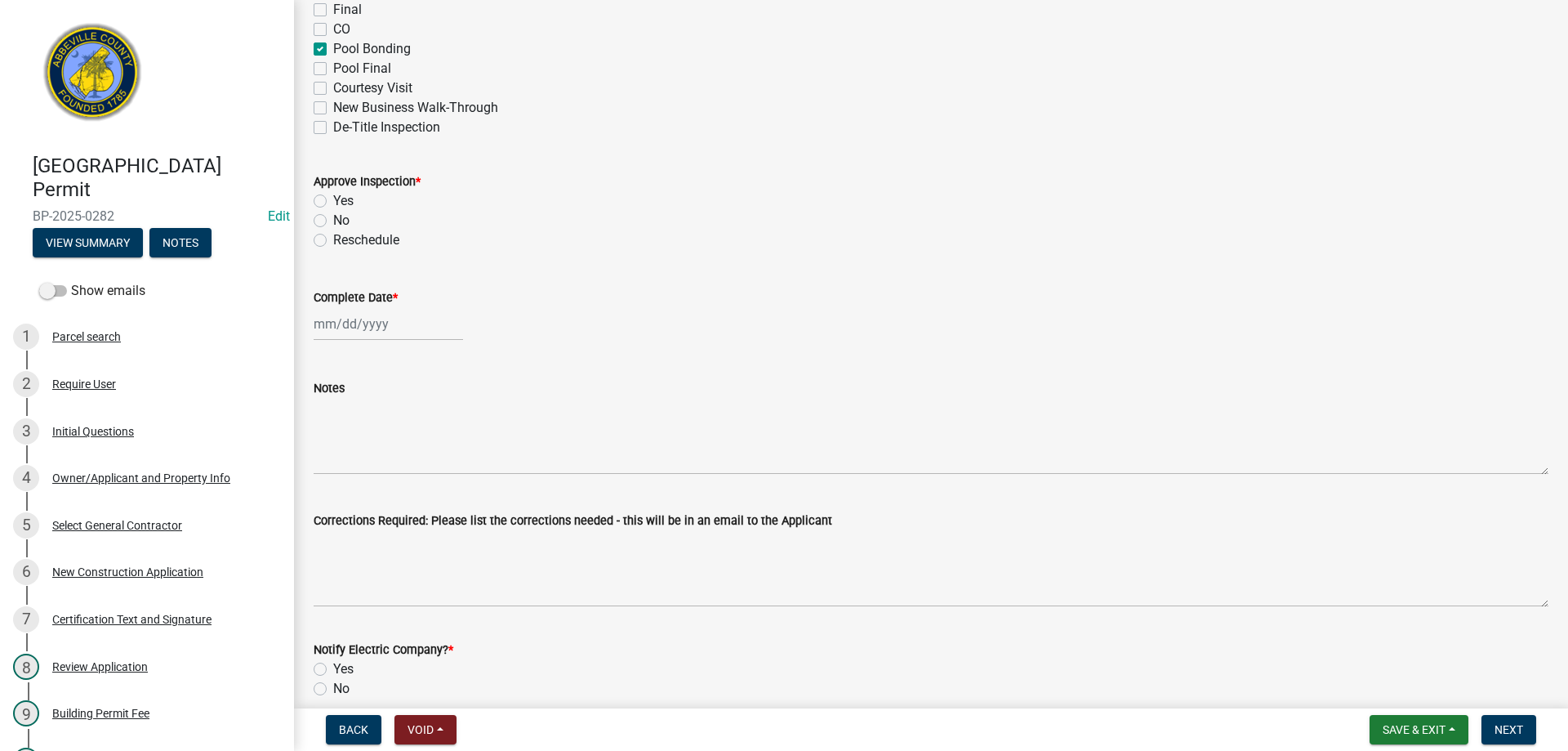
click at [333, 200] on label "Yes" at bounding box center [343, 200] width 20 height 19
click at [333, 200] on input "Yes" at bounding box center [338, 196] width 11 height 11
click at [364, 325] on div "[PERSON_NAME] Feb Mar Apr [PERSON_NAME][DATE] Oct Nov [DATE] 1526 1527 1528 152…" at bounding box center [389, 324] width 150 height 34
click at [407, 460] on div "18" at bounding box center [408, 463] width 26 height 26
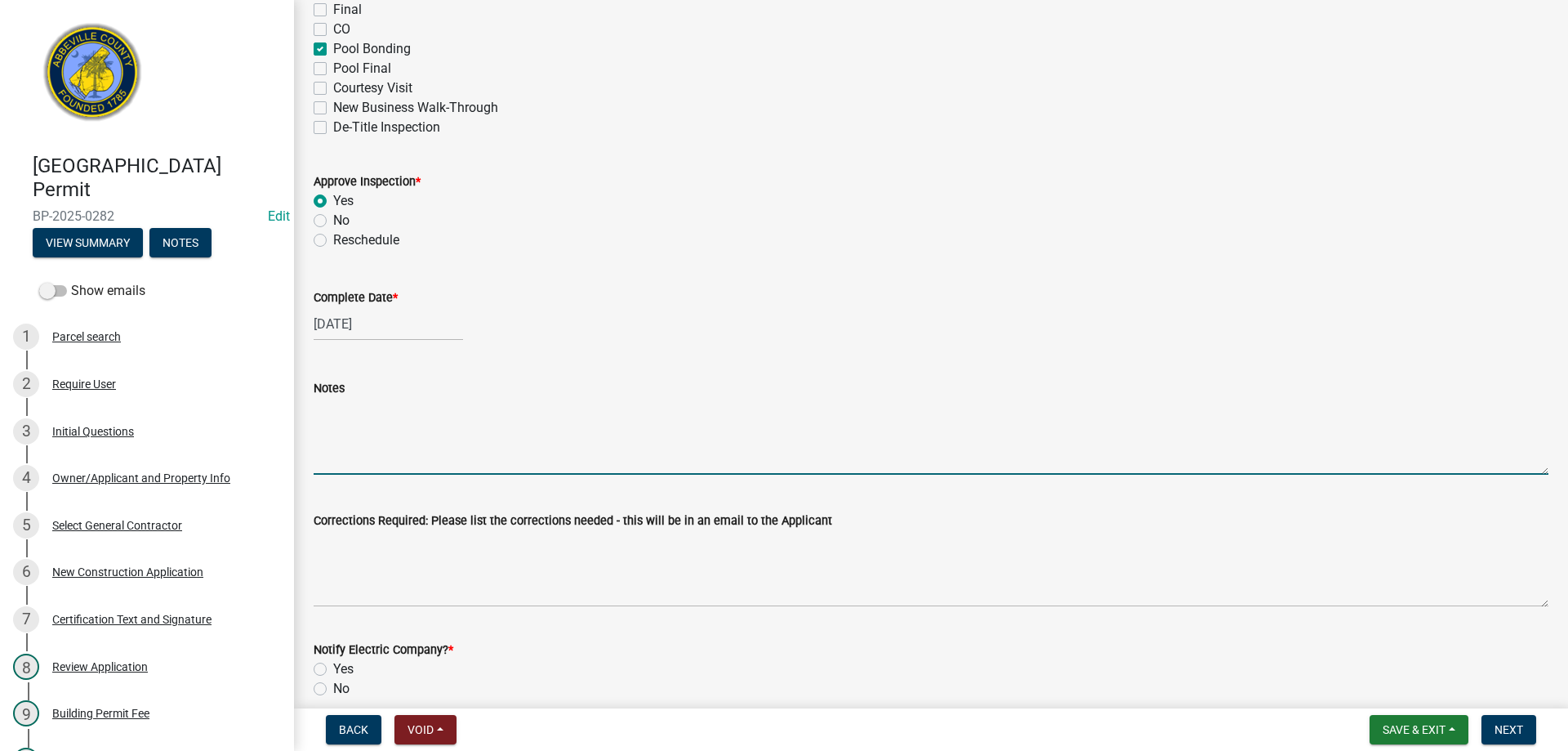
drag, startPoint x: 397, startPoint y: 446, endPoint x: 951, endPoint y: 185, distance: 612.4
click at [402, 441] on textarea "Notes" at bounding box center [931, 436] width 1235 height 77
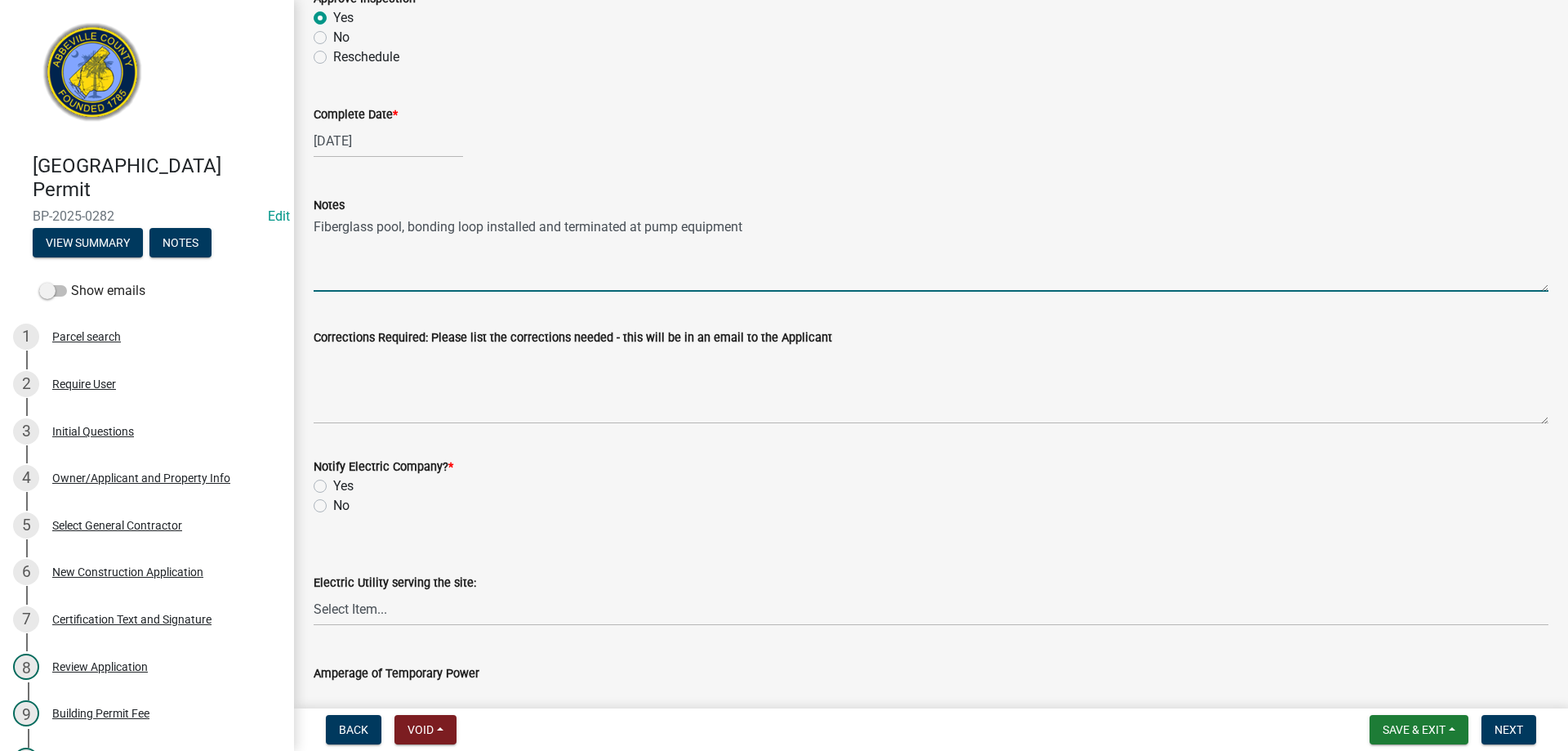
scroll to position [653, 0]
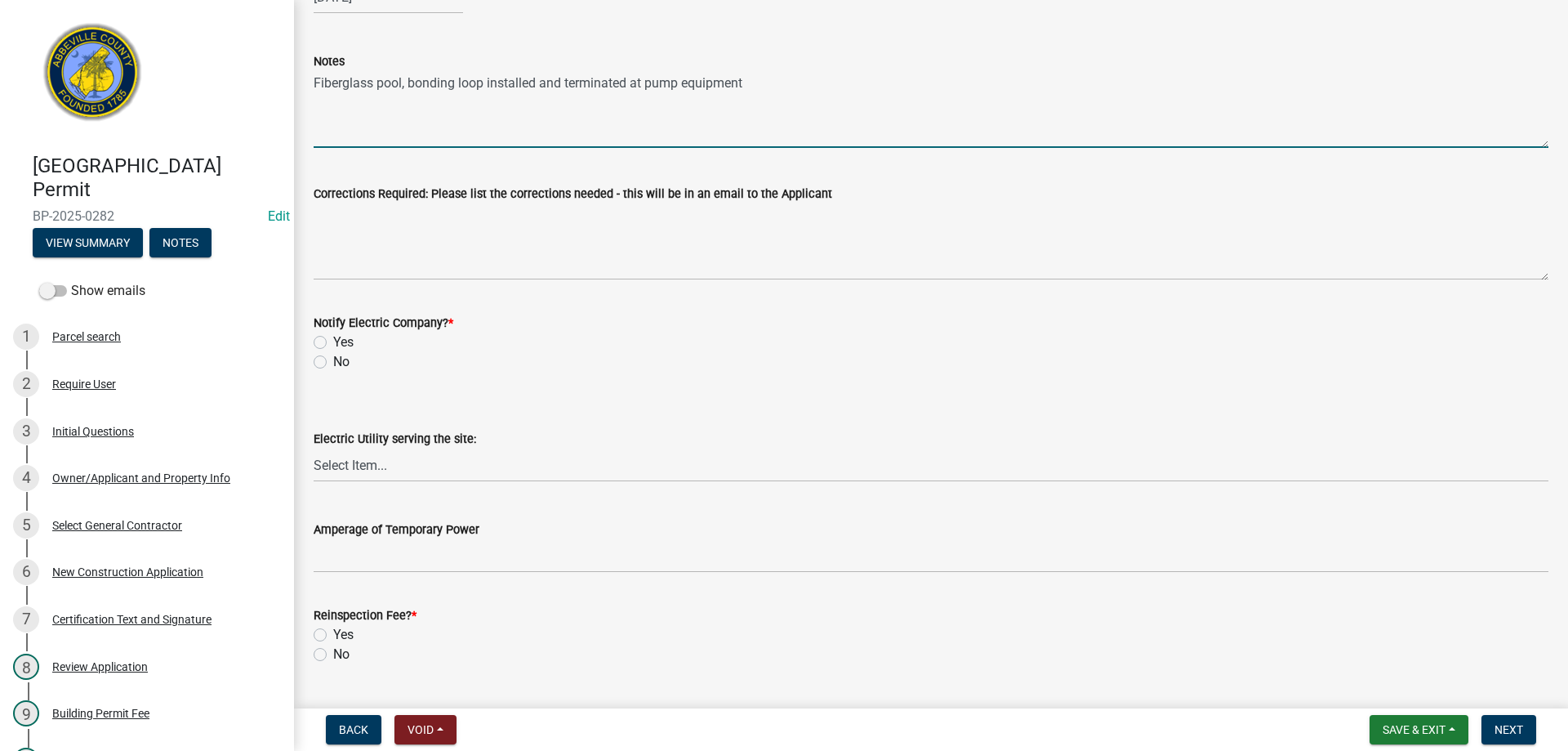
click at [333, 362] on label "No" at bounding box center [341, 361] width 16 height 19
click at [333, 362] on input "No" at bounding box center [338, 357] width 11 height 11
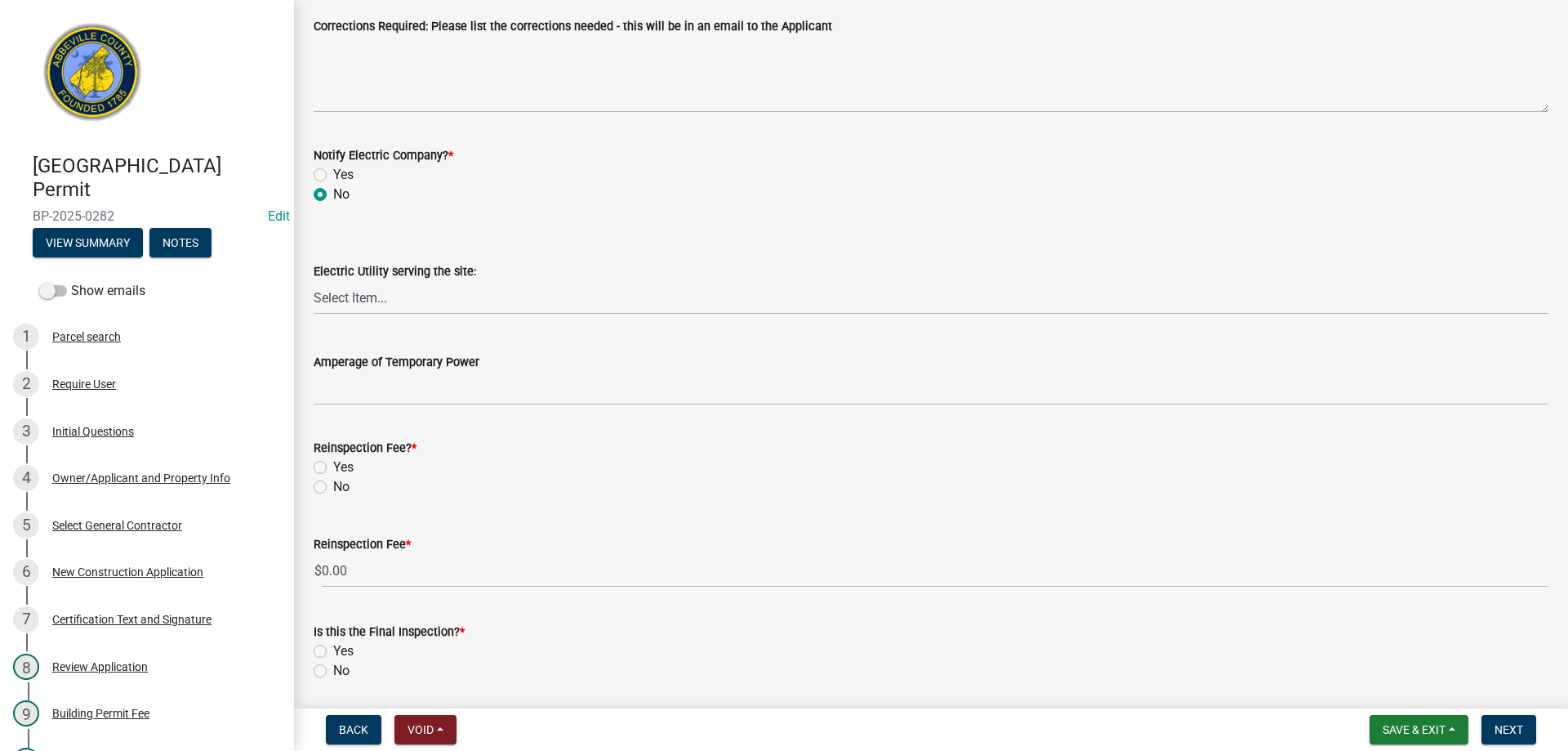
scroll to position [878, 0]
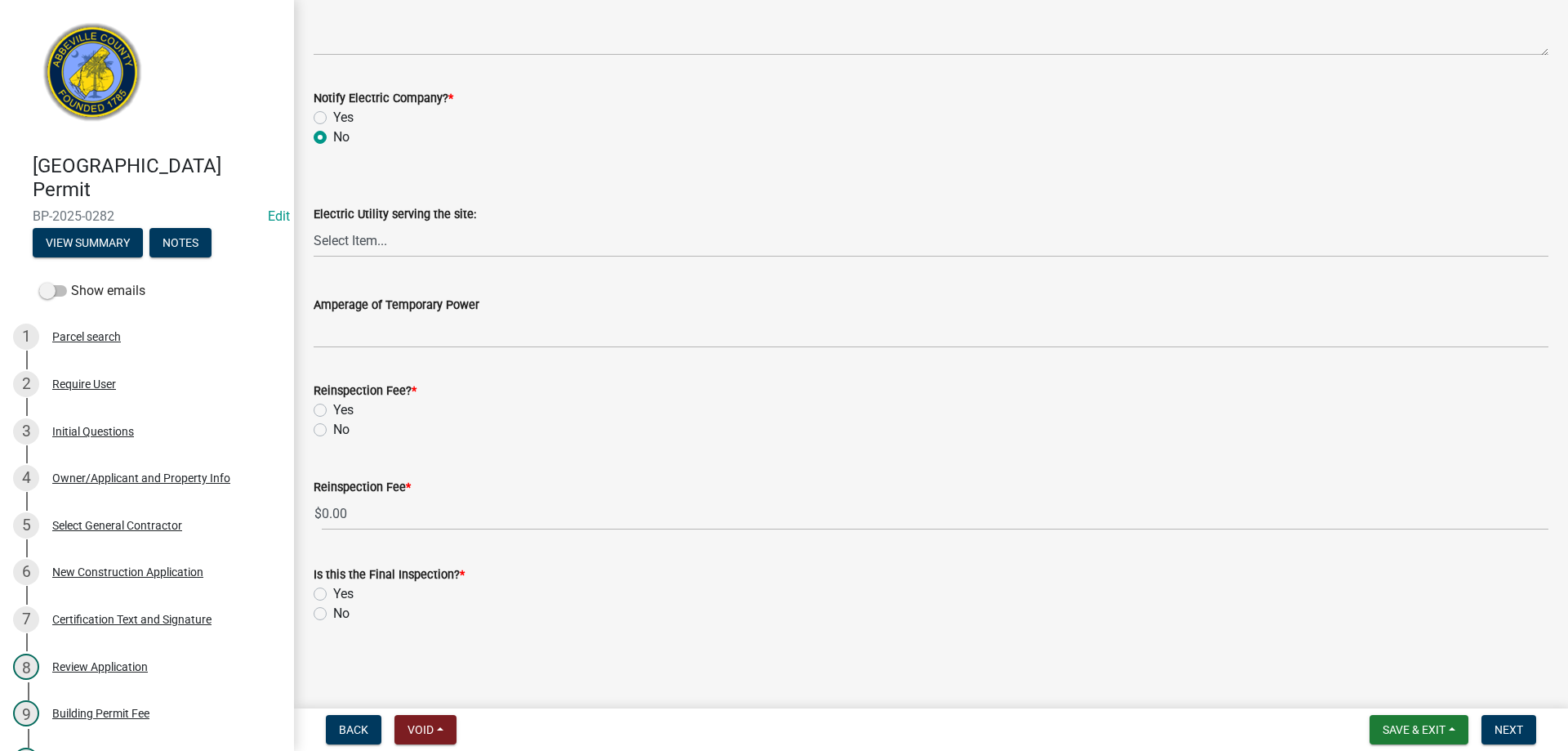
click at [333, 429] on label "No" at bounding box center [341, 429] width 16 height 19
click at [333, 429] on input "No" at bounding box center [338, 425] width 11 height 11
click at [333, 614] on label "No" at bounding box center [341, 613] width 16 height 19
click at [333, 614] on input "No" at bounding box center [338, 609] width 11 height 11
click at [1502, 724] on span "Next" at bounding box center [1509, 730] width 29 height 13
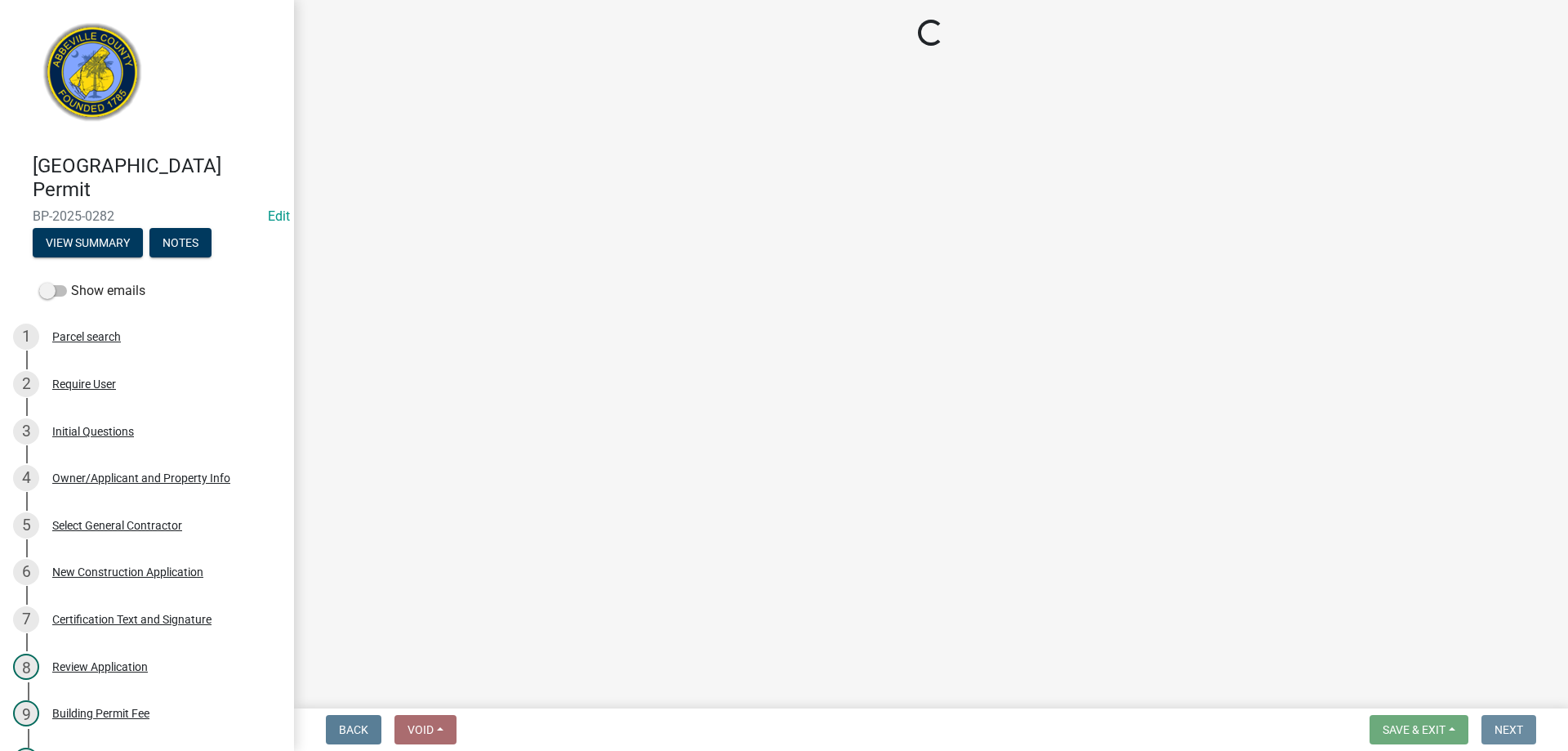
scroll to position [0, 0]
